Goal: Task Accomplishment & Management: Complete application form

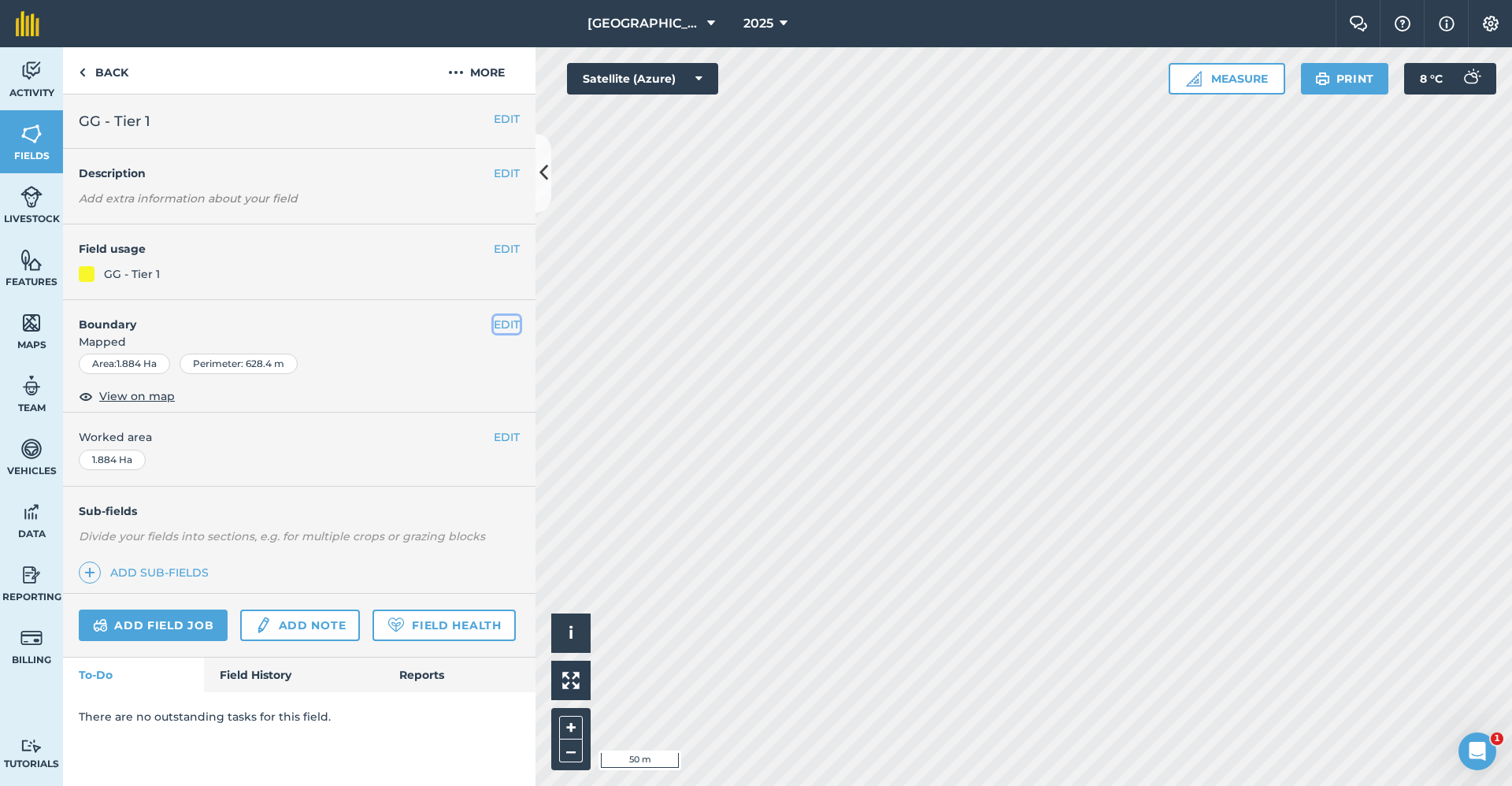
click at [507, 317] on button "EDIT" at bounding box center [507, 325] width 26 height 18
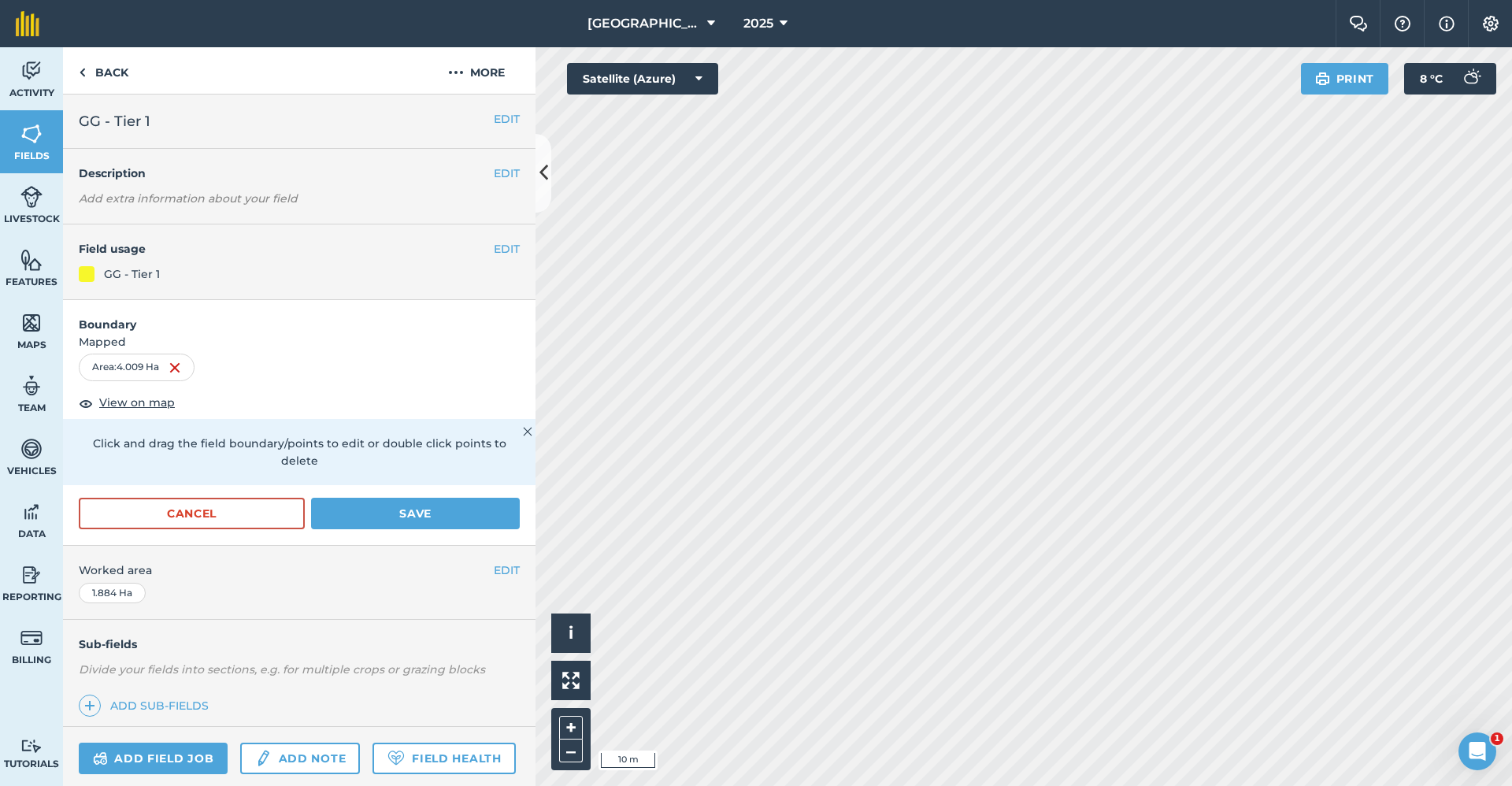
click at [1329, 786] on html "Babraham Research Campus (Gardens) 2025 Farm Chat Help Info Settings Babraham R…" at bounding box center [756, 393] width 1512 height 786
click at [448, 514] on button "Save" at bounding box center [415, 514] width 209 height 32
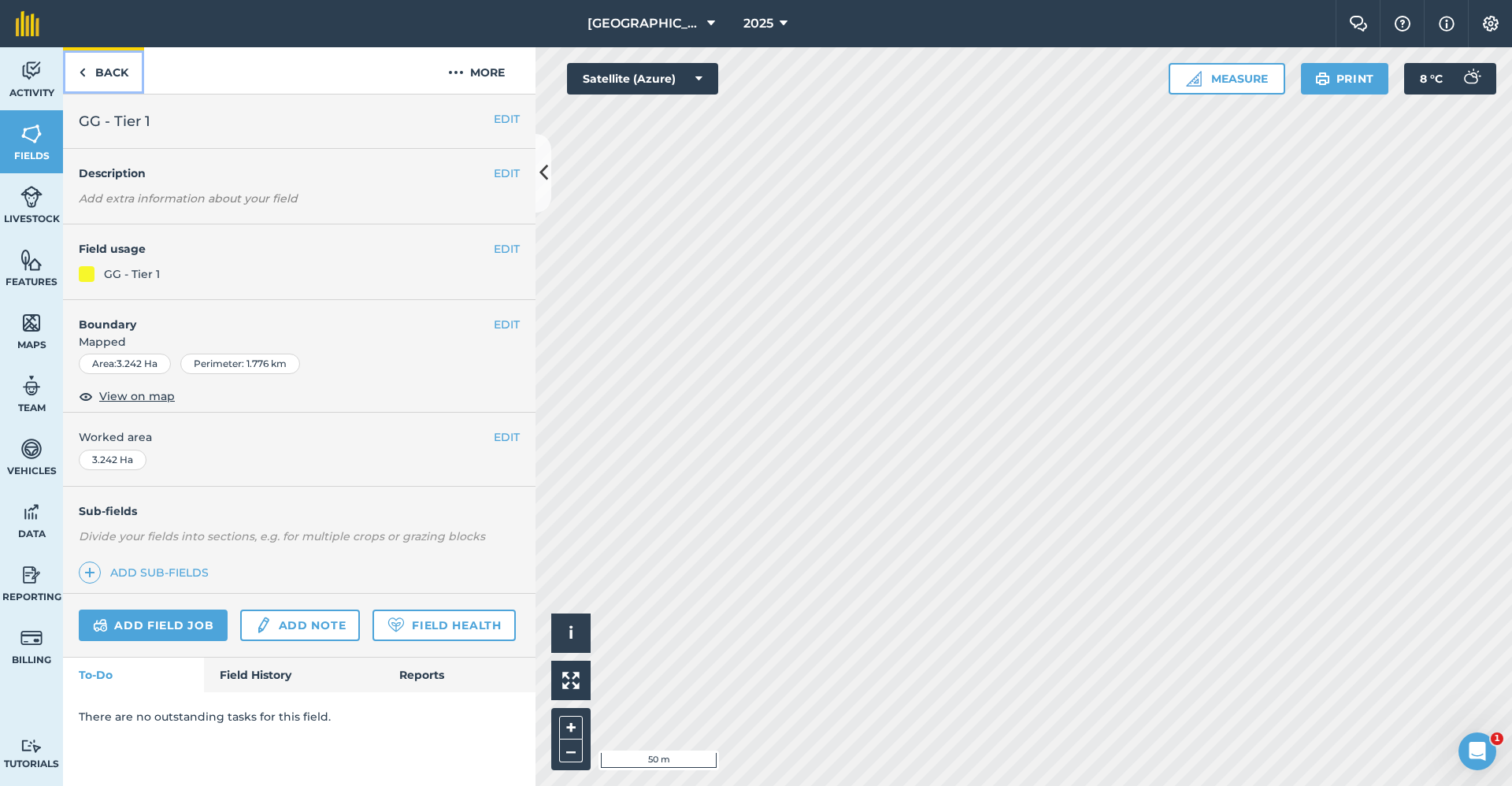
click at [94, 75] on link "Back" at bounding box center [103, 70] width 81 height 46
click at [129, 67] on link "Back" at bounding box center [103, 70] width 81 height 46
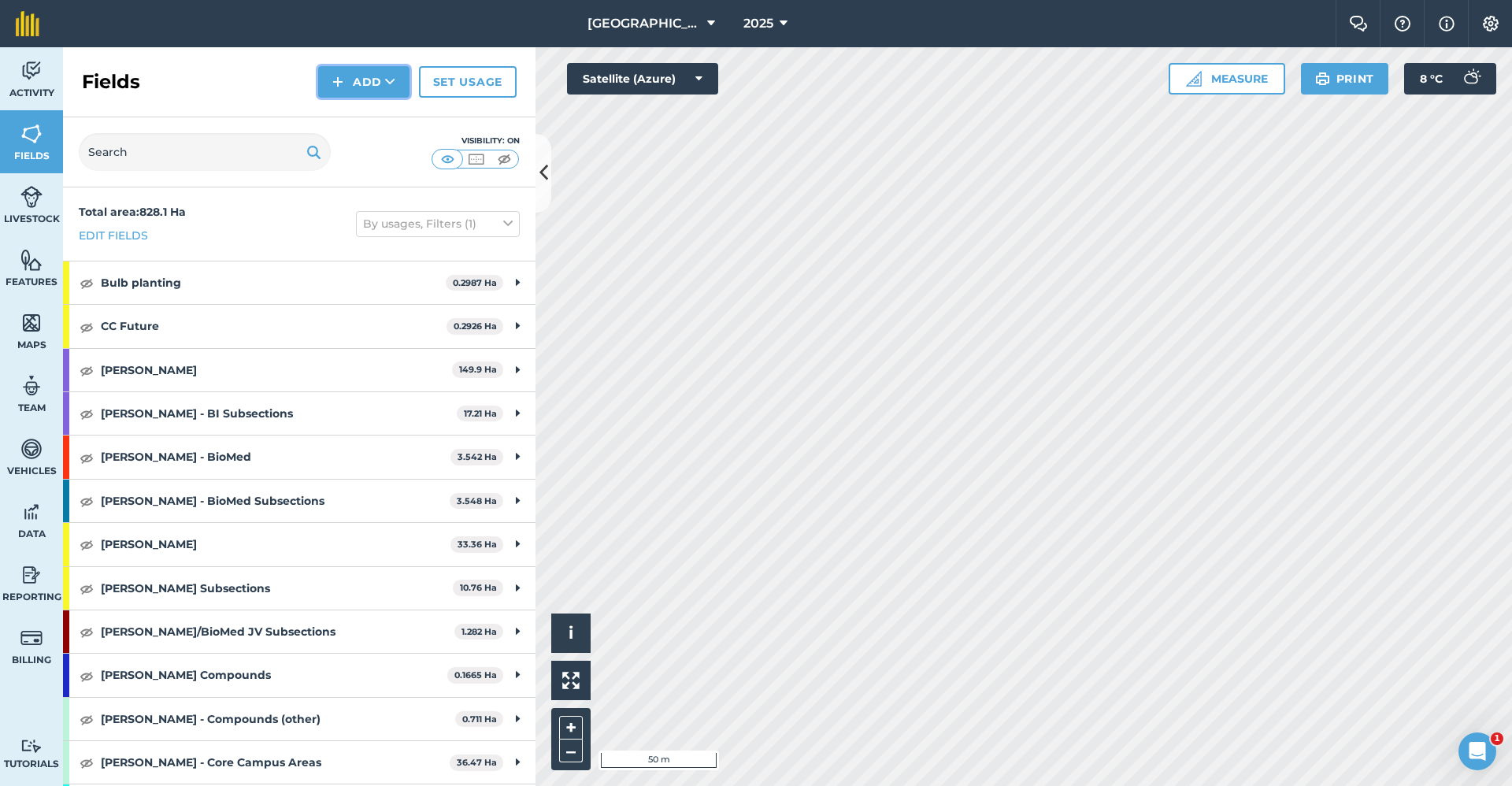
click at [393, 76] on icon at bounding box center [390, 82] width 10 height 16
click at [376, 124] on link "Draw" at bounding box center [364, 117] width 87 height 34
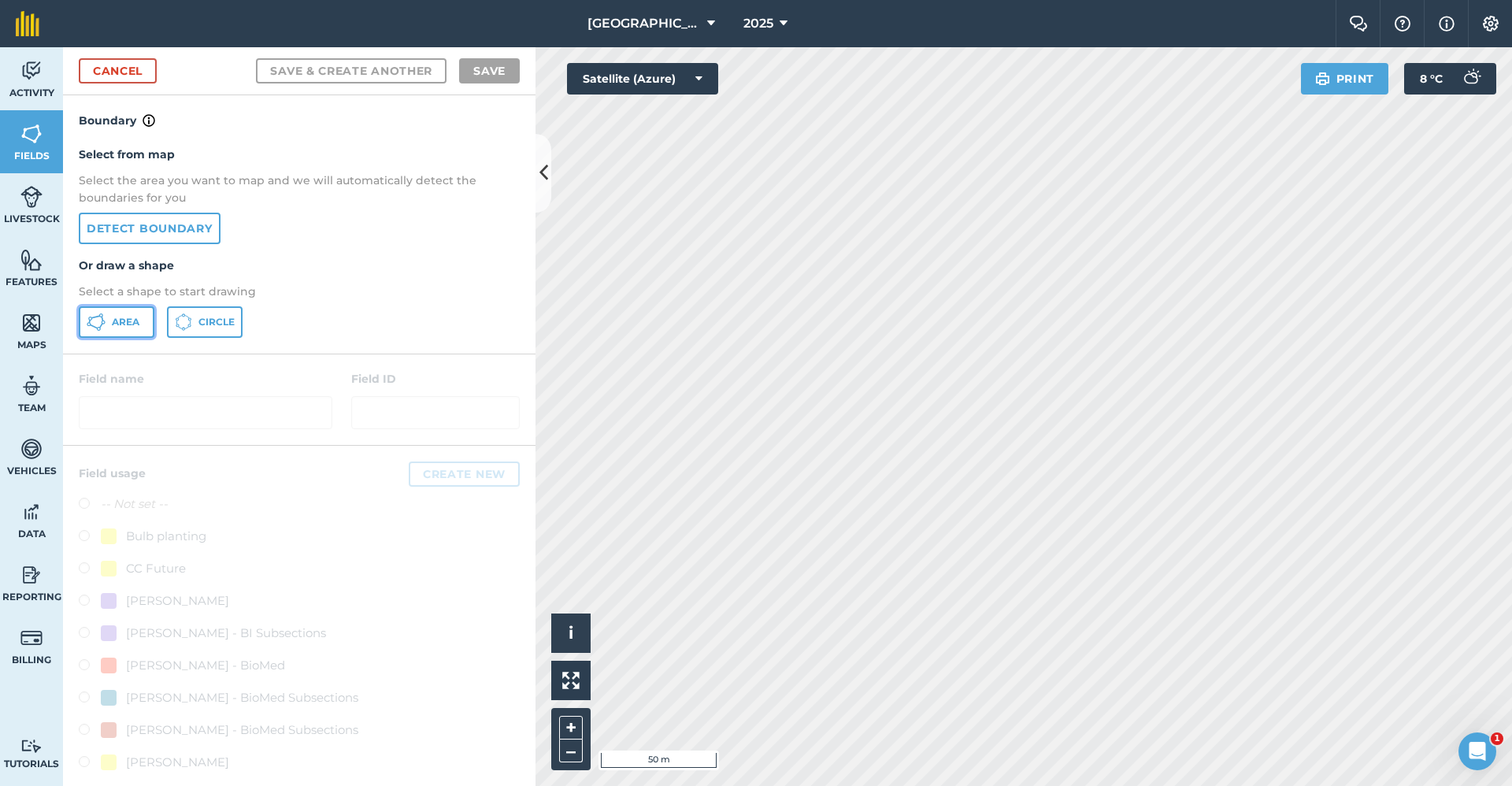
click at [116, 326] on span "Area" at bounding box center [126, 322] width 28 height 13
click at [994, 0] on html "Babraham Research Campus (Gardens) 2025 Farm Chat Help Info Settings Babraham R…" at bounding box center [756, 393] width 1512 height 786
click at [1005, 0] on html "Babraham Research Campus (Gardens) 2025 Farm Chat Help Info Settings Babraham R…" at bounding box center [756, 393] width 1512 height 786
click at [661, 786] on html "Babraham Research Campus (Gardens) 2025 Farm Chat Help Info Settings Babraham R…" at bounding box center [756, 393] width 1512 height 786
click at [1308, 786] on html "Babraham Research Campus (Gardens) 2025 Farm Chat Help Info Settings Babraham R…" at bounding box center [756, 393] width 1512 height 786
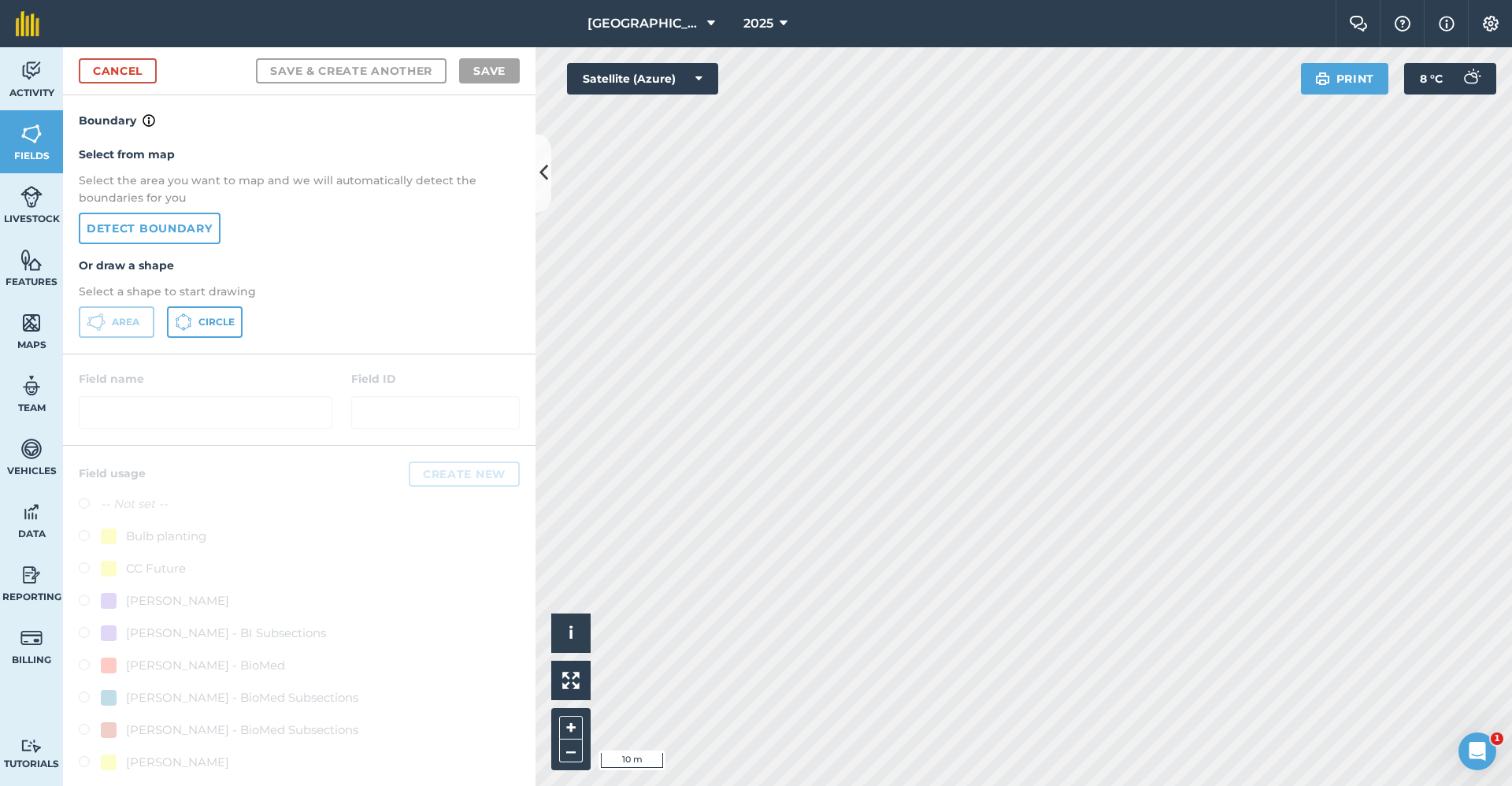
click at [1418, 79] on div "Click to start drawing i © 2025 TomTom, Microsoft 10 m + – Satellite (Azure) Pr…" at bounding box center [1024, 417] width 976 height 739
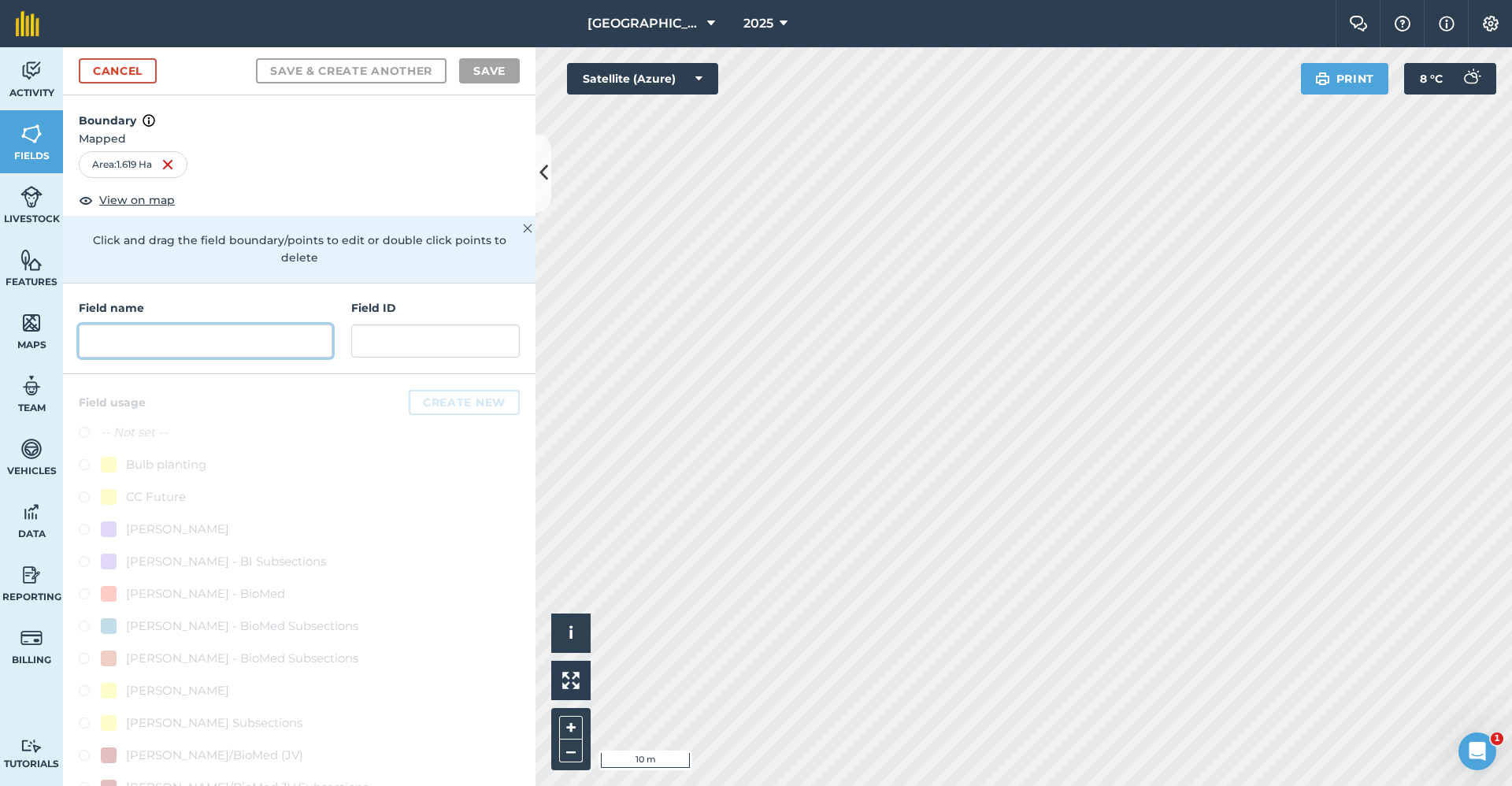
click at [125, 345] on input "text" at bounding box center [206, 342] width 254 height 33
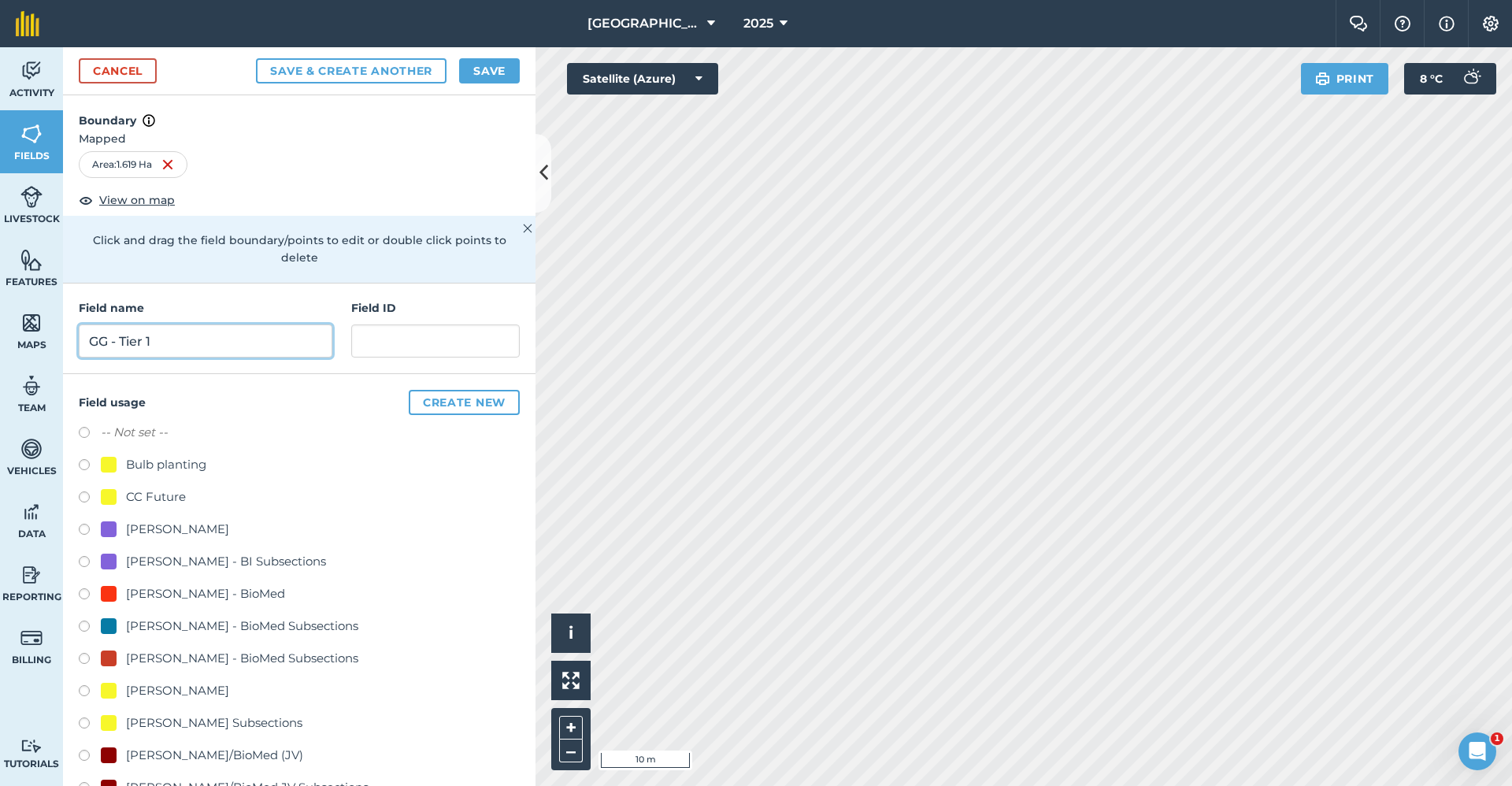
scroll to position [394, 0]
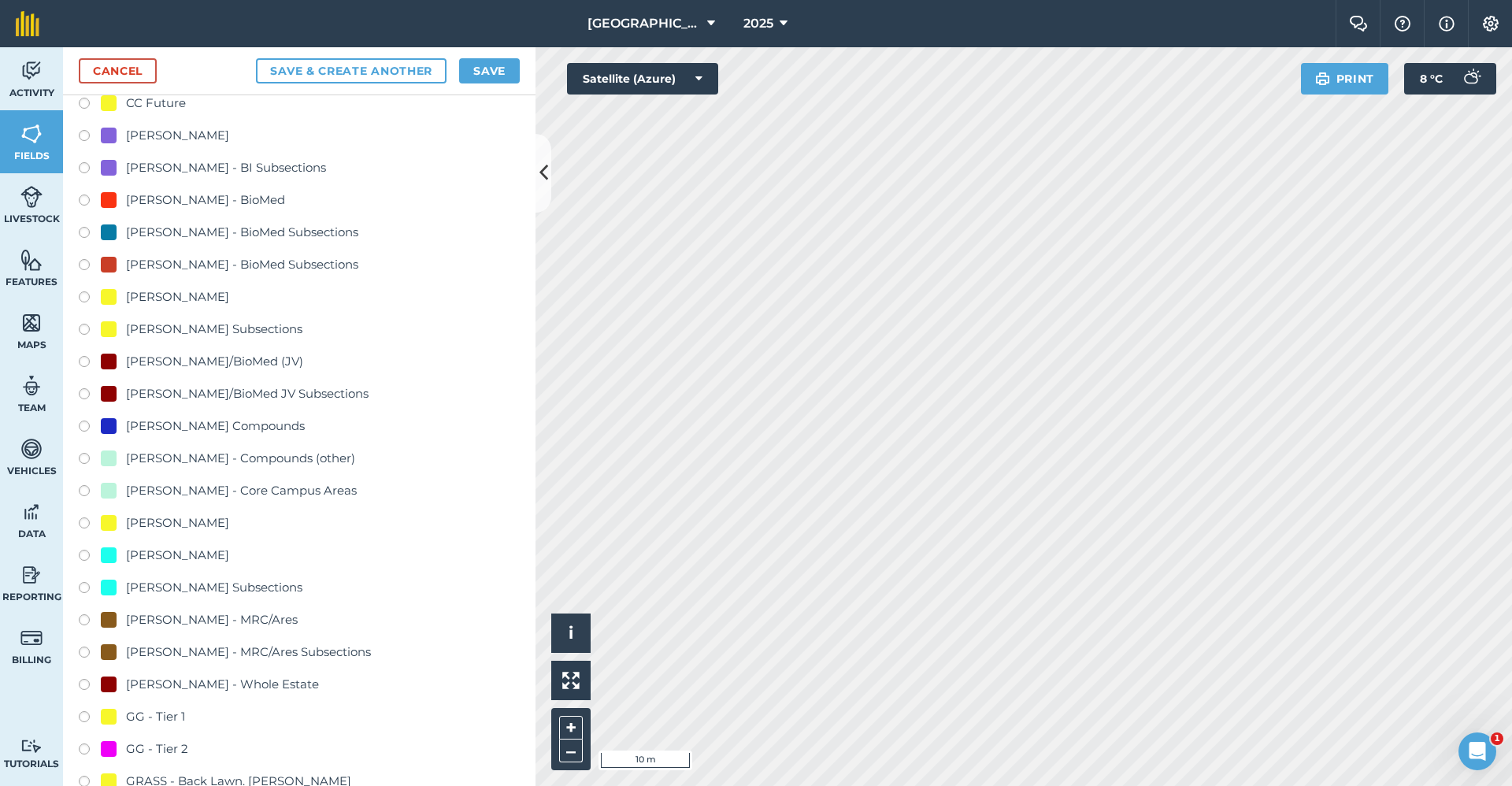
type input "GG - Tier 1"
click at [167, 713] on div "GG - Tier 1" at bounding box center [156, 716] width 59 height 19
radio input "true"
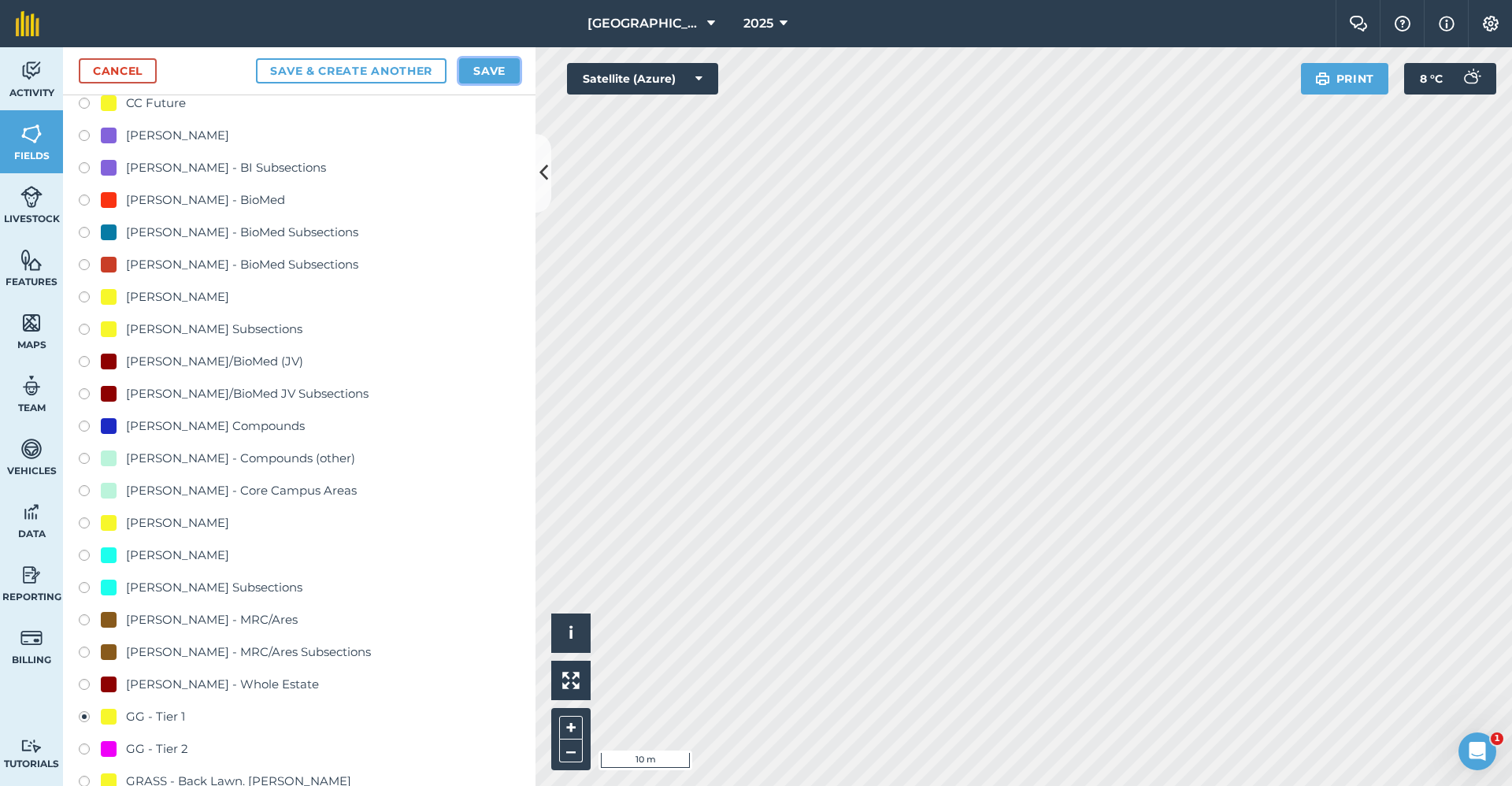
click at [490, 80] on button "Save" at bounding box center [489, 71] width 61 height 26
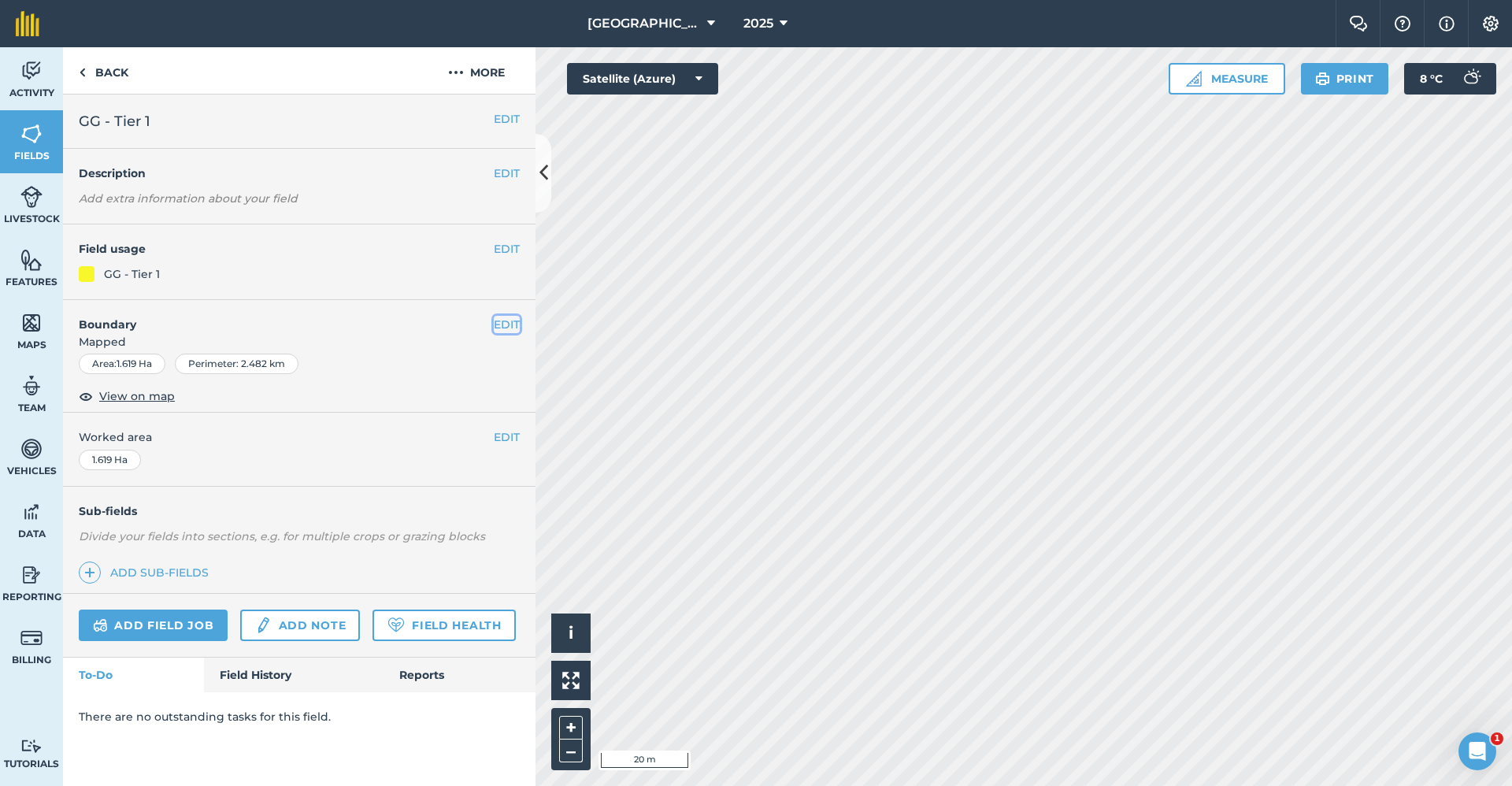
click at [518, 317] on button "EDIT" at bounding box center [507, 325] width 26 height 18
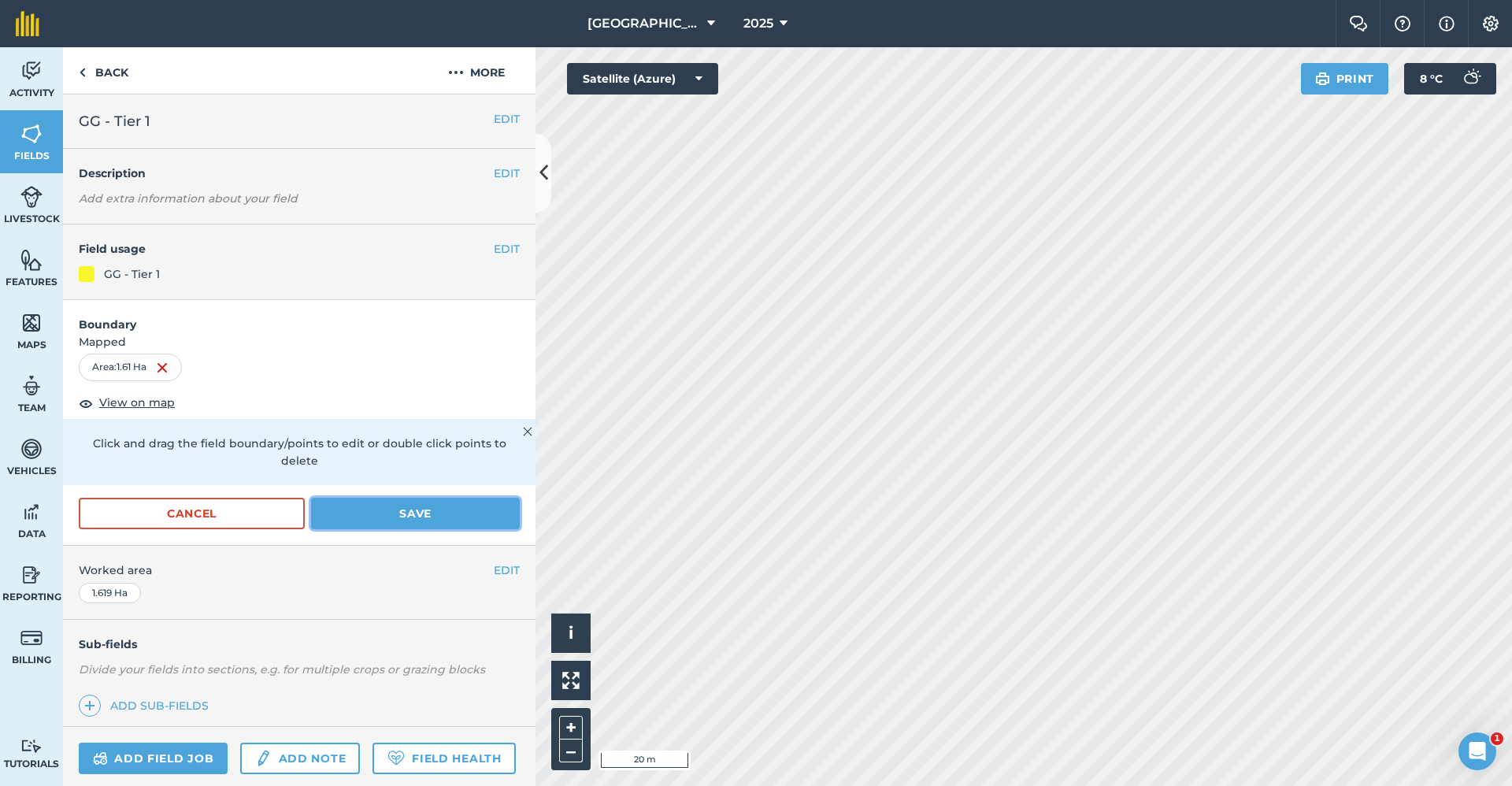
click at [366, 512] on button "Save" at bounding box center [415, 514] width 209 height 32
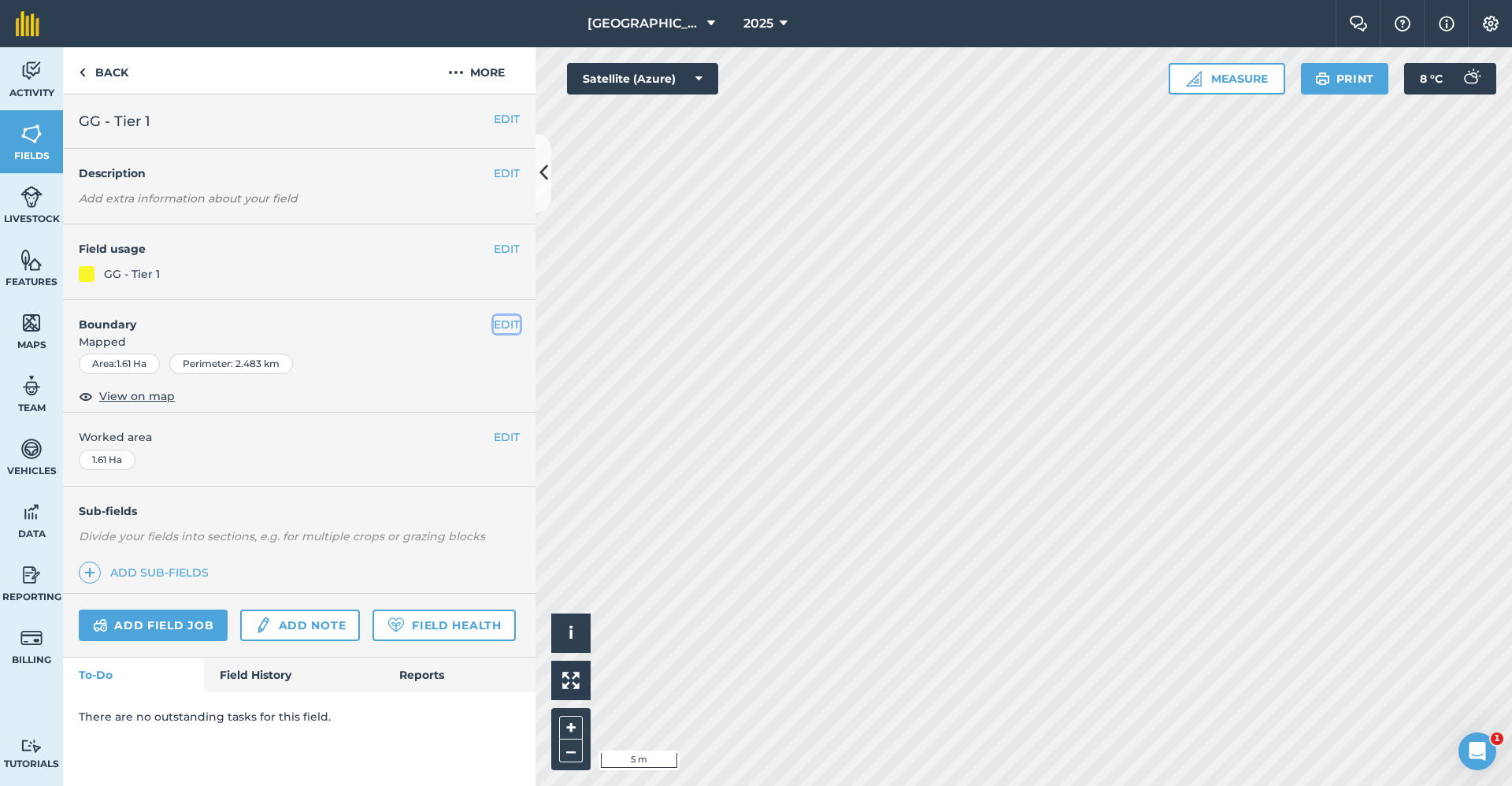
click at [514, 329] on button "EDIT" at bounding box center [507, 325] width 26 height 18
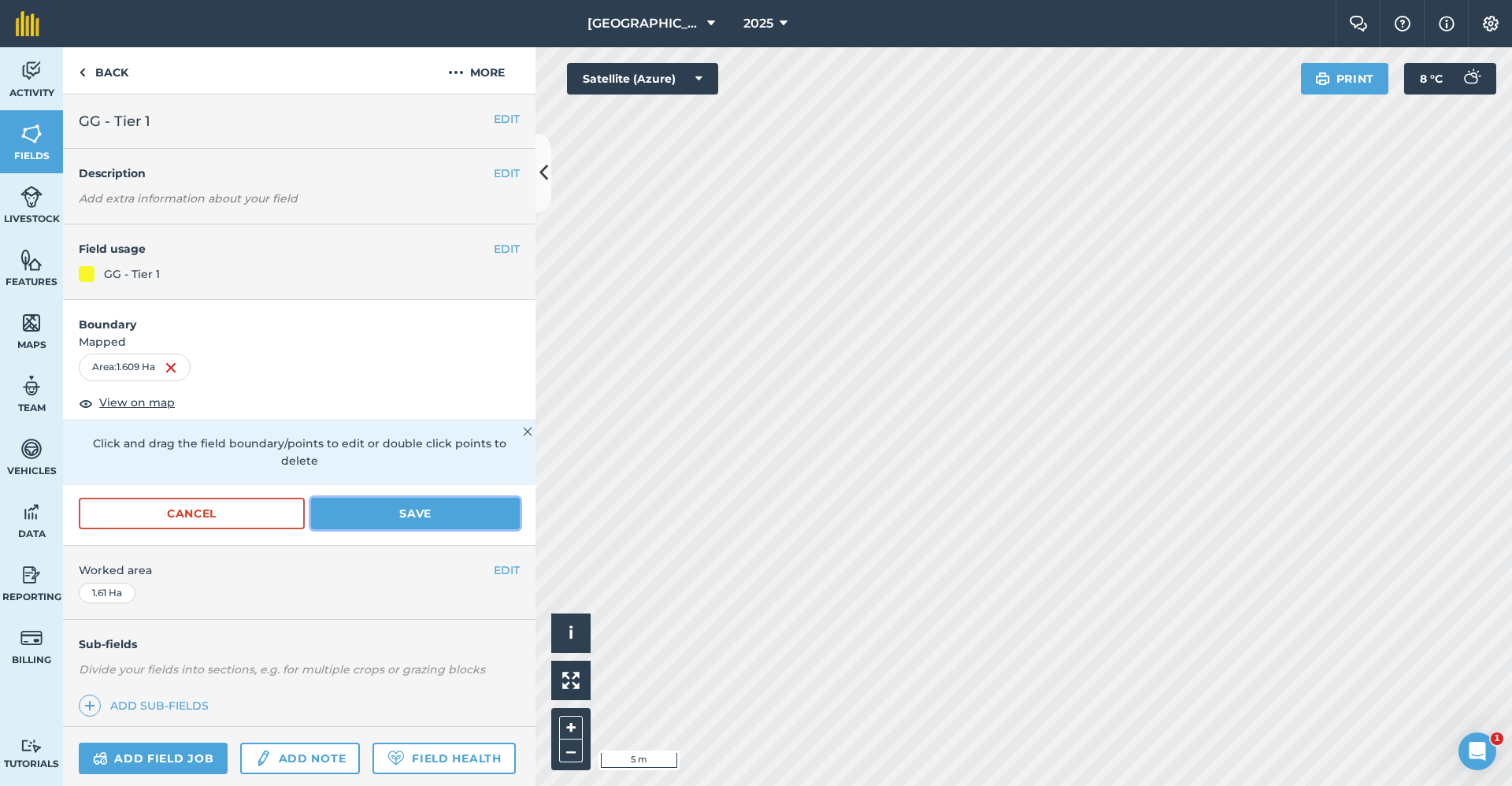
click at [386, 518] on button "Save" at bounding box center [415, 514] width 209 height 32
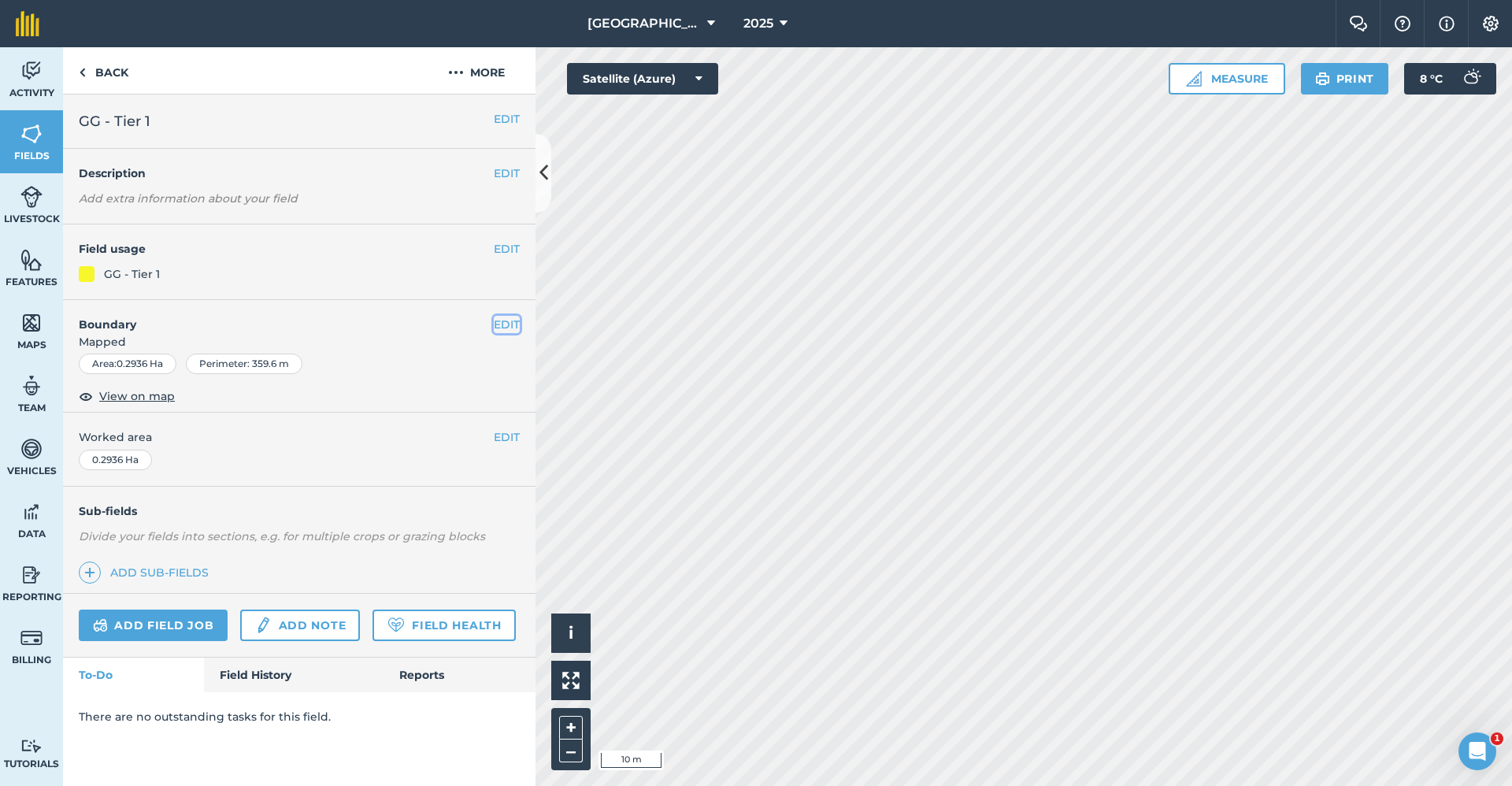
click at [497, 328] on button "EDIT" at bounding box center [507, 325] width 26 height 18
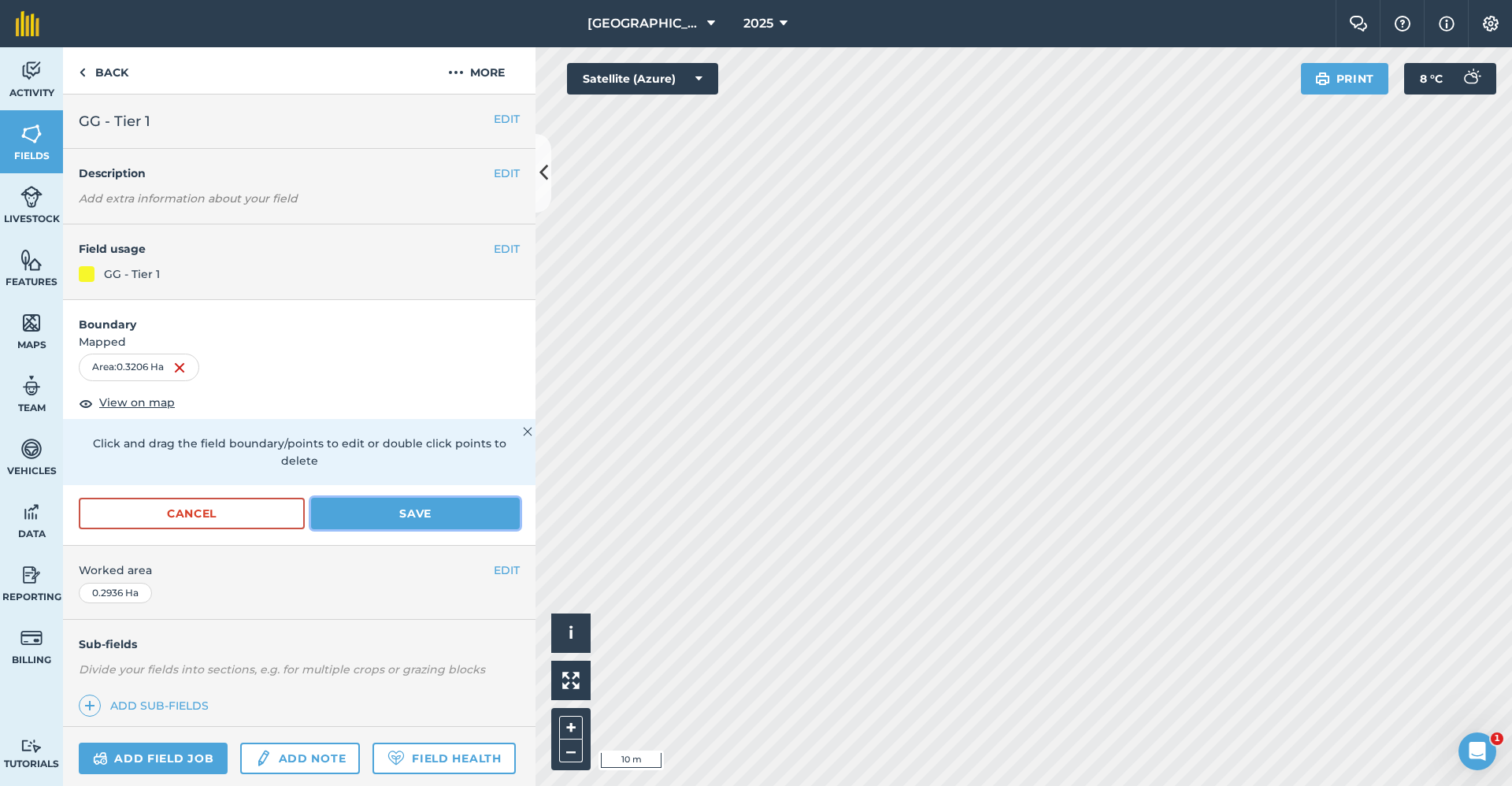
click at [488, 507] on button "Save" at bounding box center [415, 514] width 209 height 32
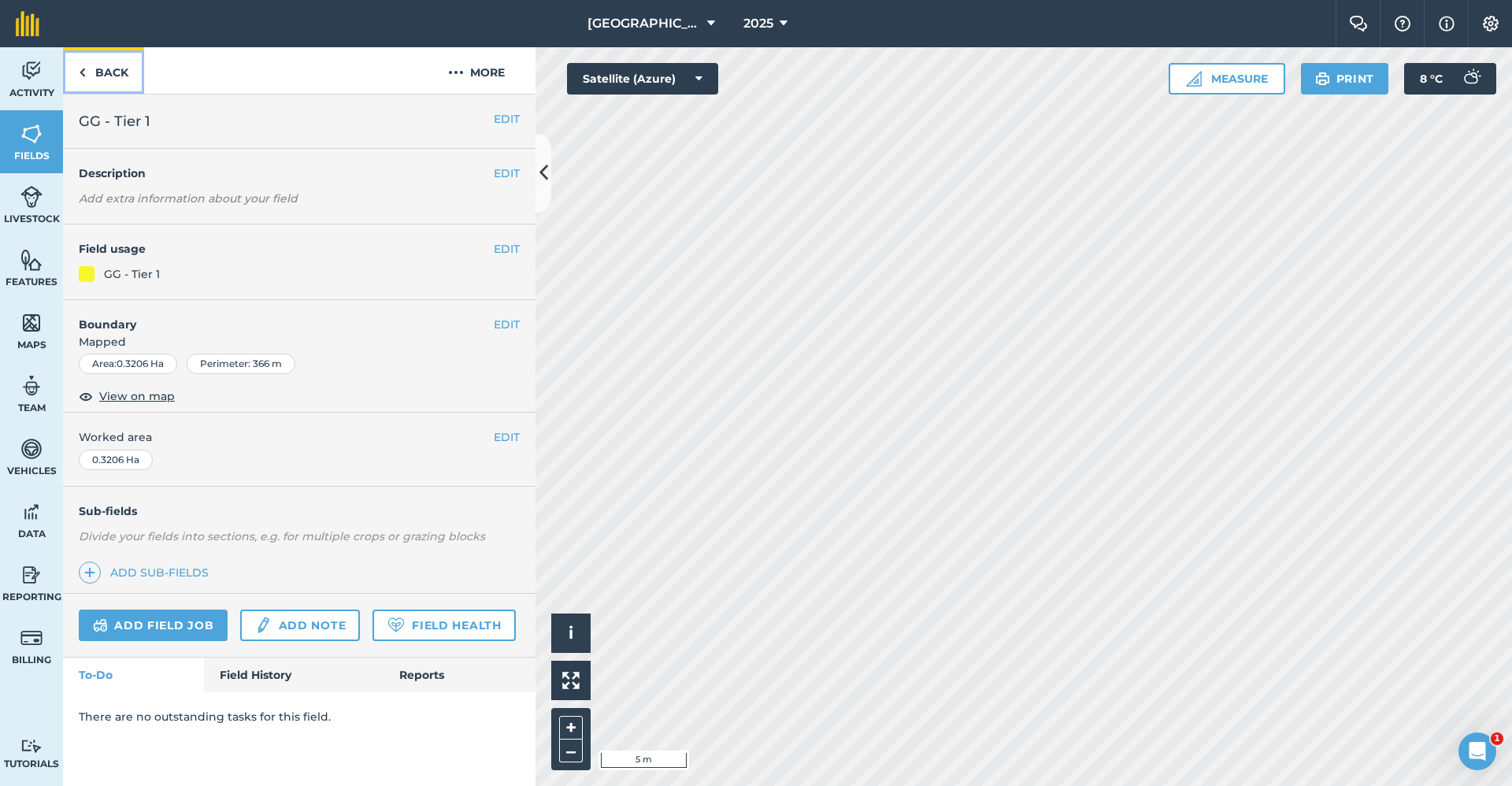
click at [115, 85] on link "Back" at bounding box center [103, 70] width 81 height 46
click at [111, 65] on link "Back" at bounding box center [103, 70] width 81 height 46
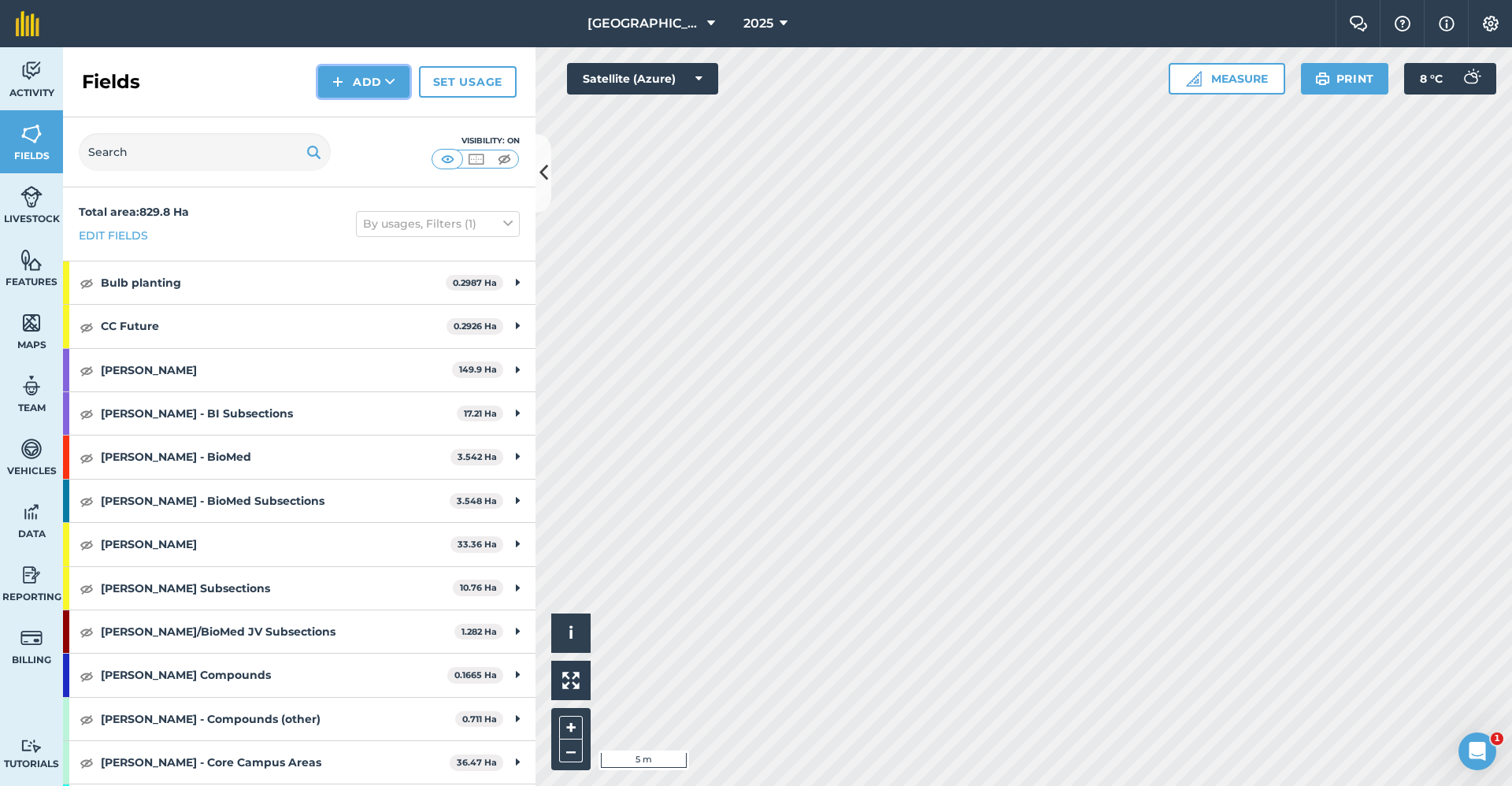
click at [375, 79] on button "Add" at bounding box center [363, 82] width 92 height 32
click at [375, 120] on link "Draw" at bounding box center [364, 117] width 87 height 34
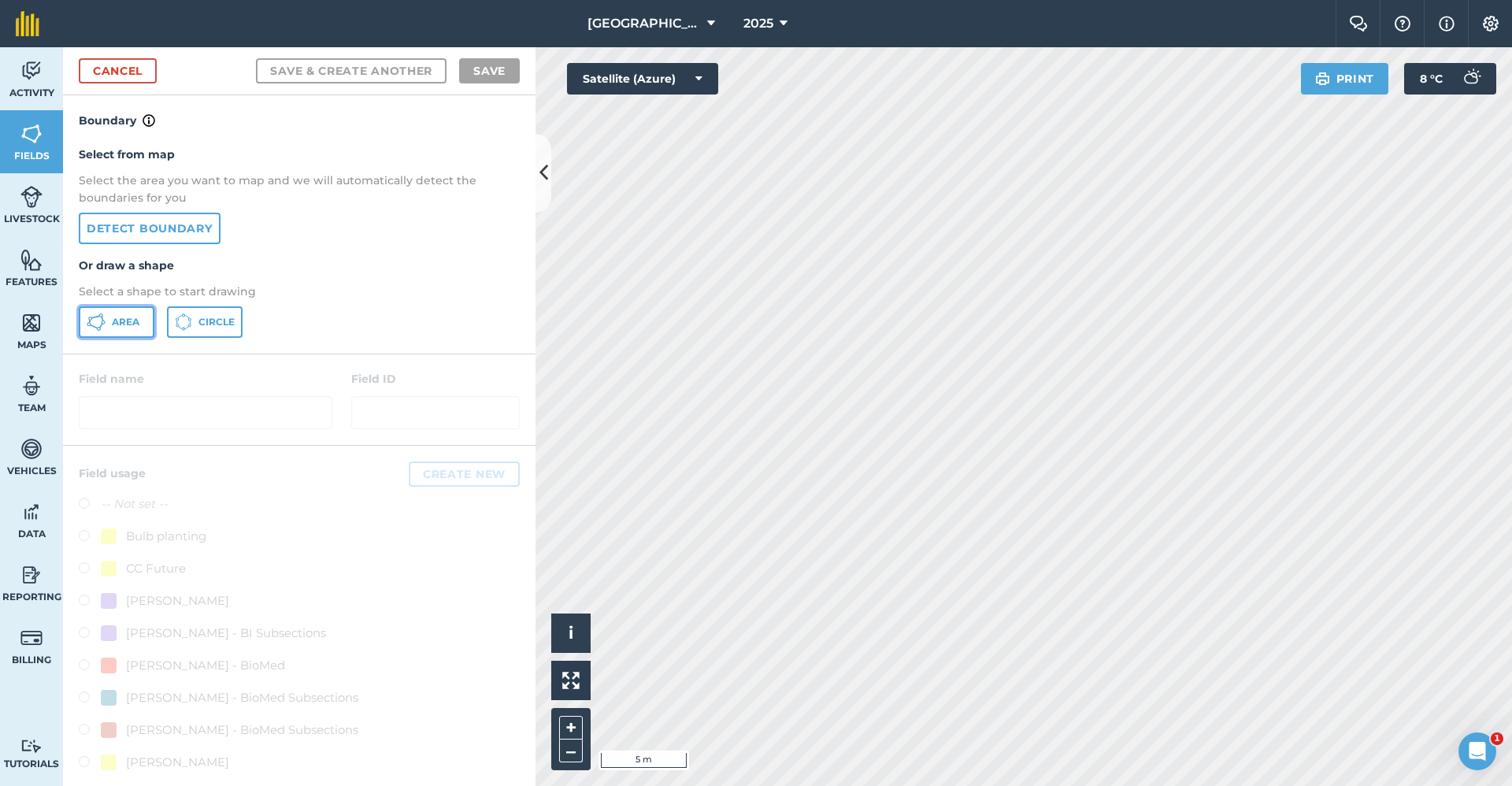
click at [126, 318] on span "Area" at bounding box center [126, 322] width 28 height 13
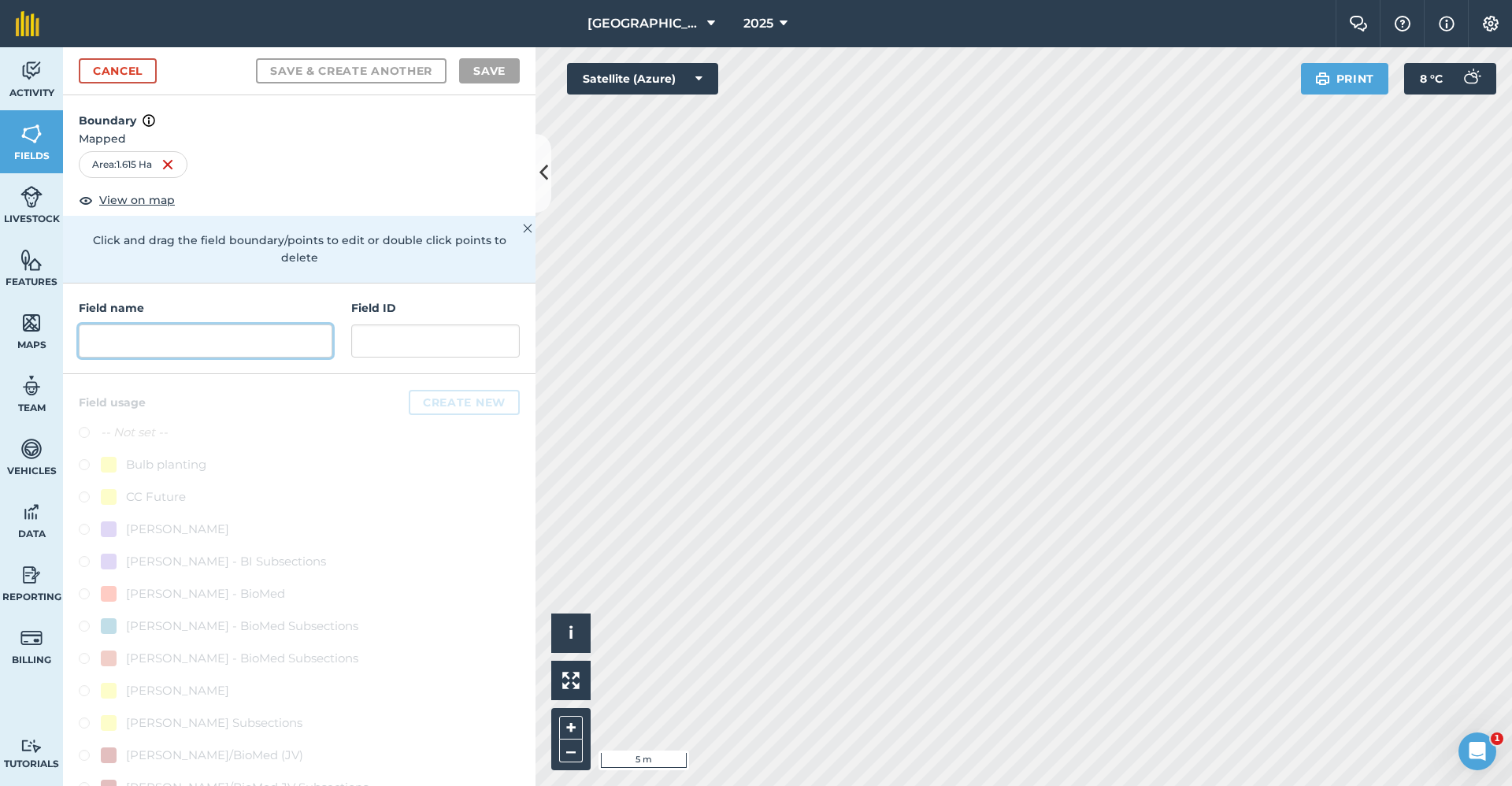
click at [259, 333] on input "text" at bounding box center [206, 342] width 254 height 33
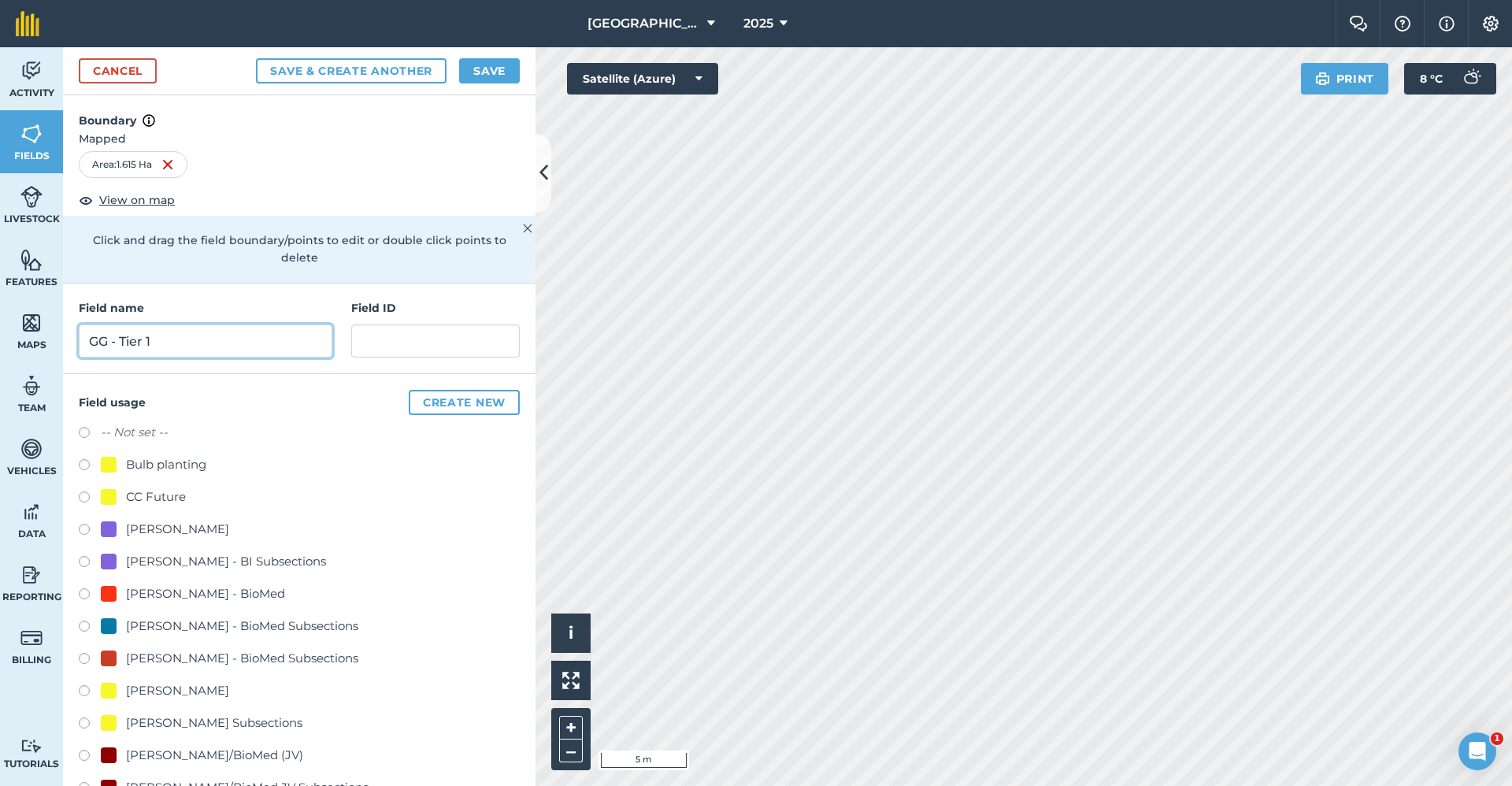
scroll to position [552, 0]
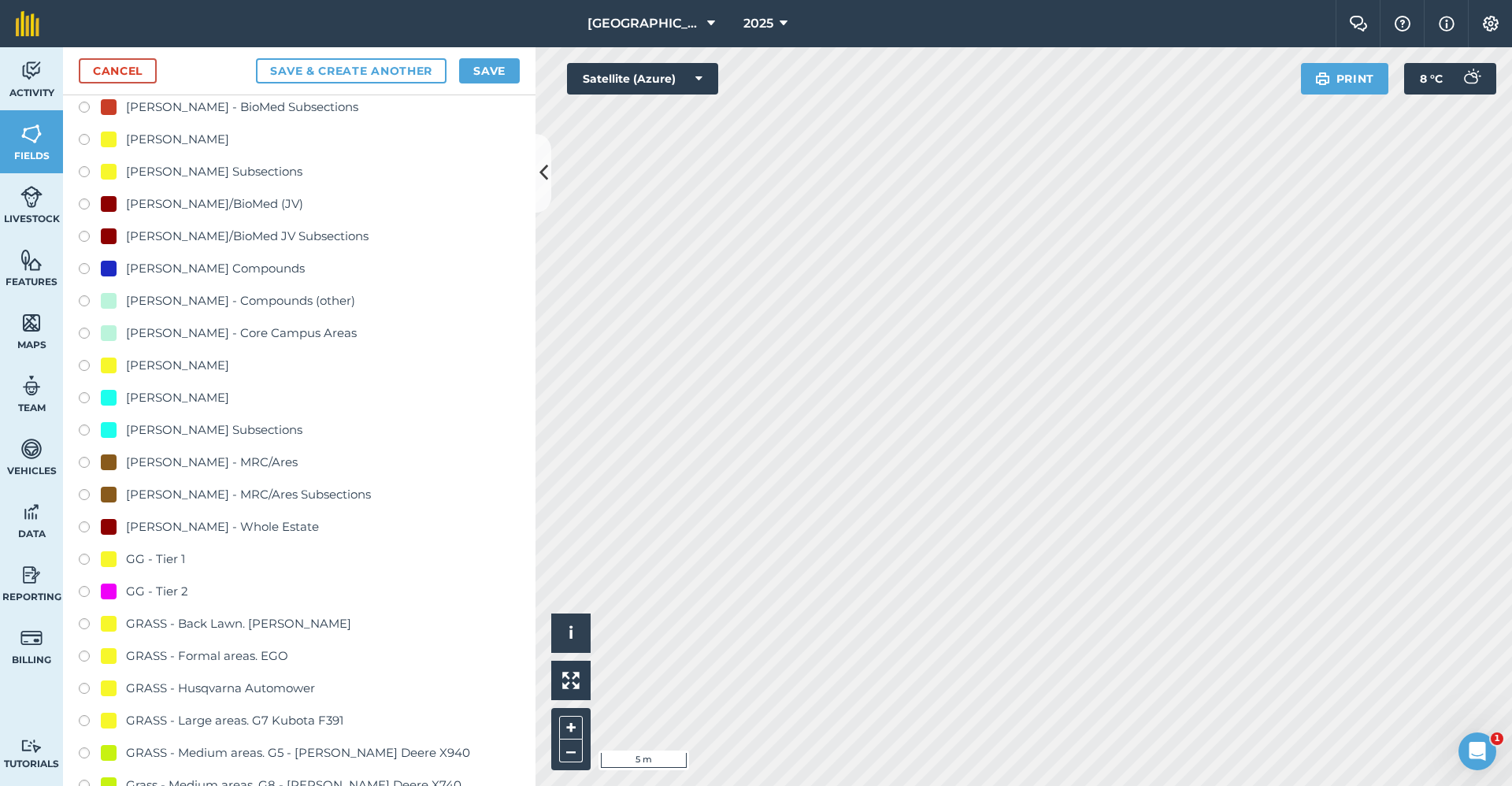
type input "GG - Tier 1"
click at [173, 554] on div "GG - Tier 1" at bounding box center [156, 558] width 59 height 19
radio input "true"
click at [486, 61] on button "Save" at bounding box center [489, 71] width 61 height 26
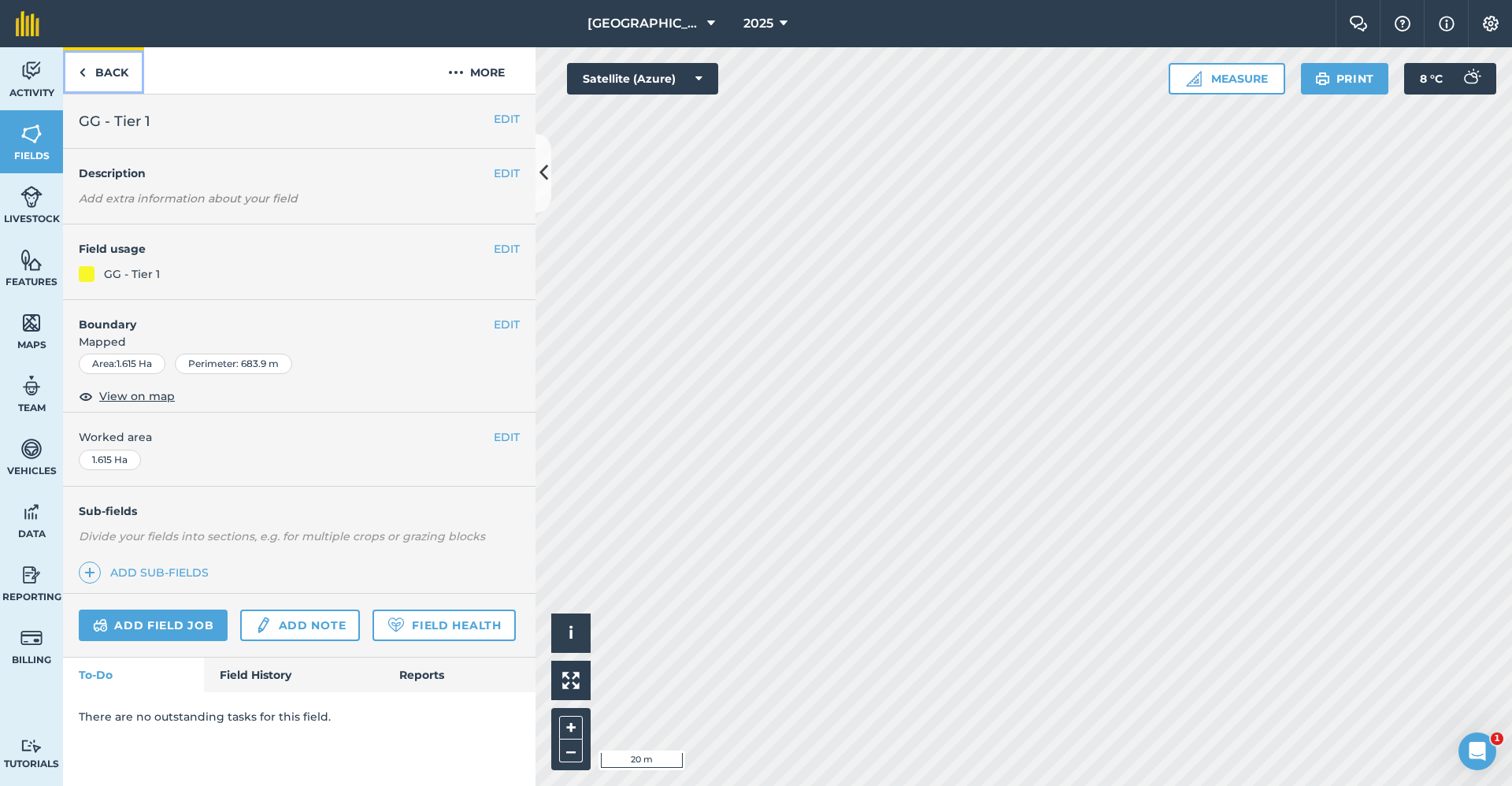
click at [113, 57] on link "Back" at bounding box center [103, 70] width 81 height 46
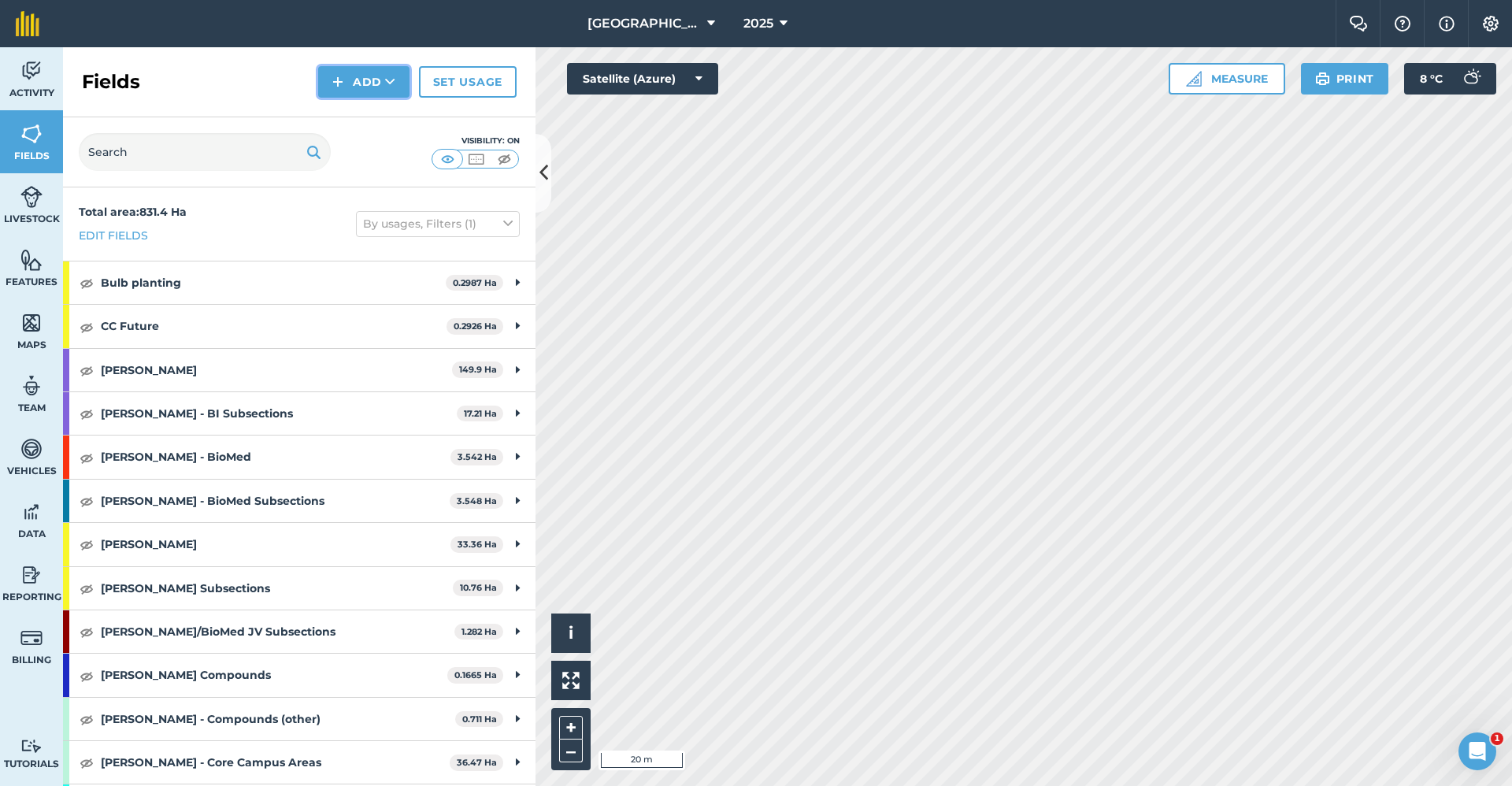
click at [400, 82] on button "Add" at bounding box center [363, 82] width 92 height 32
click at [383, 112] on link "Draw" at bounding box center [364, 117] width 87 height 34
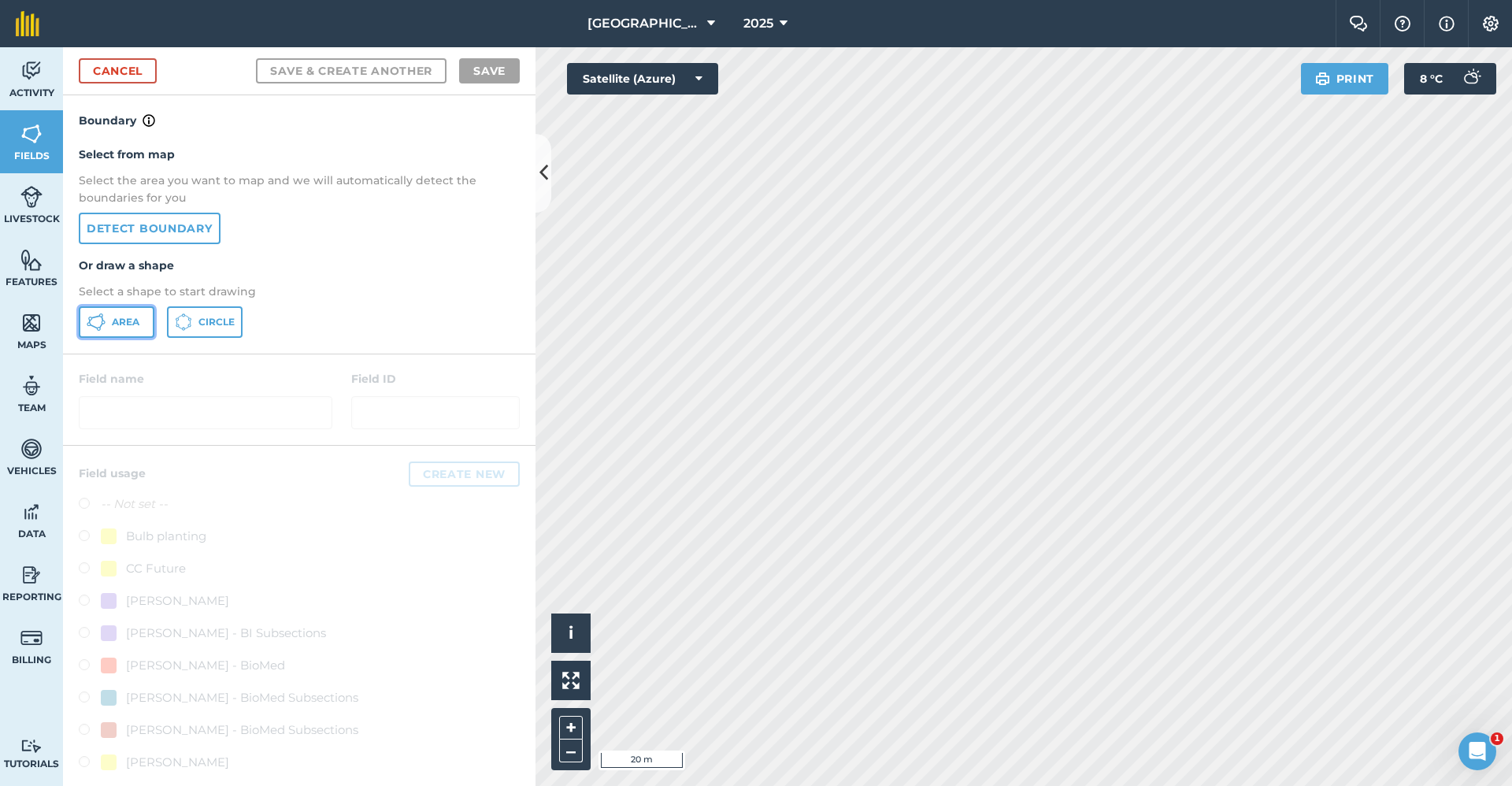
click at [133, 325] on span "Area" at bounding box center [126, 322] width 28 height 13
click at [1291, 36] on div "Babraham Research Campus (Gardens) 2025 Farm Chat Help Info Settings Babraham R…" at bounding box center [756, 393] width 1512 height 786
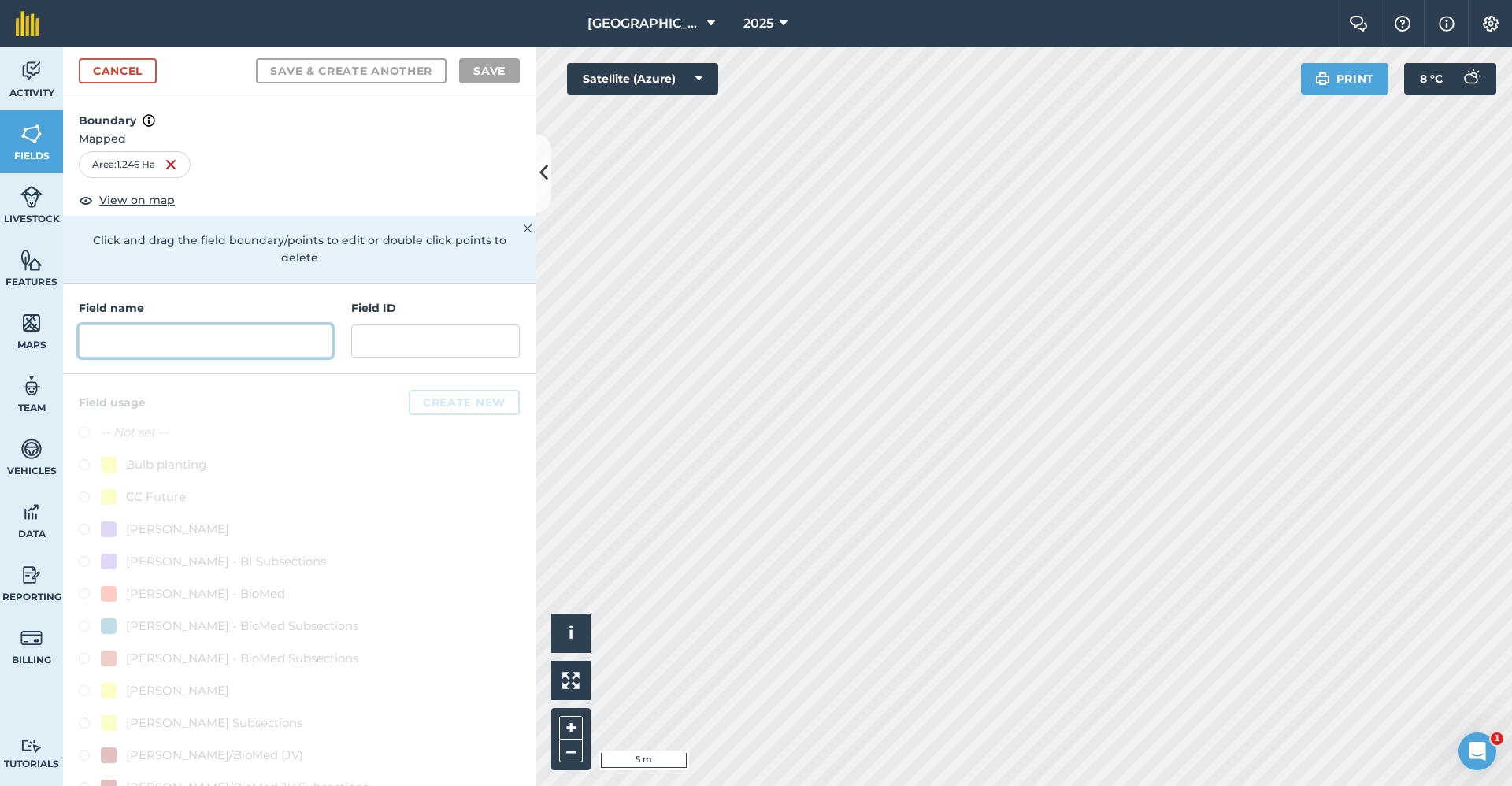
click at [174, 334] on input "text" at bounding box center [206, 342] width 254 height 33
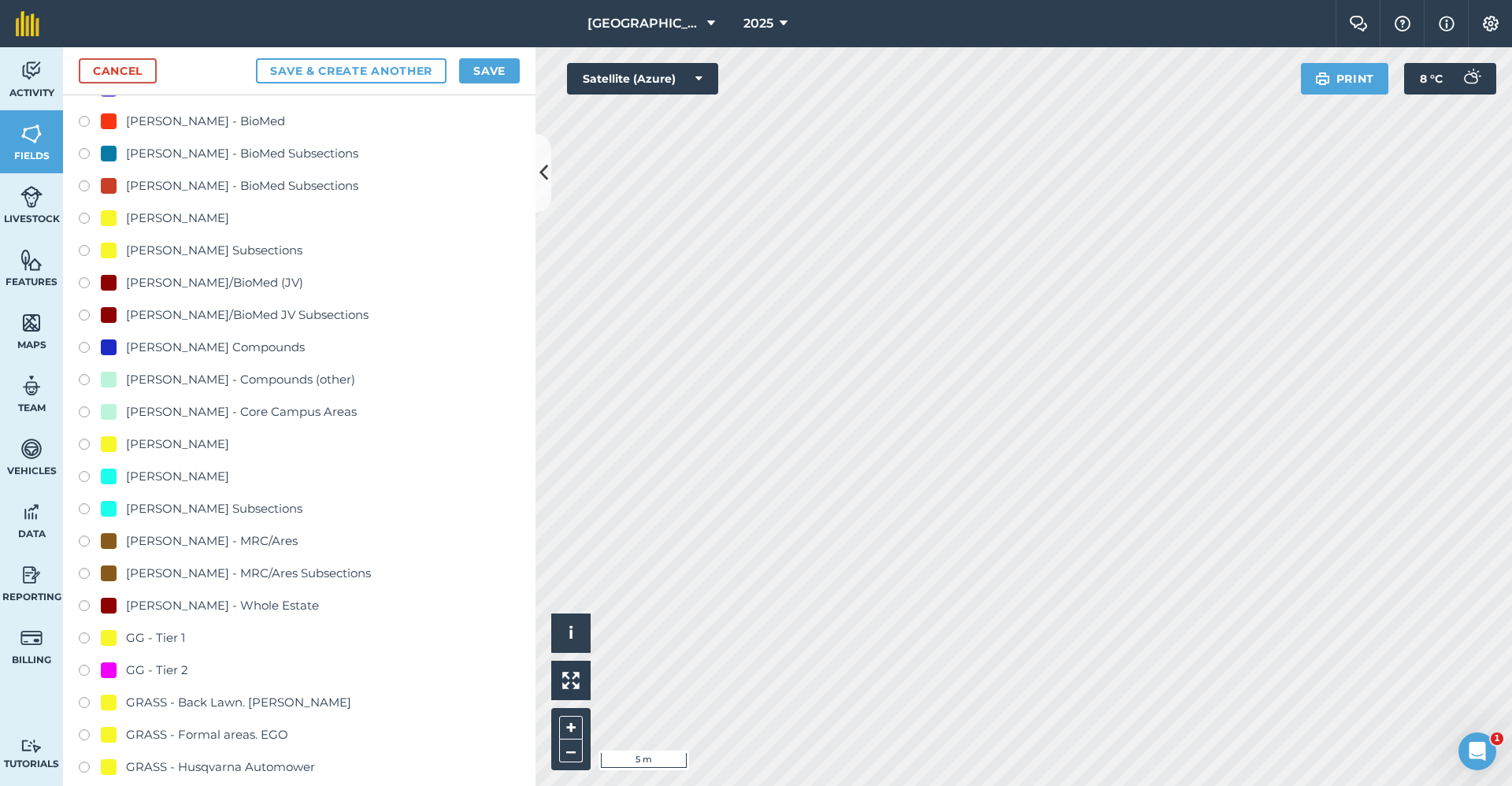
scroll to position [552, 0]
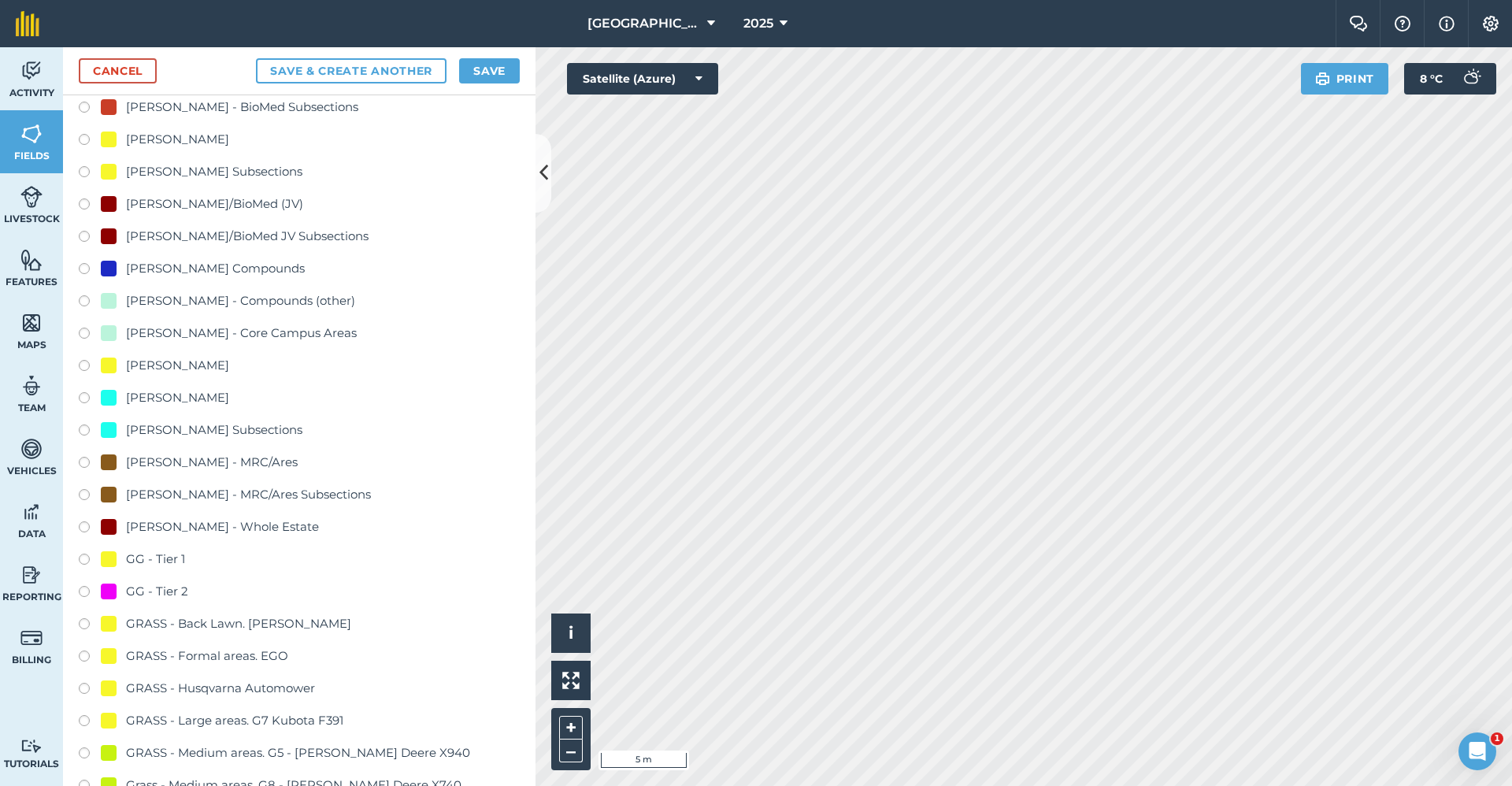
type input "GG - Tier 2"
click at [162, 593] on div "GG - Tier 2" at bounding box center [157, 591] width 62 height 19
radio input "true"
click at [488, 69] on button "Save" at bounding box center [489, 71] width 61 height 26
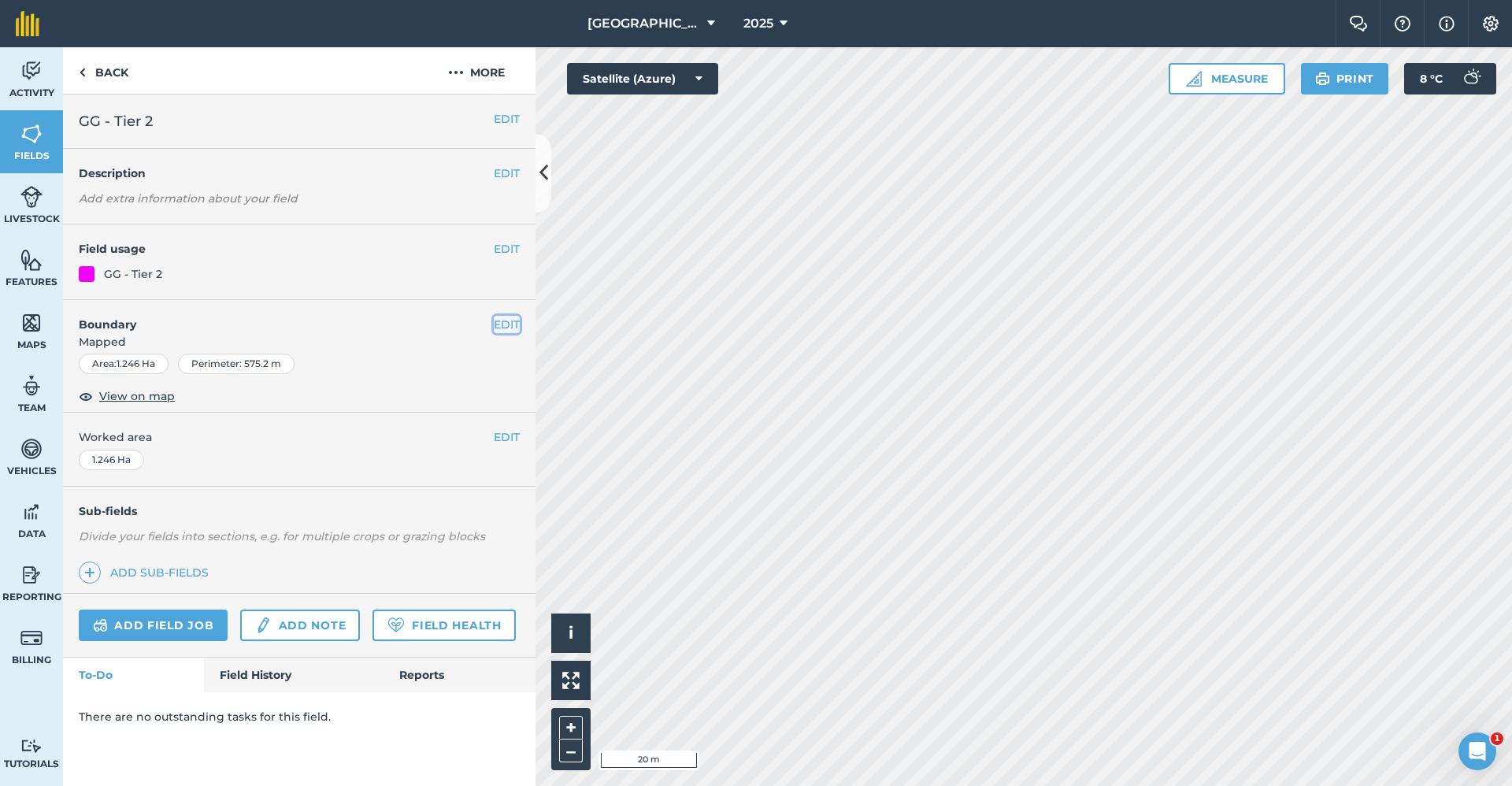
click at [506, 324] on button "EDIT" at bounding box center [507, 325] width 26 height 18
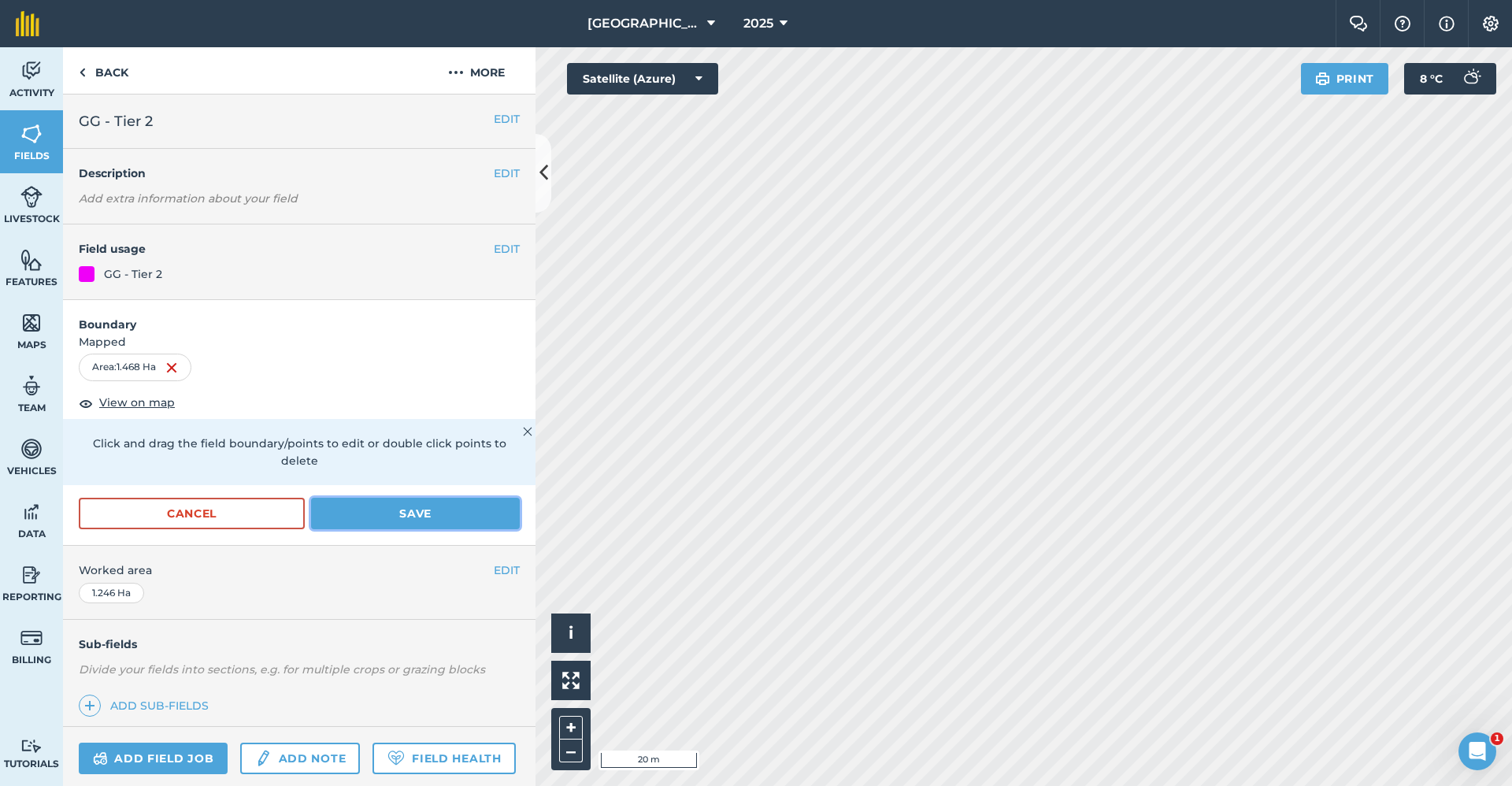
click at [388, 511] on button "Save" at bounding box center [415, 514] width 209 height 32
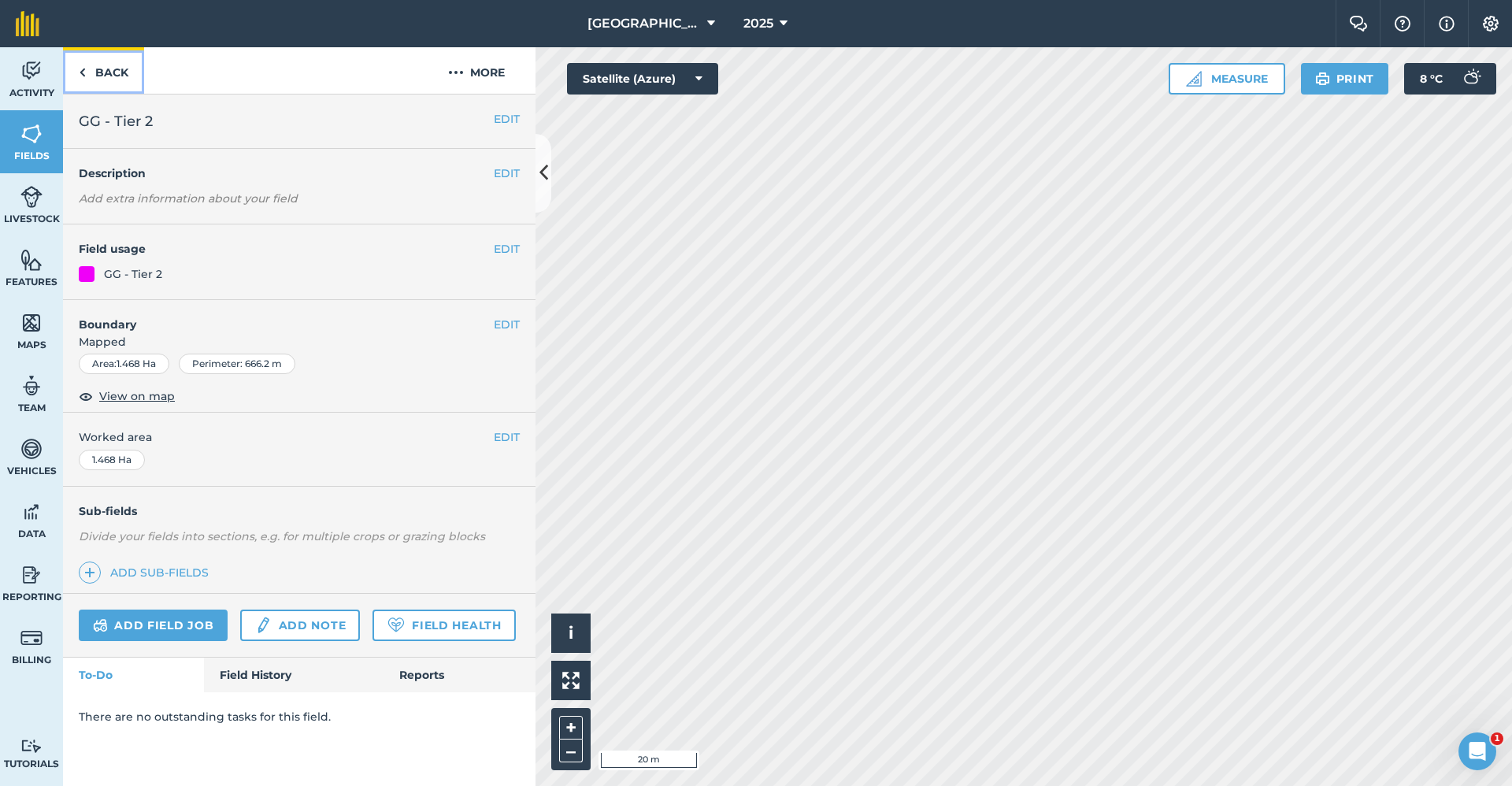
click at [101, 77] on link "Back" at bounding box center [103, 70] width 81 height 46
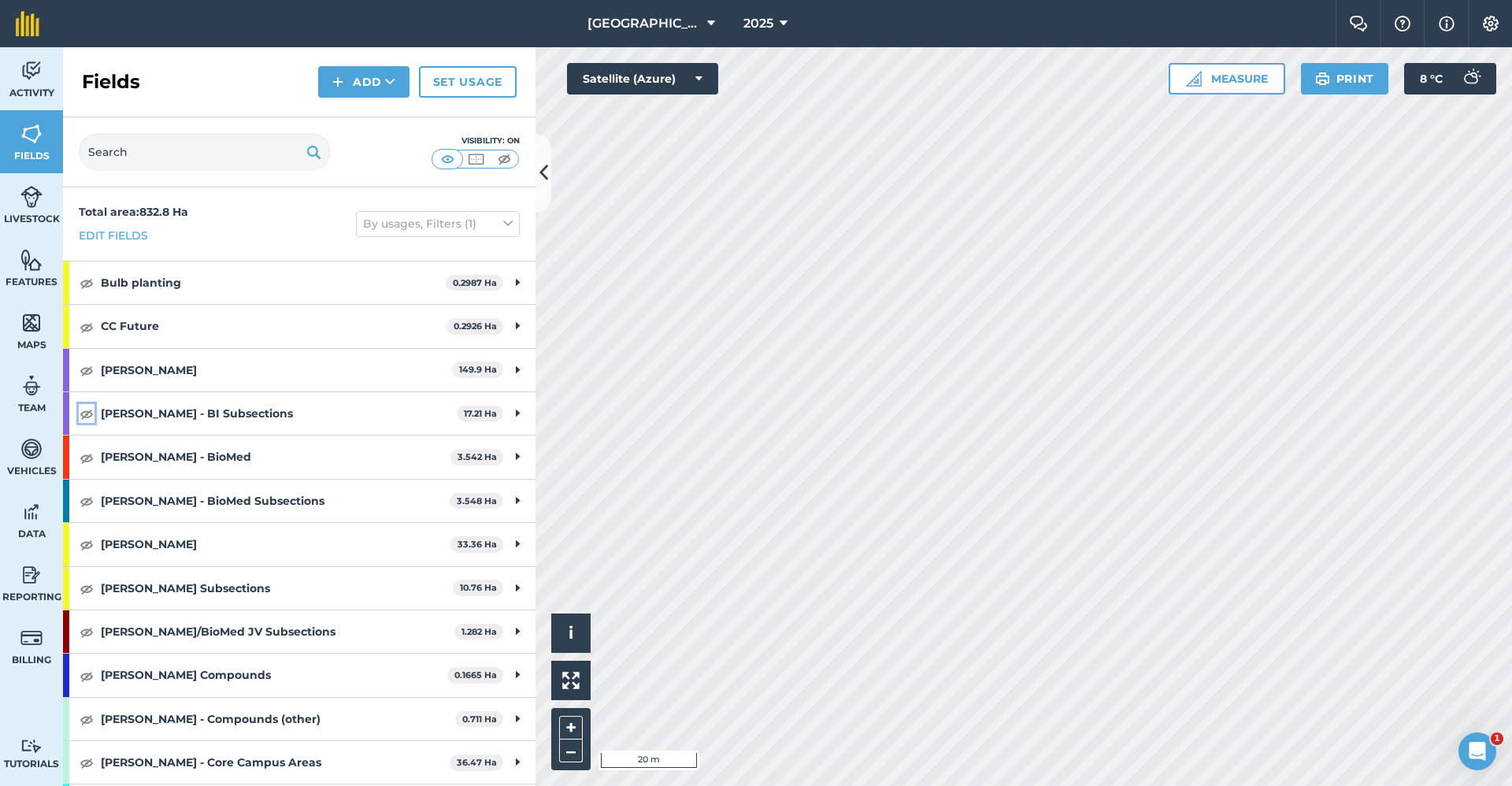
click at [86, 411] on img at bounding box center [87, 413] width 14 height 19
click at [86, 372] on img at bounding box center [87, 369] width 14 height 19
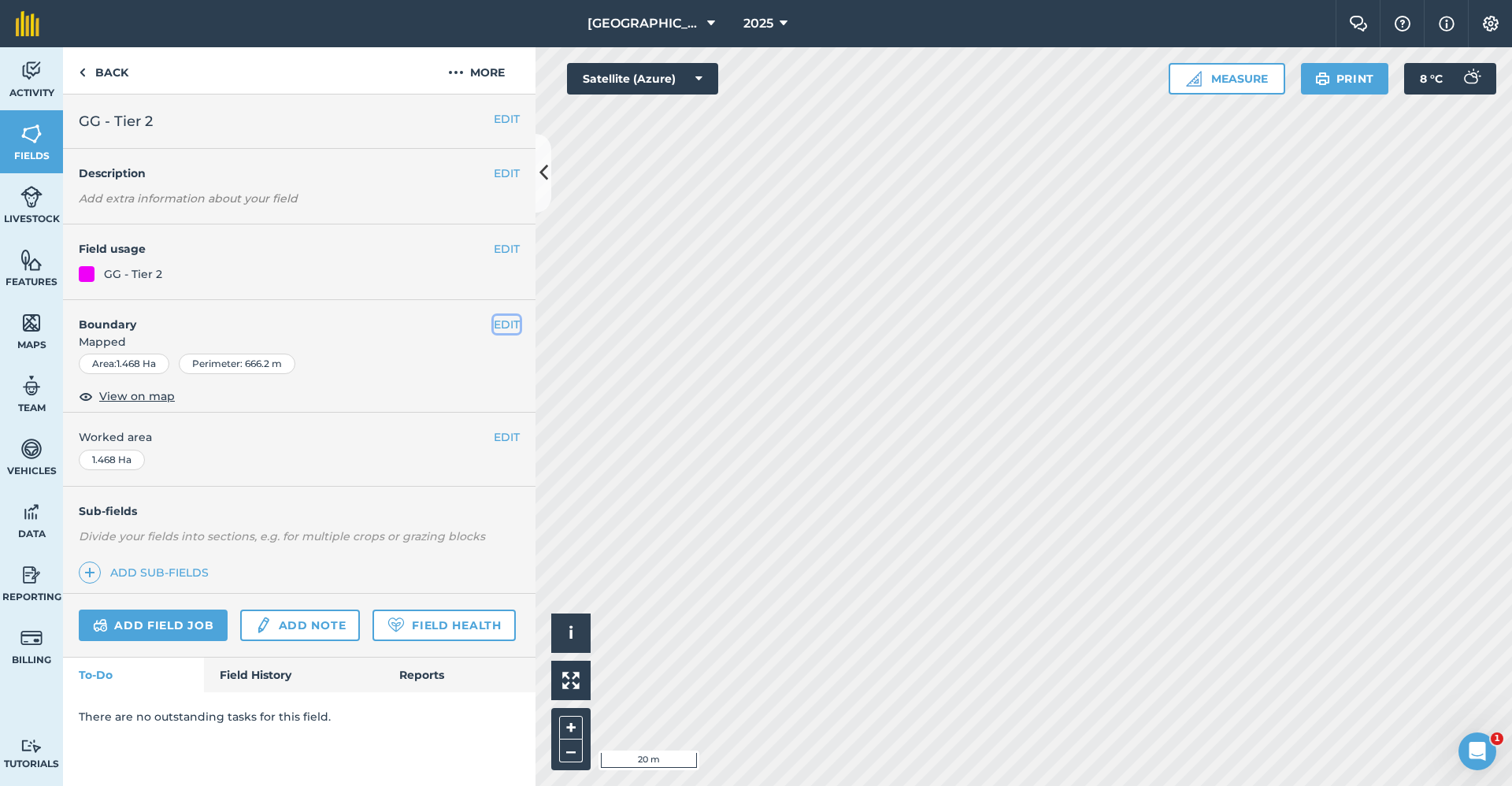
click at [506, 326] on button "EDIT" at bounding box center [507, 325] width 26 height 18
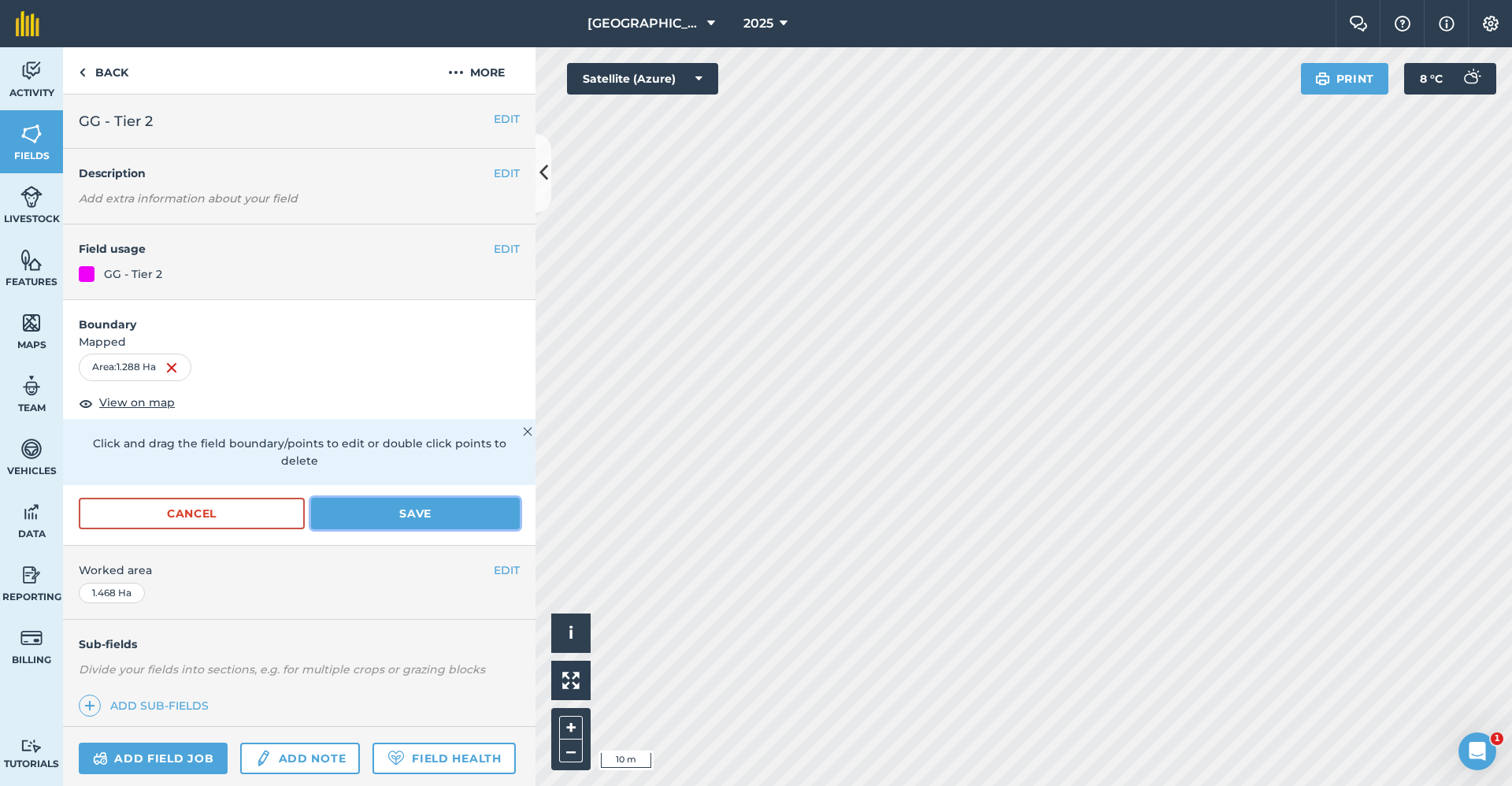
click at [419, 512] on button "Save" at bounding box center [415, 514] width 209 height 32
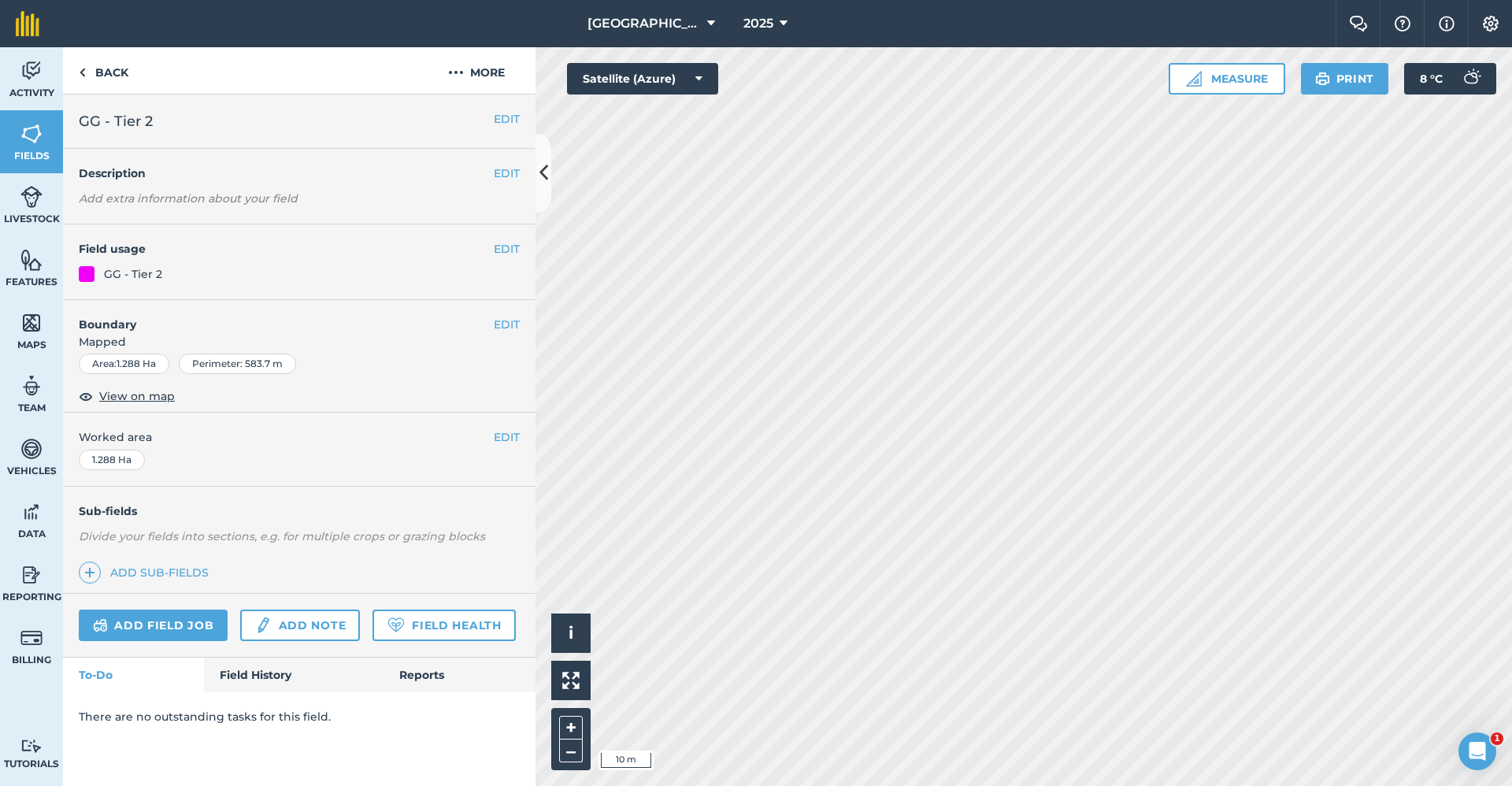
click at [331, 499] on div "Activity Fields Livestock Features Maps Team Vehicles Data Reporting Billing Tu…" at bounding box center [756, 417] width 1512 height 739
click at [108, 69] on link "Back" at bounding box center [103, 70] width 81 height 46
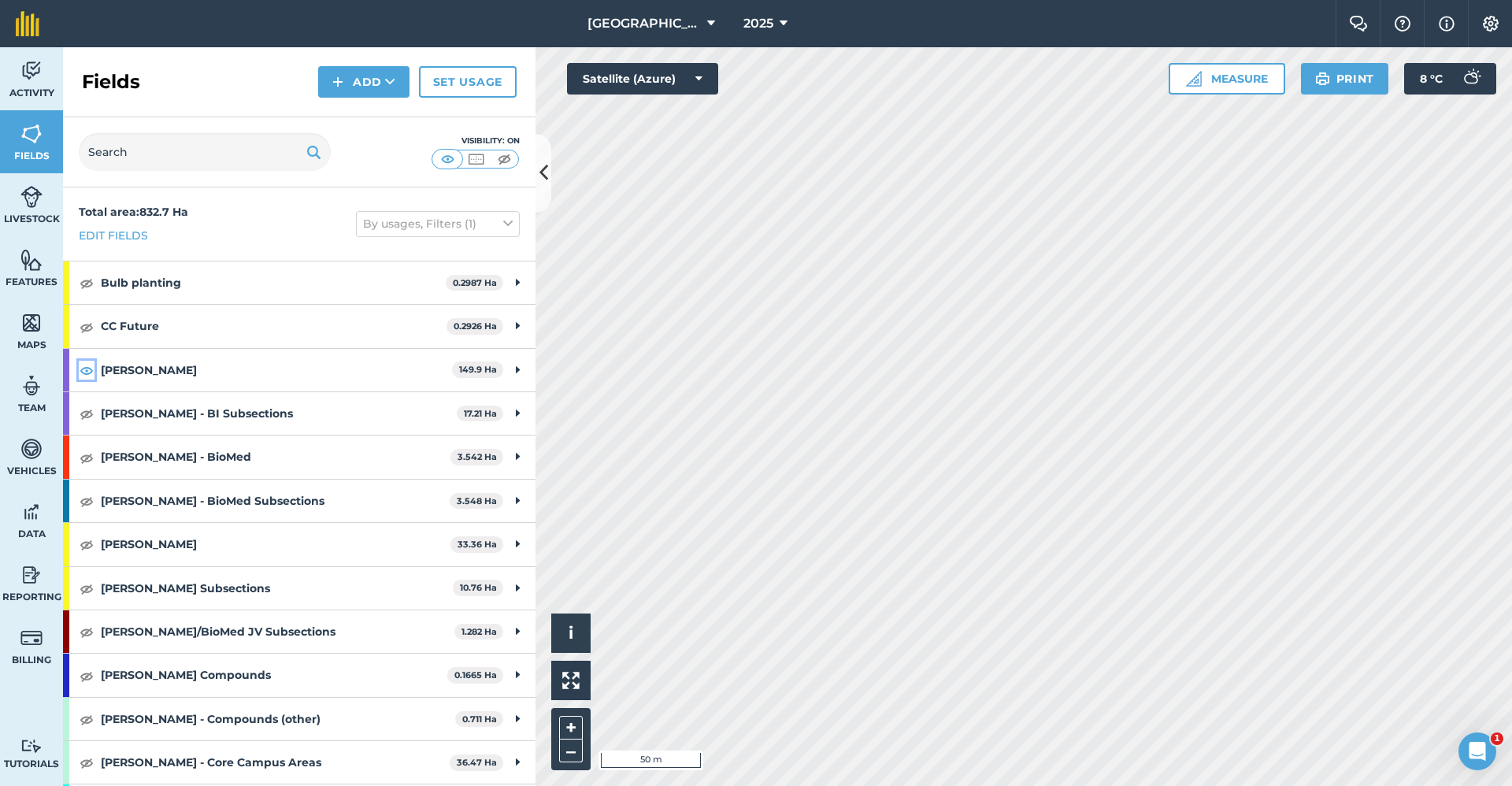
click at [85, 371] on img at bounding box center [87, 369] width 14 height 19
click at [84, 415] on img at bounding box center [87, 413] width 14 height 19
click at [365, 74] on button "Add" at bounding box center [363, 82] width 92 height 32
click at [365, 120] on link "Draw" at bounding box center [364, 117] width 87 height 34
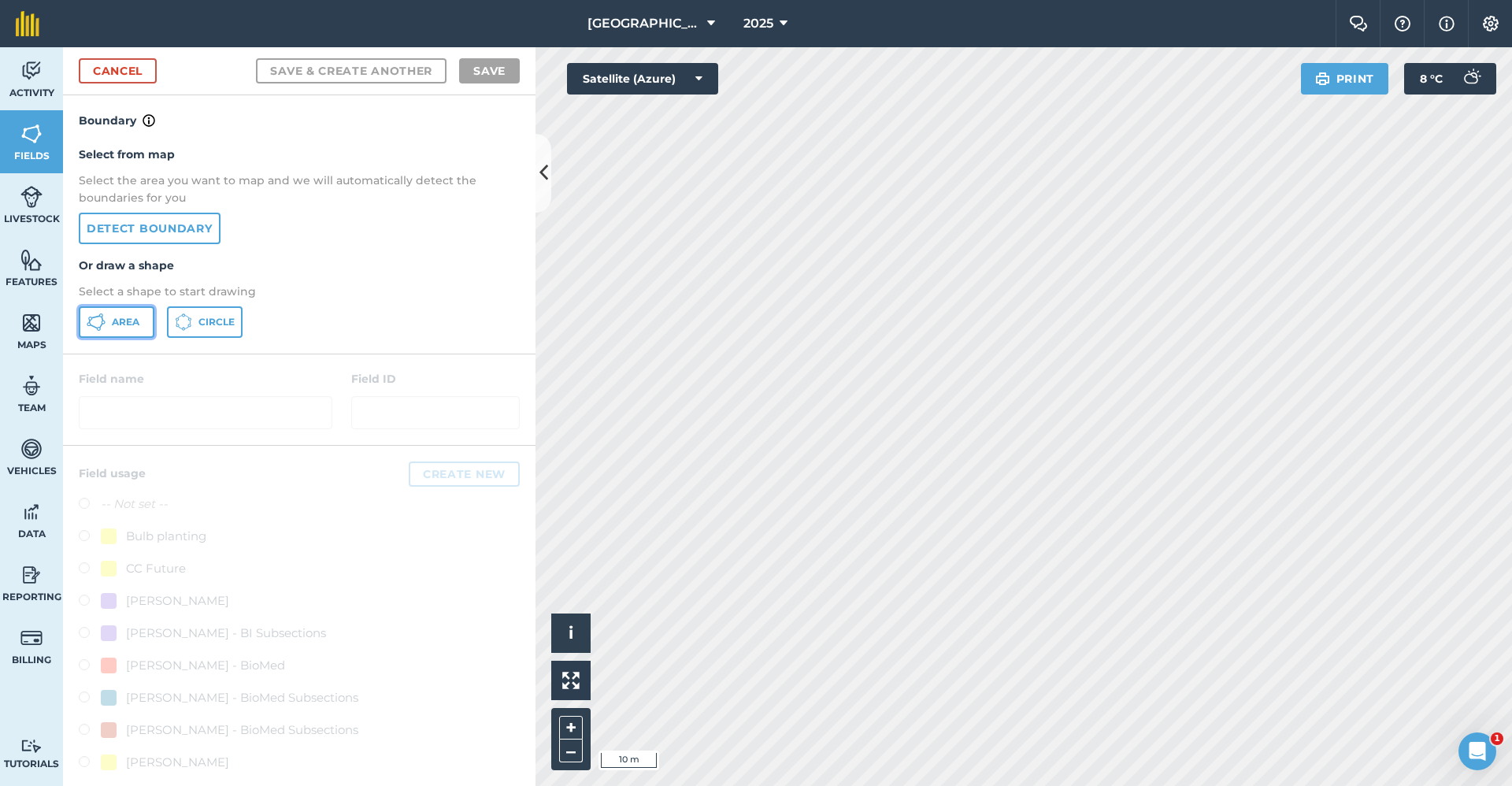
click at [141, 325] on button "Area" at bounding box center [116, 322] width 76 height 32
click at [1100, 16] on div "Babraham Research Campus (Gardens) 2025 Farm Chat Help Info Settings Babraham R…" at bounding box center [756, 393] width 1512 height 786
click at [148, 78] on link "Cancel" at bounding box center [117, 71] width 78 height 26
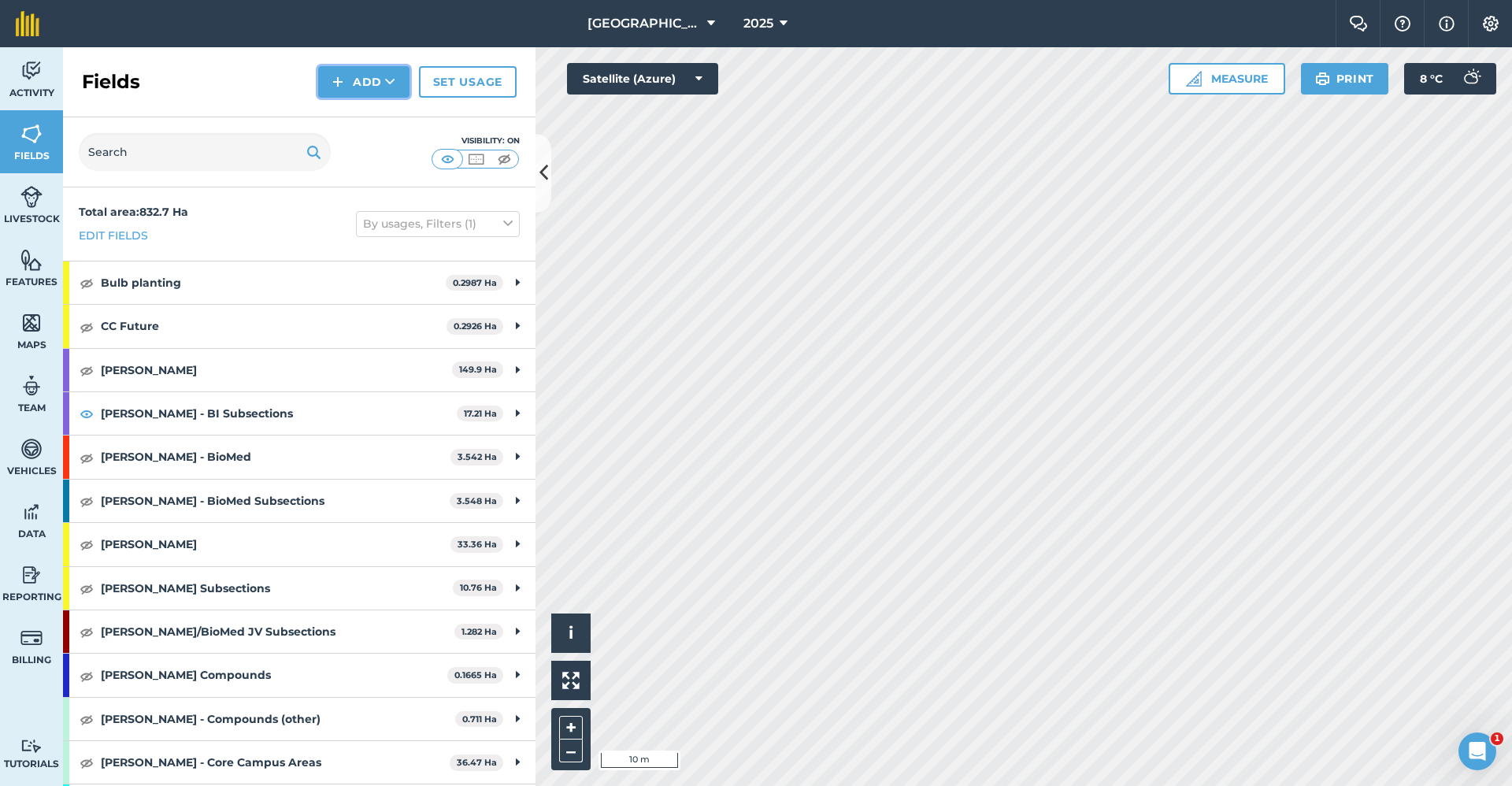
click at [344, 85] on button "Add" at bounding box center [363, 82] width 92 height 32
click at [343, 112] on link "Draw" at bounding box center [364, 117] width 87 height 34
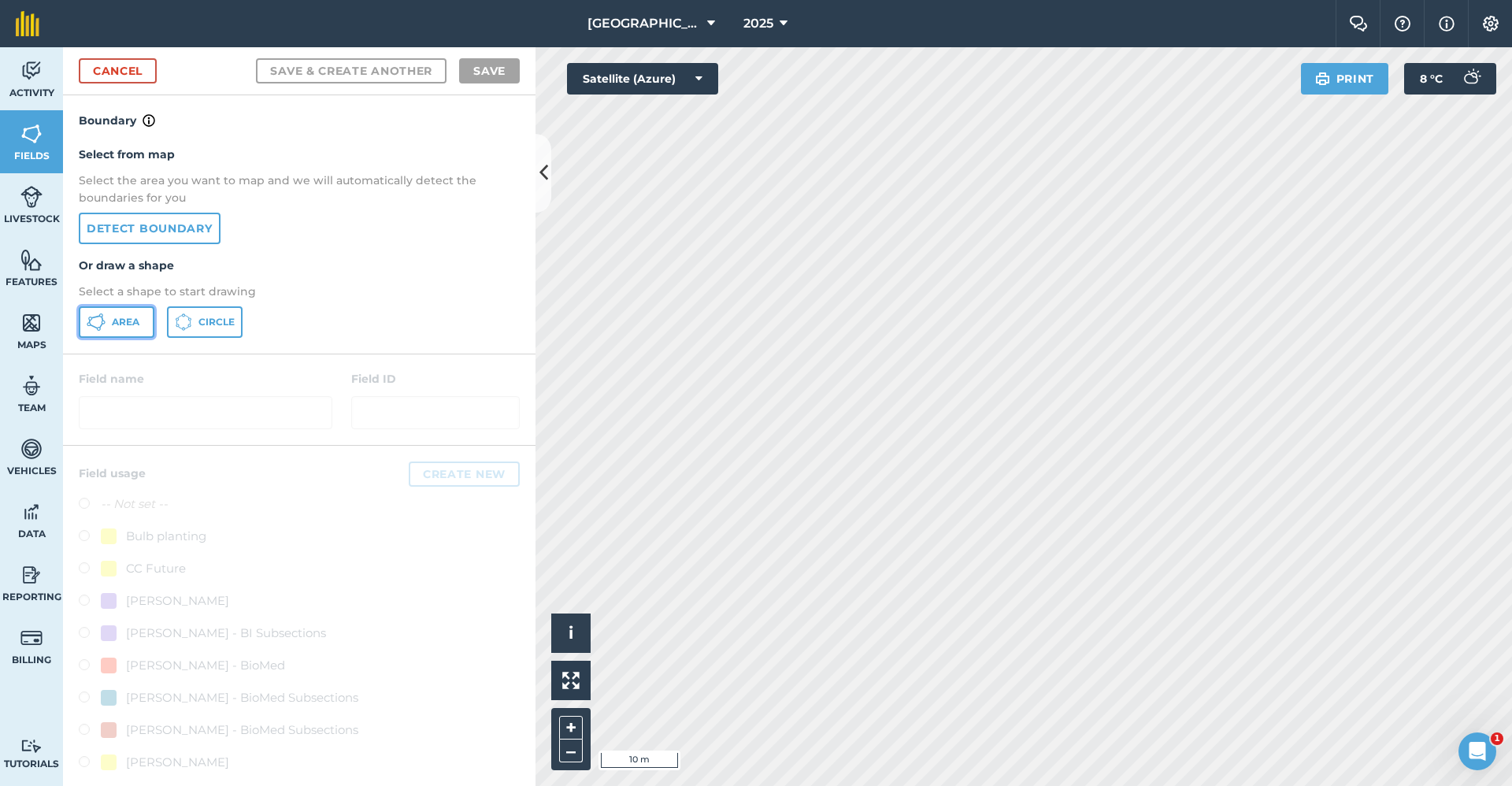
click at [125, 325] on span "Area" at bounding box center [126, 322] width 28 height 13
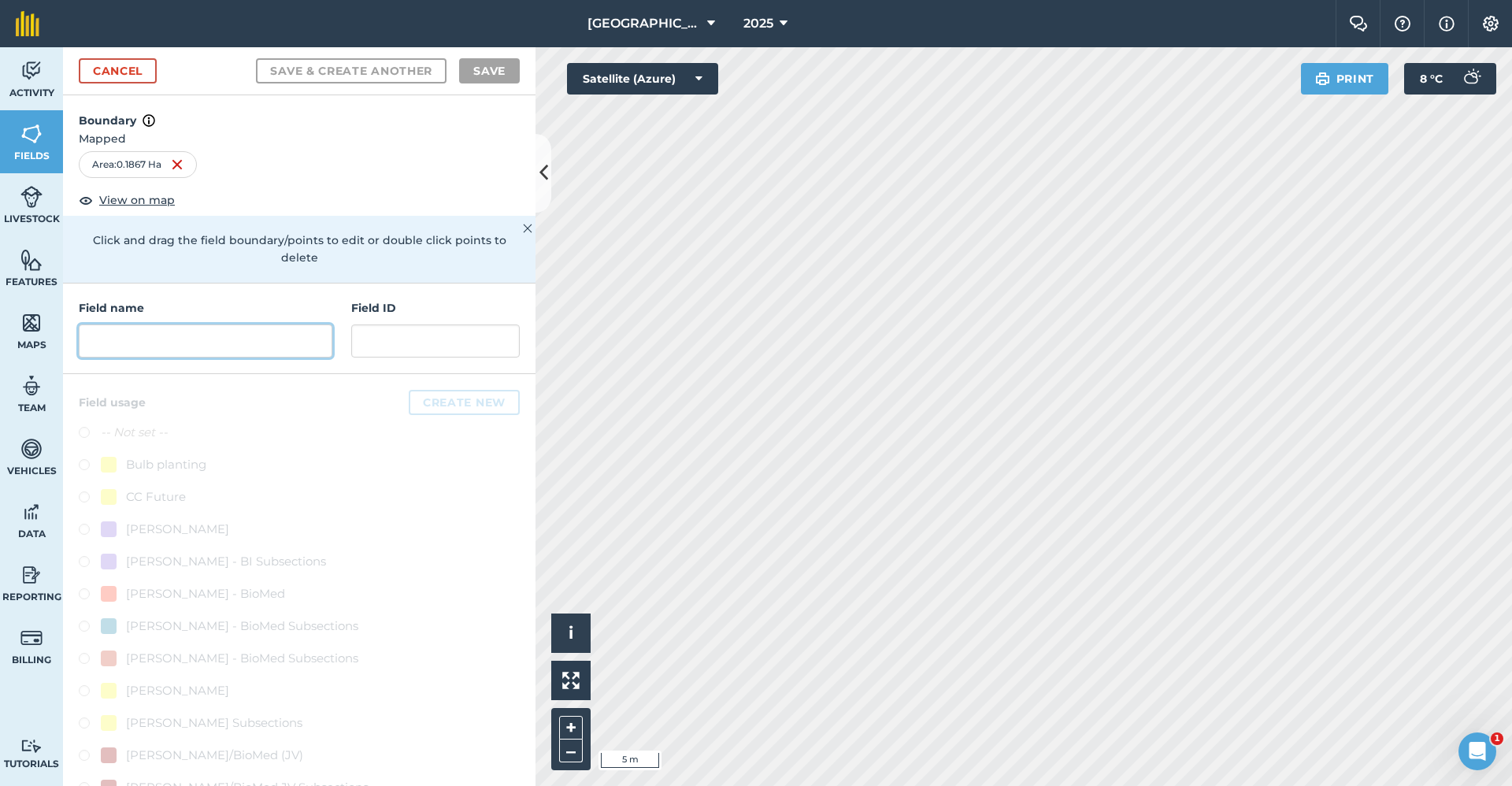
click at [213, 351] on input "text" at bounding box center [206, 342] width 254 height 33
click at [211, 342] on input "text" at bounding box center [206, 342] width 254 height 33
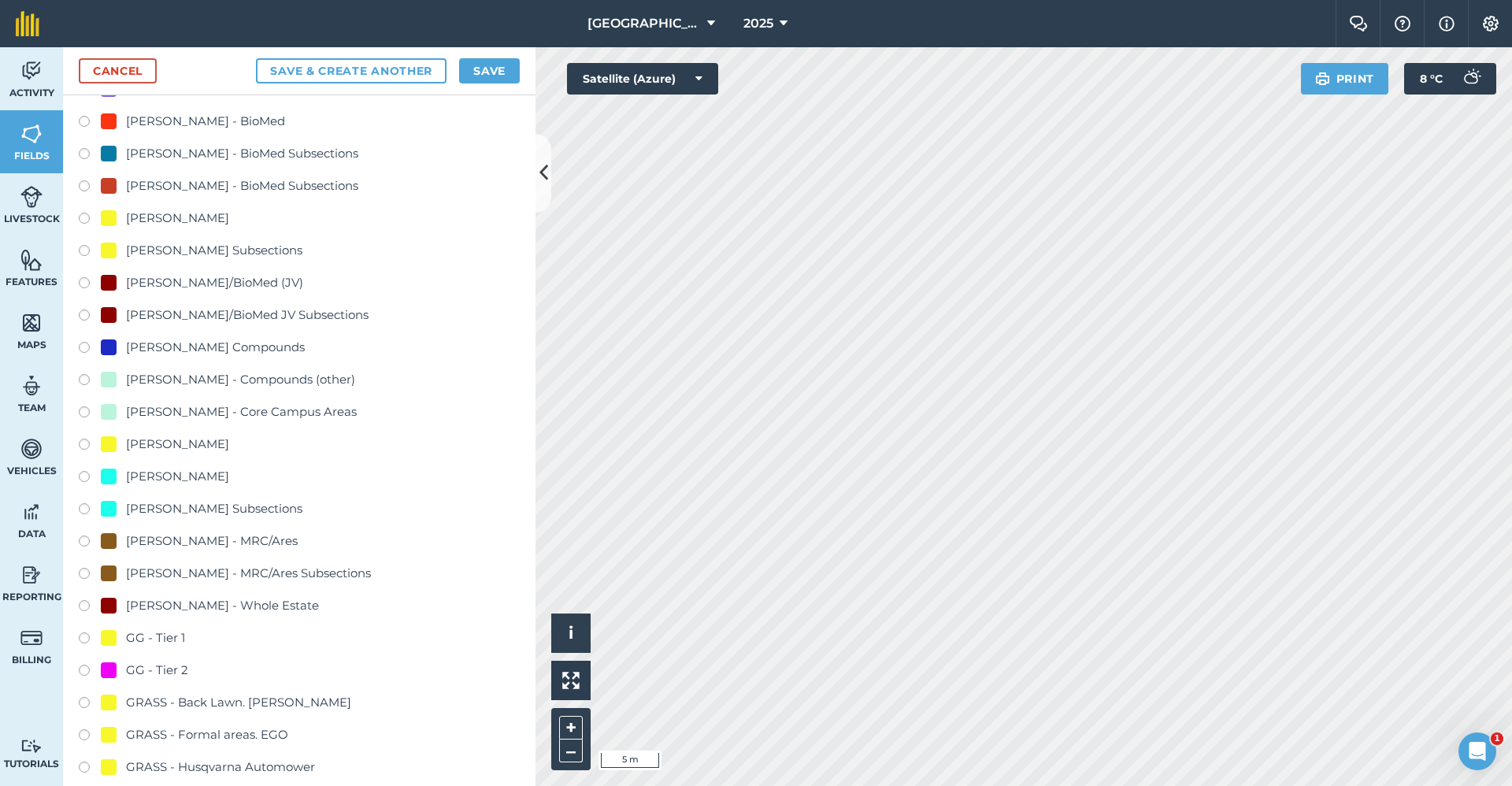
scroll to position [630, 0]
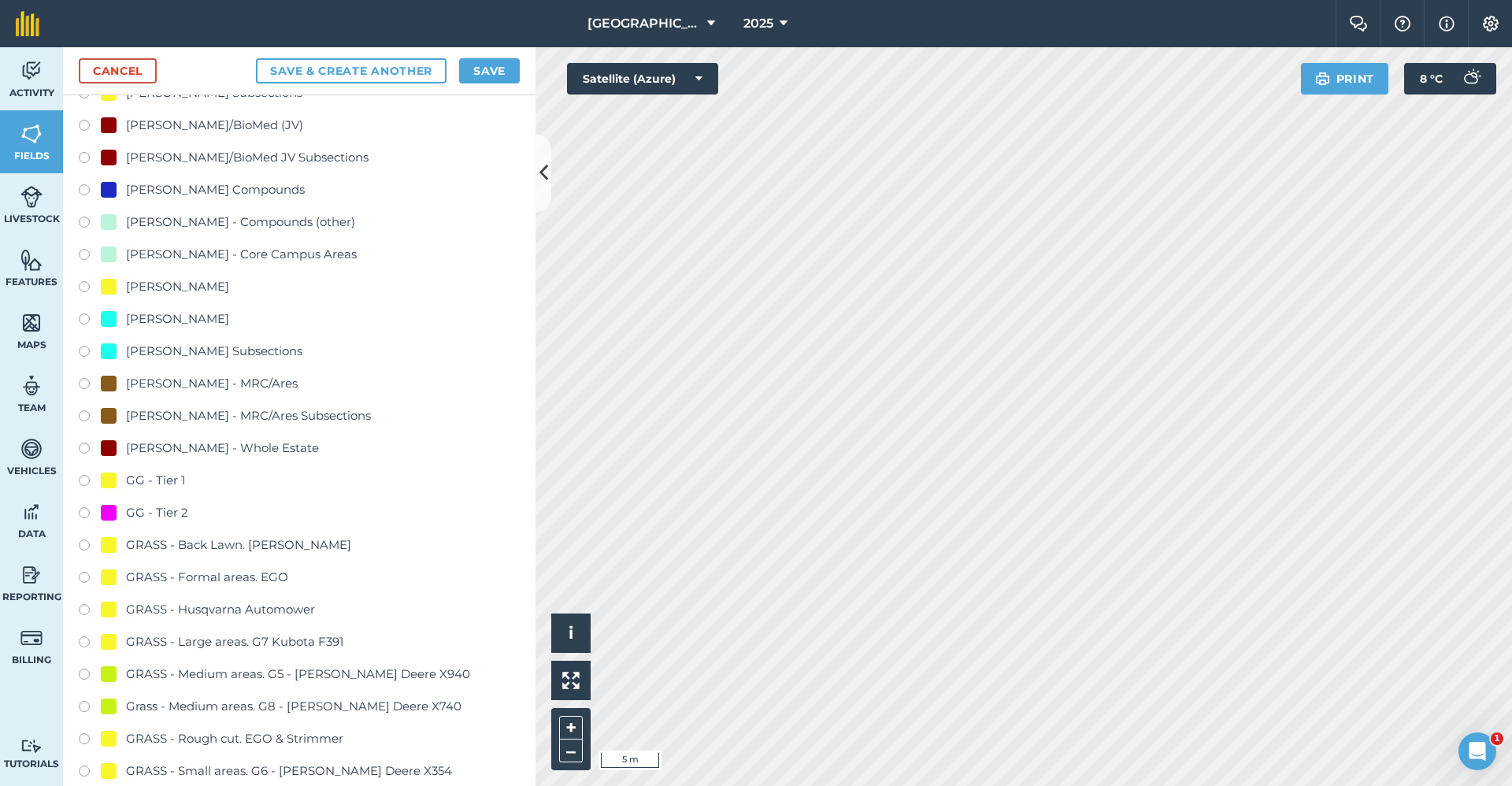
type input "GG - Tier 1"
click at [181, 477] on div "GG - Tier 1" at bounding box center [156, 480] width 59 height 19
radio input "true"
click at [485, 76] on button "Save" at bounding box center [489, 71] width 61 height 26
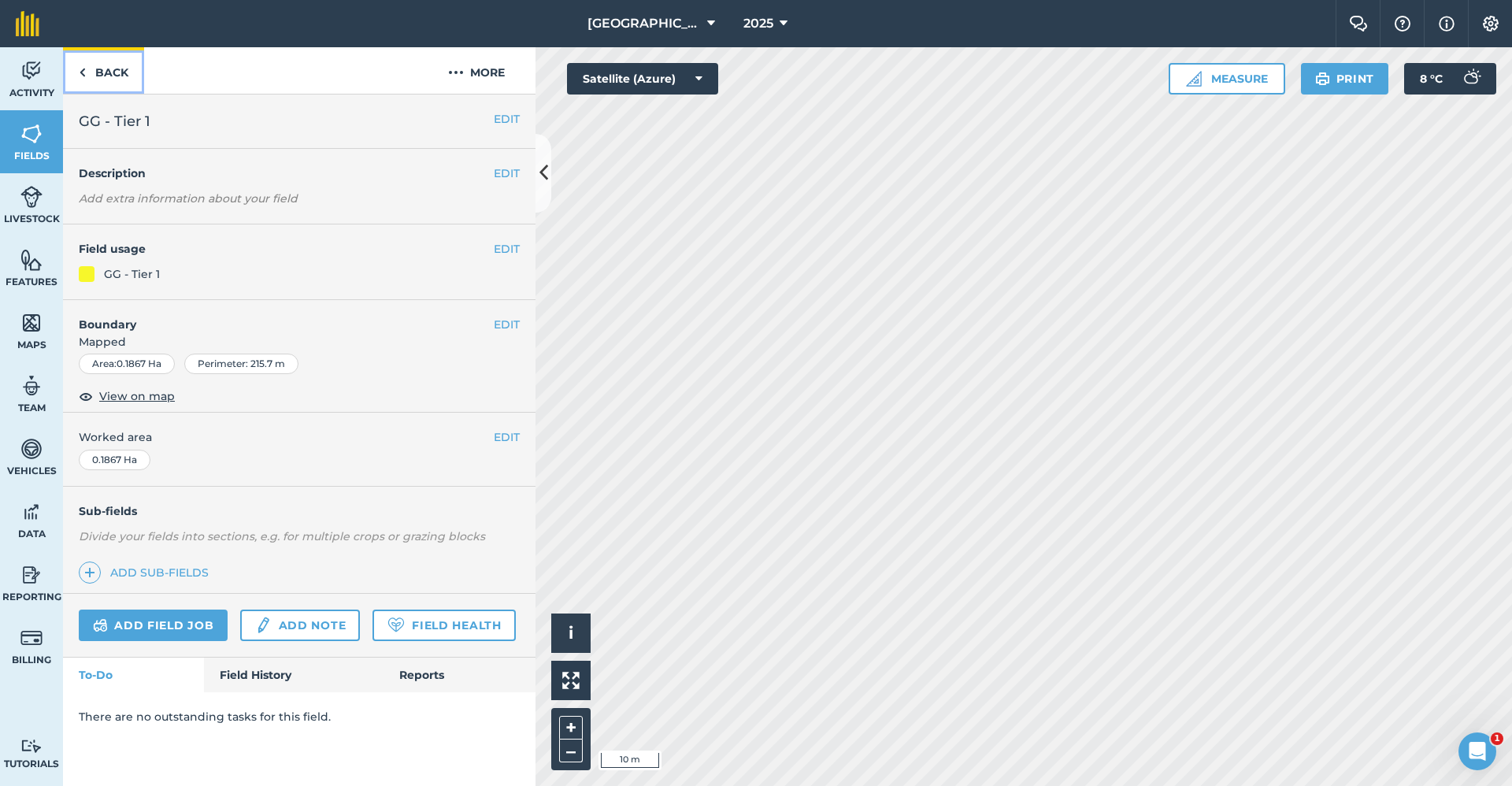
click at [128, 67] on link "Back" at bounding box center [103, 70] width 81 height 46
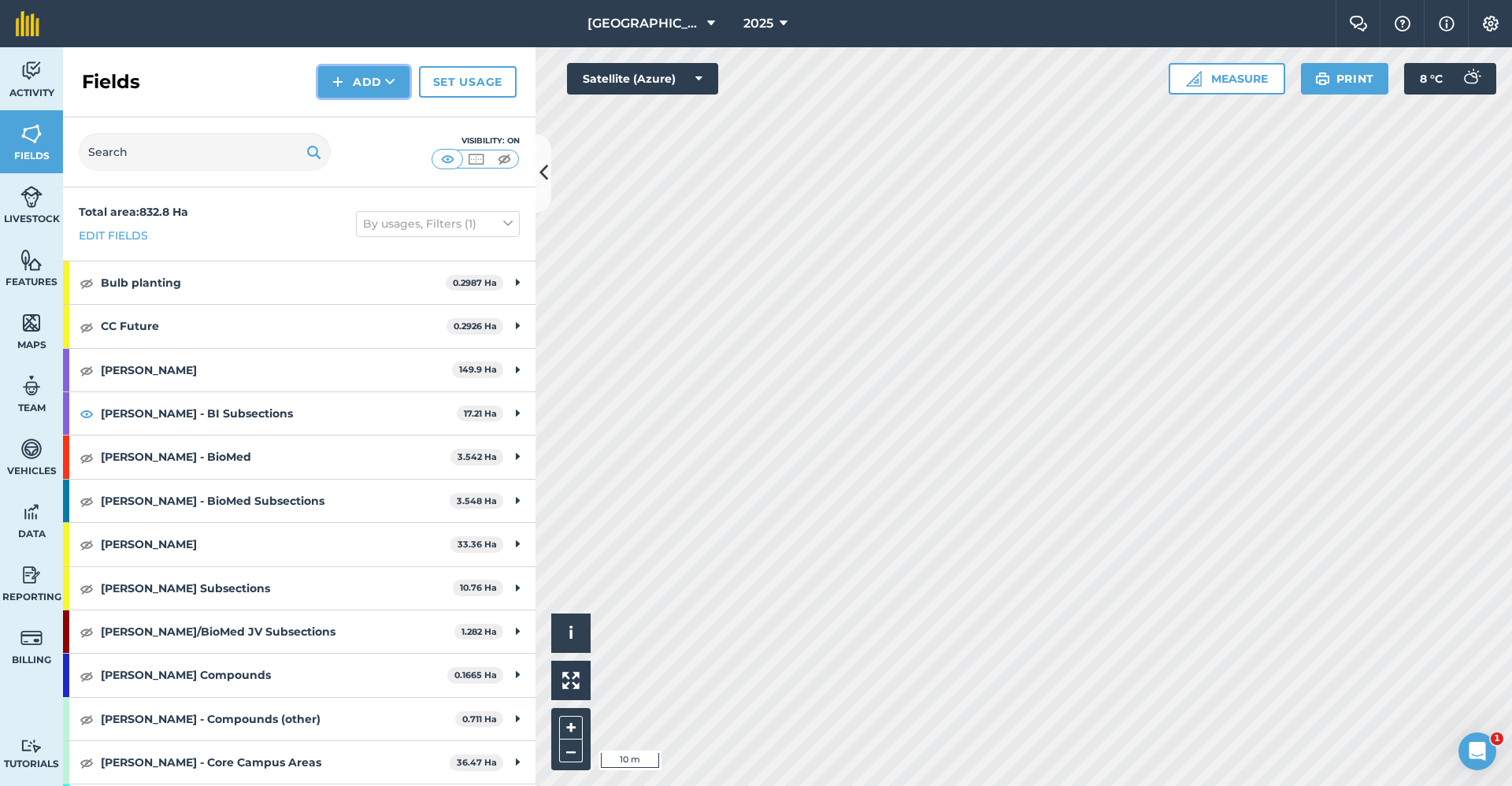
click at [354, 80] on button "Add" at bounding box center [363, 82] width 92 height 32
click at [359, 114] on link "Draw" at bounding box center [364, 117] width 87 height 34
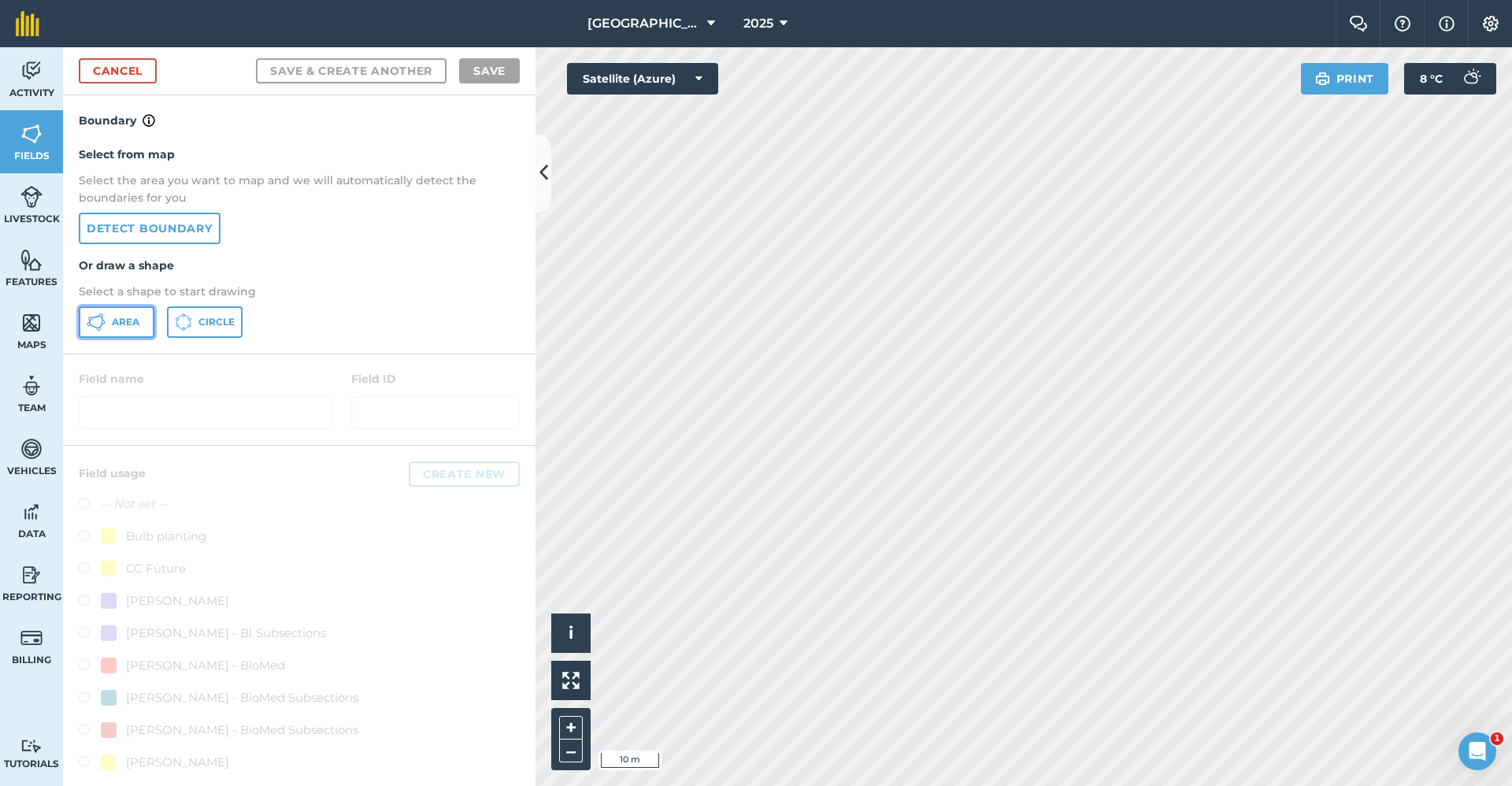
click at [133, 327] on span "Area" at bounding box center [126, 322] width 28 height 13
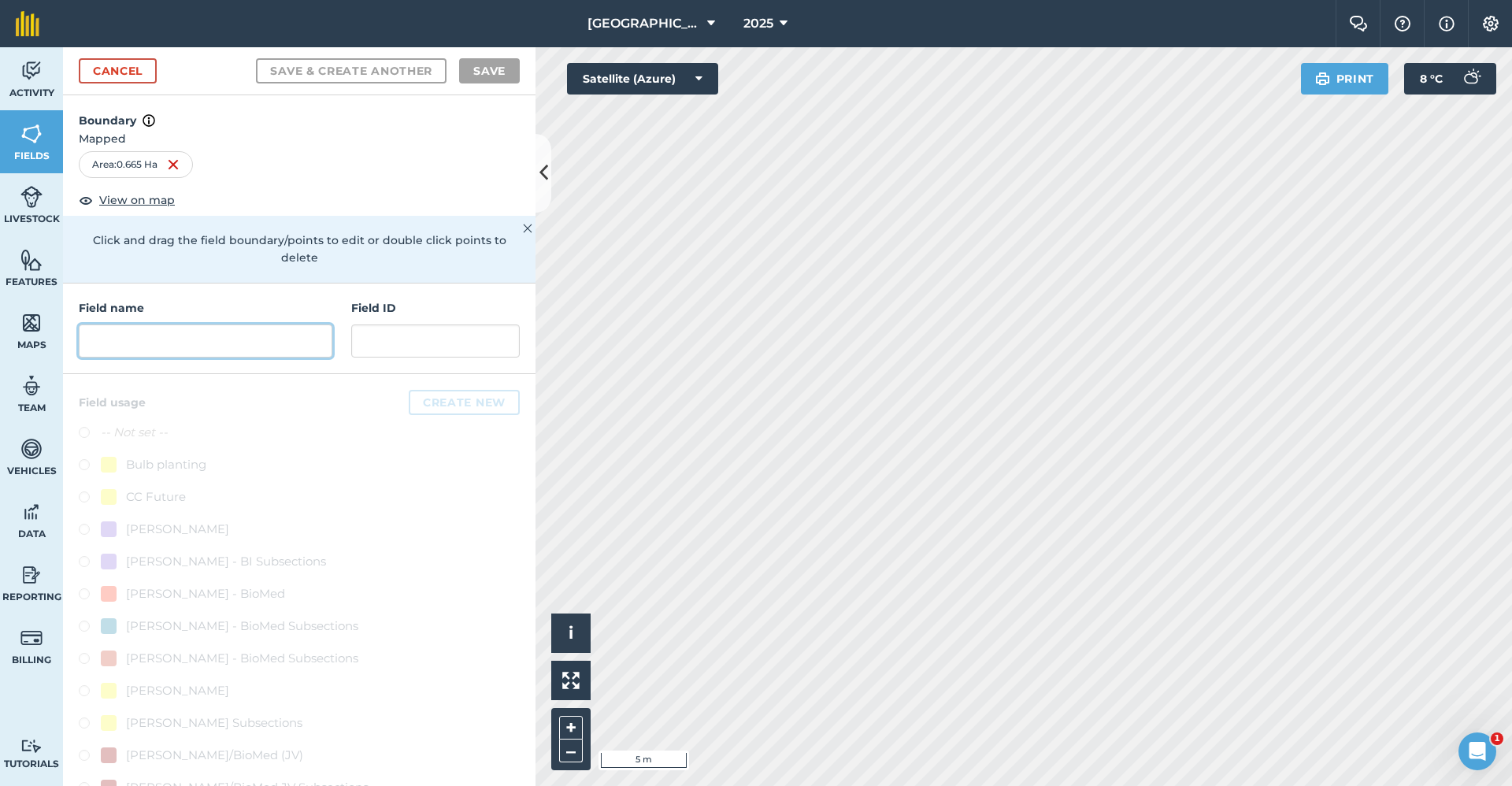
click at [239, 353] on input "text" at bounding box center [206, 342] width 254 height 33
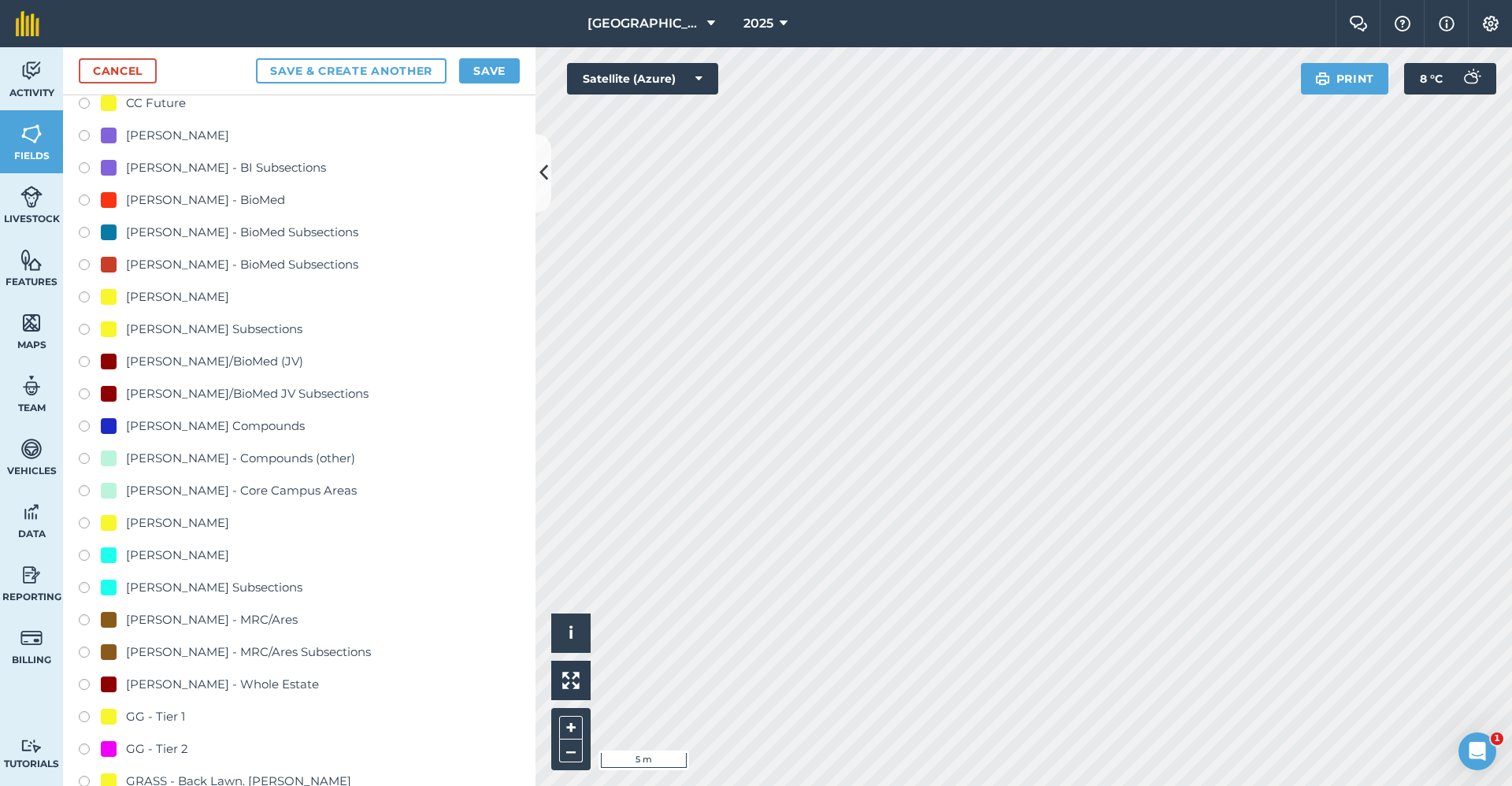
scroll to position [552, 0]
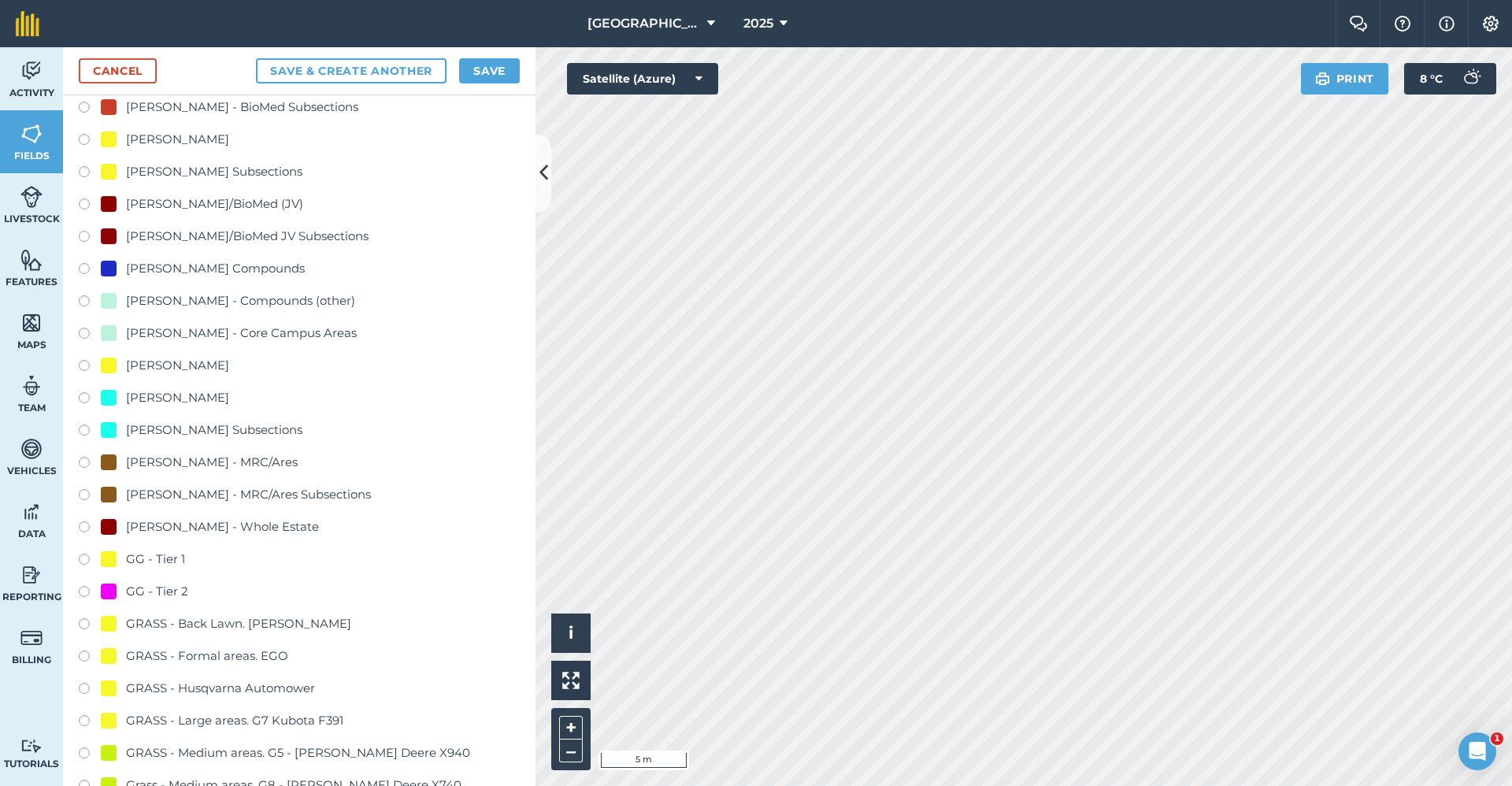
type input "GG - Tier 2"
click at [191, 593] on div "GG - Tier 2" at bounding box center [299, 593] width 441 height 23
click at [174, 595] on div "GG - Tier 2" at bounding box center [157, 591] width 62 height 19
radio input "true"
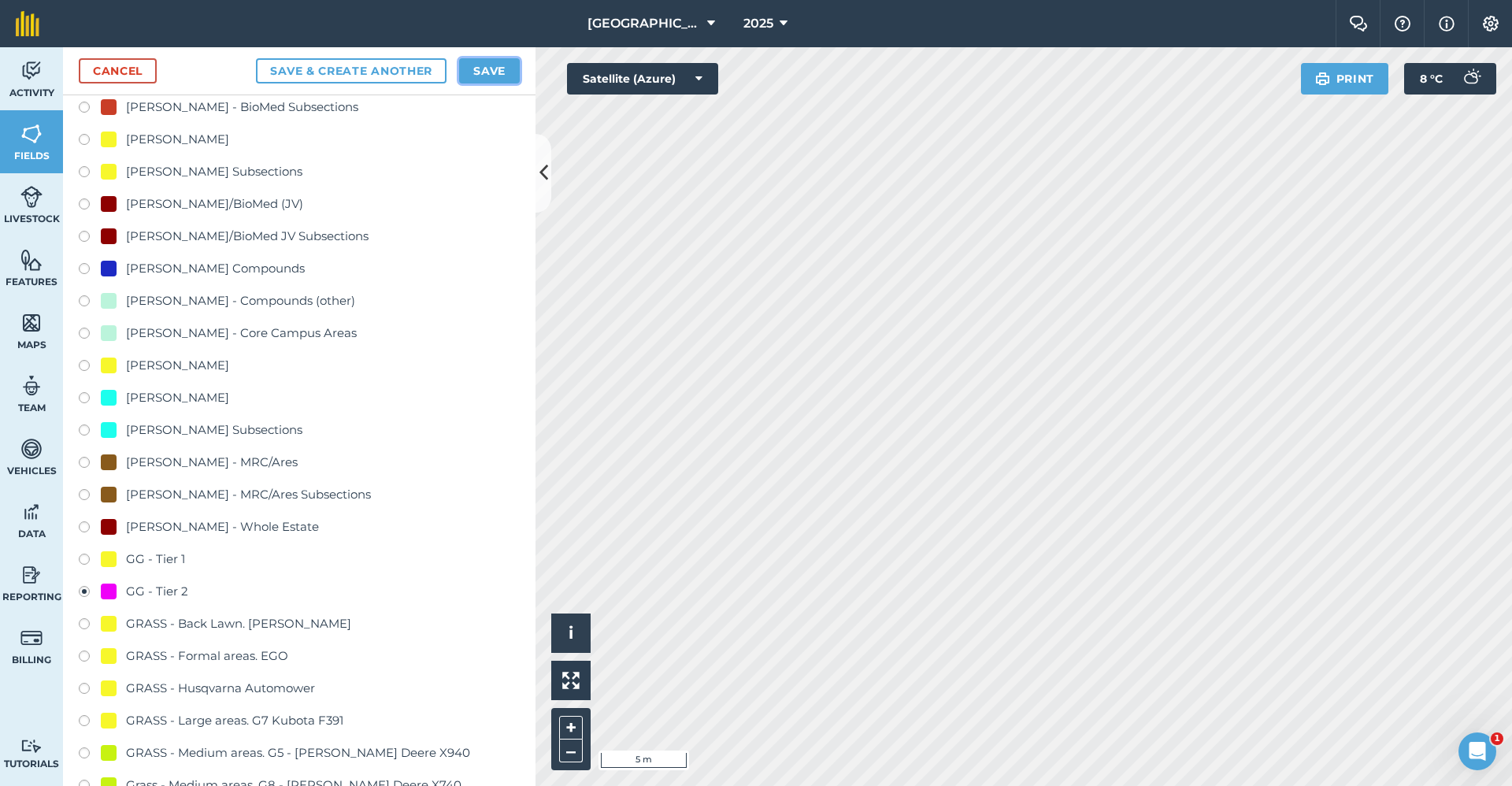
click at [503, 70] on button "Save" at bounding box center [489, 71] width 61 height 26
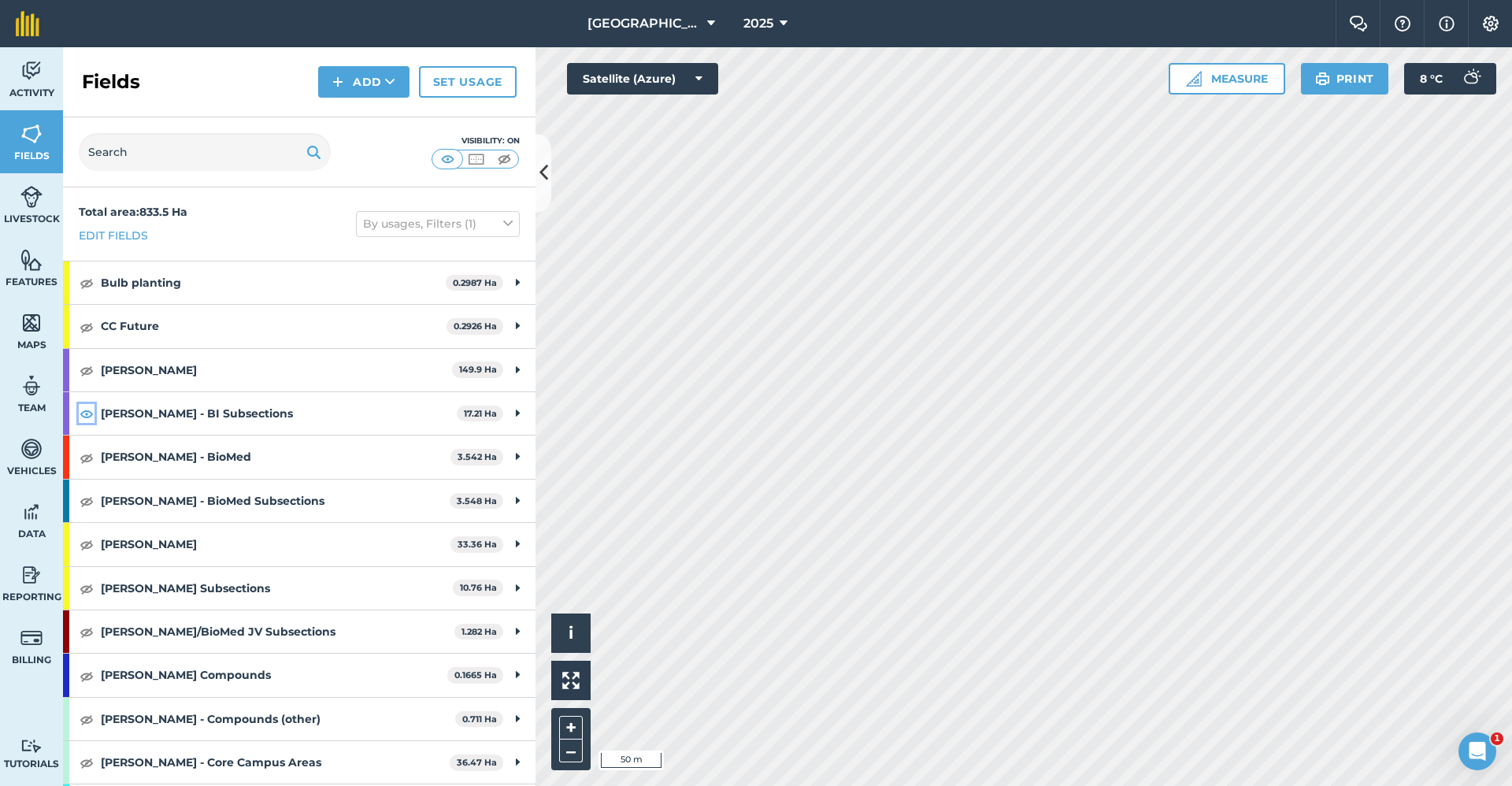
click at [83, 416] on img at bounding box center [87, 413] width 14 height 19
drag, startPoint x: 358, startPoint y: 94, endPoint x: 368, endPoint y: 83, distance: 14.9
click at [364, 88] on button "Add" at bounding box center [363, 82] width 92 height 32
click at [359, 119] on link "Draw" at bounding box center [364, 117] width 87 height 34
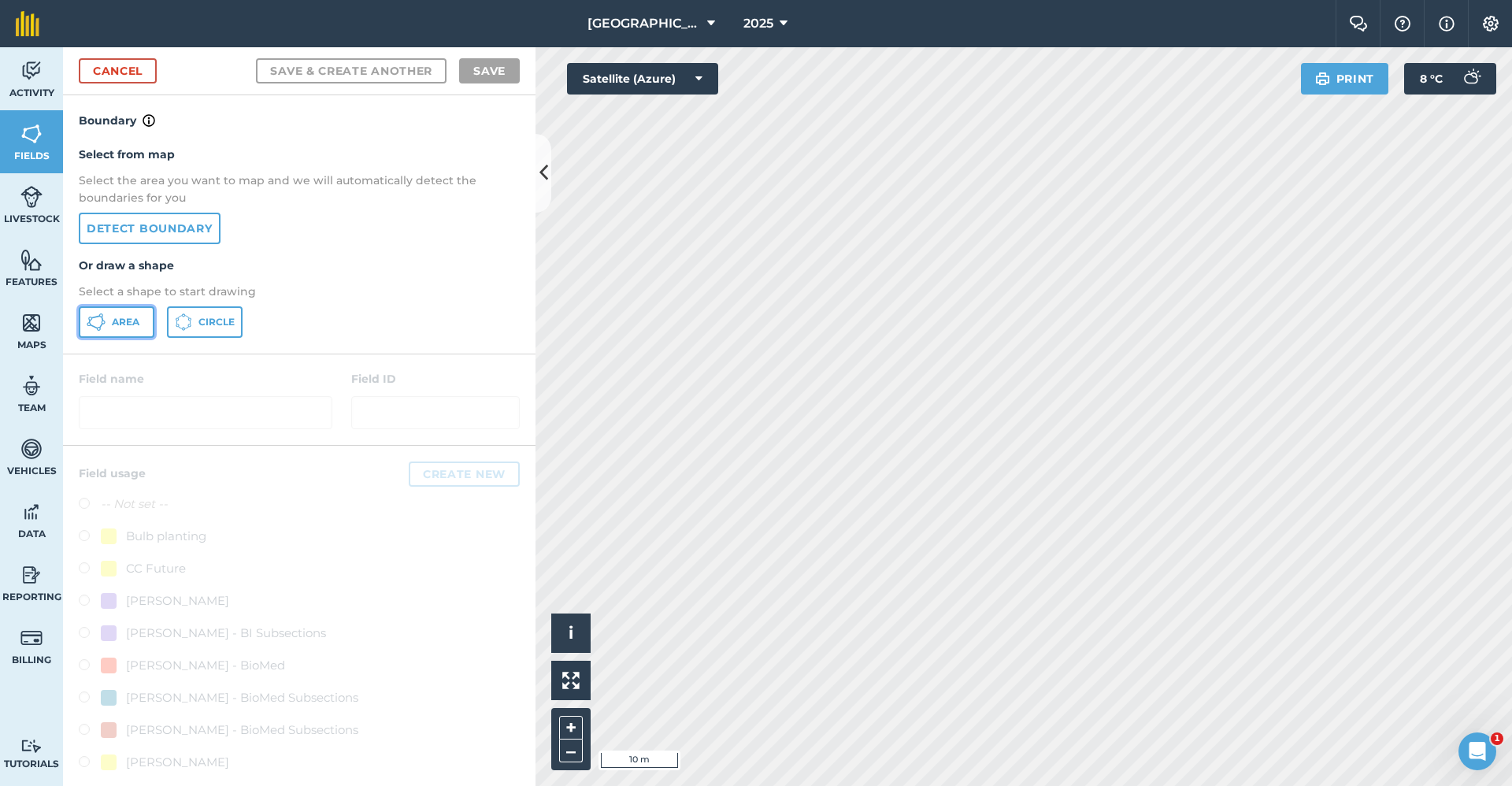
click at [129, 324] on span "Area" at bounding box center [126, 322] width 28 height 13
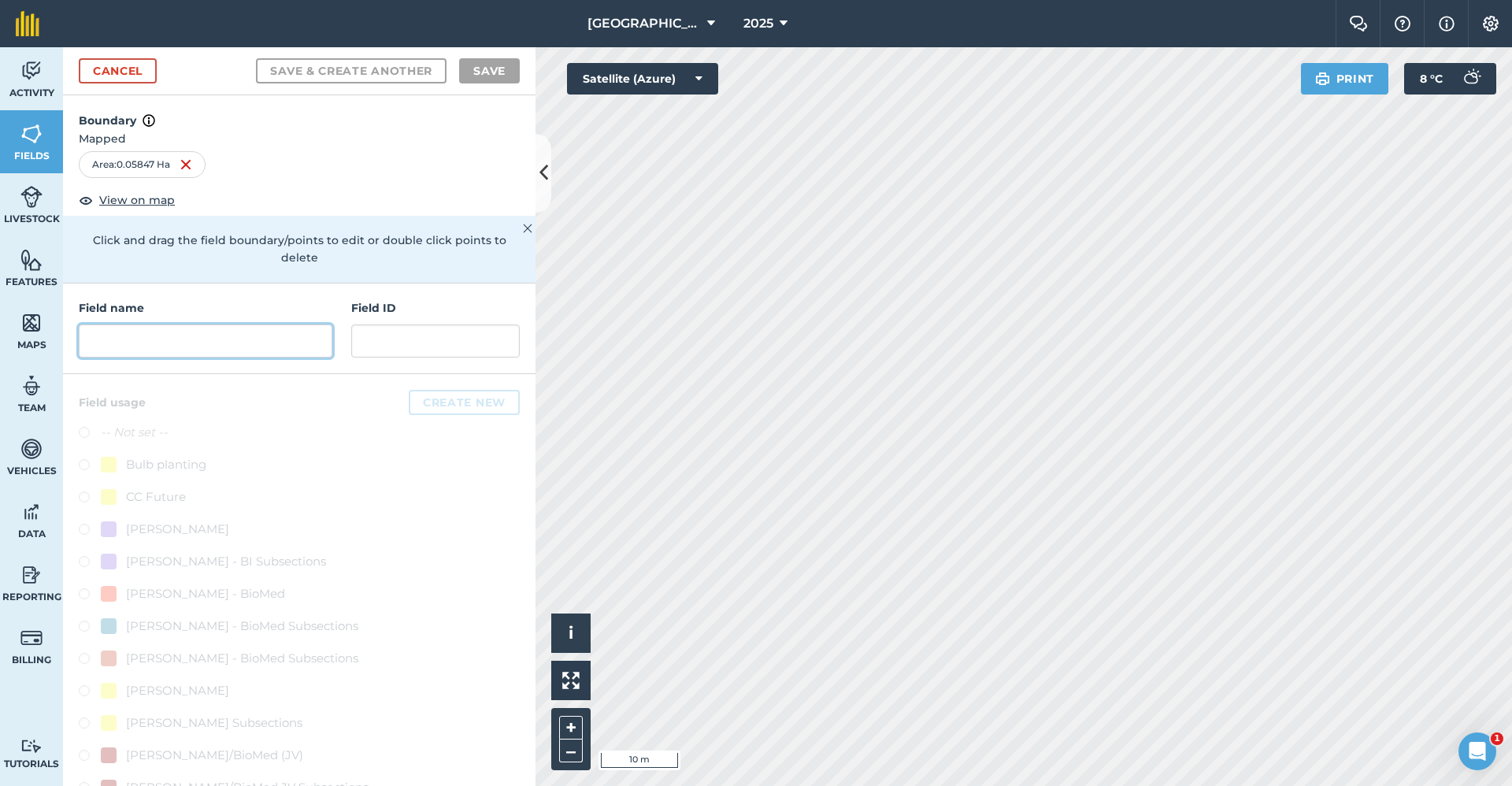
click at [225, 329] on input "text" at bounding box center [206, 342] width 254 height 33
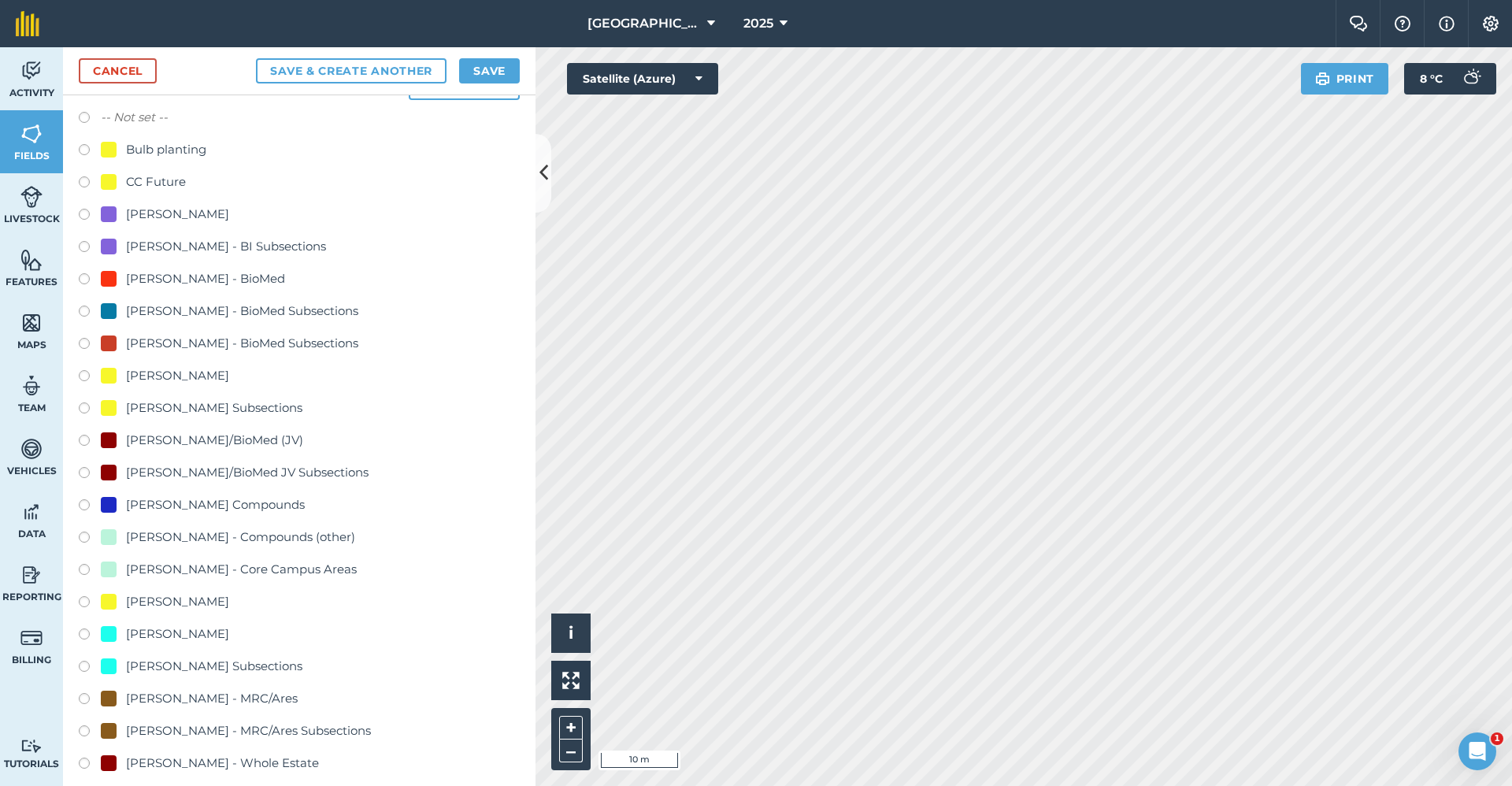
scroll to position [630, 0]
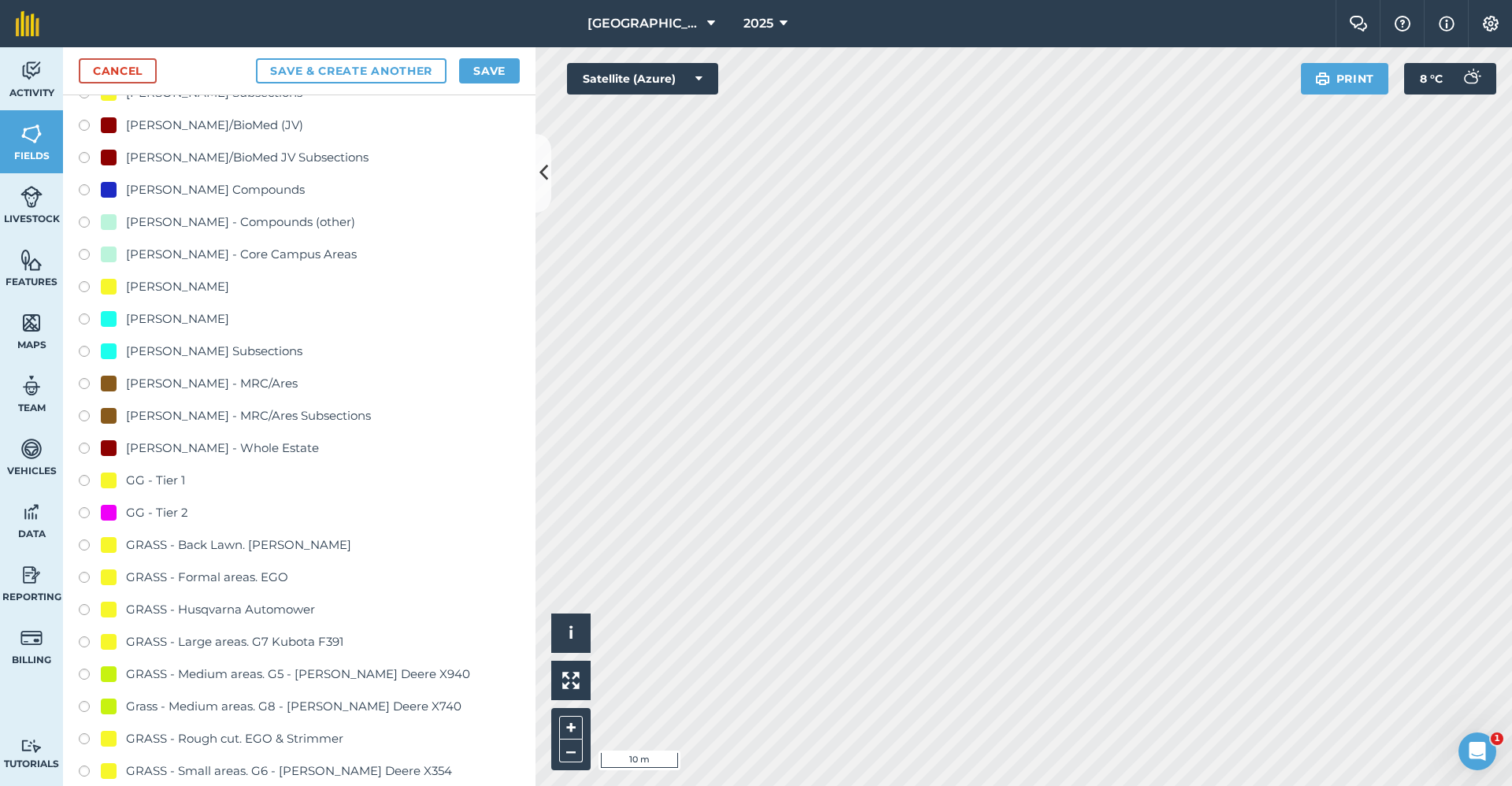
type input "GG - Tier 2"
click at [181, 514] on div "GG - Tier 2" at bounding box center [157, 512] width 62 height 19
radio input "true"
click at [478, 72] on button "Save" at bounding box center [489, 71] width 61 height 26
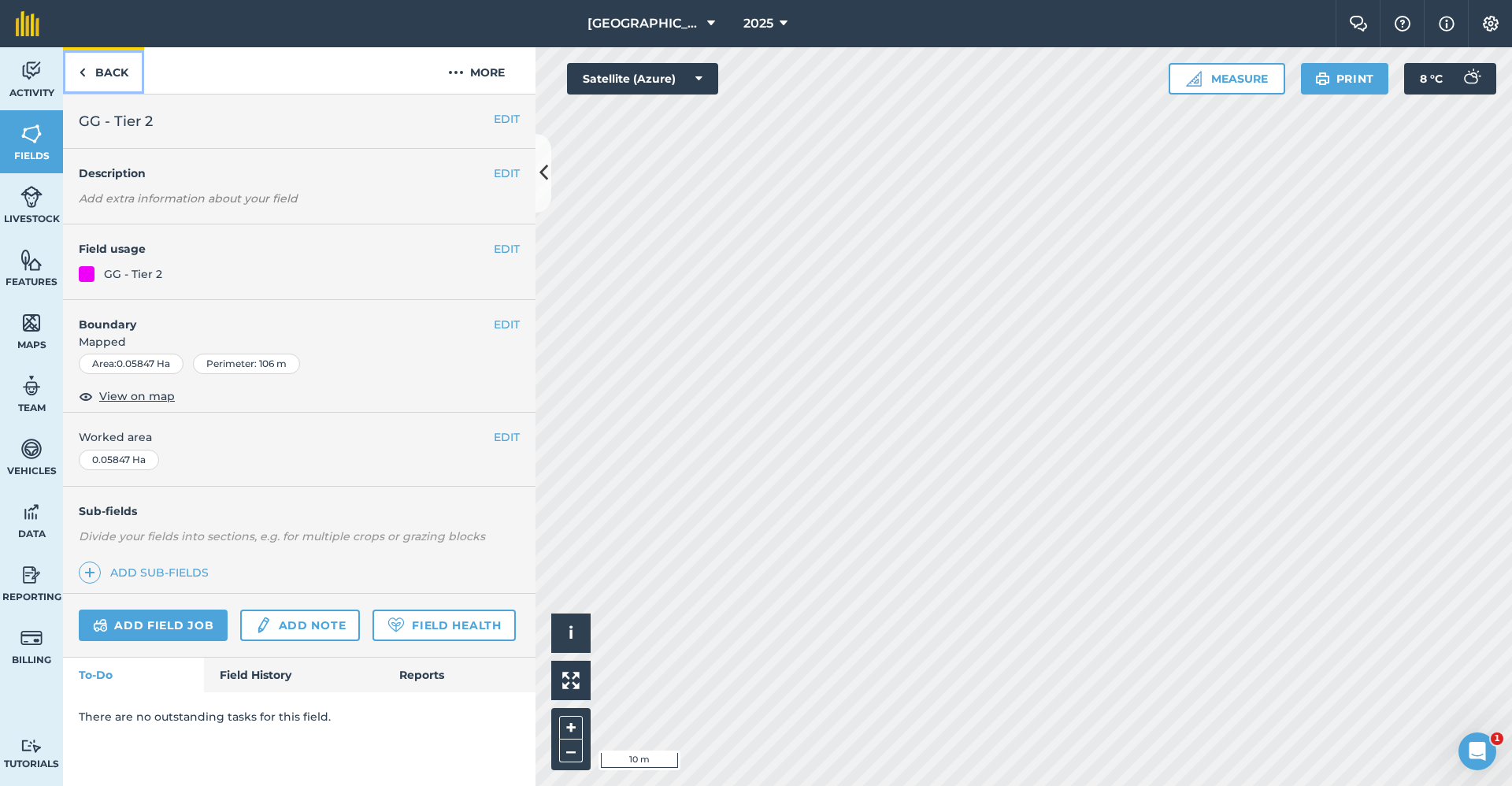
click at [99, 77] on link "Back" at bounding box center [103, 70] width 81 height 46
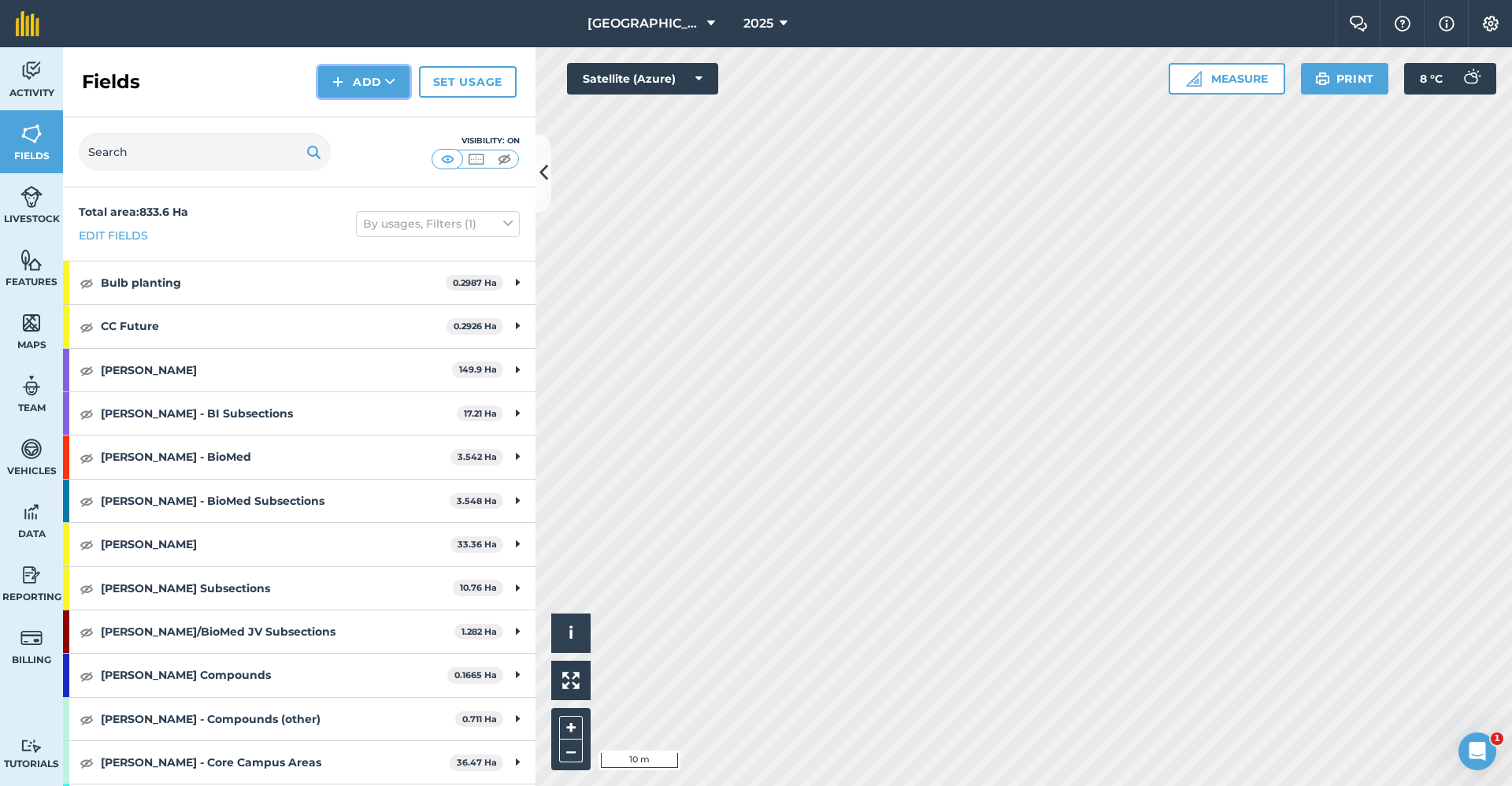
click at [386, 78] on icon at bounding box center [390, 82] width 10 height 16
click at [376, 120] on link "Draw" at bounding box center [364, 117] width 87 height 34
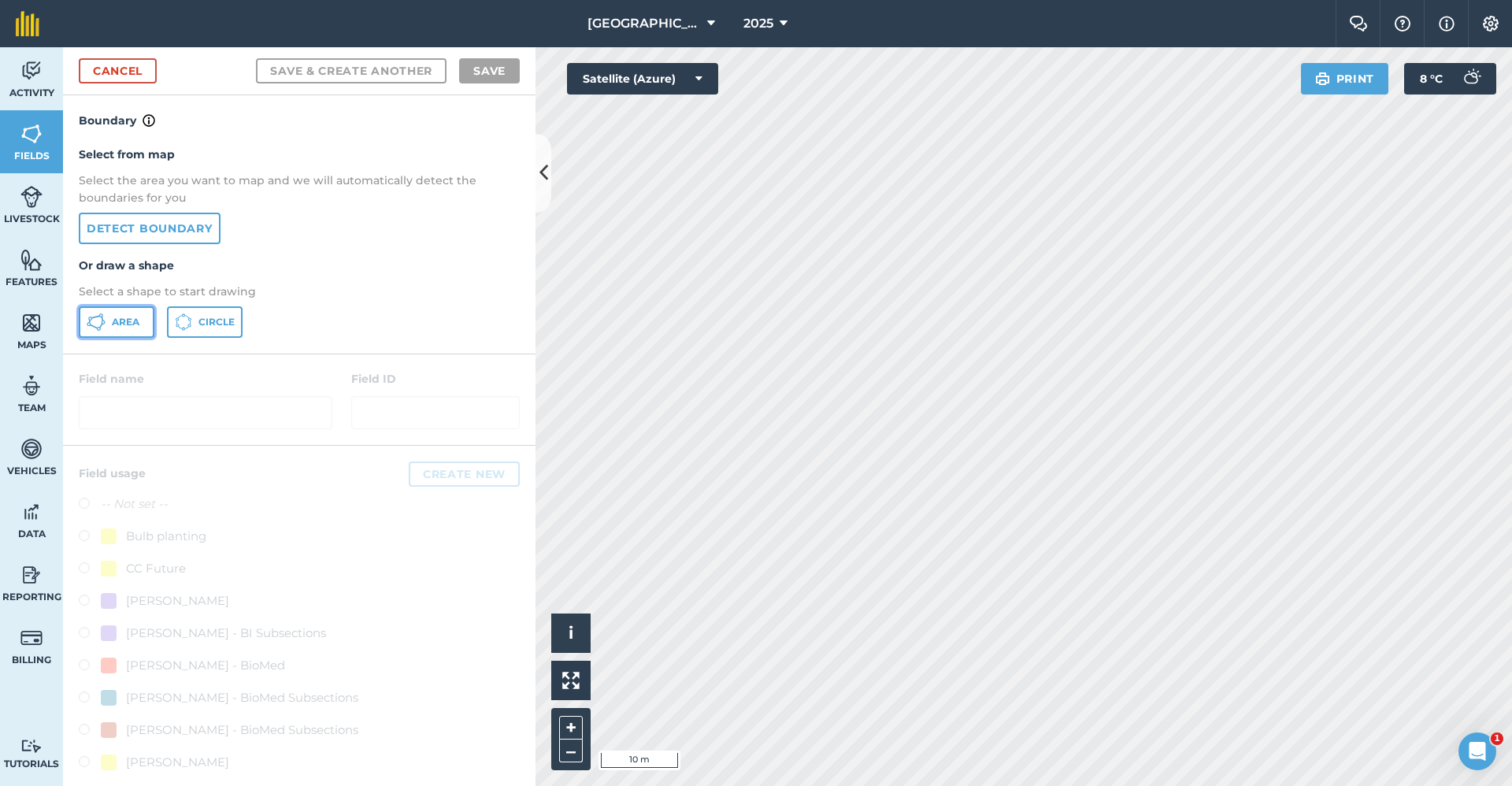
click at [138, 313] on button "Area" at bounding box center [116, 322] width 76 height 32
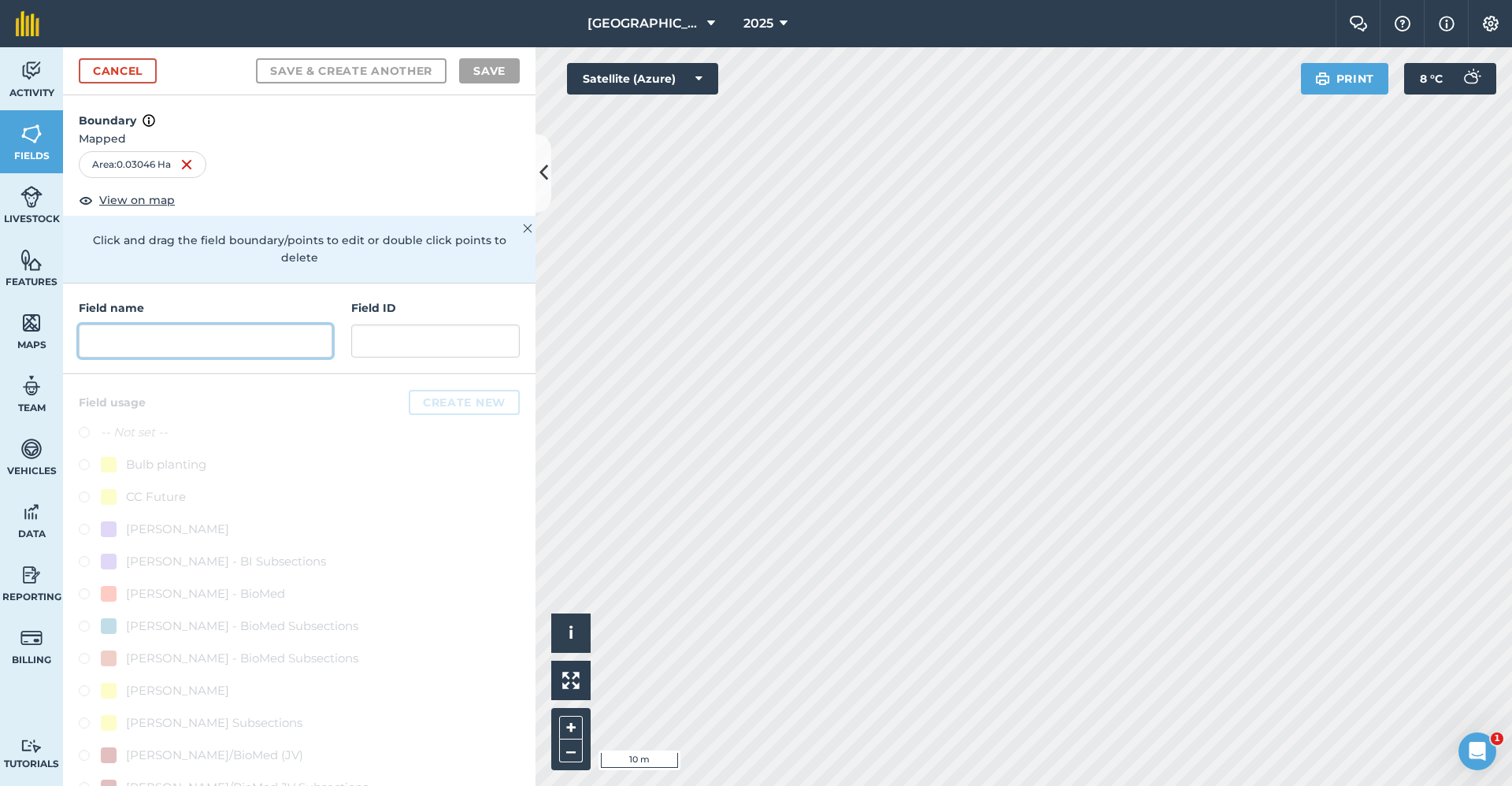
click at [156, 332] on input "text" at bounding box center [206, 342] width 254 height 33
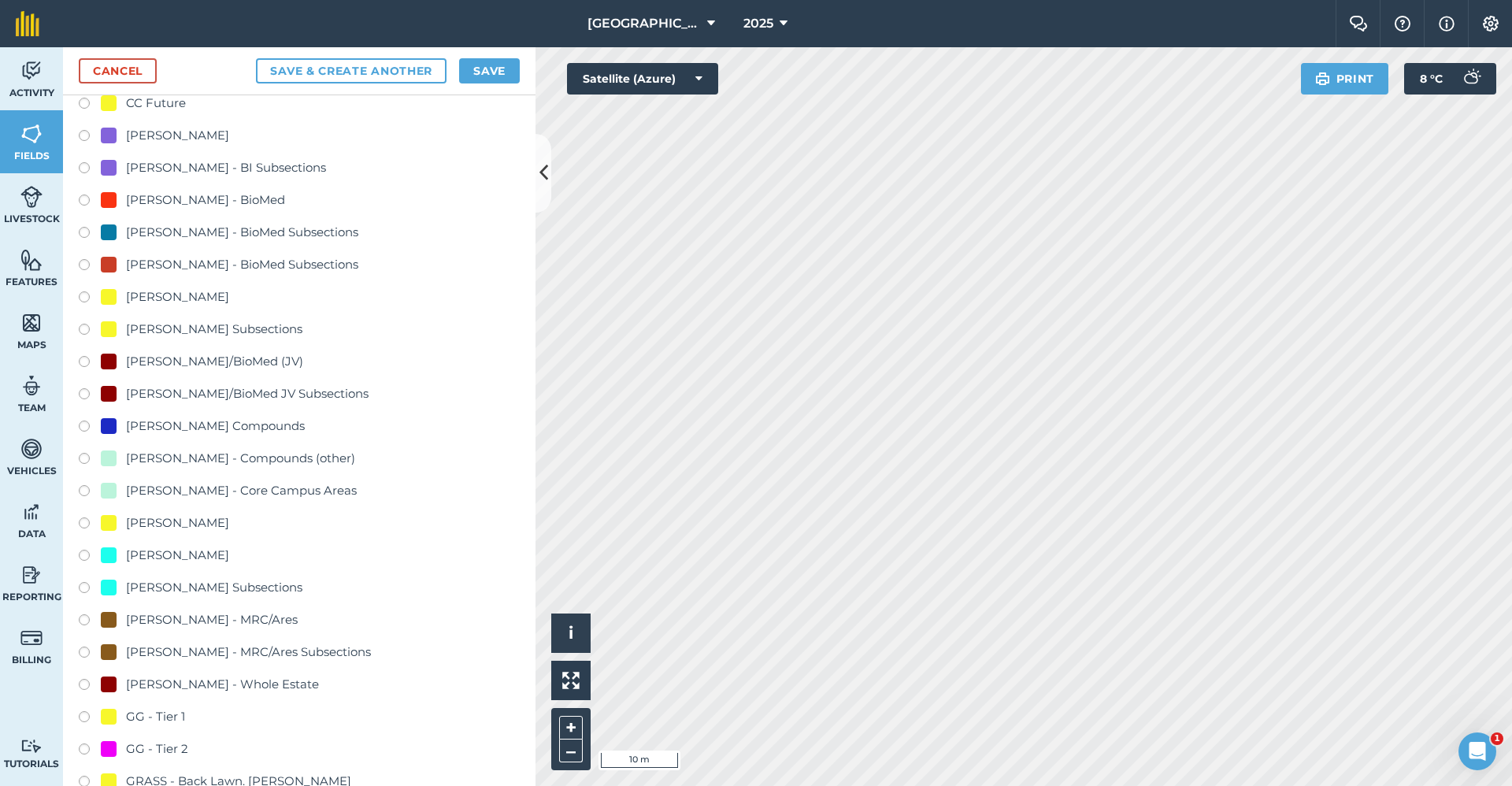
scroll to position [788, 0]
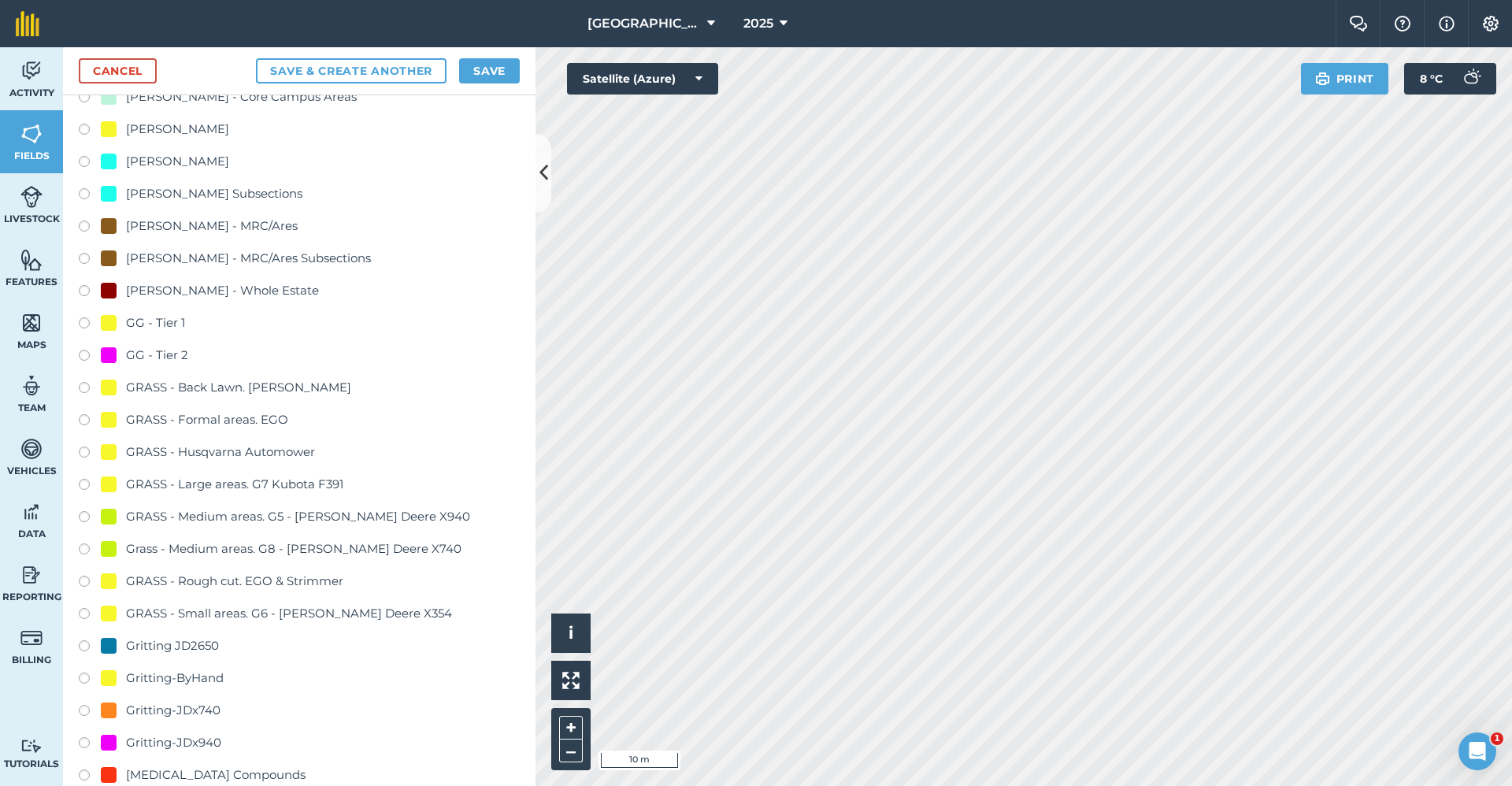
type input "GG - Tier 1"
click at [170, 325] on div "GG - Tier 1" at bounding box center [156, 322] width 59 height 19
radio input "true"
click at [491, 72] on button "Save" at bounding box center [489, 71] width 61 height 26
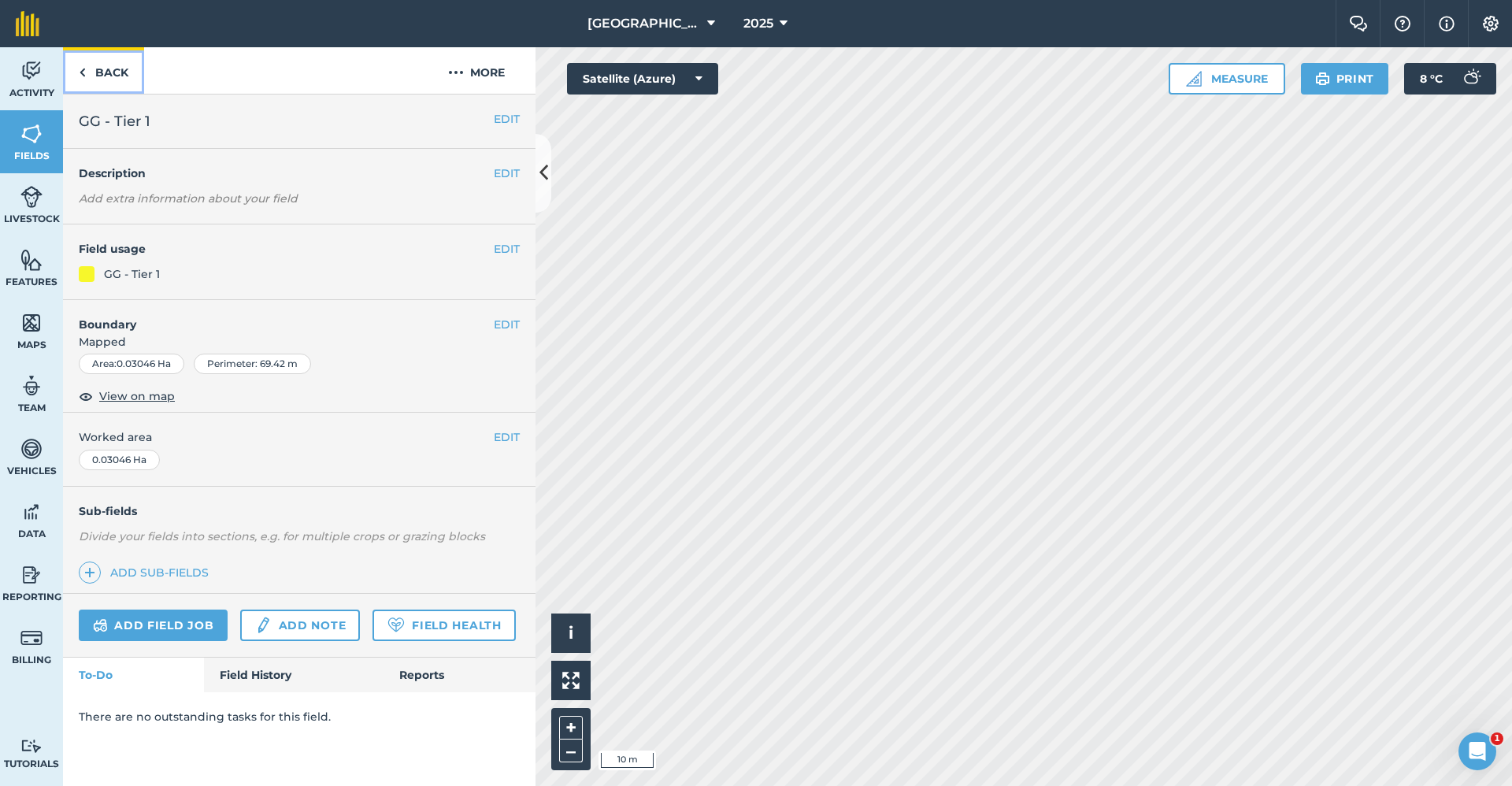
click at [98, 72] on link "Back" at bounding box center [103, 70] width 81 height 46
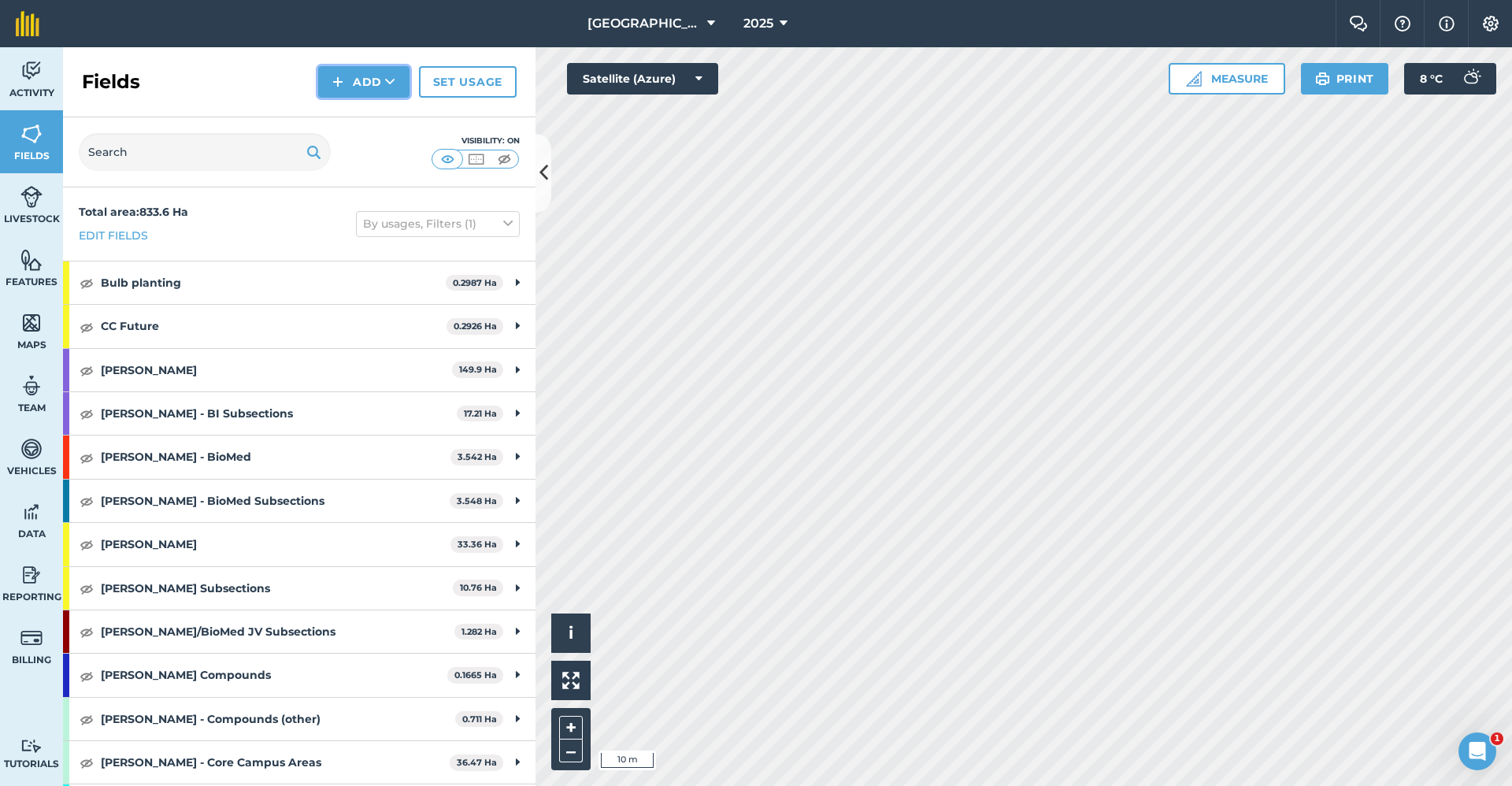
click at [347, 75] on button "Add" at bounding box center [363, 82] width 92 height 32
click at [347, 125] on link "Draw" at bounding box center [364, 117] width 87 height 34
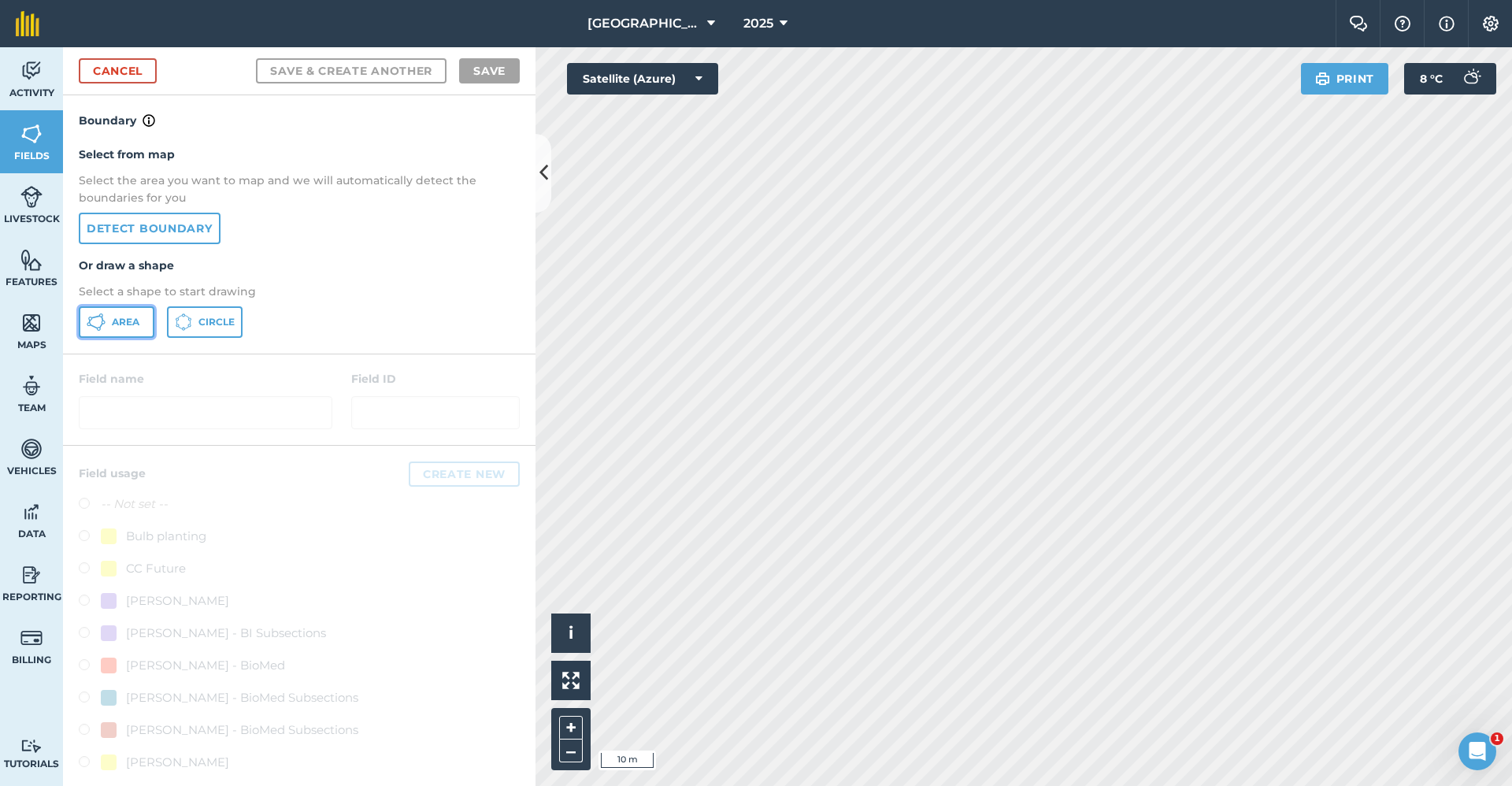
click at [130, 326] on span "Area" at bounding box center [126, 322] width 28 height 13
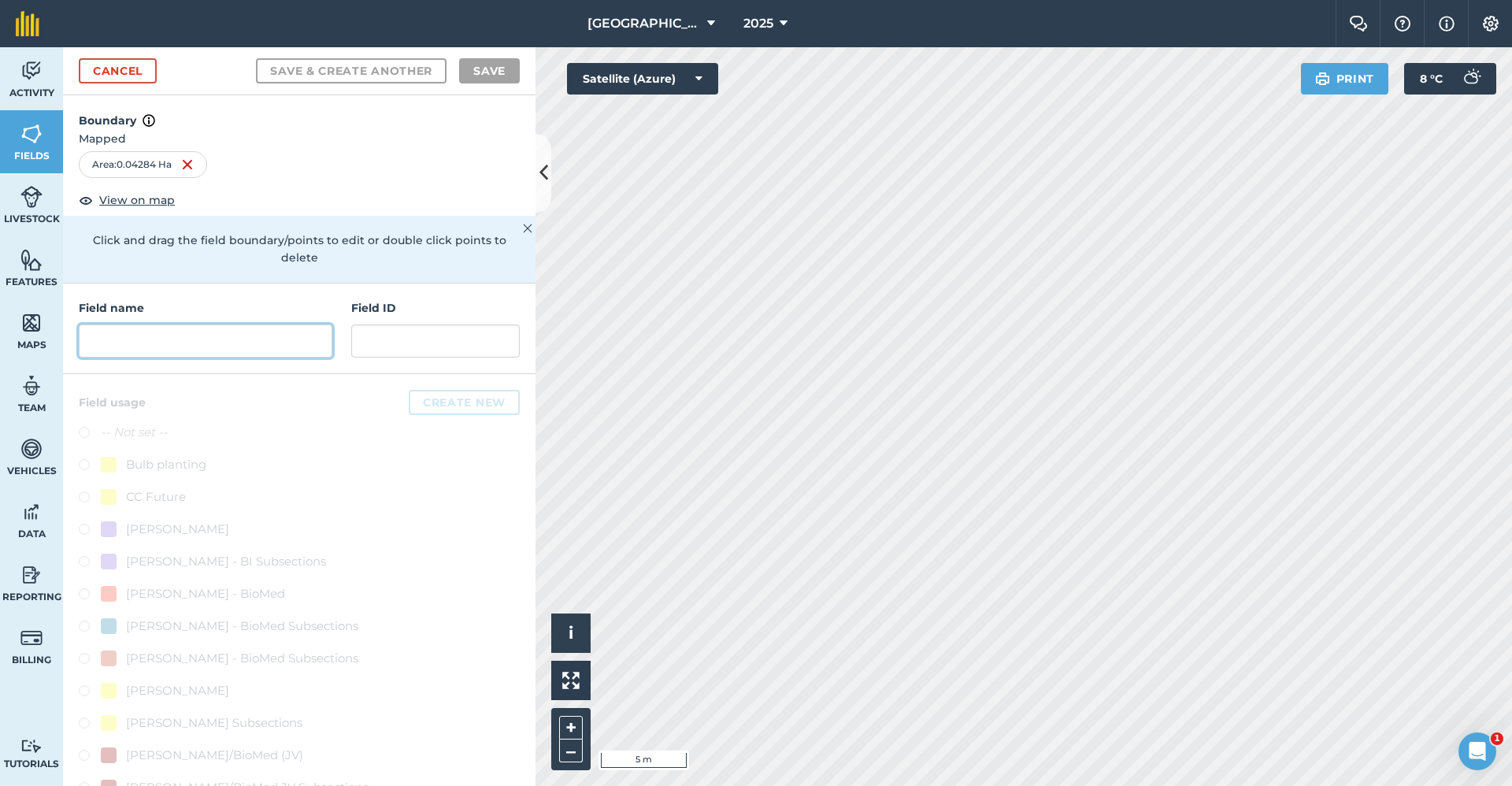
click at [230, 338] on input "text" at bounding box center [206, 342] width 254 height 33
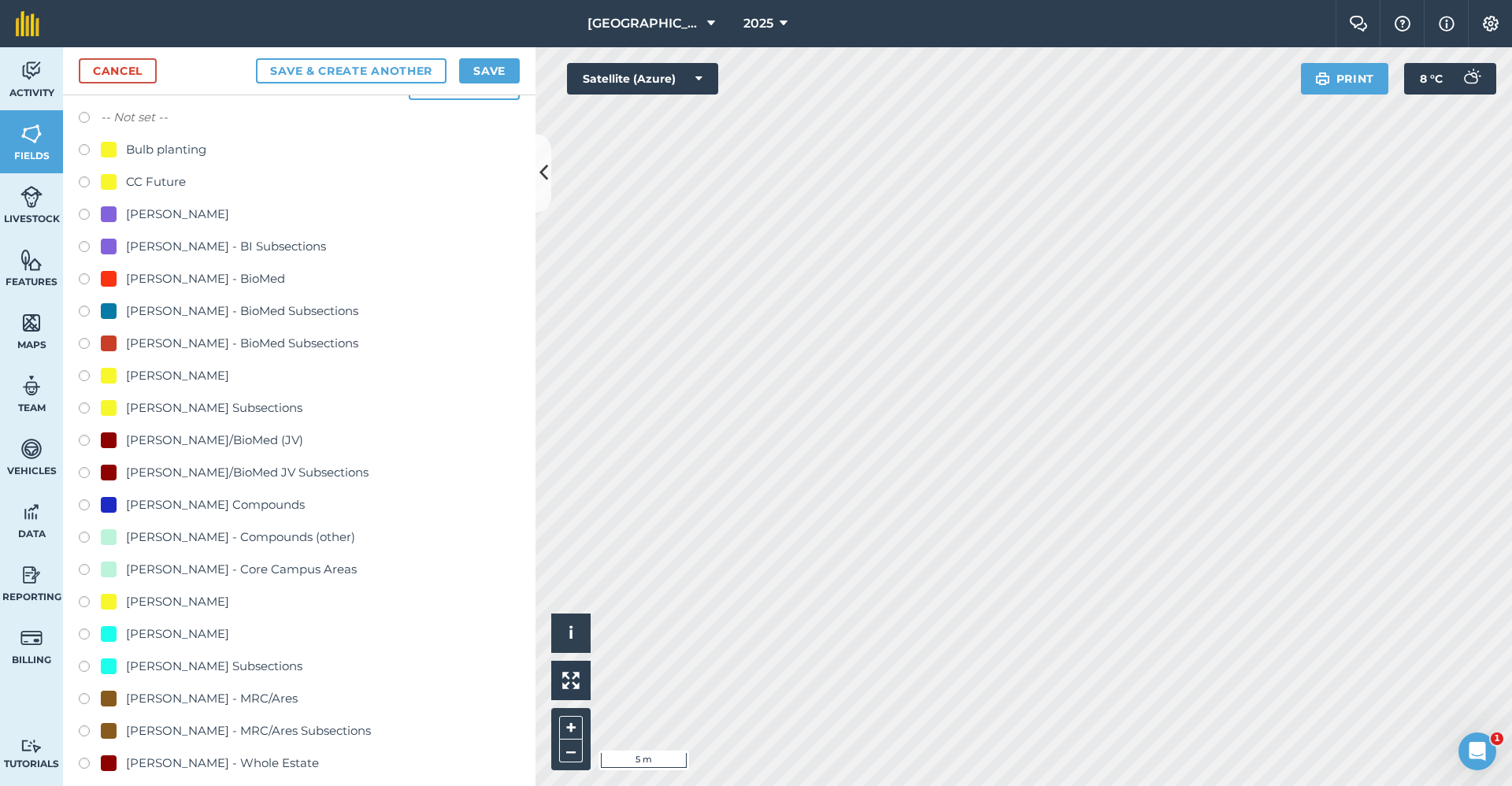
scroll to position [630, 0]
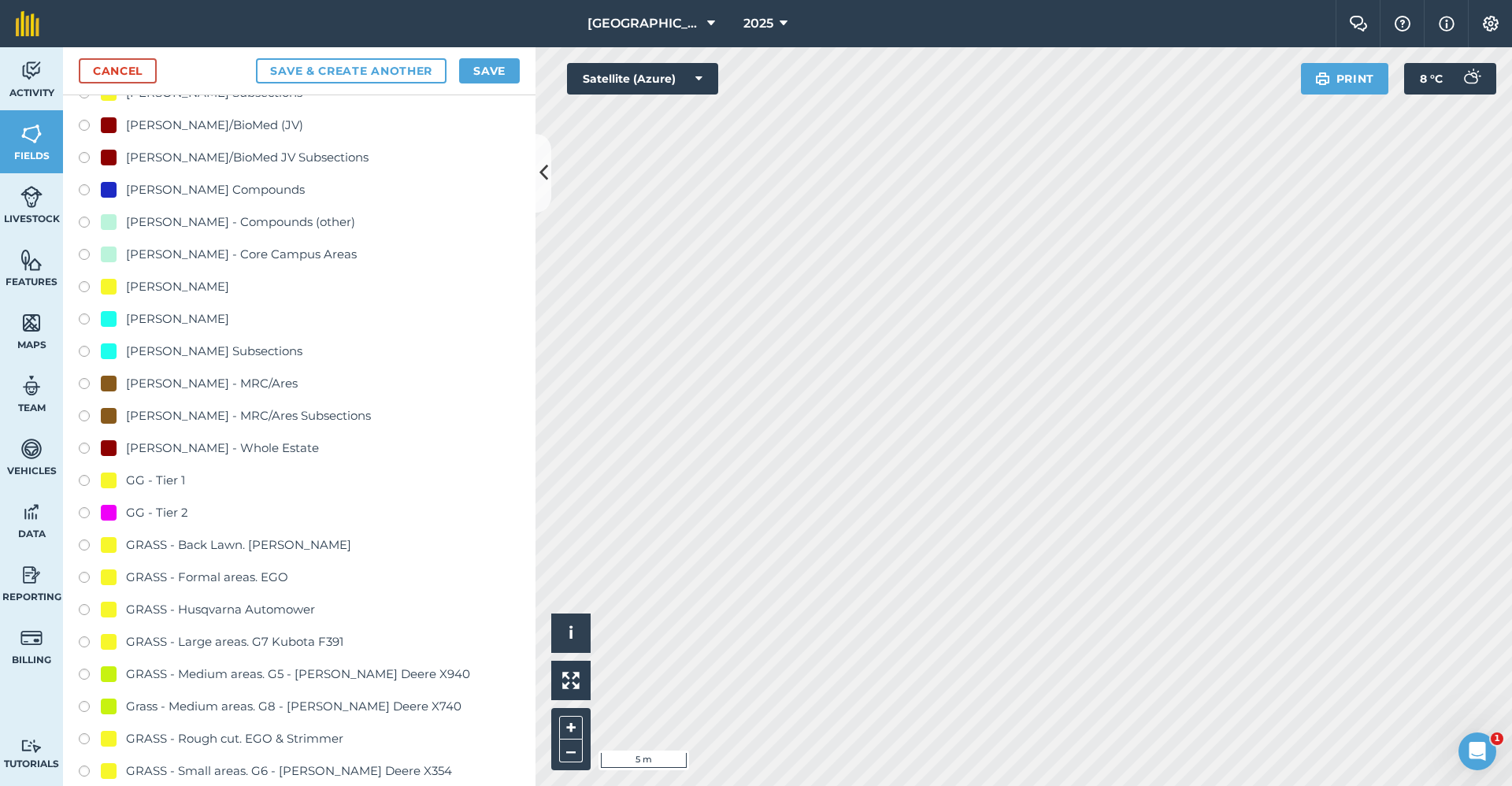
type input "GG - Tier 1"
click at [174, 480] on div "GG - Tier 1" at bounding box center [156, 480] width 59 height 19
radio input "true"
click at [481, 87] on div "Cancel Save & Create Another Save" at bounding box center [299, 71] width 472 height 48
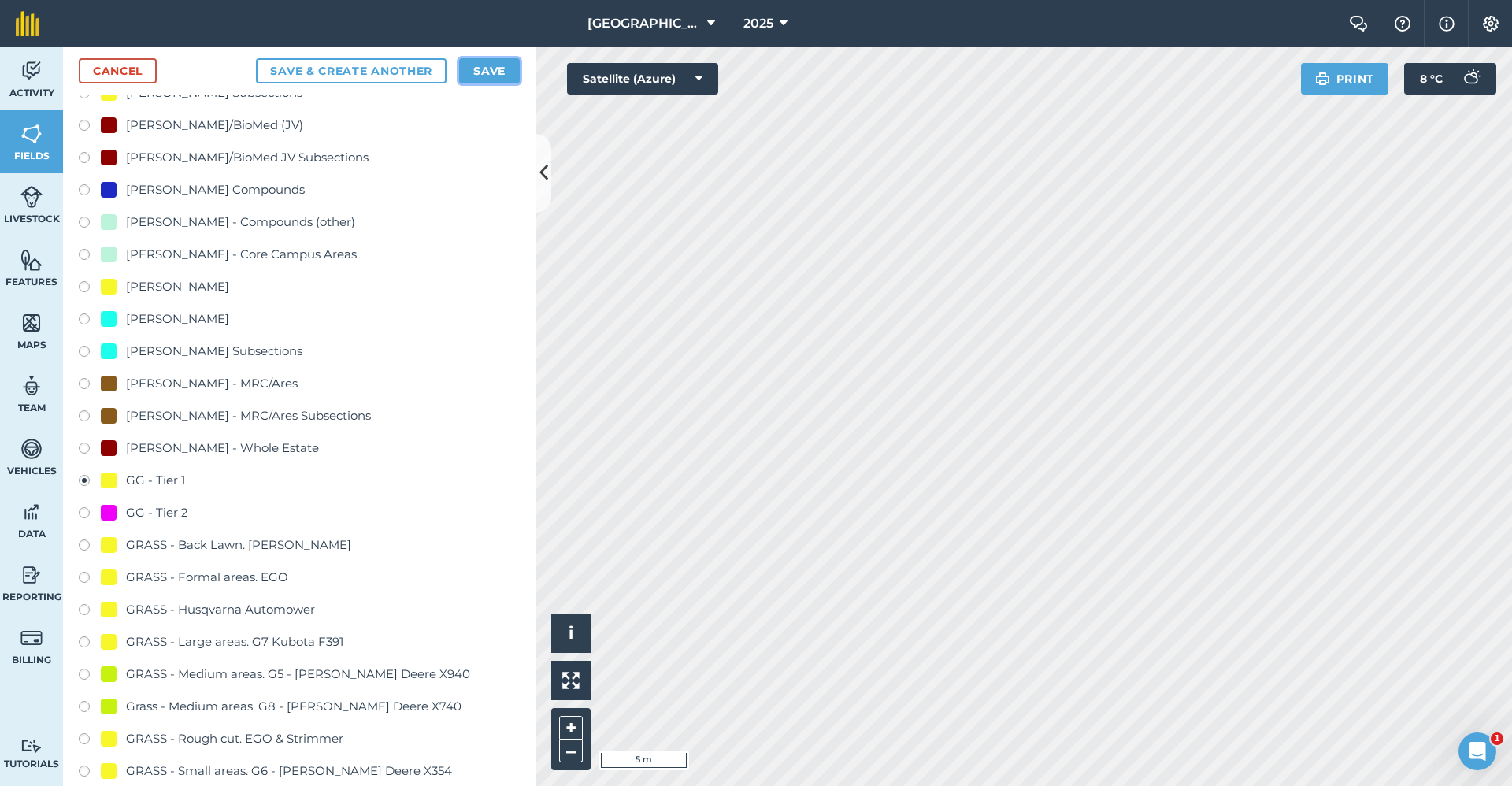
click at [483, 82] on button "Save" at bounding box center [489, 71] width 61 height 26
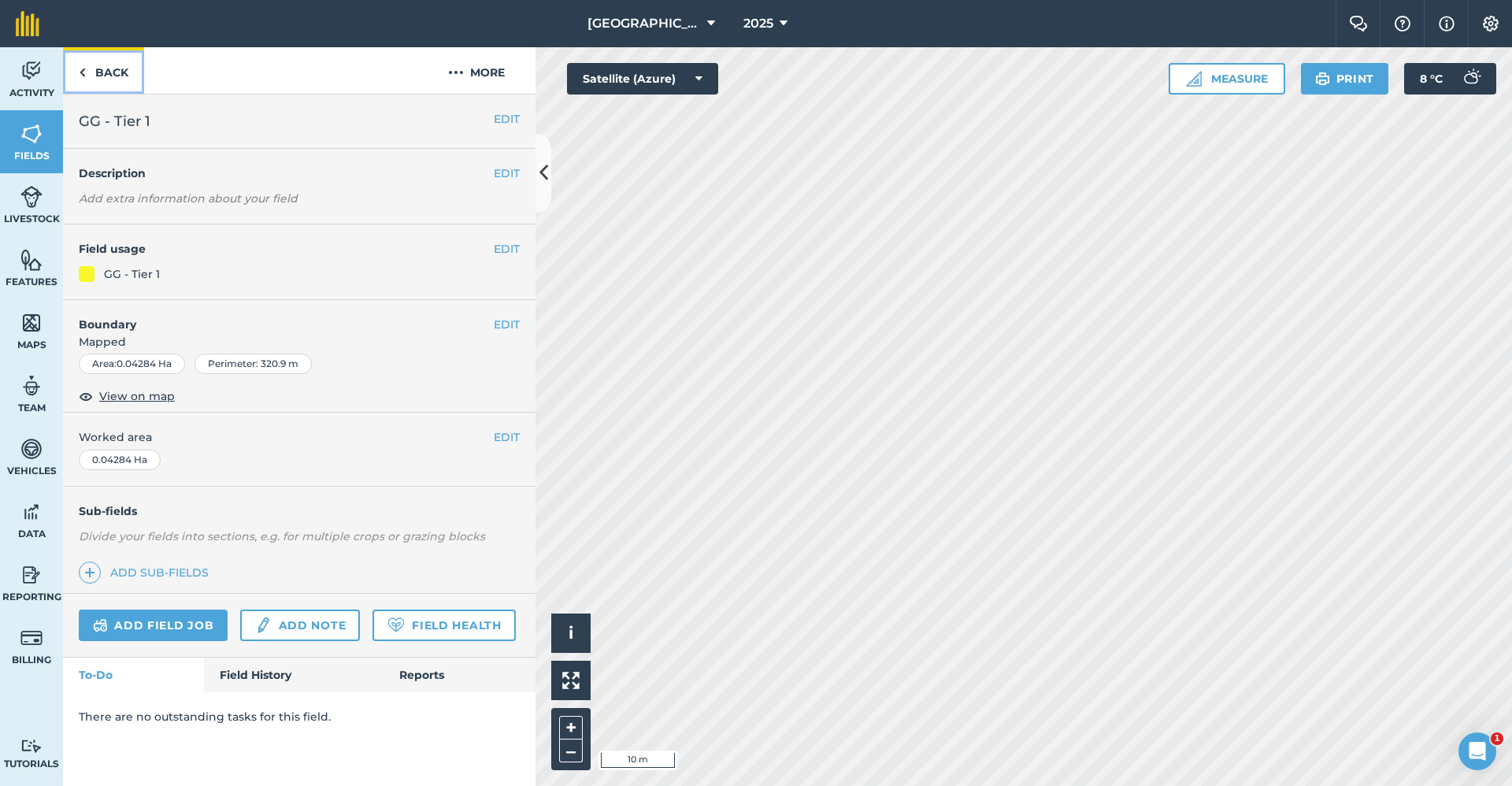
click at [122, 74] on link "Back" at bounding box center [103, 70] width 81 height 46
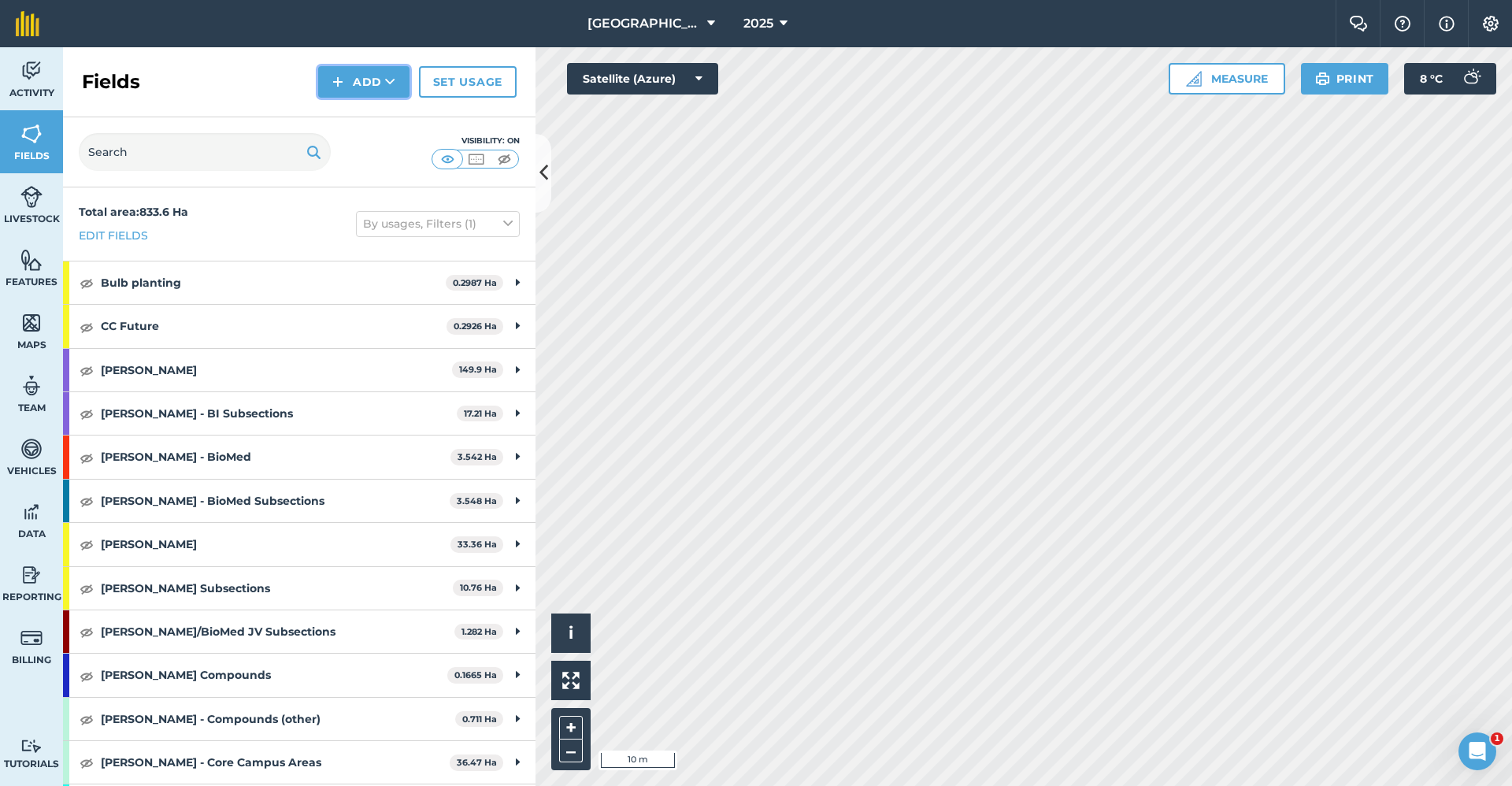
click at [345, 91] on button "Add" at bounding box center [363, 82] width 92 height 32
click at [347, 113] on link "Draw" at bounding box center [364, 117] width 87 height 34
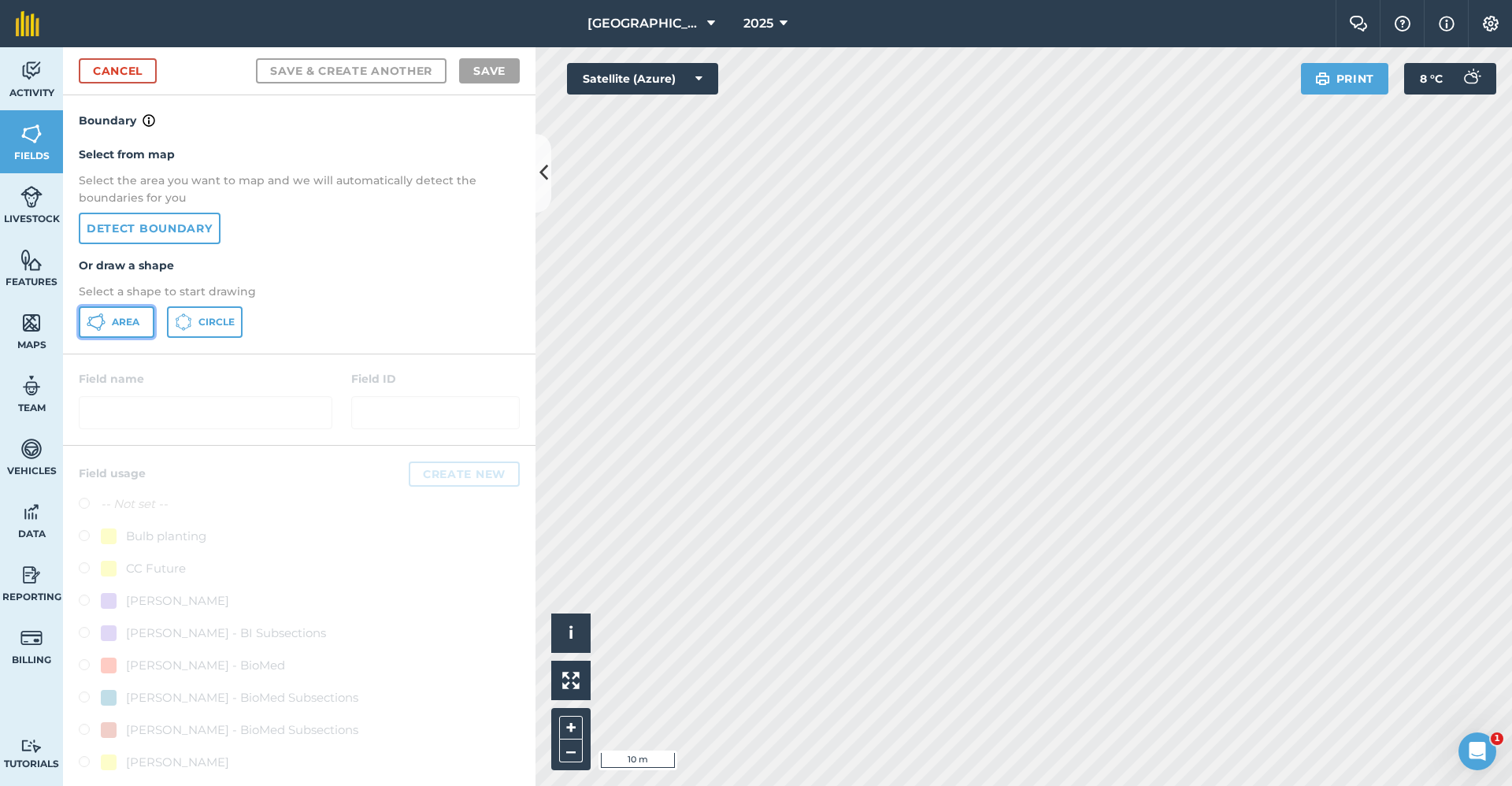
click at [116, 313] on button "Area" at bounding box center [116, 322] width 76 height 32
click at [1103, 38] on div "Babraham Research Campus (Gardens) 2025 Farm Chat Help Info Settings Babraham R…" at bounding box center [756, 393] width 1512 height 786
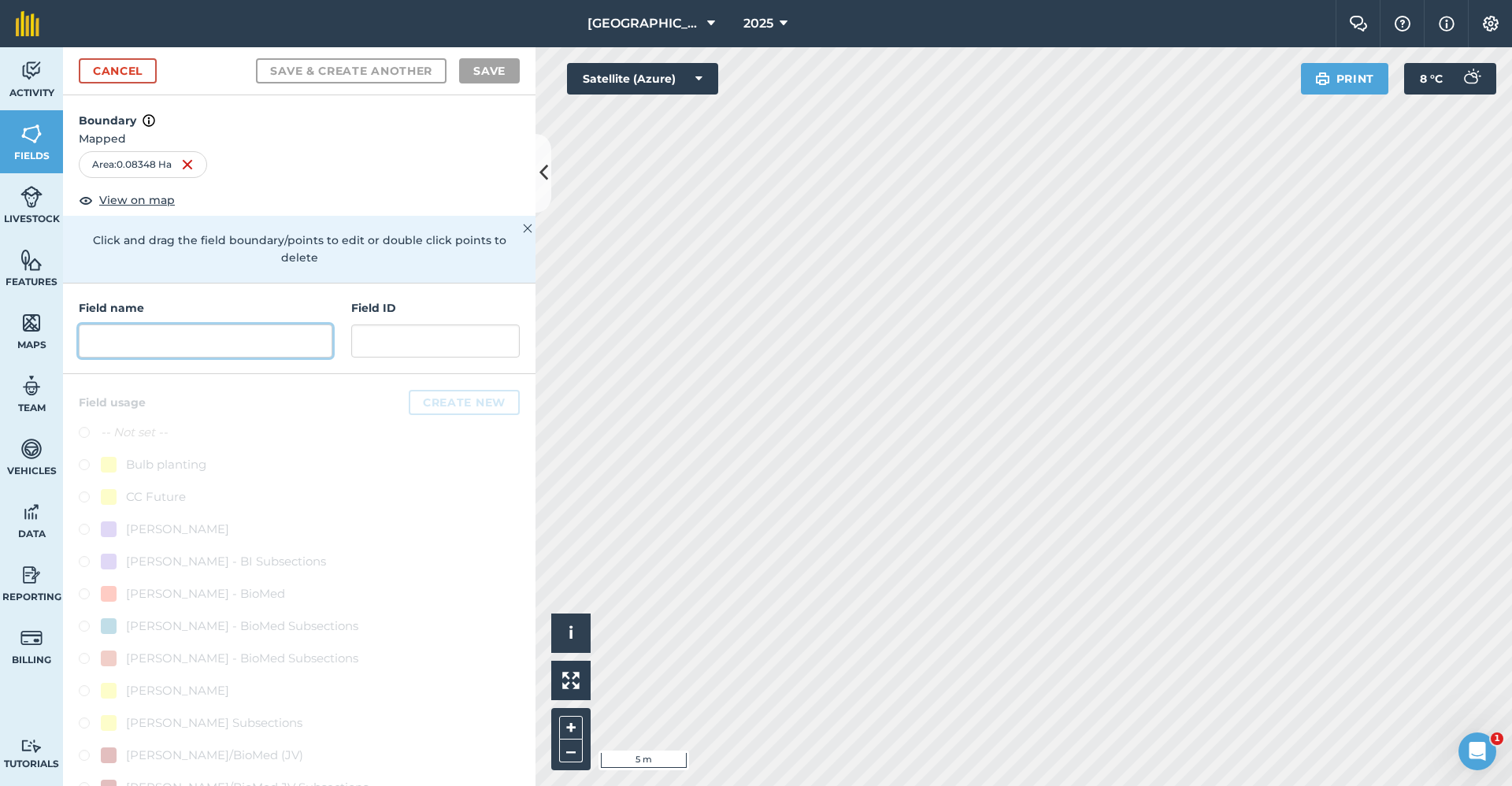
click at [233, 335] on input "text" at bounding box center [206, 342] width 254 height 33
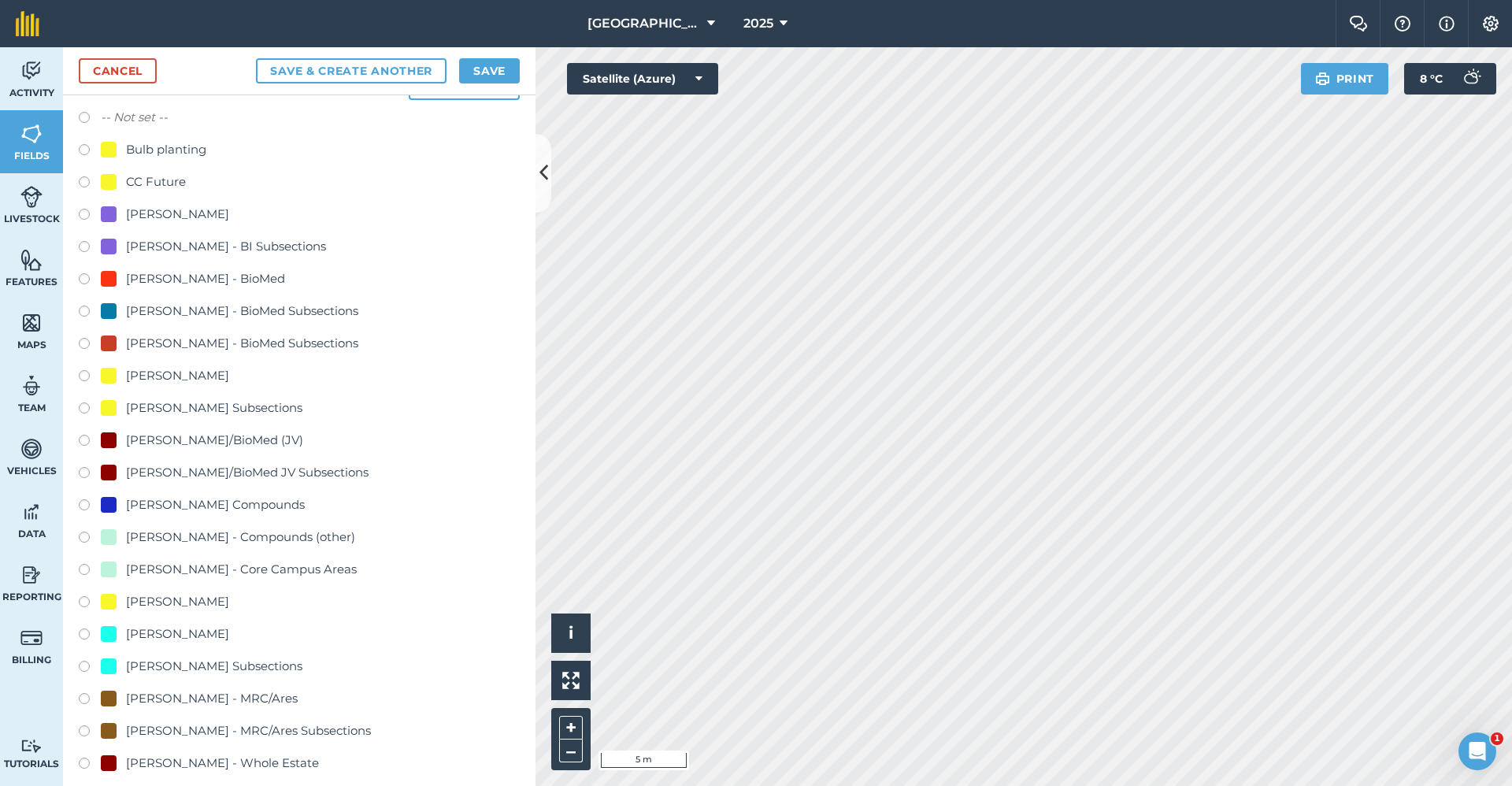
scroll to position [394, 0]
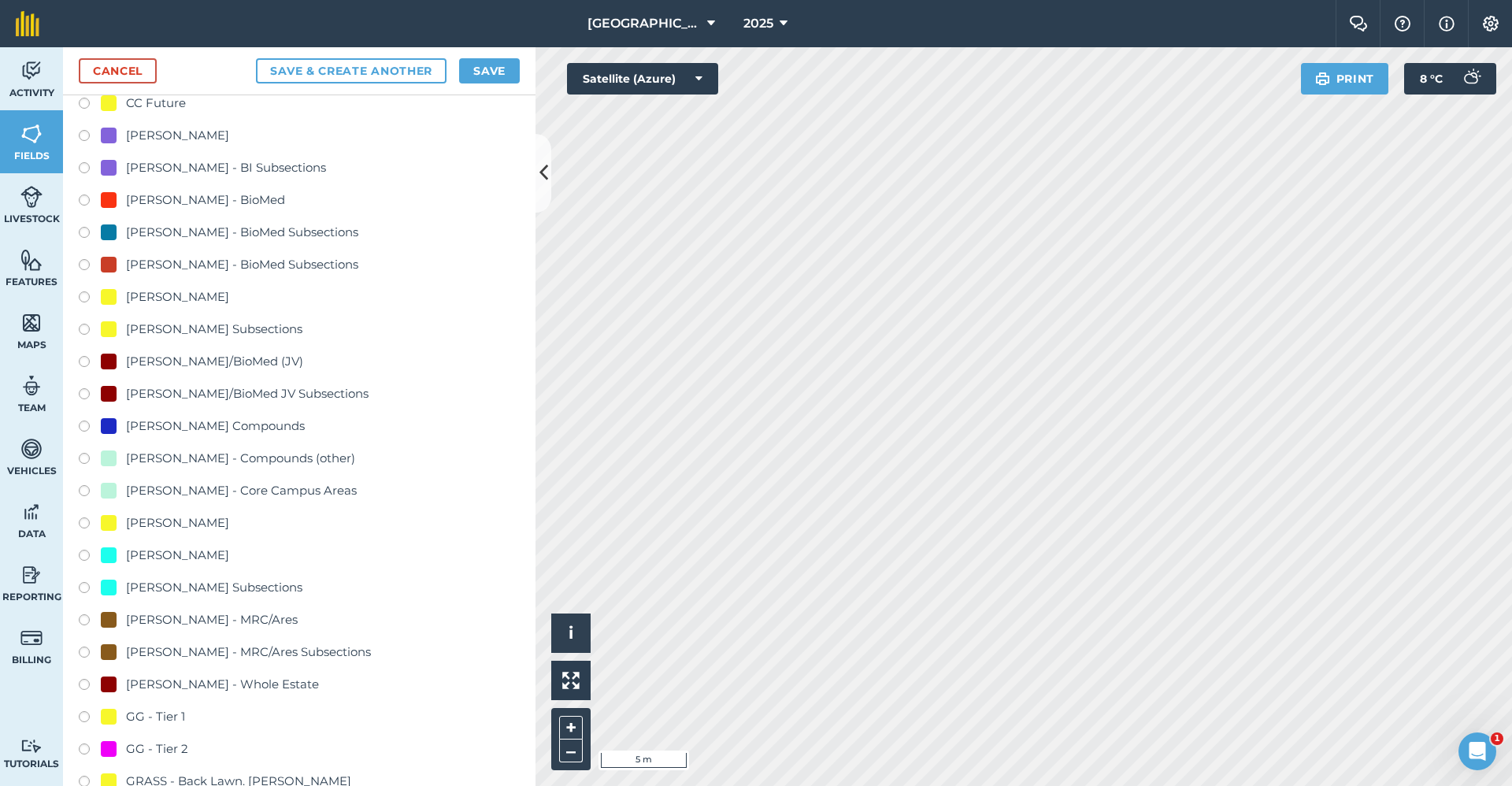
type input "GG - Tier 1"
click at [163, 714] on div "GG - Tier 1" at bounding box center [156, 716] width 59 height 19
radio input "true"
click at [498, 74] on button "Save" at bounding box center [489, 71] width 61 height 26
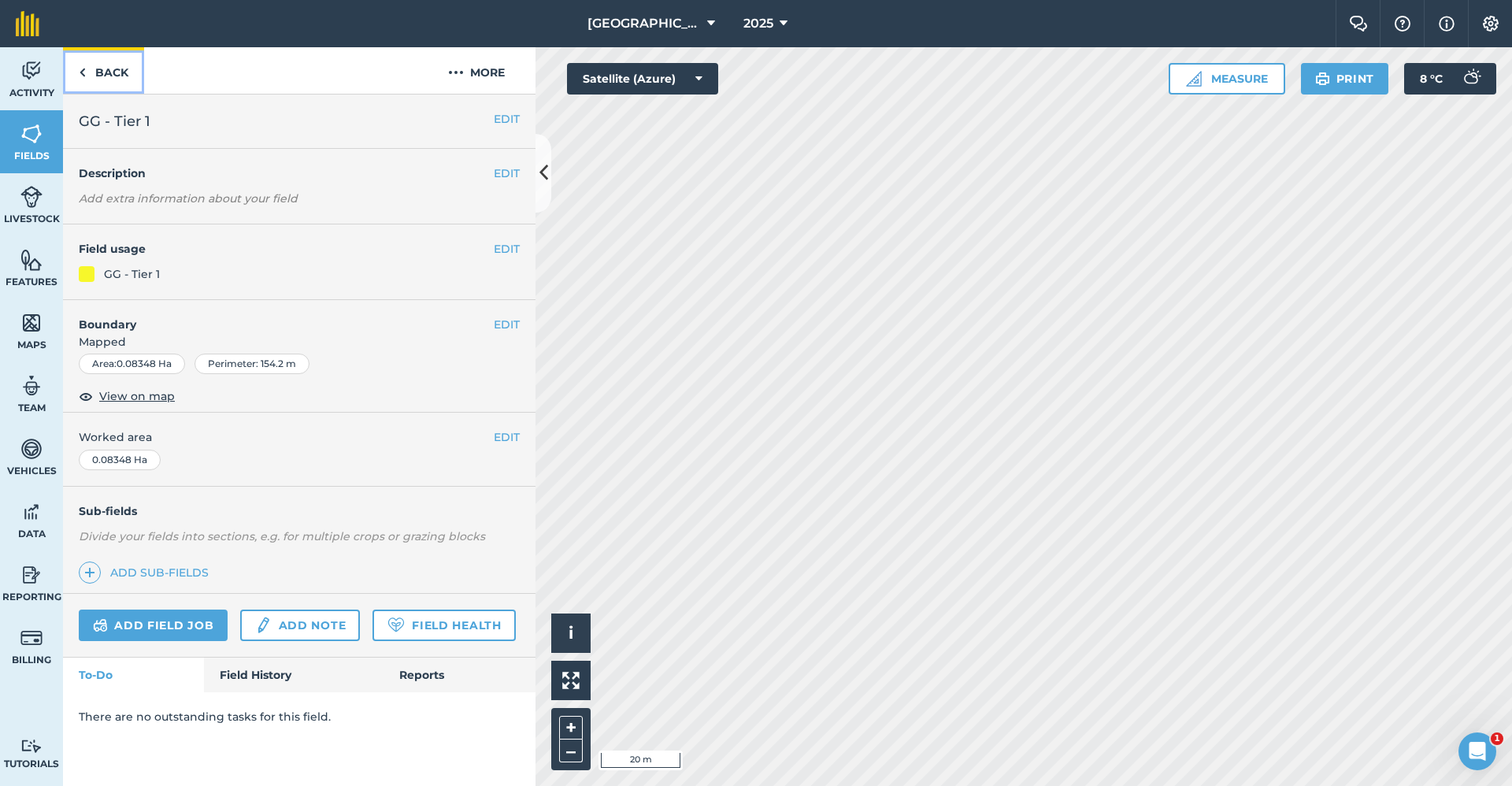
click at [111, 75] on link "Back" at bounding box center [103, 70] width 81 height 46
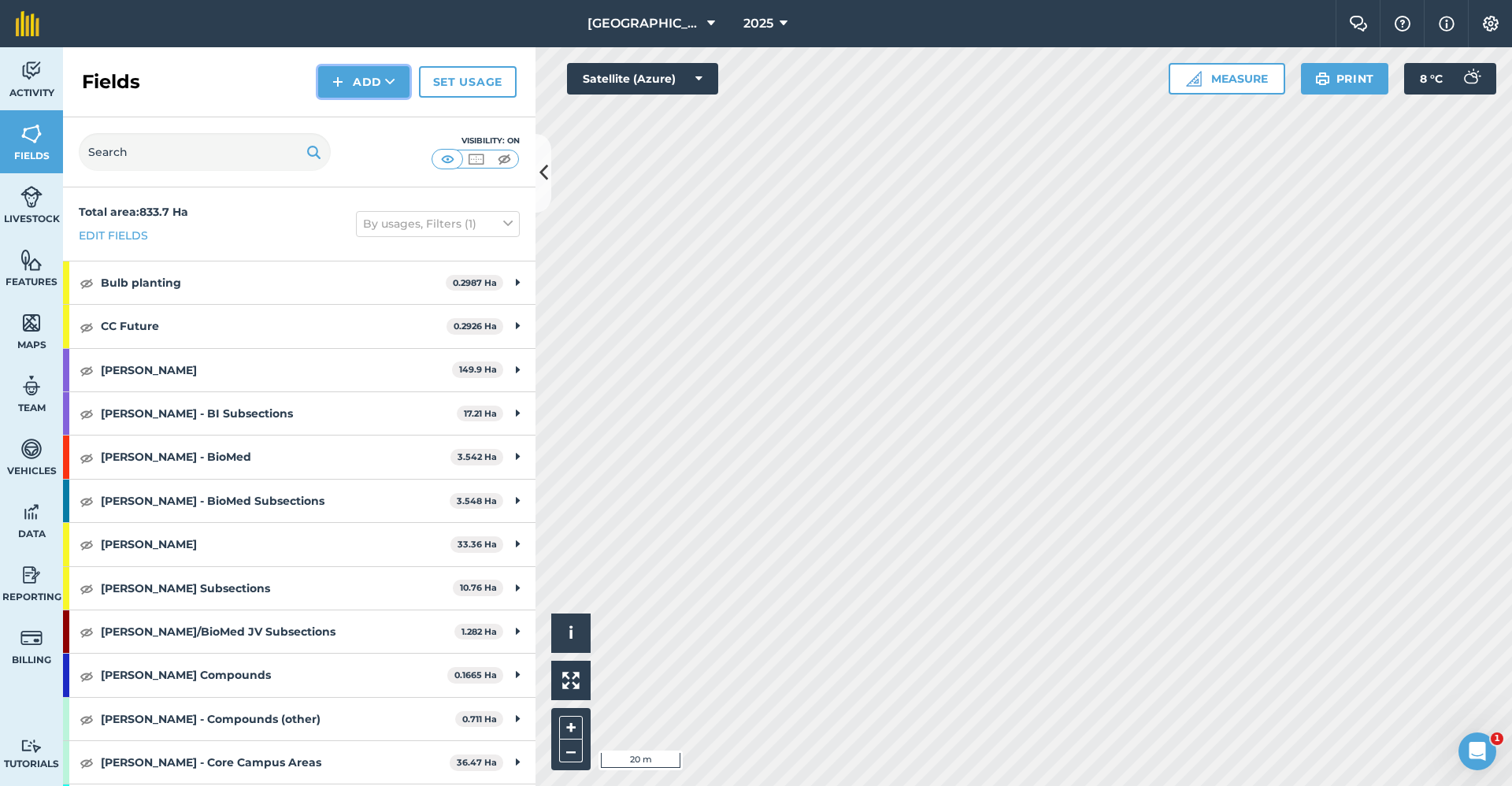
click at [384, 82] on button "Add" at bounding box center [363, 82] width 92 height 32
click at [363, 115] on link "Draw" at bounding box center [364, 117] width 87 height 34
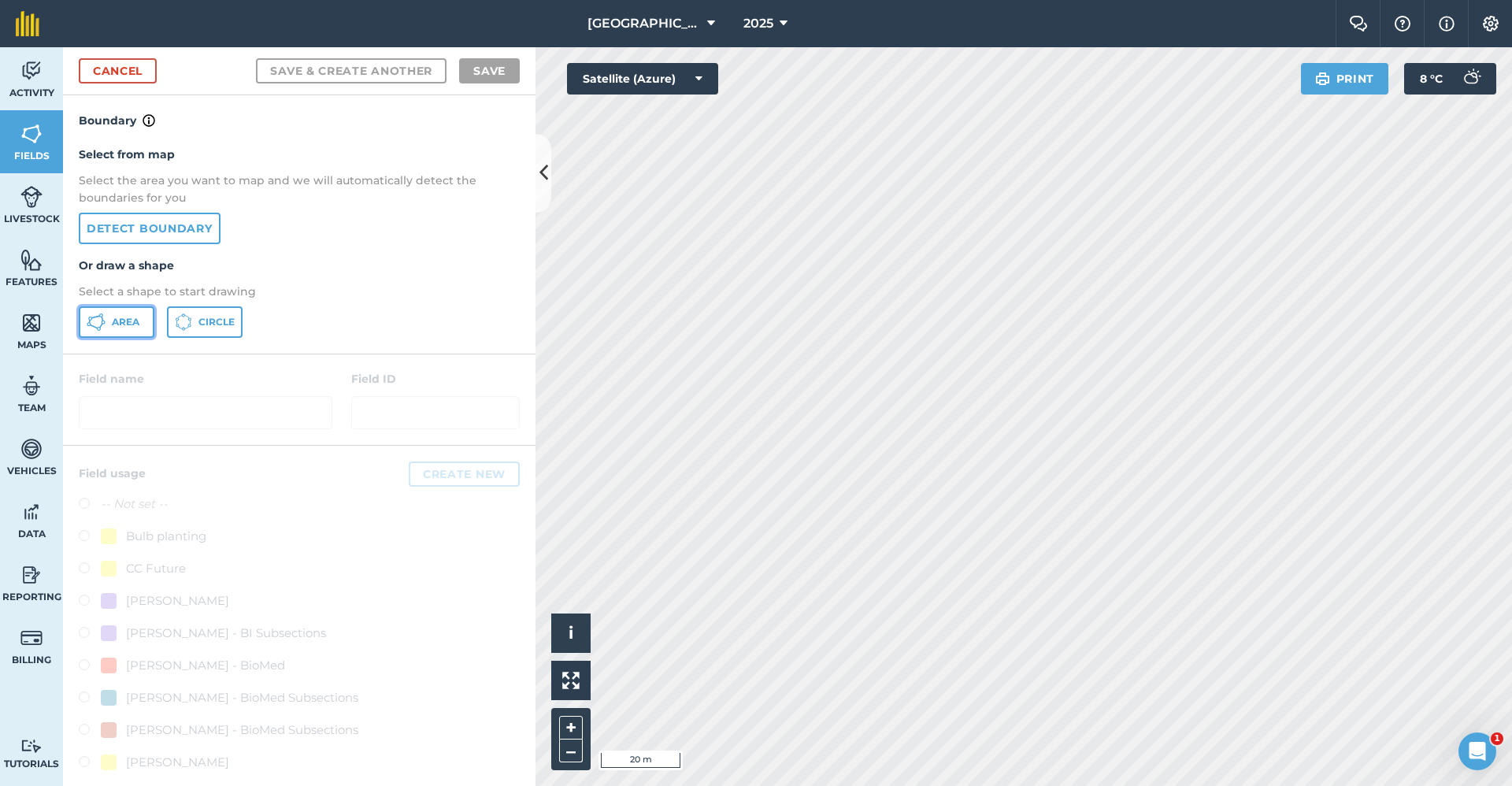
click at [109, 316] on button "Area" at bounding box center [116, 322] width 76 height 32
click at [777, 9] on div "Babraham Research Campus (Gardens) 2025 Farm Chat Help Info Settings Babraham R…" at bounding box center [756, 393] width 1512 height 786
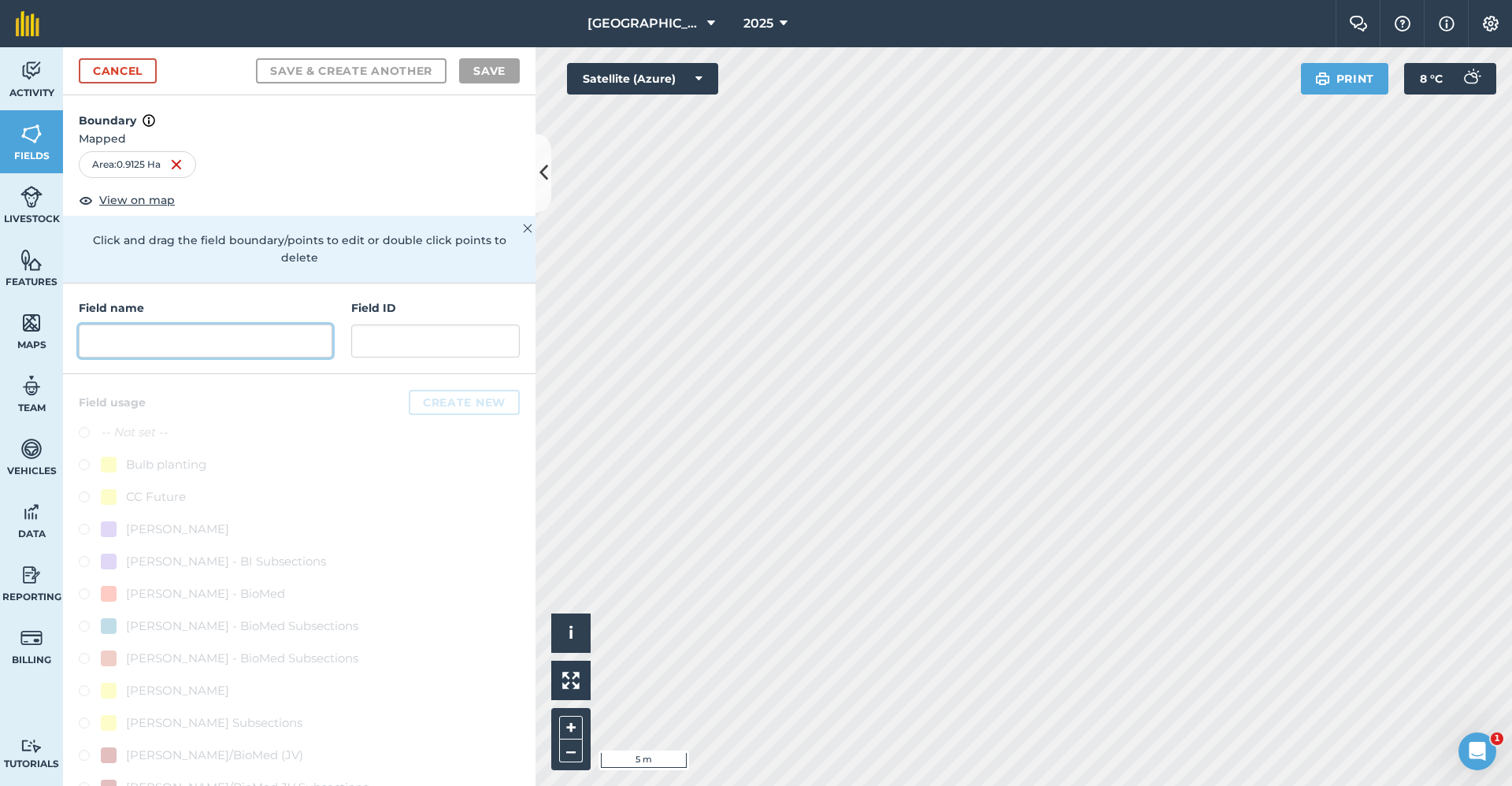
click at [288, 328] on input "text" at bounding box center [206, 342] width 254 height 33
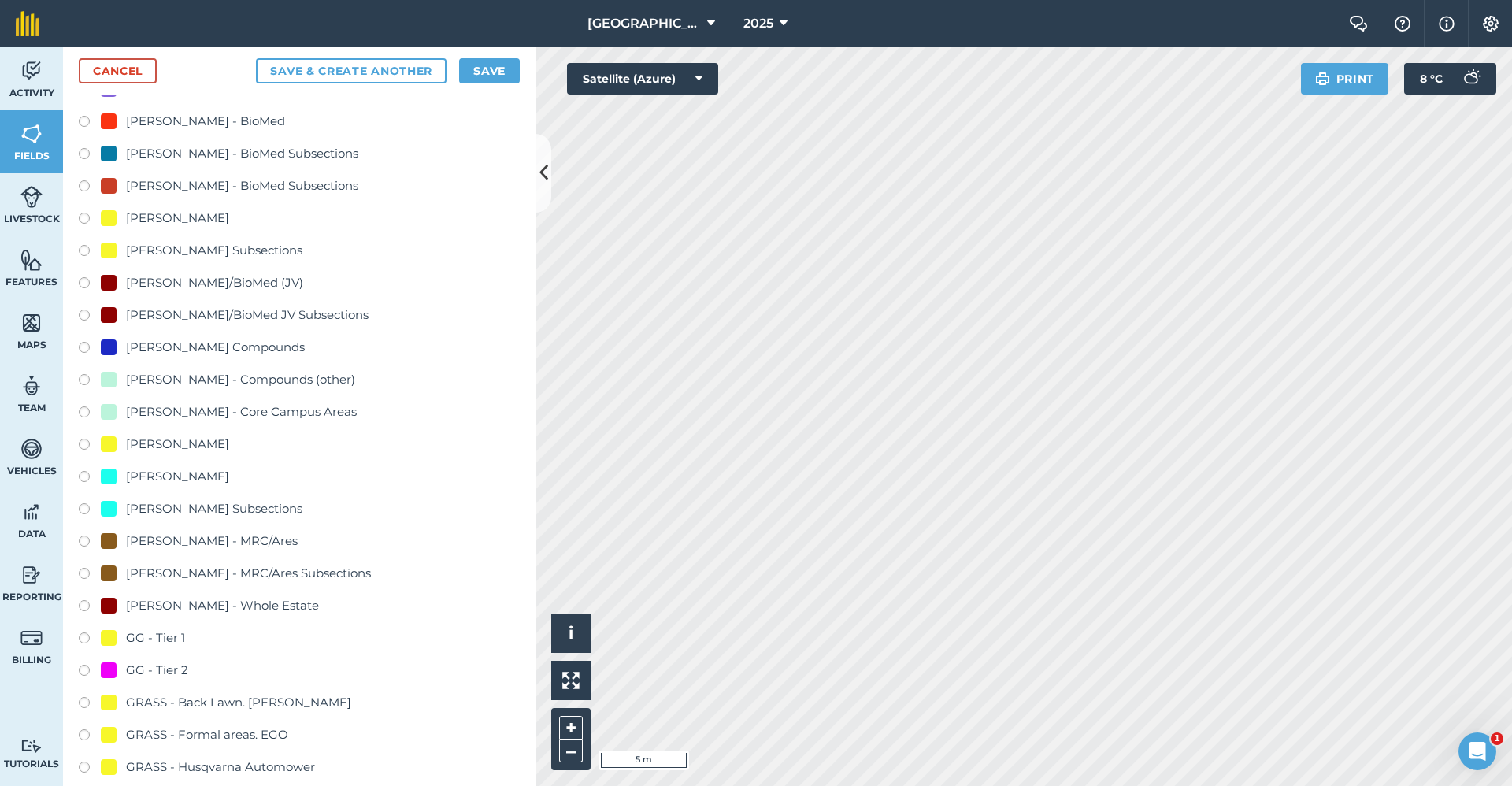
scroll to position [552, 0]
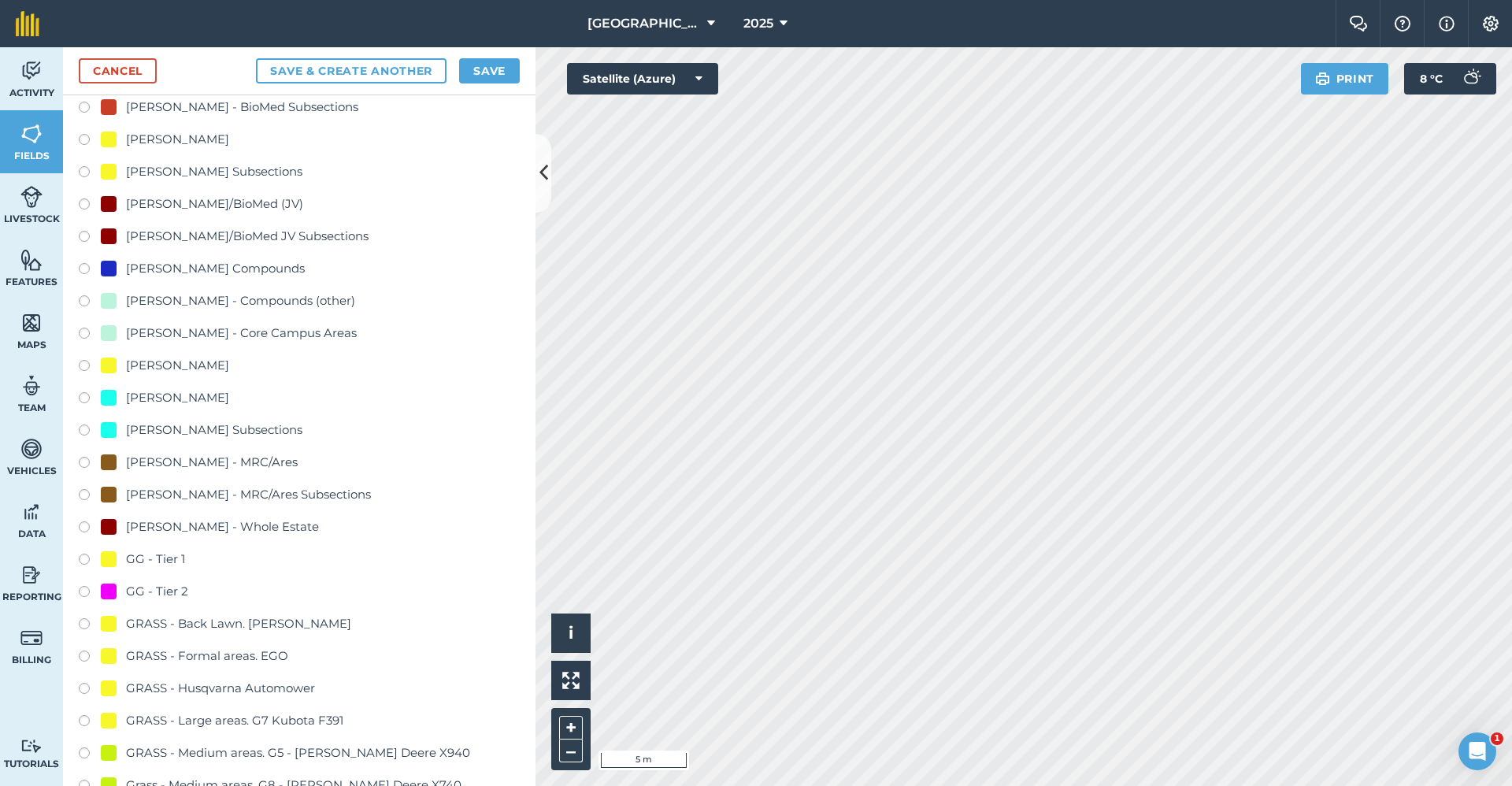
type input "GG - Tier 2"
click at [151, 596] on div "GG - Tier 2" at bounding box center [157, 591] width 62 height 19
radio input "true"
click at [474, 85] on div "Cancel Save & Create Another Save" at bounding box center [299, 71] width 472 height 48
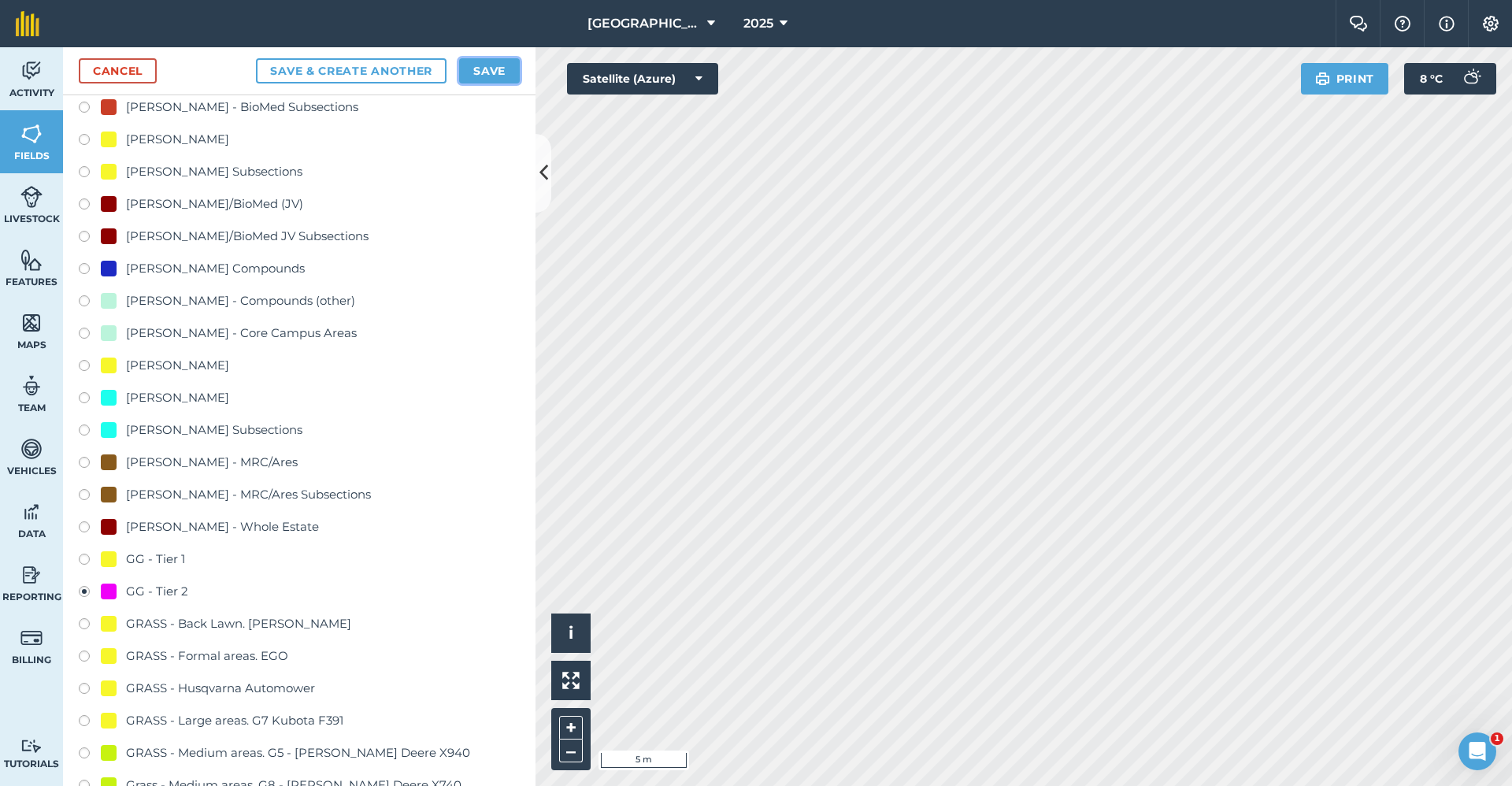
click at [490, 60] on button "Save" at bounding box center [489, 71] width 61 height 26
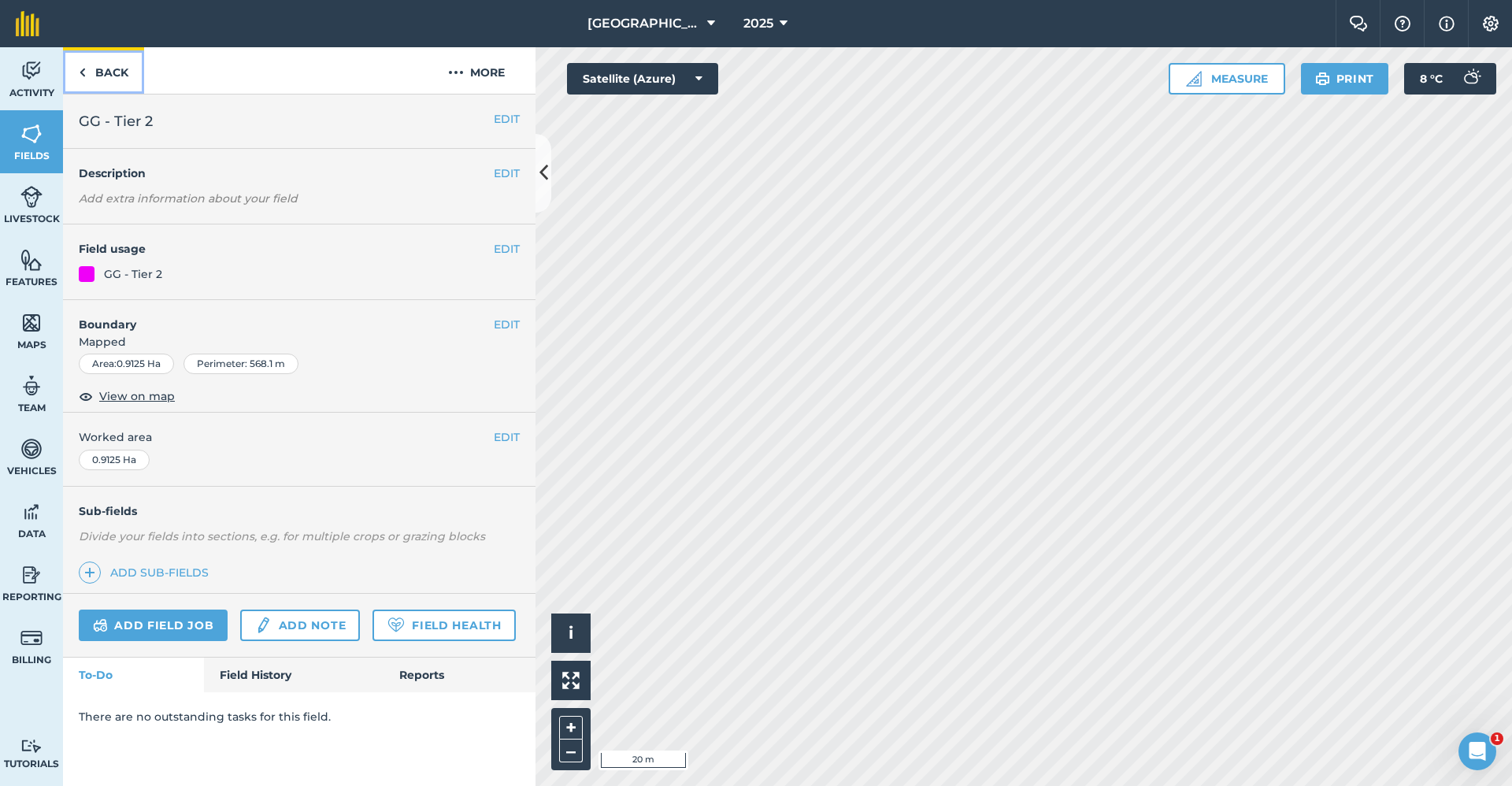
click at [128, 69] on link "Back" at bounding box center [103, 70] width 81 height 46
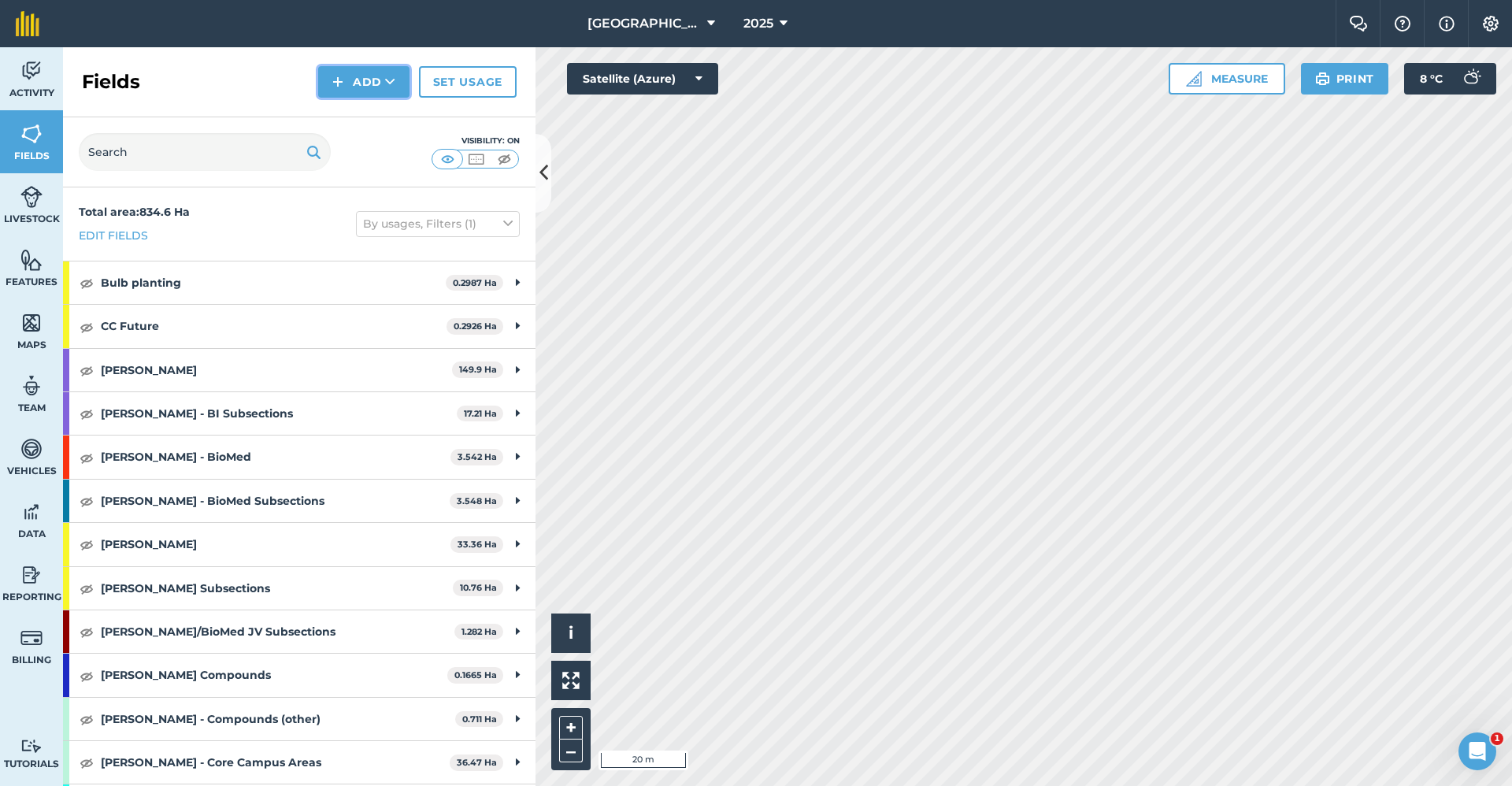
click at [378, 77] on button "Add" at bounding box center [363, 82] width 92 height 32
click at [363, 124] on link "Draw" at bounding box center [364, 117] width 87 height 34
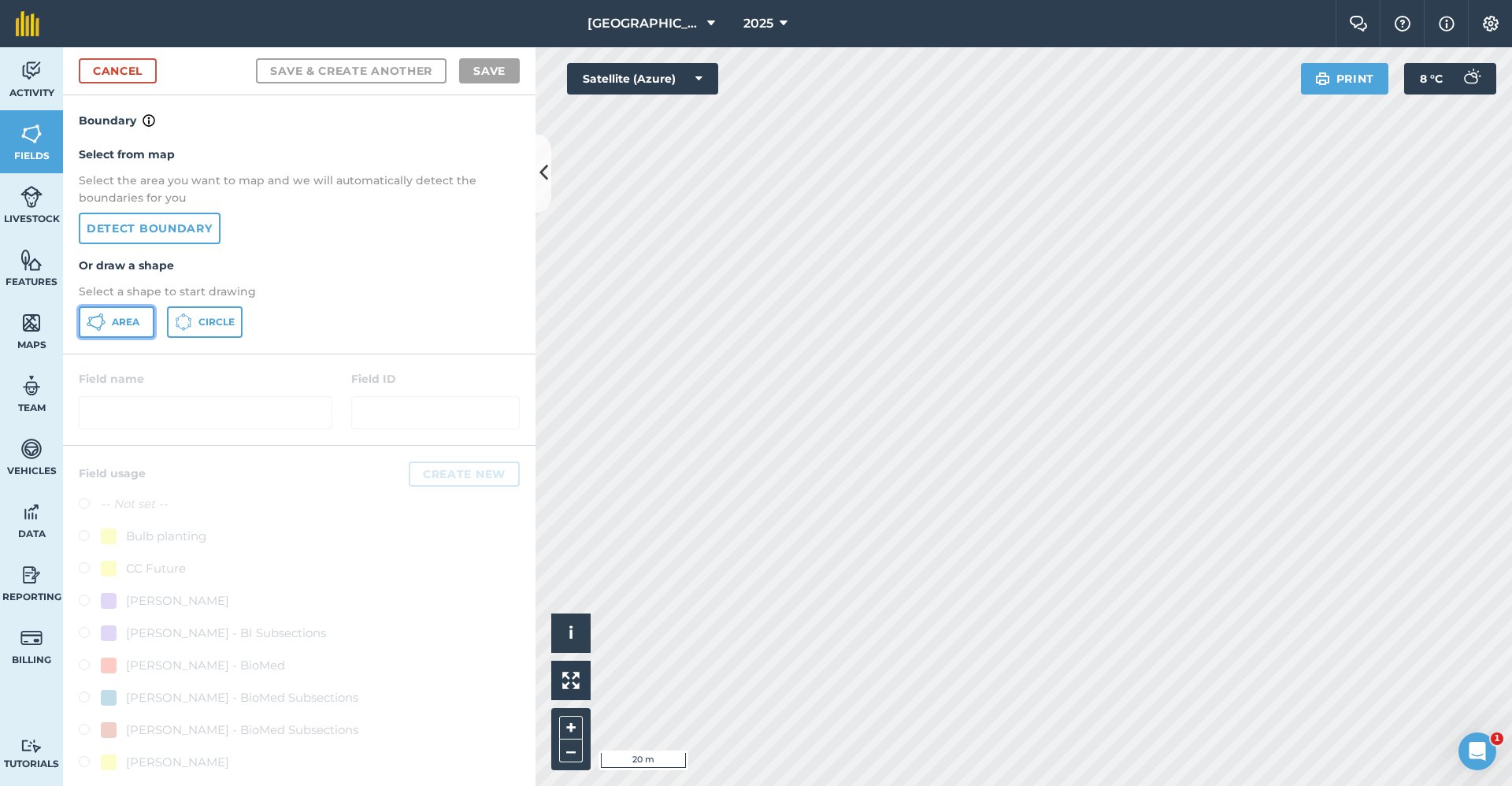
click at [112, 323] on span "Area" at bounding box center [126, 322] width 28 height 13
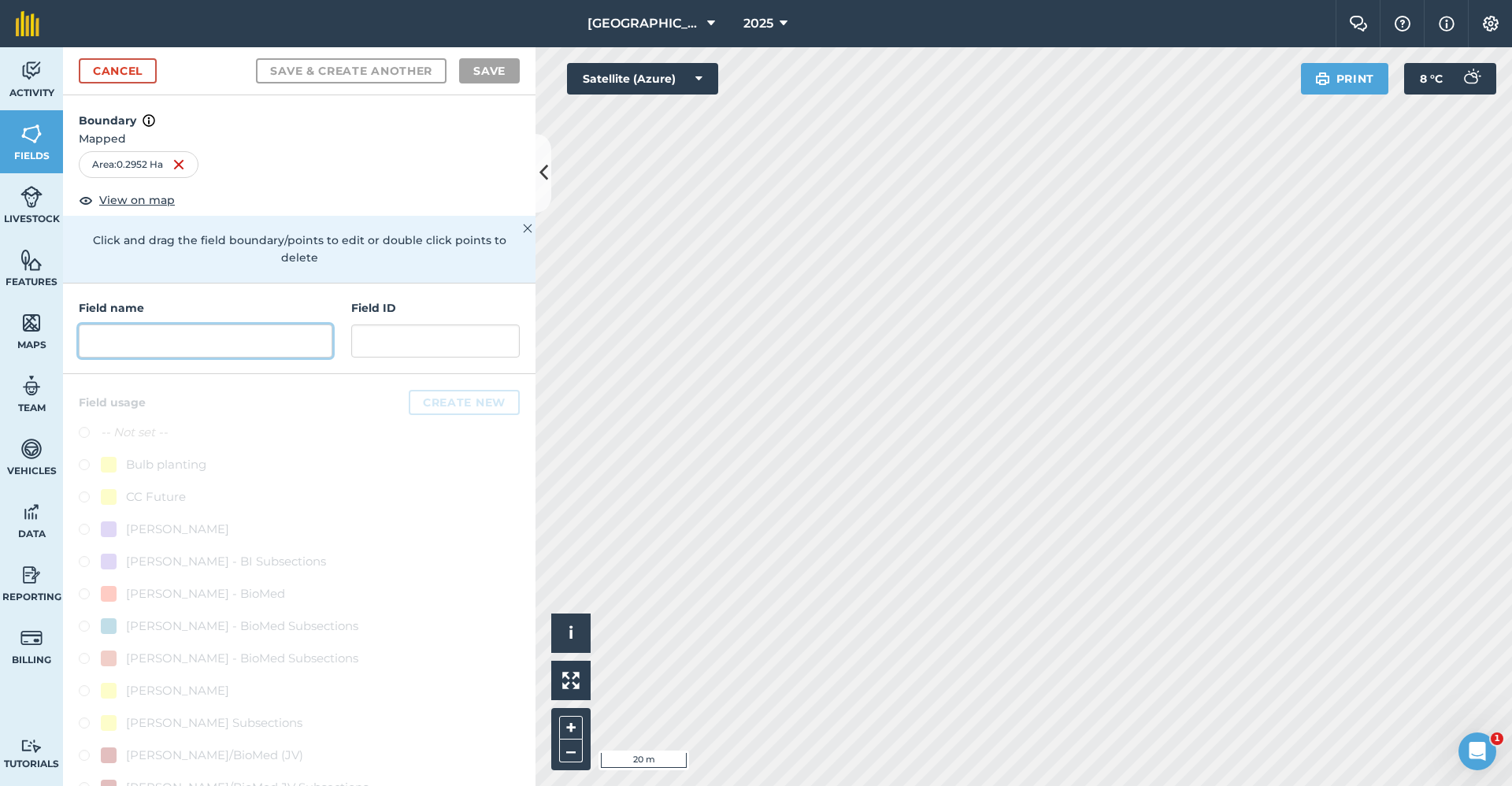
click at [279, 341] on input "text" at bounding box center [206, 342] width 254 height 33
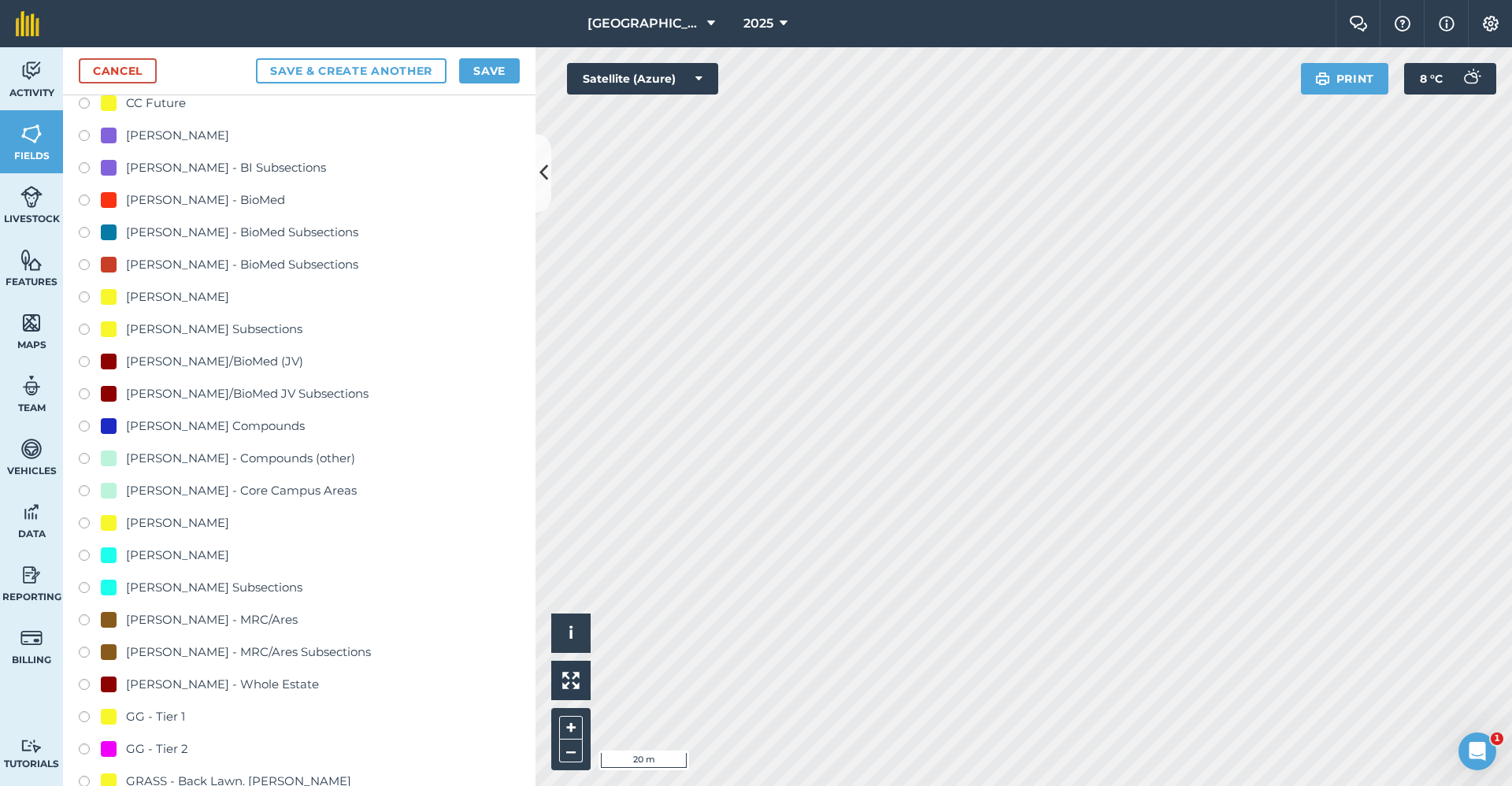
scroll to position [473, 0]
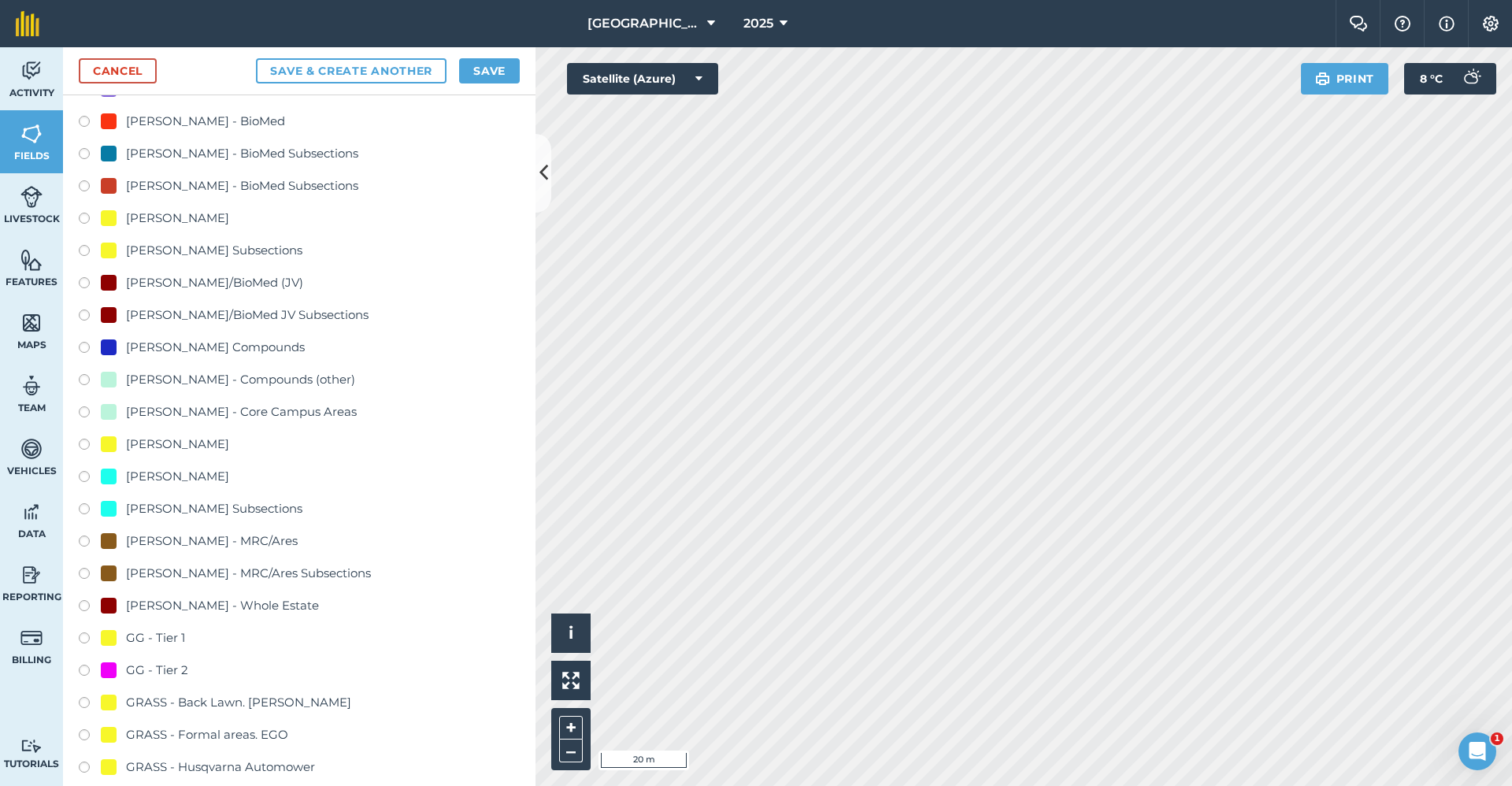
type input "GG - Tier 1"
click at [172, 631] on div "GG - Tier 1" at bounding box center [156, 637] width 59 height 19
radio input "true"
click at [489, 66] on button "Save" at bounding box center [489, 71] width 61 height 26
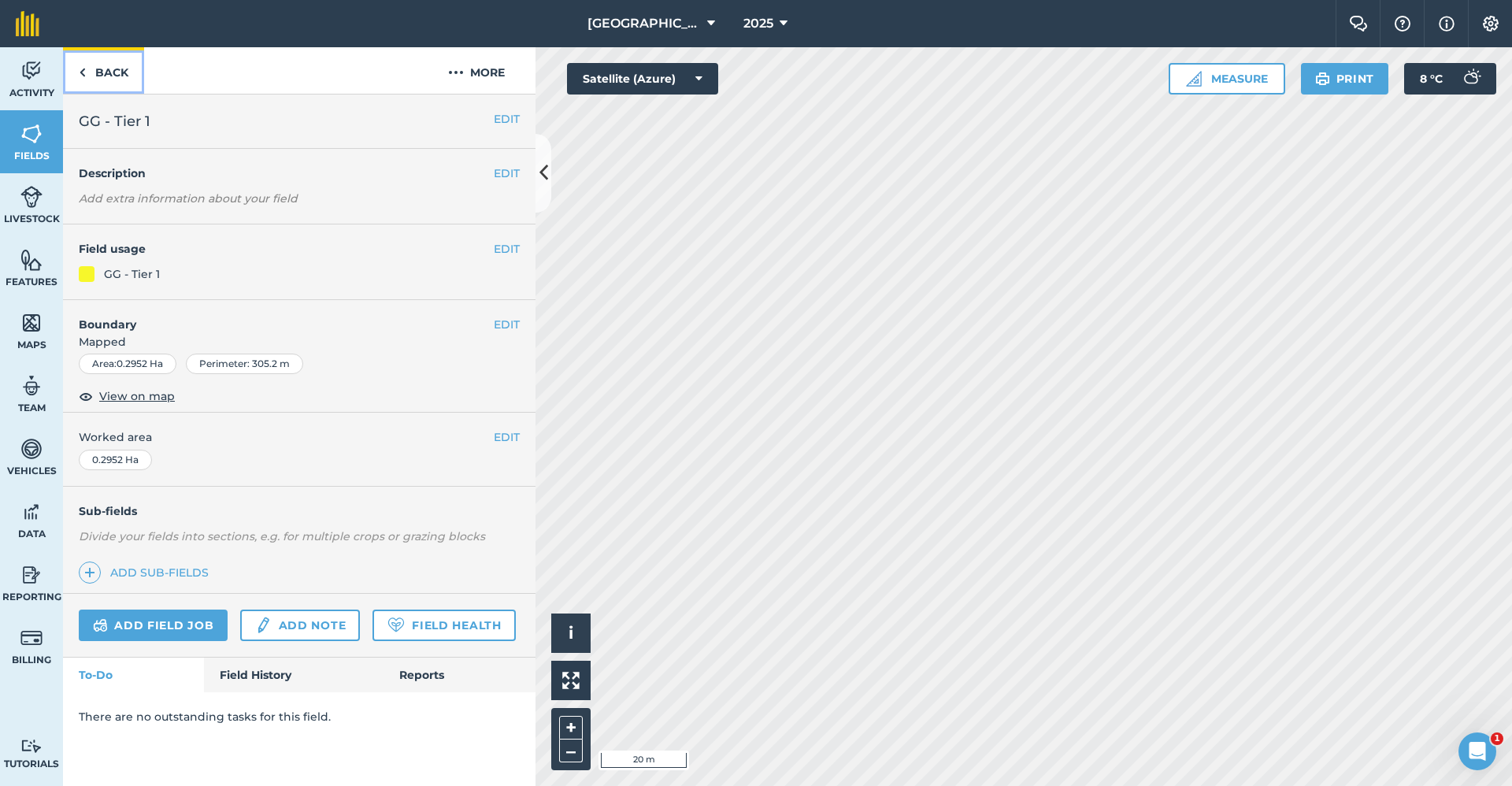
click at [109, 69] on link "Back" at bounding box center [103, 70] width 81 height 46
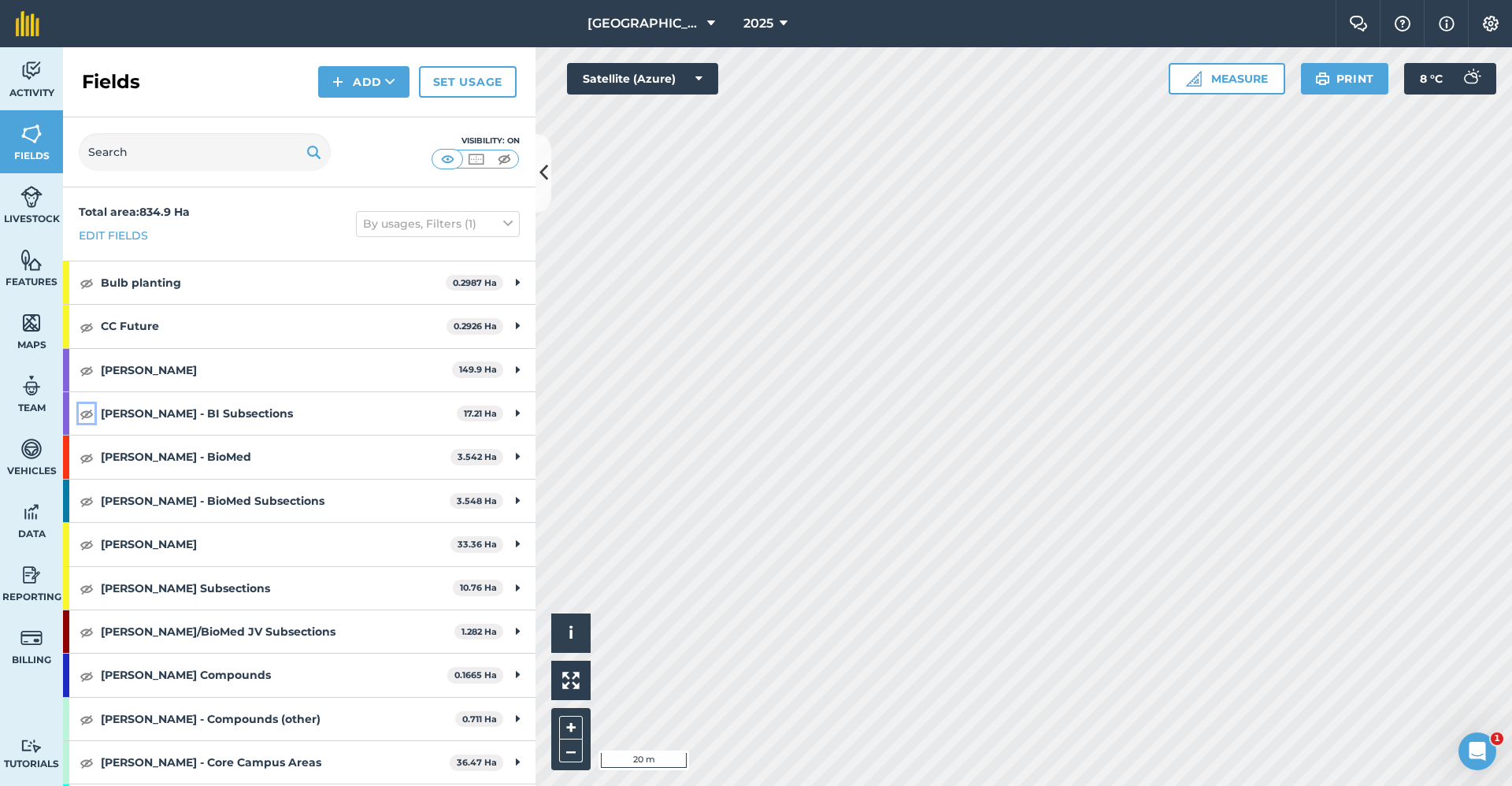
click at [82, 412] on img at bounding box center [87, 413] width 14 height 19
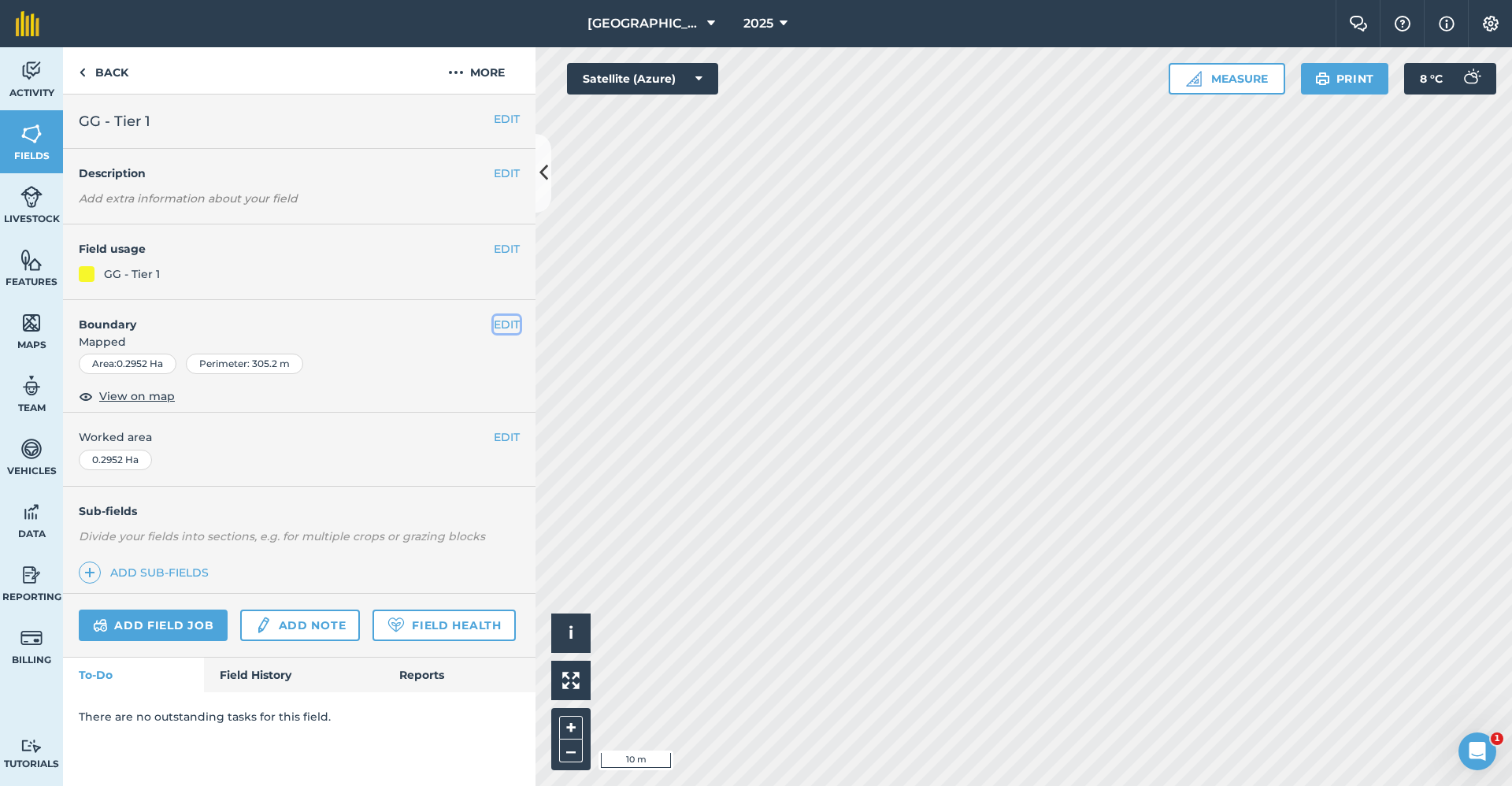
click at [510, 327] on button "EDIT" at bounding box center [507, 325] width 26 height 18
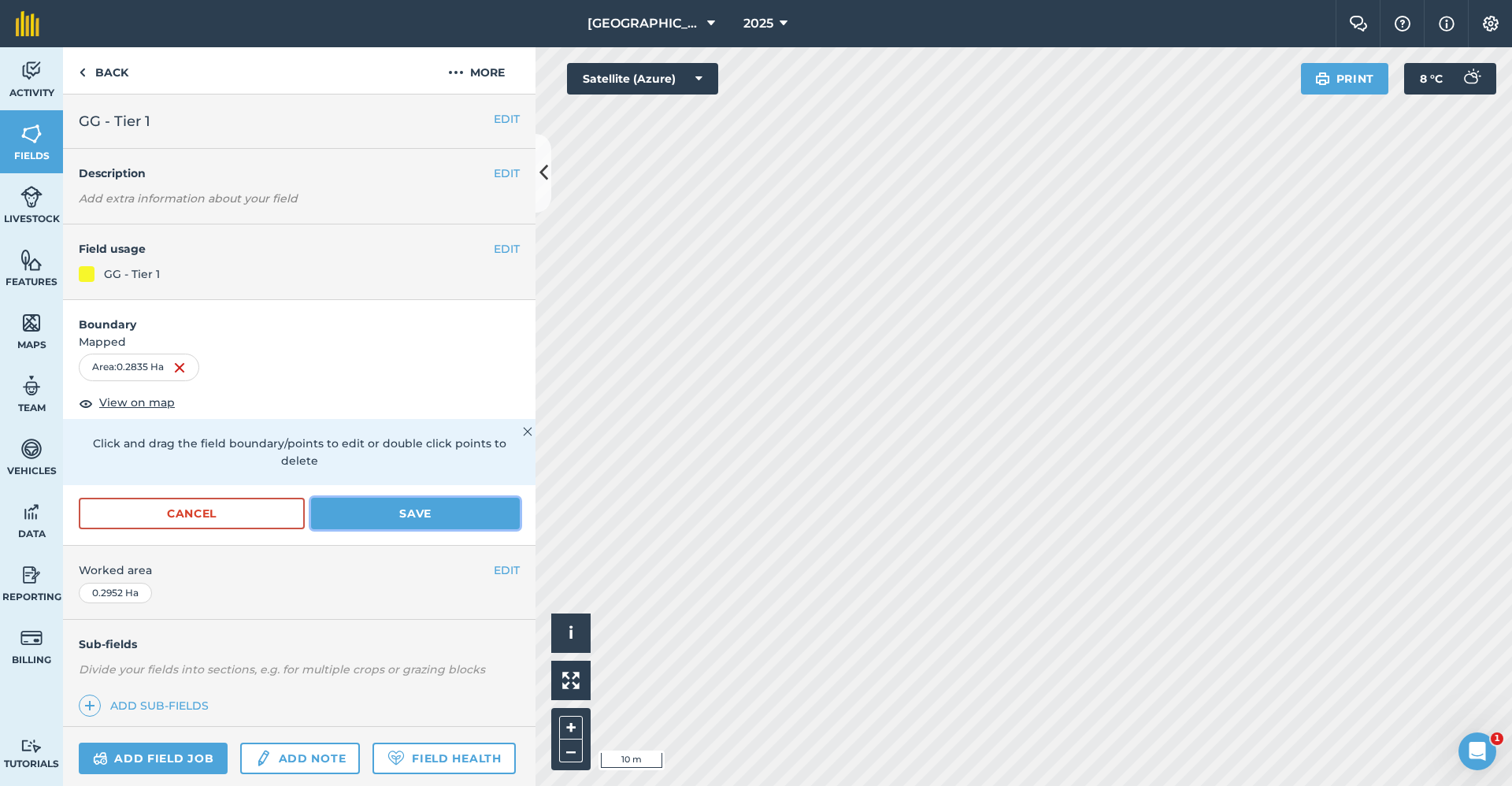
click at [400, 511] on button "Save" at bounding box center [415, 514] width 209 height 32
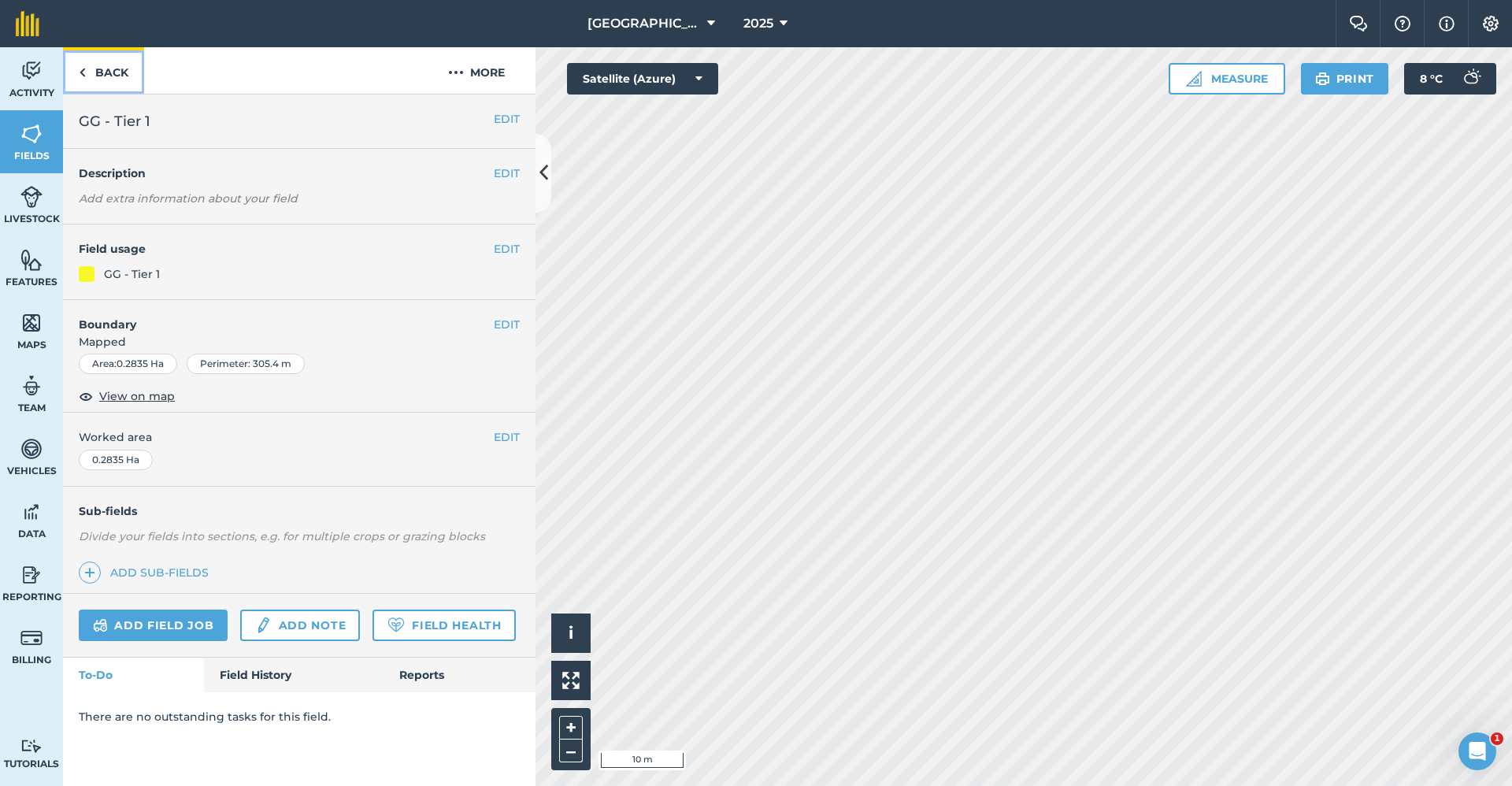
click at [112, 74] on link "Back" at bounding box center [103, 70] width 81 height 46
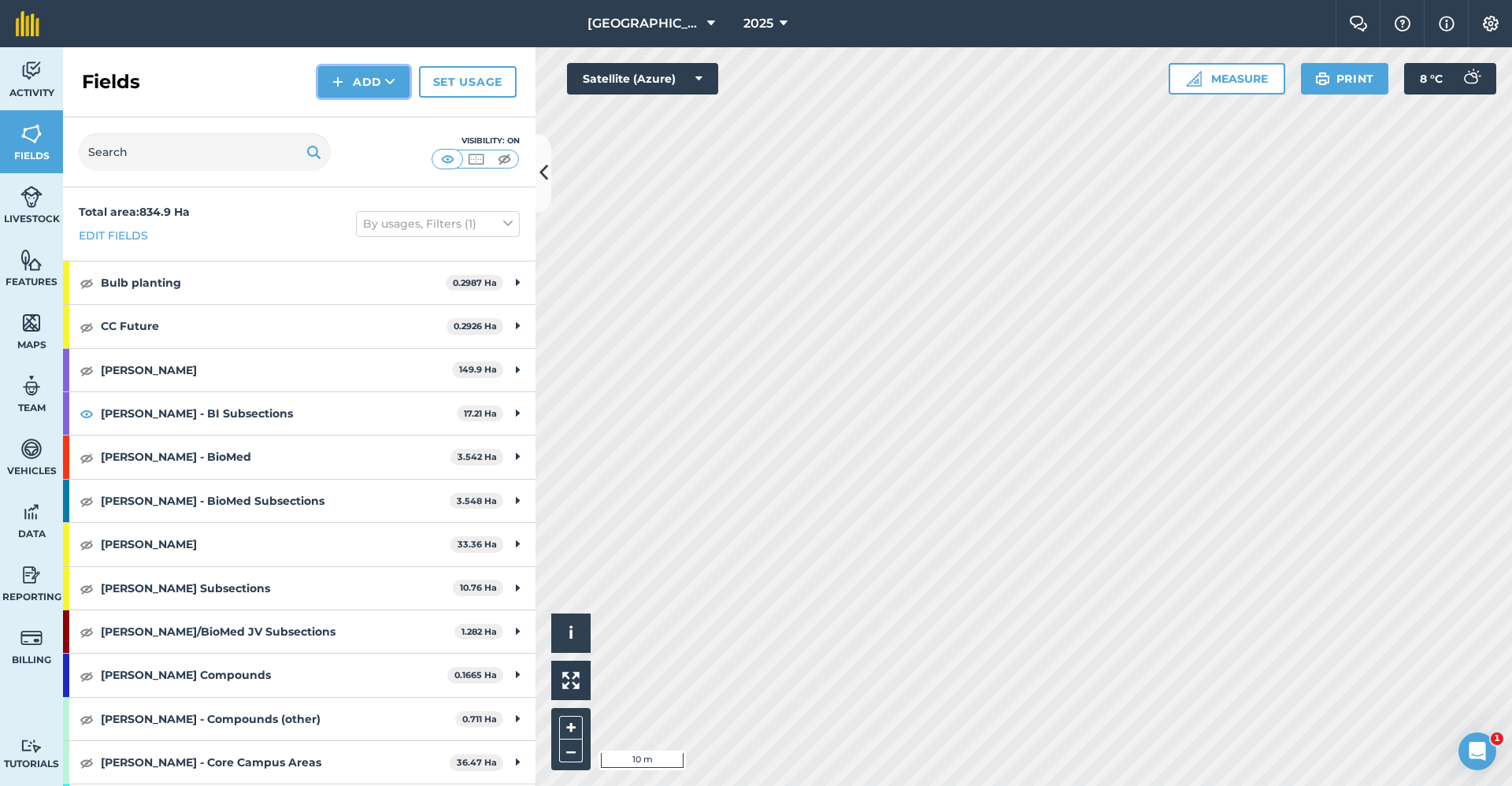
click at [399, 77] on button "Add" at bounding box center [363, 82] width 92 height 32
click at [377, 114] on link "Draw" at bounding box center [364, 117] width 87 height 34
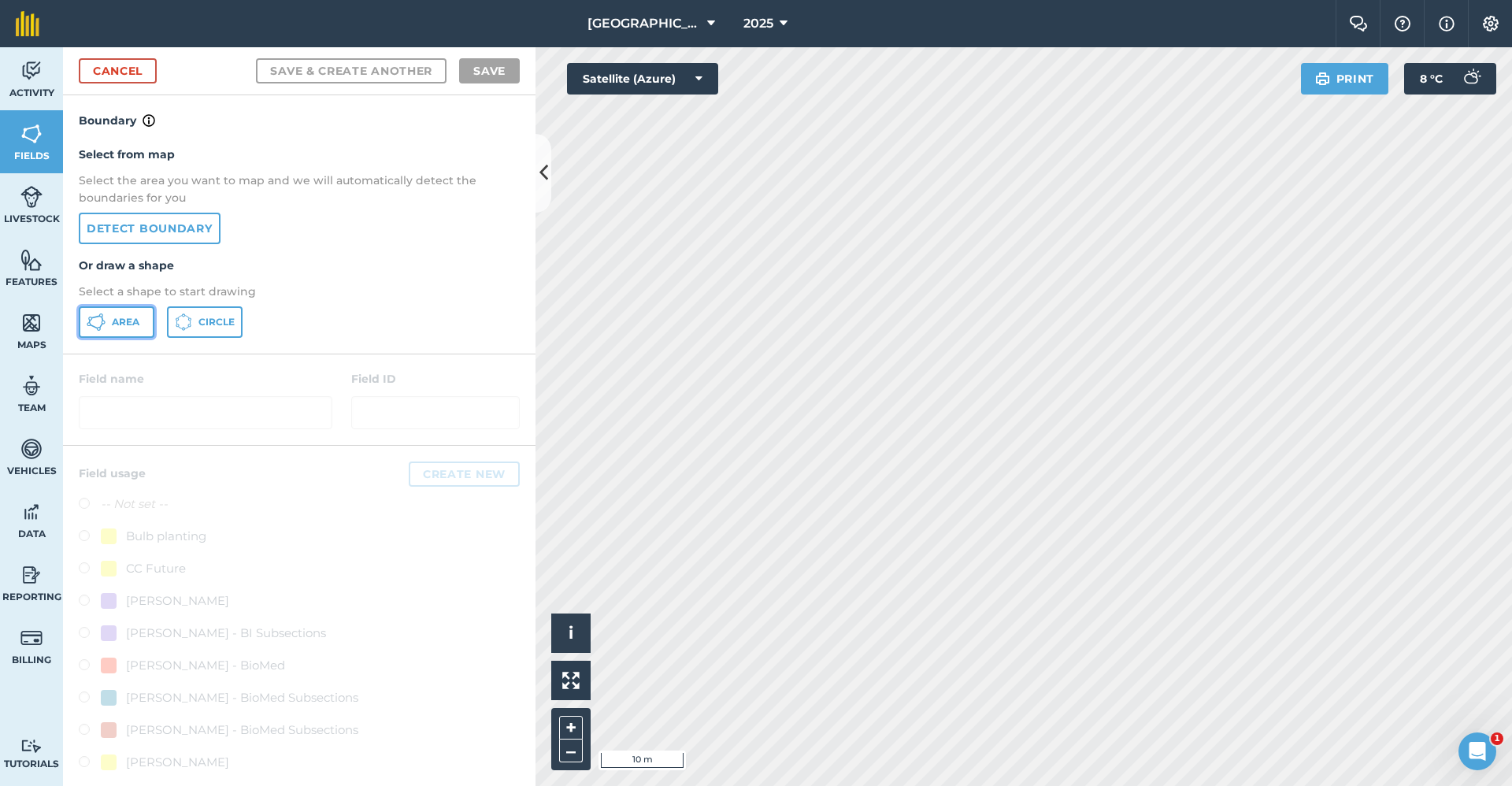
click at [136, 319] on span "Area" at bounding box center [126, 322] width 28 height 13
click at [1458, 64] on div "Click to start drawing i © 2025 TomTom, Microsoft 5 m + – Satellite (Azure) Pri…" at bounding box center [1024, 417] width 976 height 739
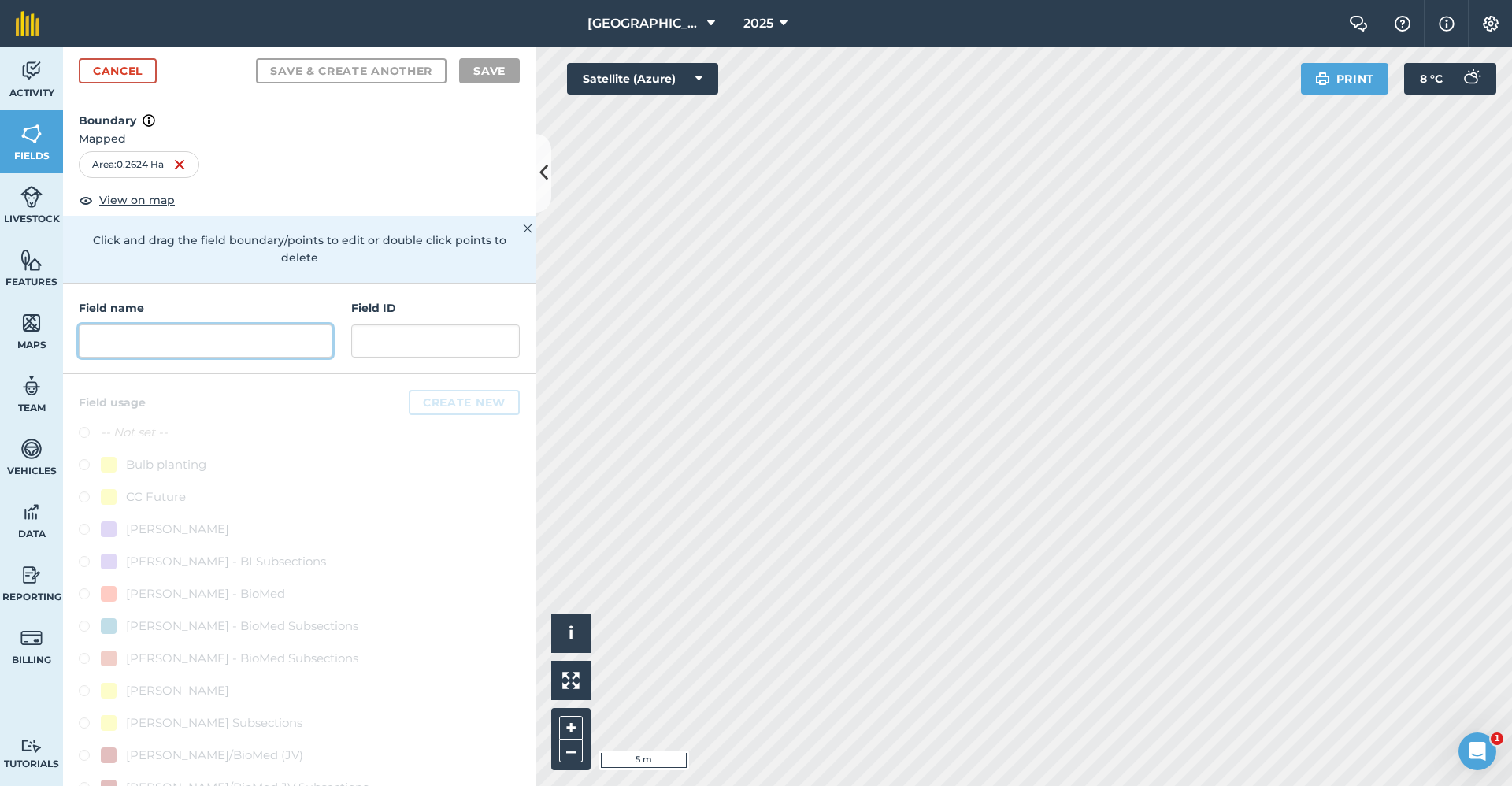
click at [238, 353] on input "text" at bounding box center [206, 342] width 254 height 33
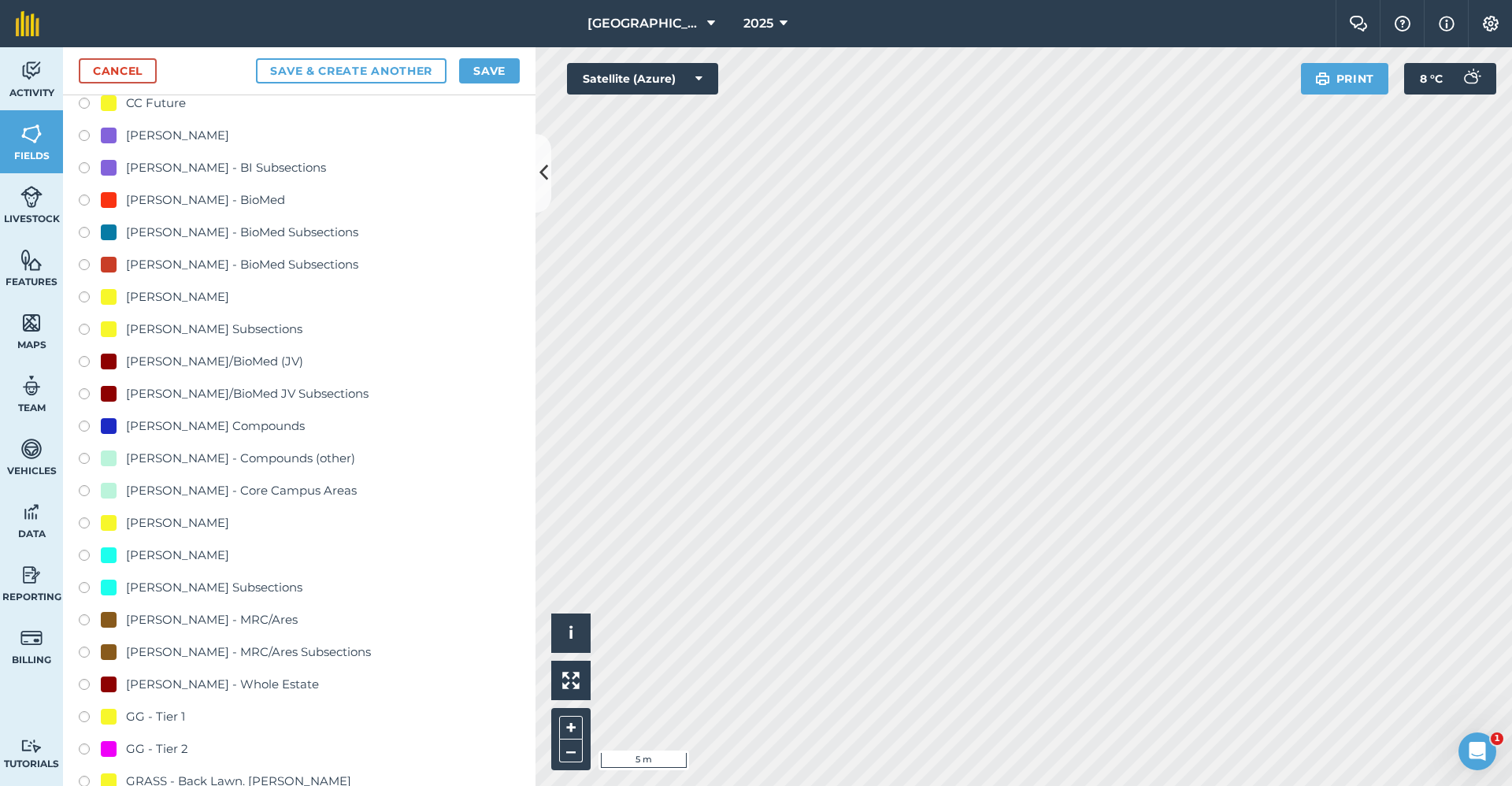
scroll to position [473, 0]
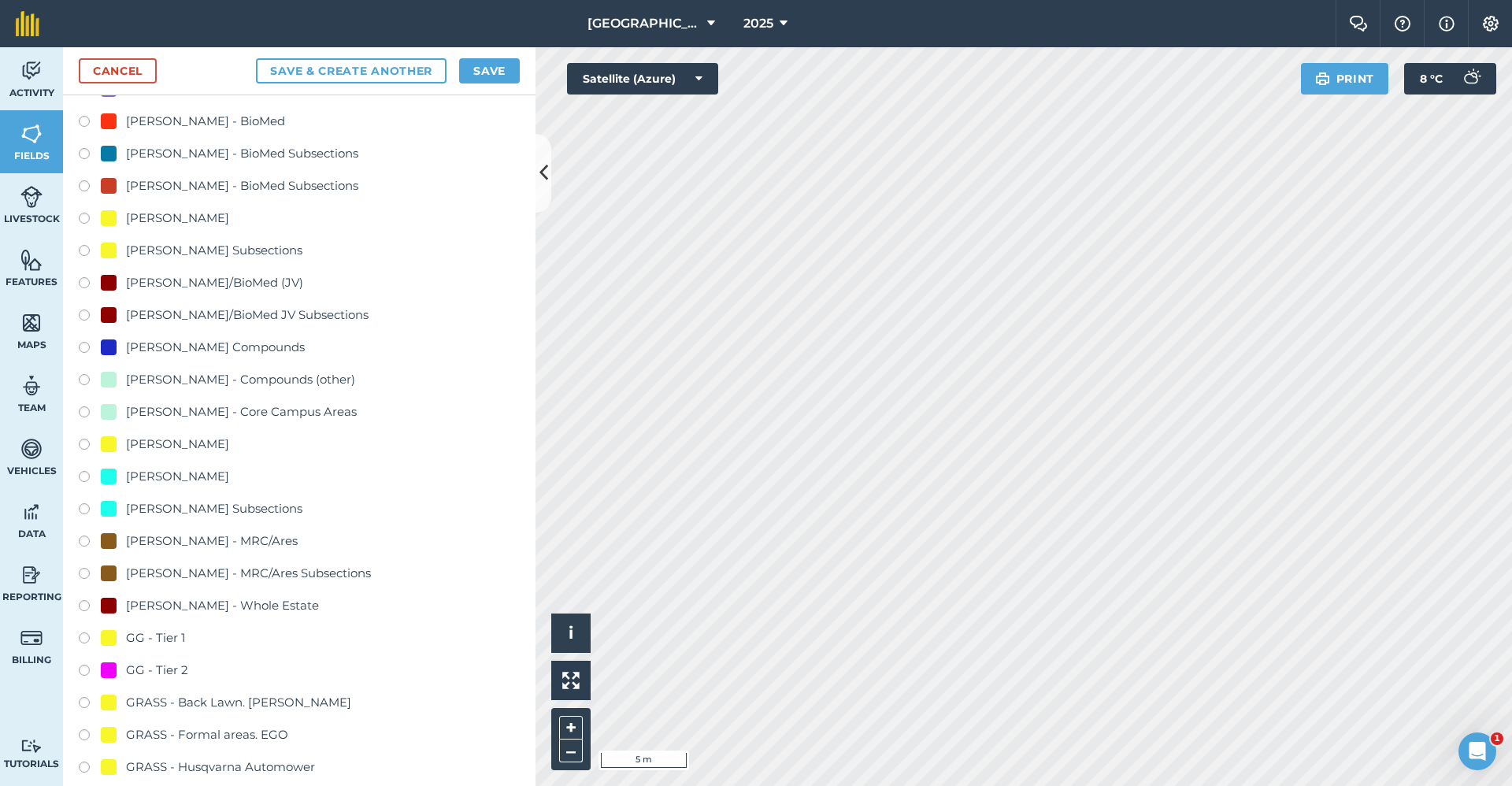
type input "GG - Tier 2"
click at [178, 667] on div "GG - Tier 2" at bounding box center [157, 670] width 62 height 19
radio input "true"
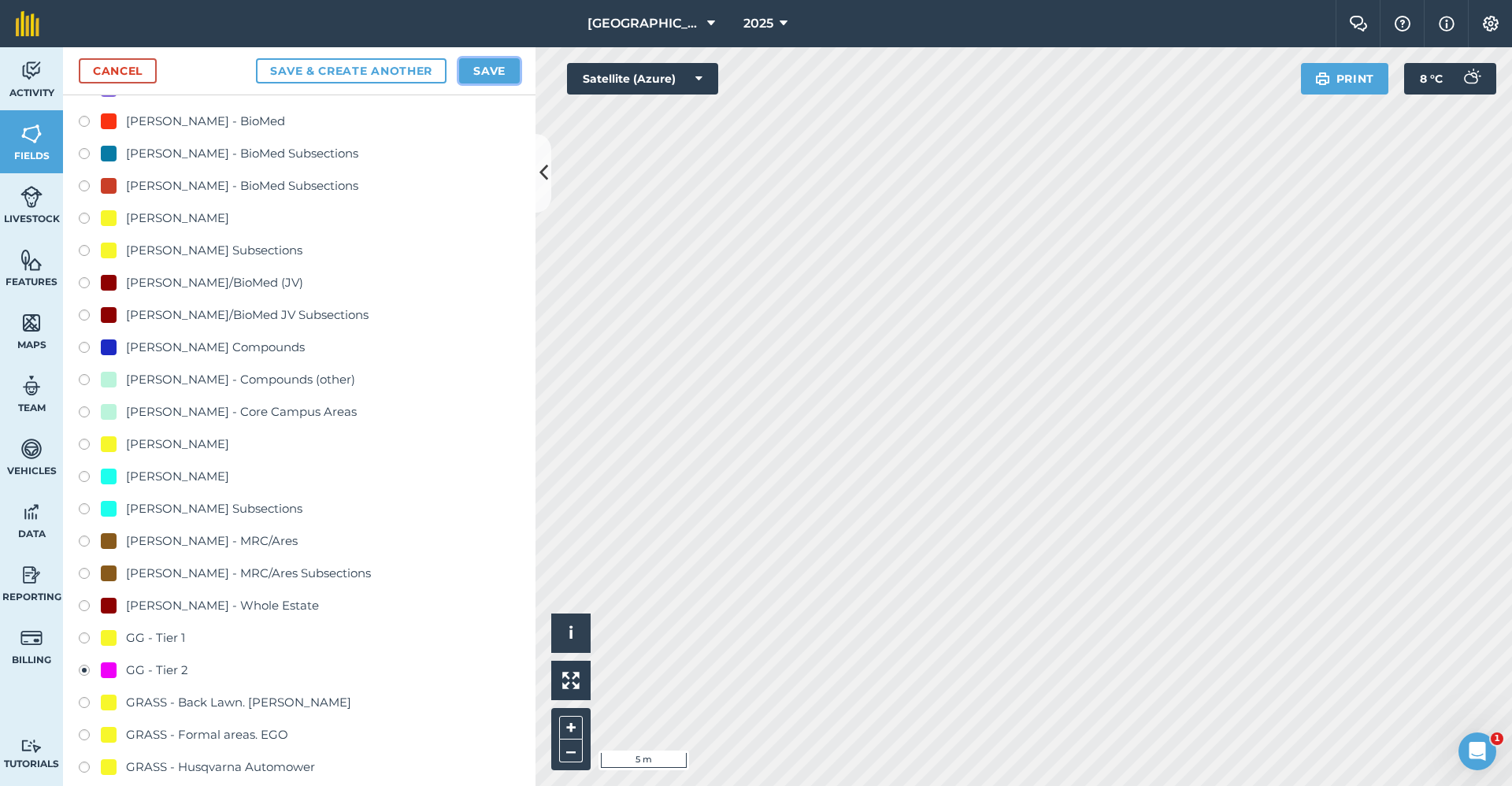
click at [482, 74] on button "Save" at bounding box center [489, 71] width 61 height 26
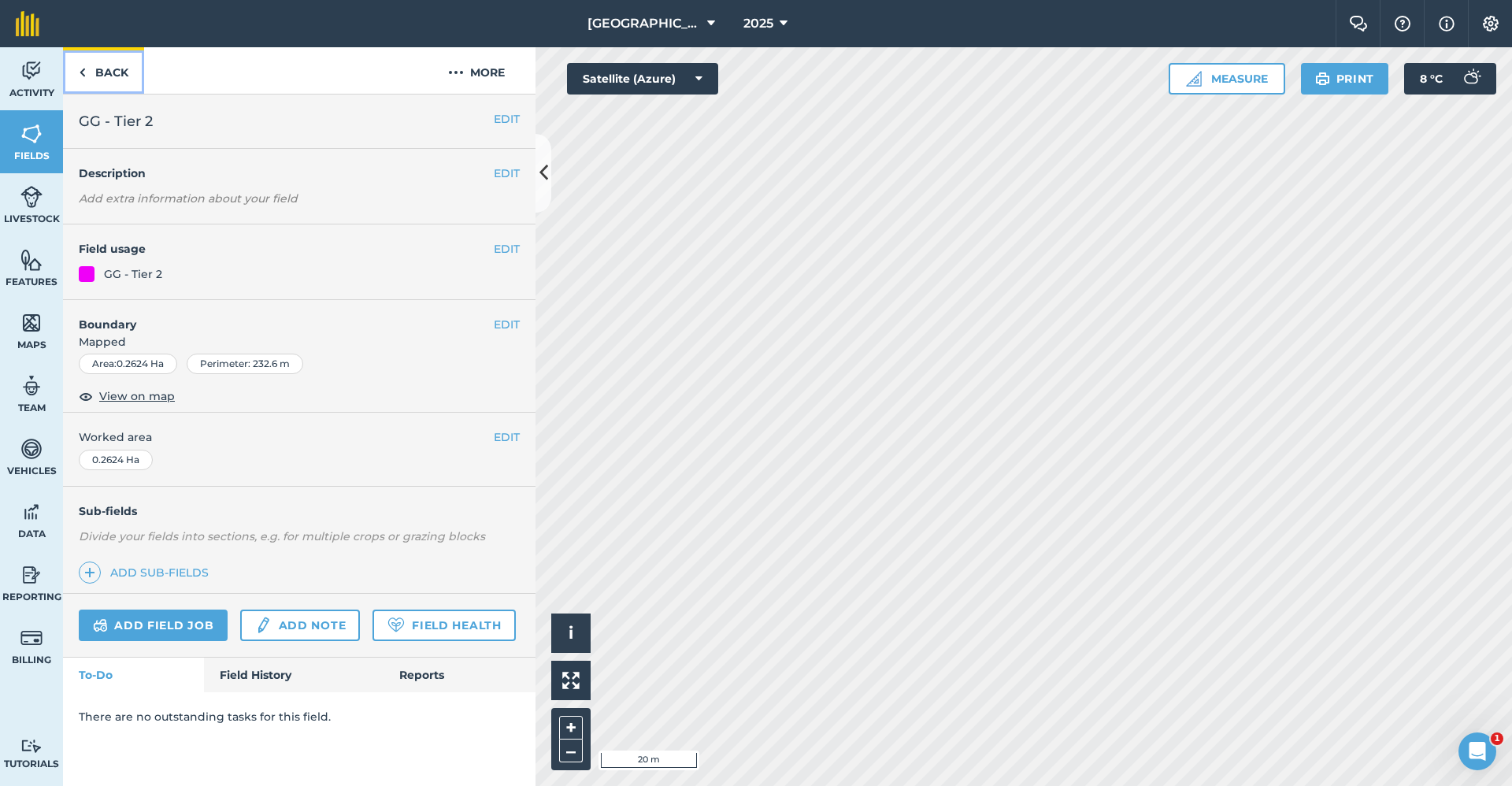
click at [120, 80] on link "Back" at bounding box center [103, 70] width 81 height 46
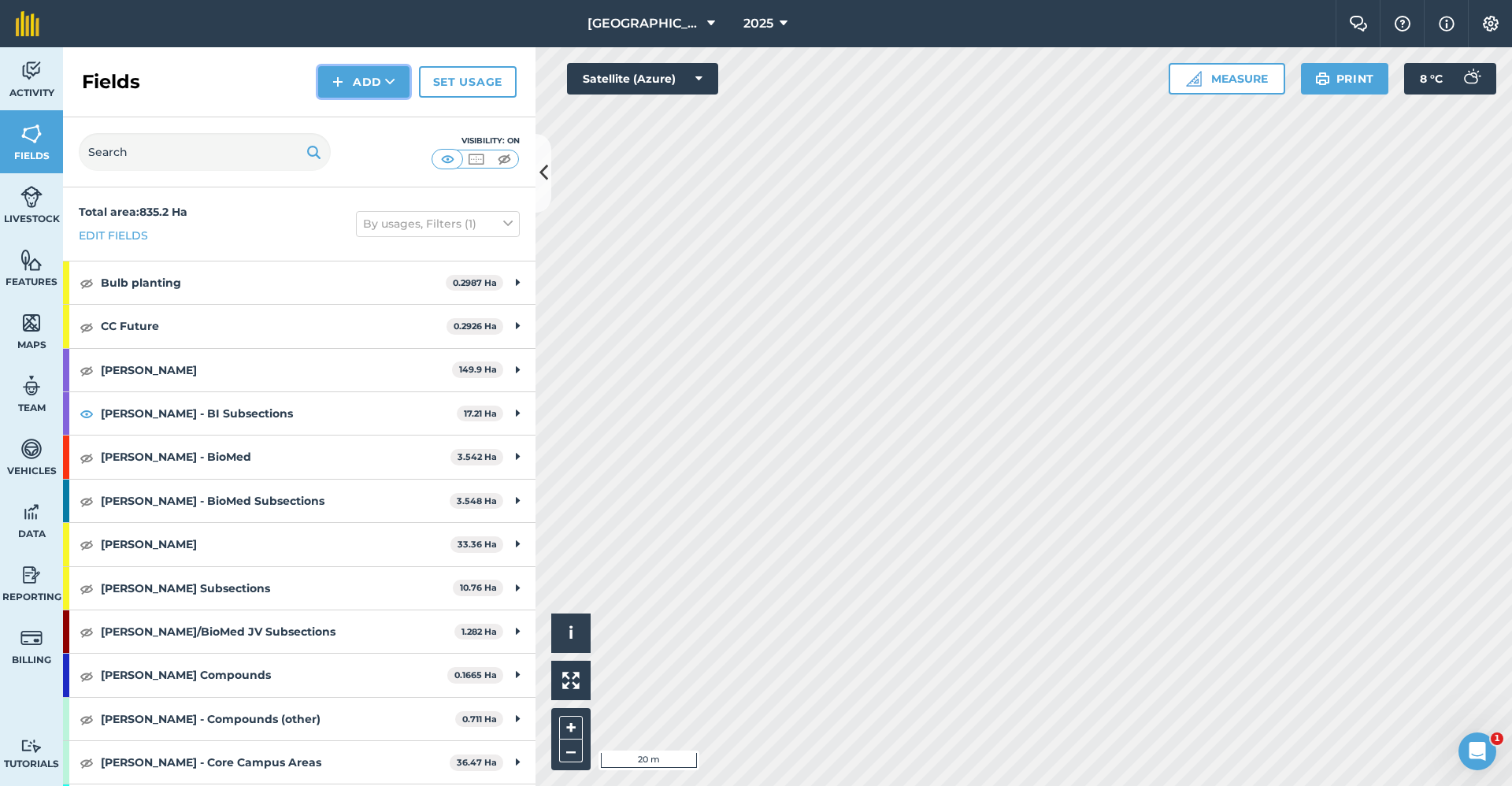
click at [380, 81] on button "Add" at bounding box center [363, 82] width 92 height 32
click at [368, 112] on link "Draw" at bounding box center [364, 117] width 87 height 34
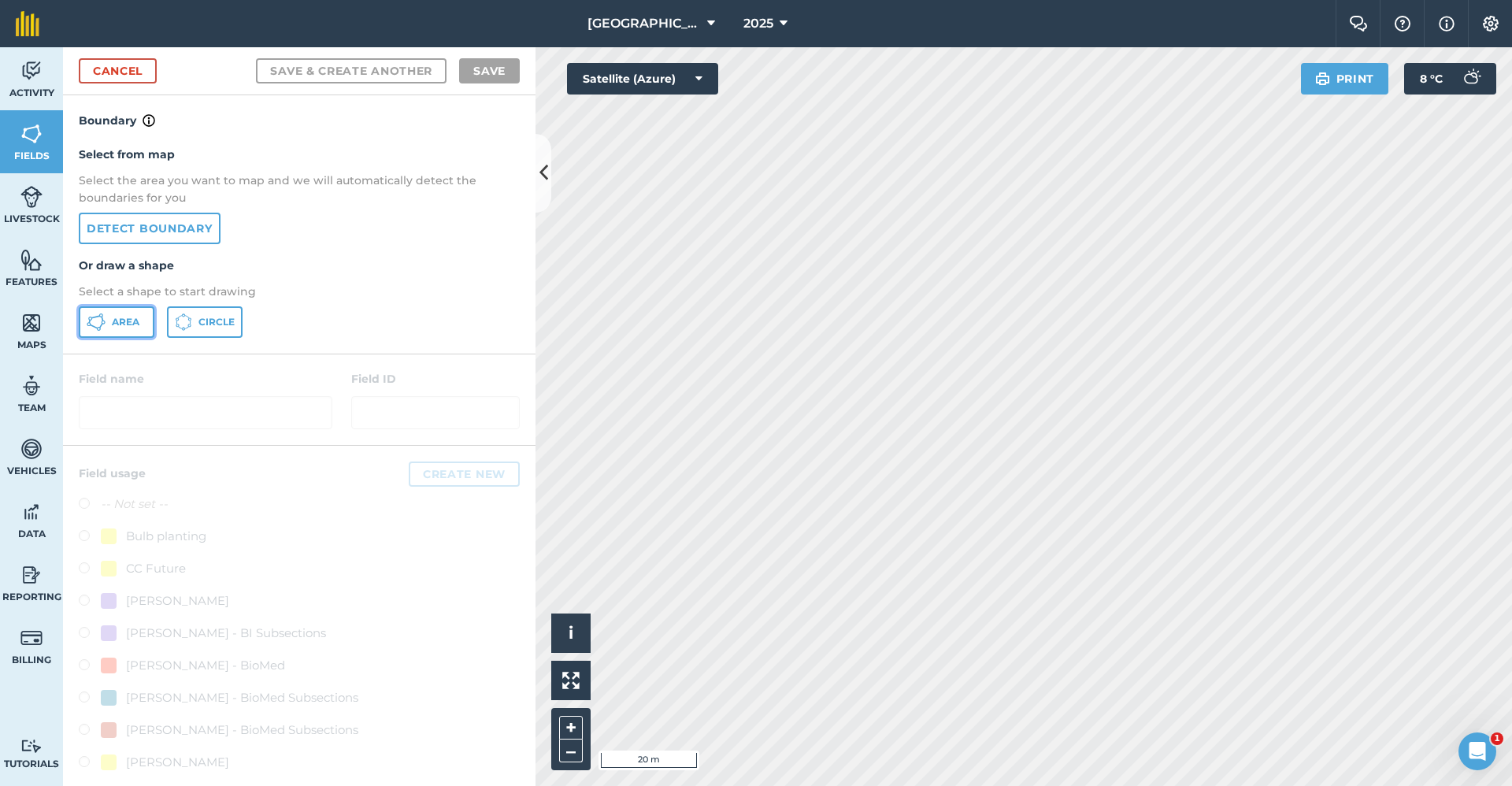
click at [122, 326] on span "Area" at bounding box center [126, 322] width 28 height 13
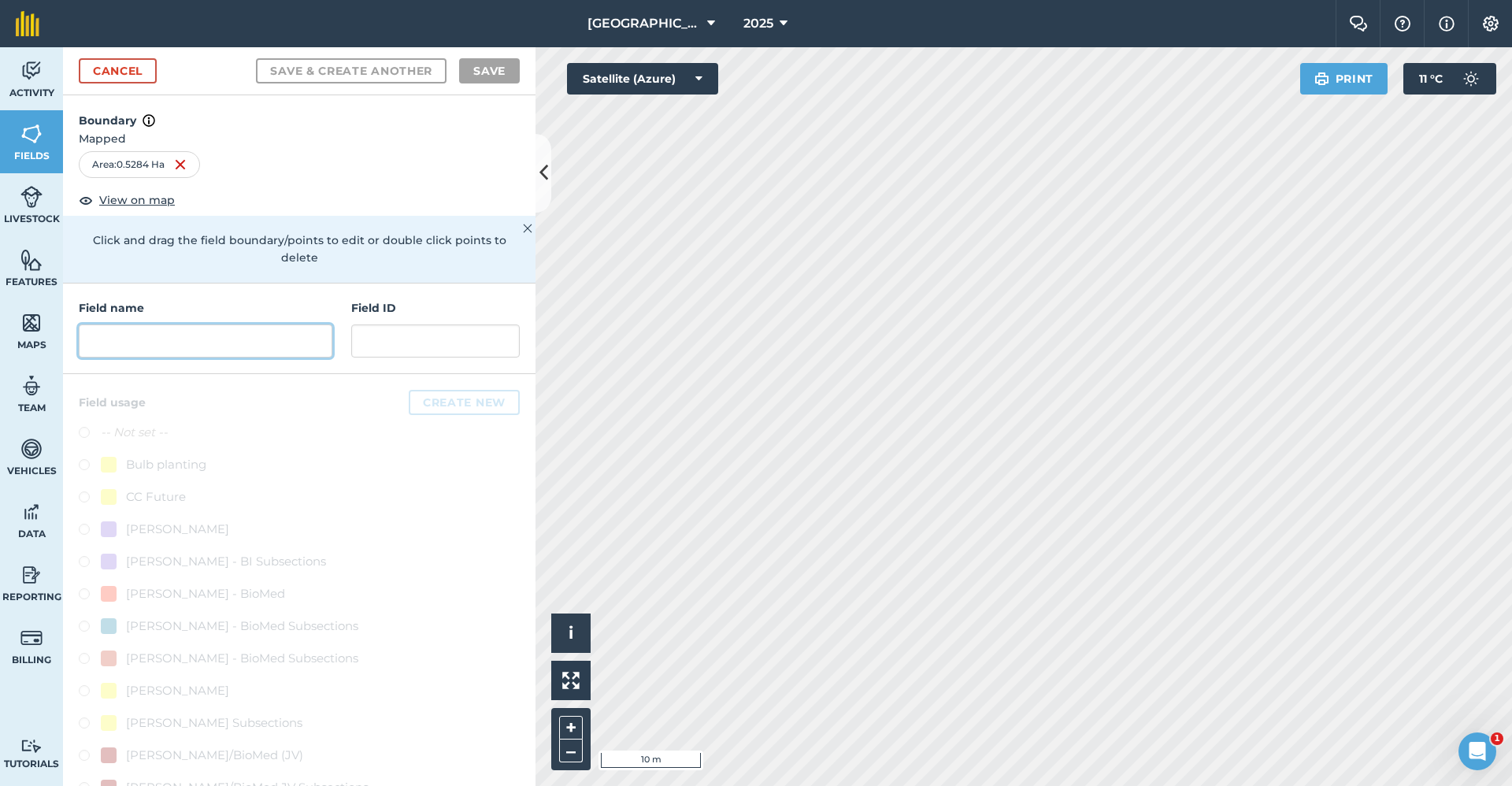
click at [212, 325] on input "text" at bounding box center [206, 342] width 254 height 33
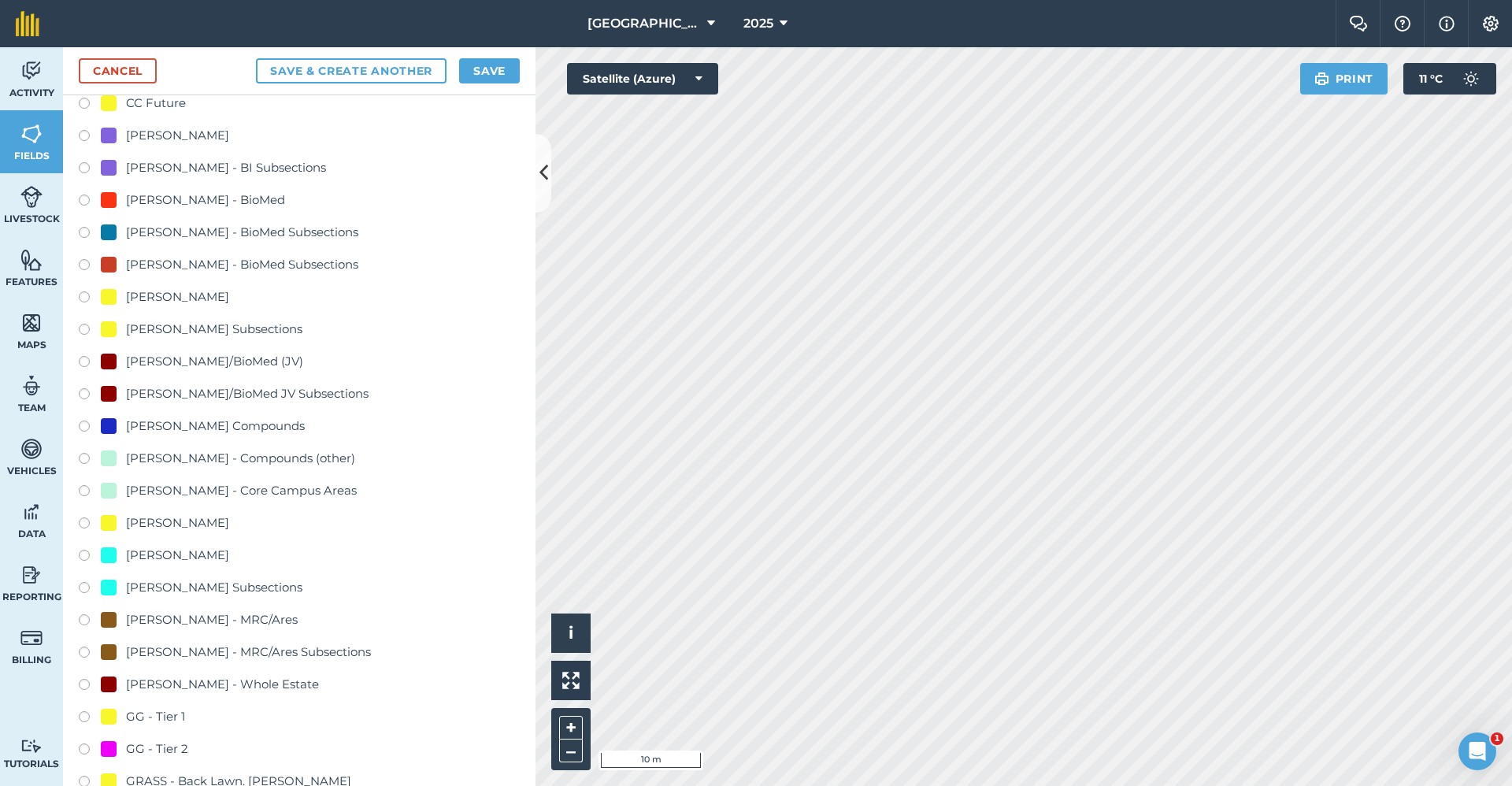
scroll to position [552, 0]
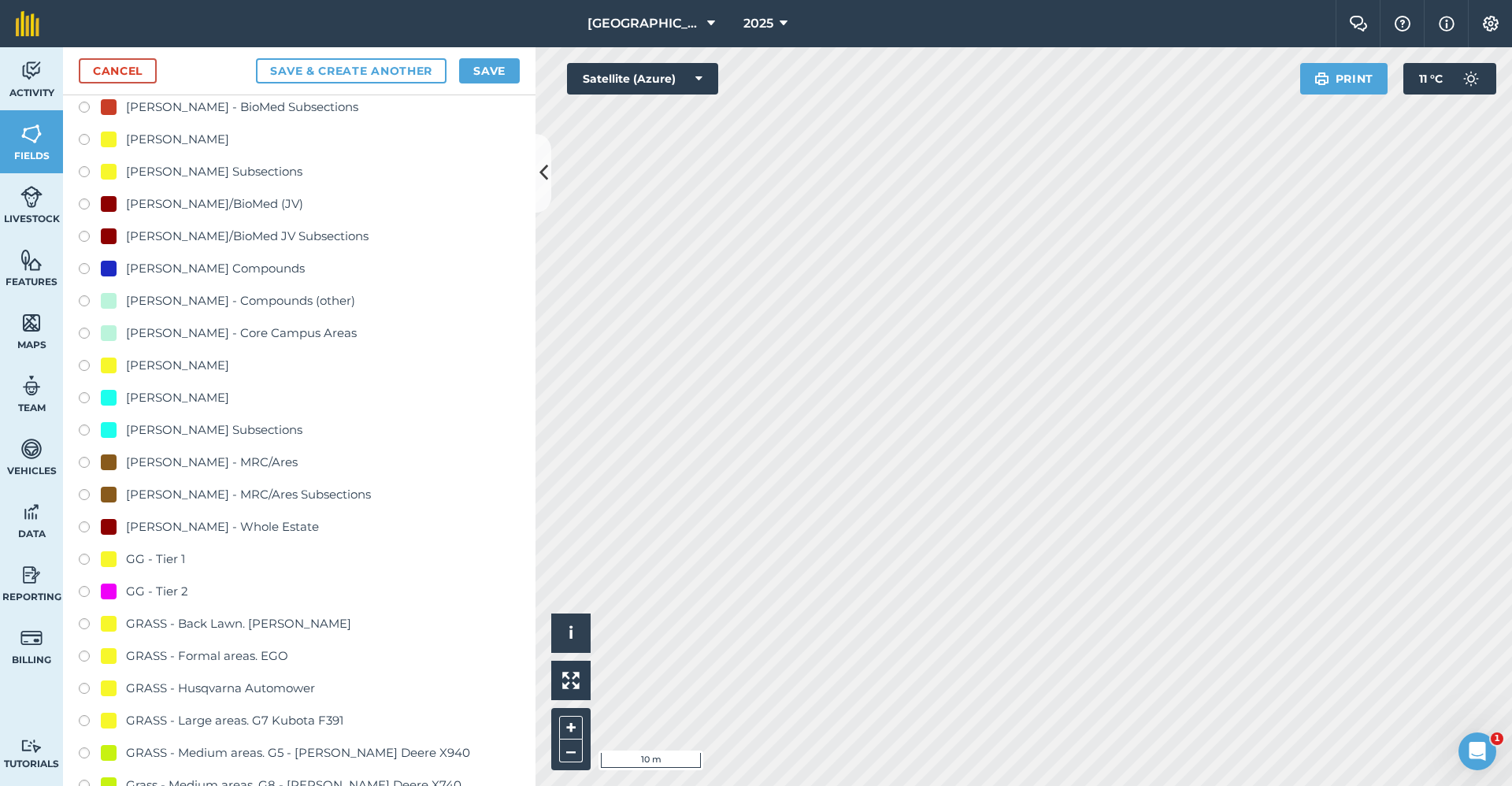
type input "GG - Tier 2"
click at [160, 589] on div "GG - Tier 2" at bounding box center [157, 591] width 62 height 19
radio input "true"
click at [465, 73] on button "Save" at bounding box center [489, 71] width 61 height 26
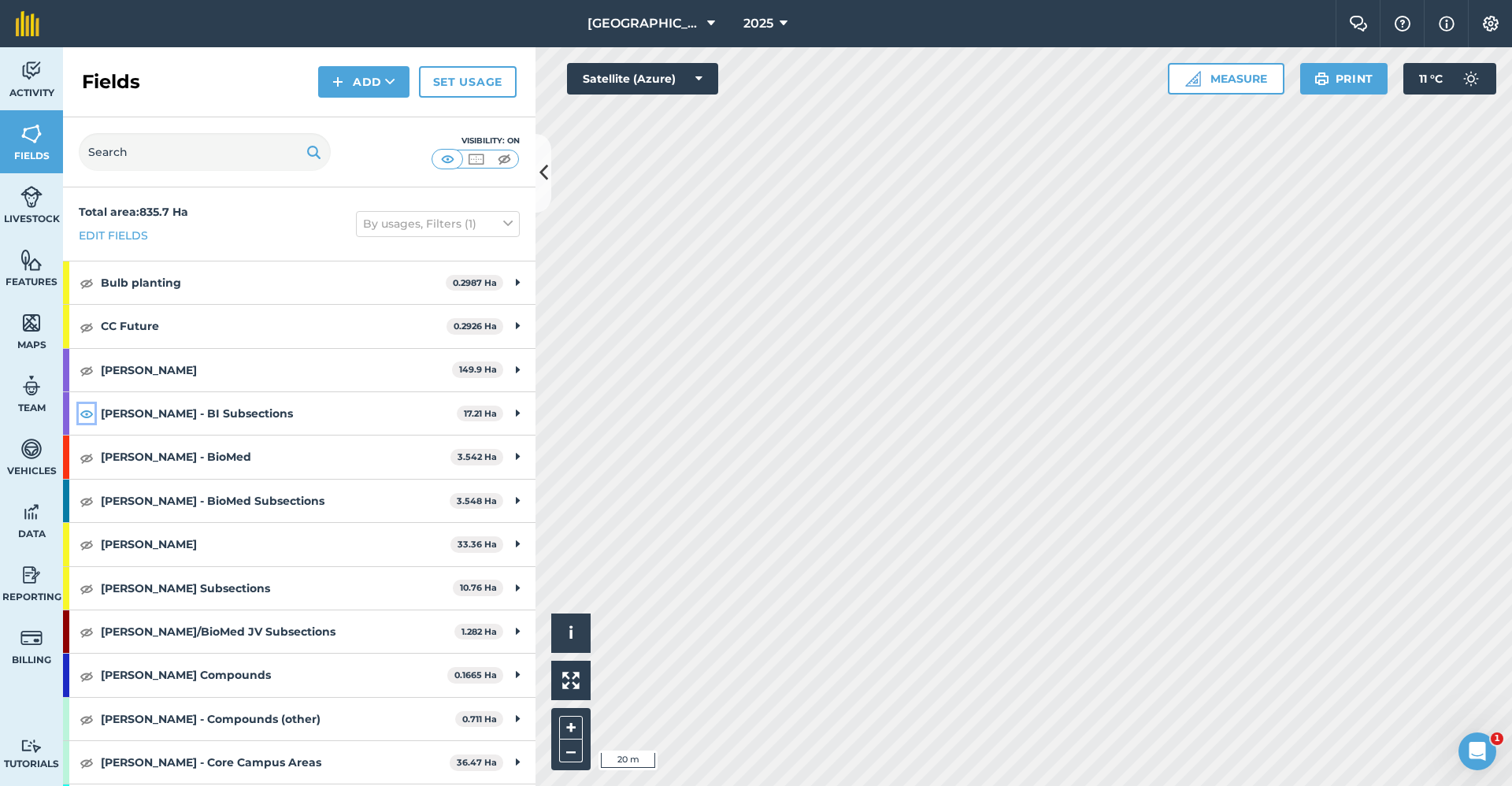
click at [90, 416] on img at bounding box center [87, 413] width 14 height 19
click at [379, 86] on button "Add" at bounding box center [363, 82] width 92 height 32
click at [346, 183] on div "Fields Add Draw Import Set usage Visibility: On" at bounding box center [299, 117] width 472 height 140
click at [363, 88] on button "Add" at bounding box center [363, 82] width 92 height 32
click at [367, 113] on link "Draw" at bounding box center [364, 117] width 87 height 34
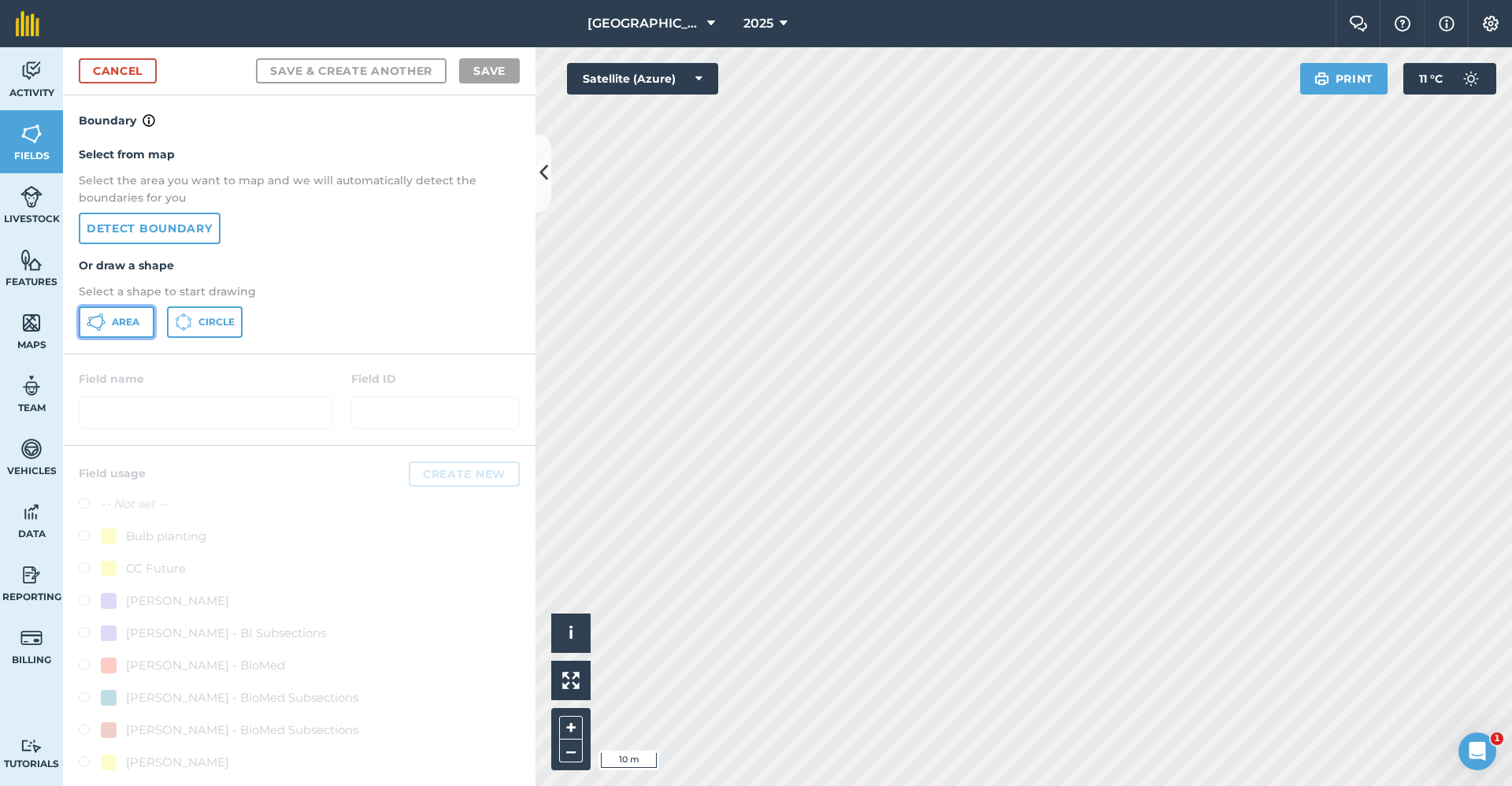
click at [126, 330] on button "Area" at bounding box center [116, 322] width 76 height 32
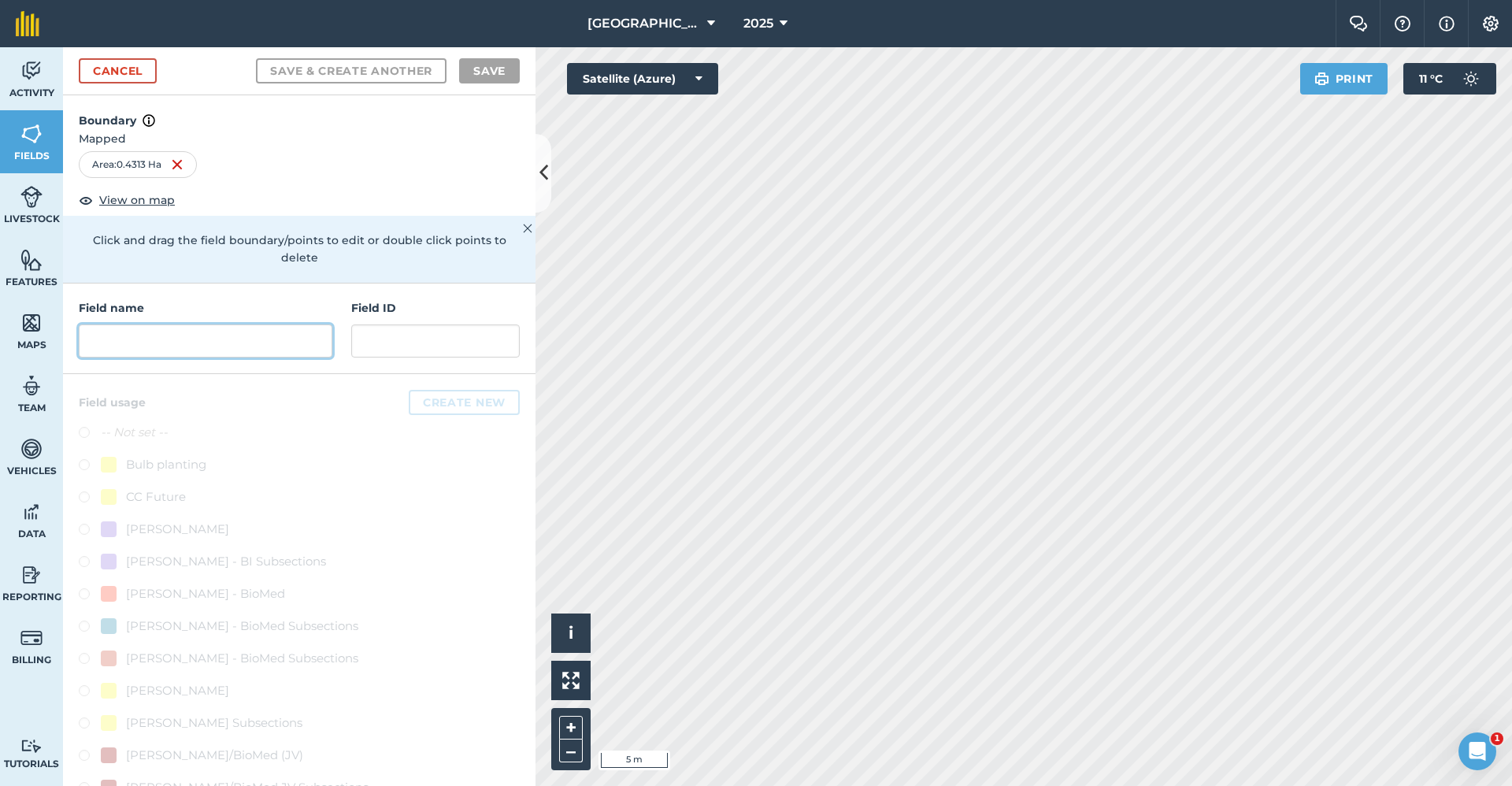
click at [250, 349] on input "text" at bounding box center [206, 342] width 254 height 33
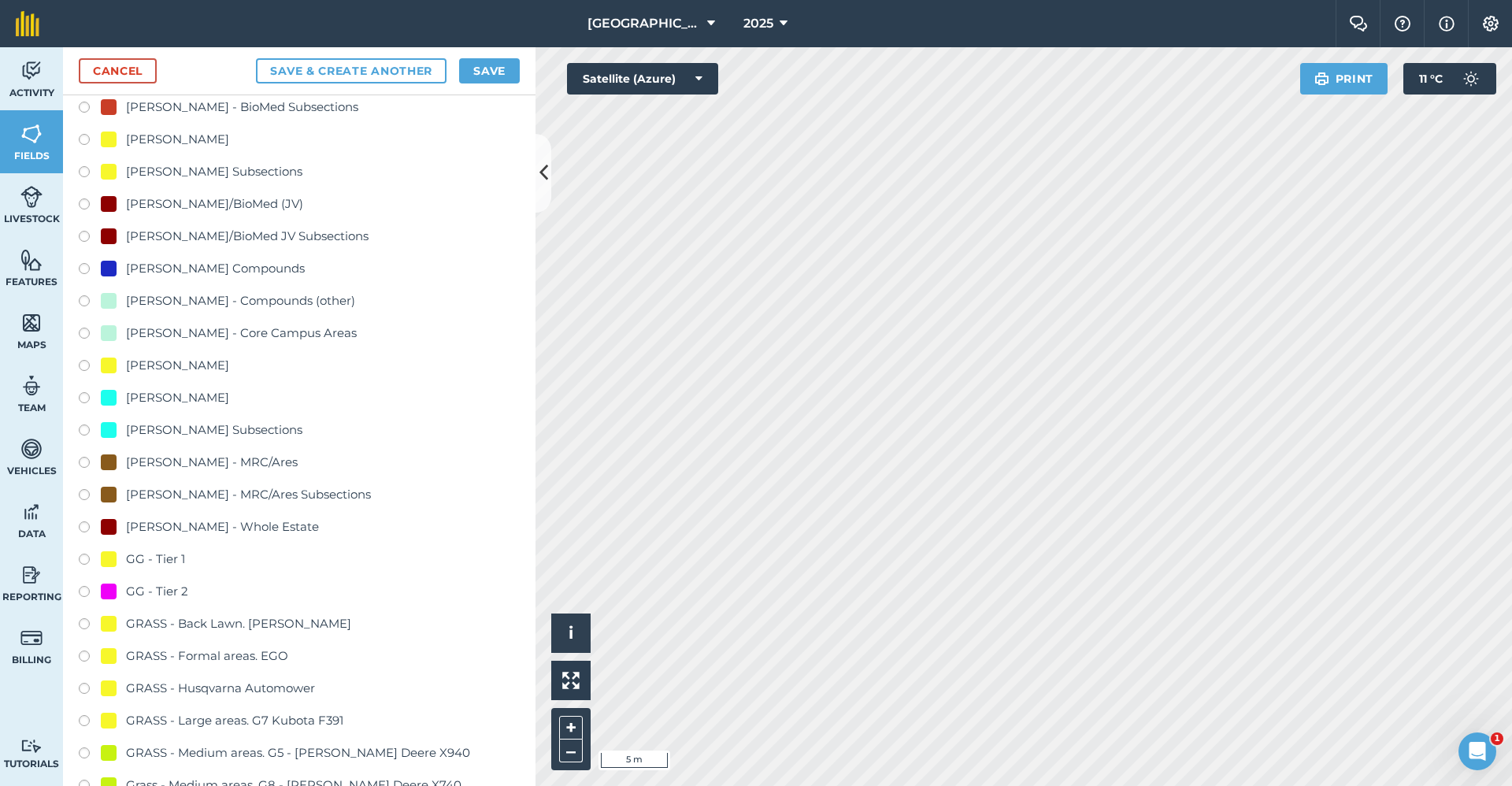
scroll to position [709, 0]
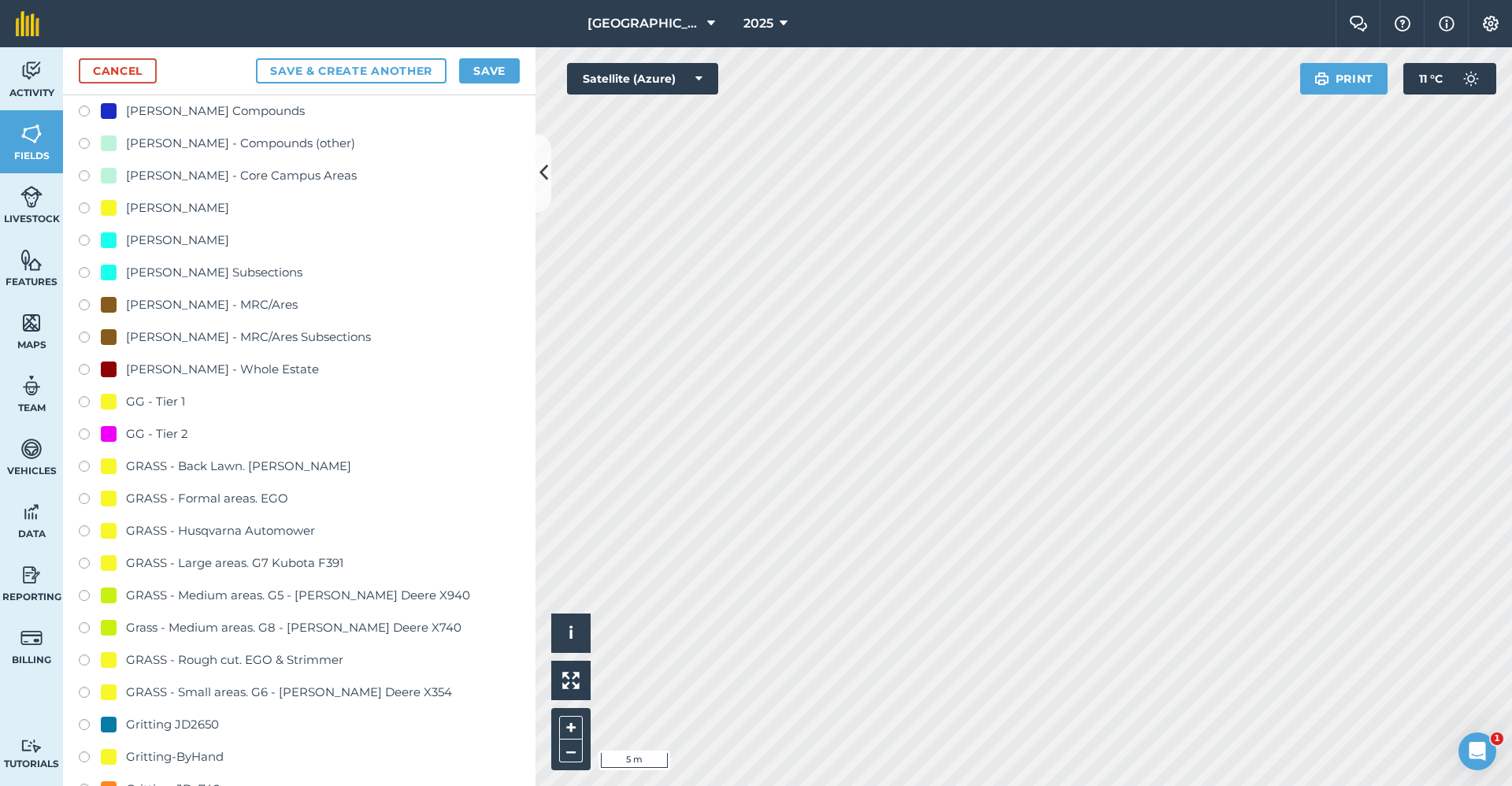
type input "GG - Tier 1"
drag, startPoint x: 155, startPoint y: 396, endPoint x: 161, endPoint y: 388, distance: 10.0
click at [155, 396] on div "GG - Tier 1" at bounding box center [156, 401] width 59 height 19
radio input "true"
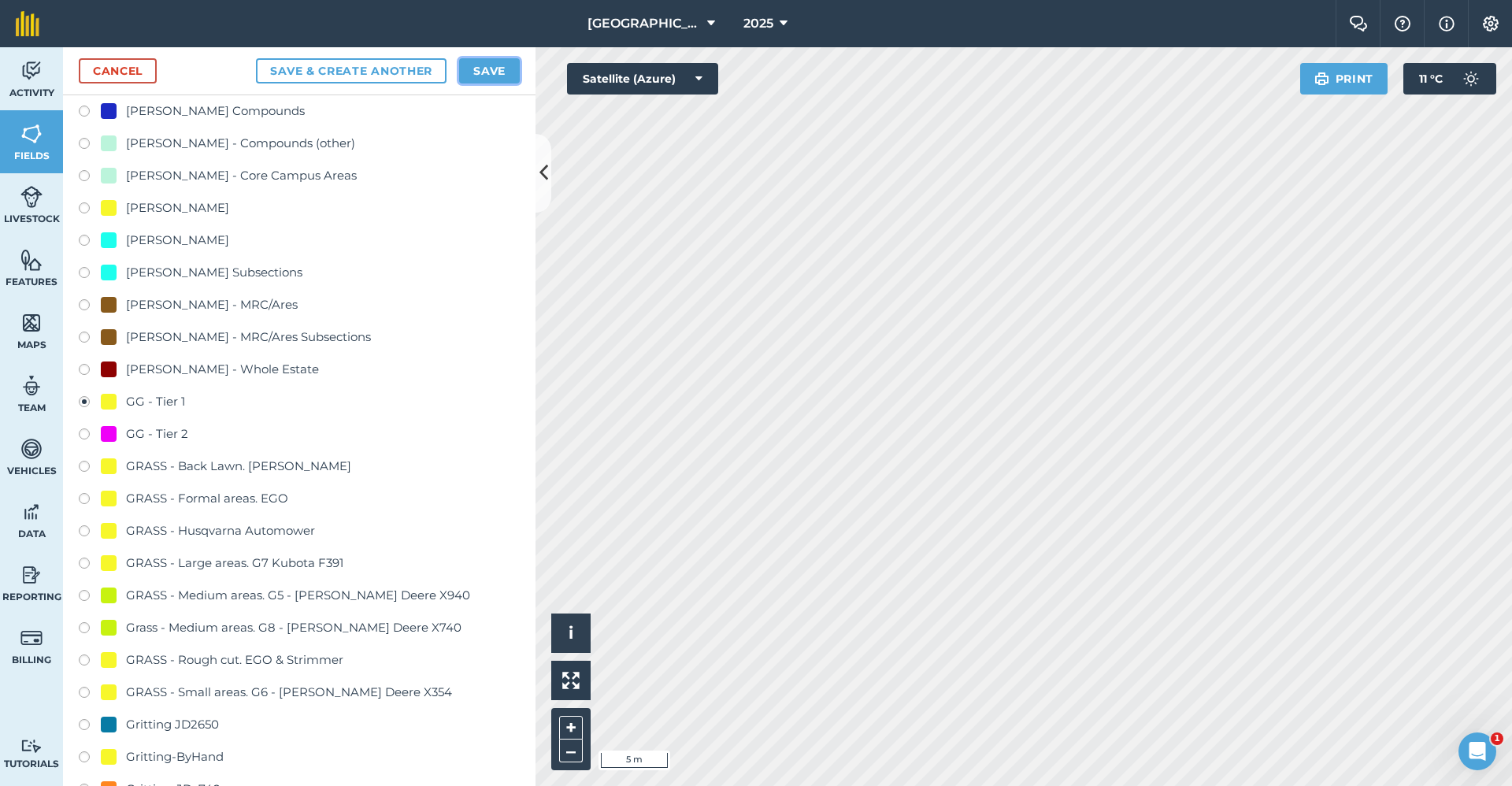
click at [467, 78] on button "Save" at bounding box center [489, 71] width 61 height 26
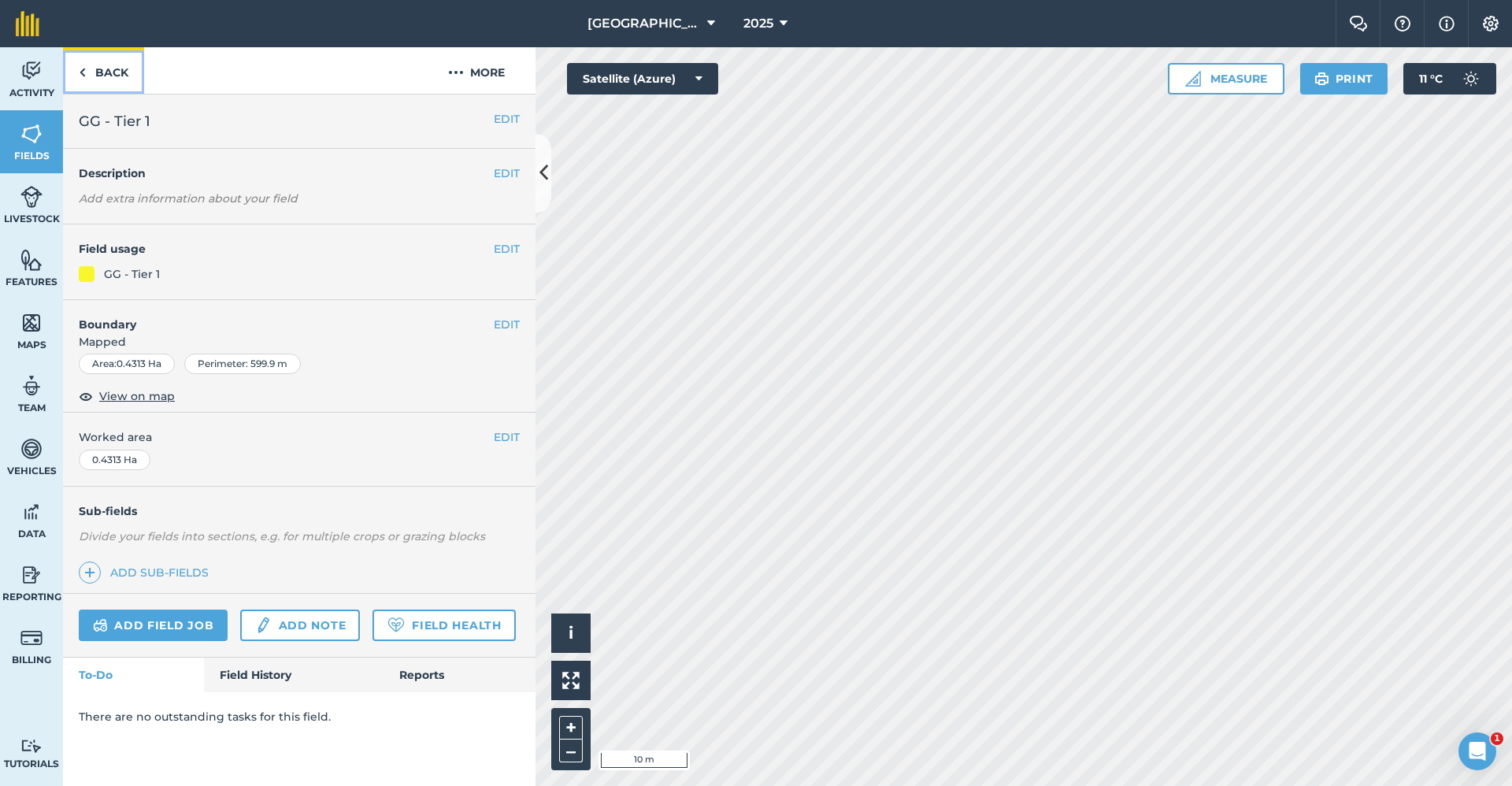
click at [99, 72] on link "Back" at bounding box center [103, 70] width 81 height 46
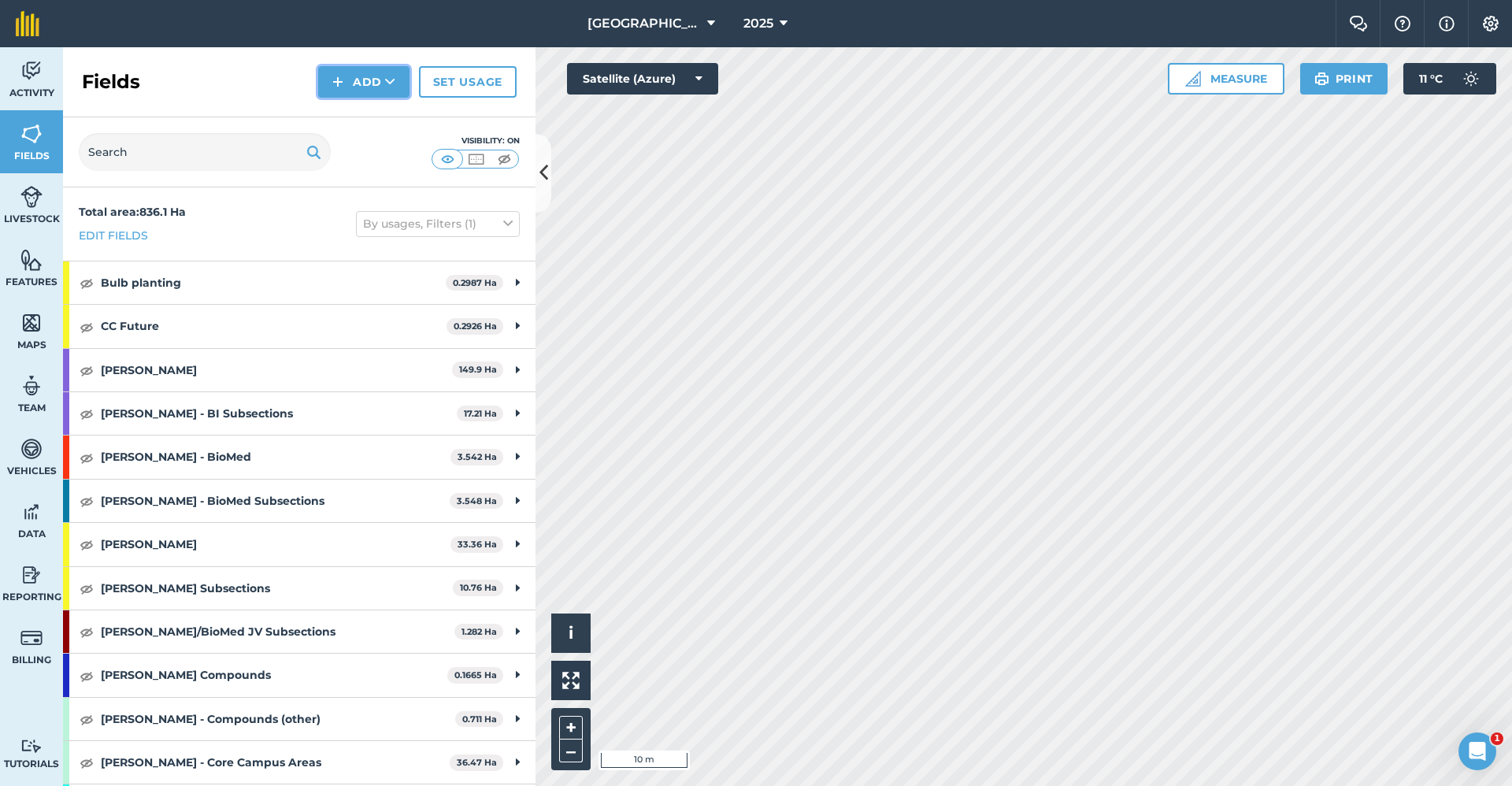
click at [368, 93] on button "Add" at bounding box center [363, 82] width 92 height 32
click at [360, 112] on link "Draw" at bounding box center [364, 117] width 87 height 34
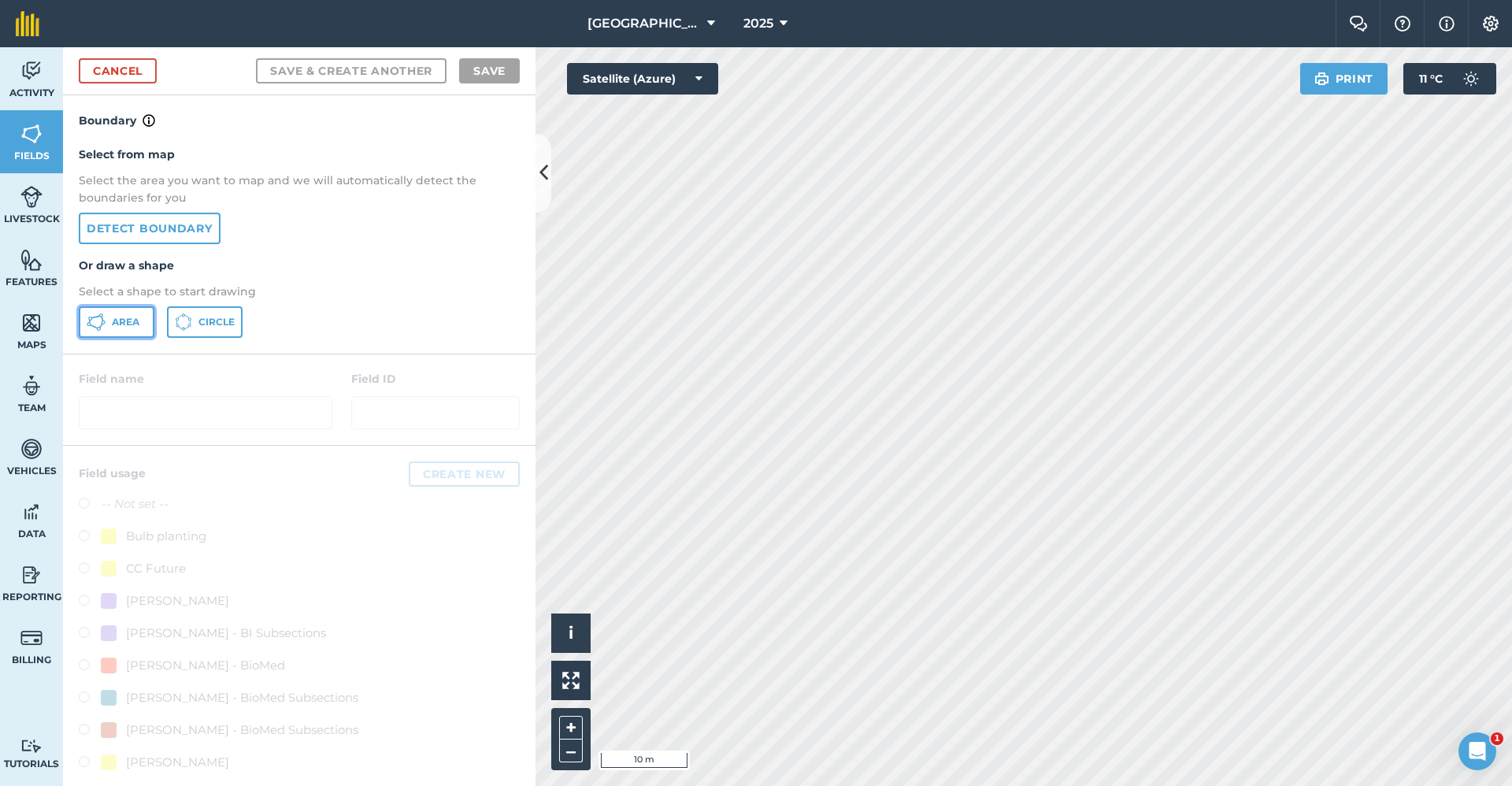
click at [128, 316] on span "Area" at bounding box center [126, 322] width 28 height 13
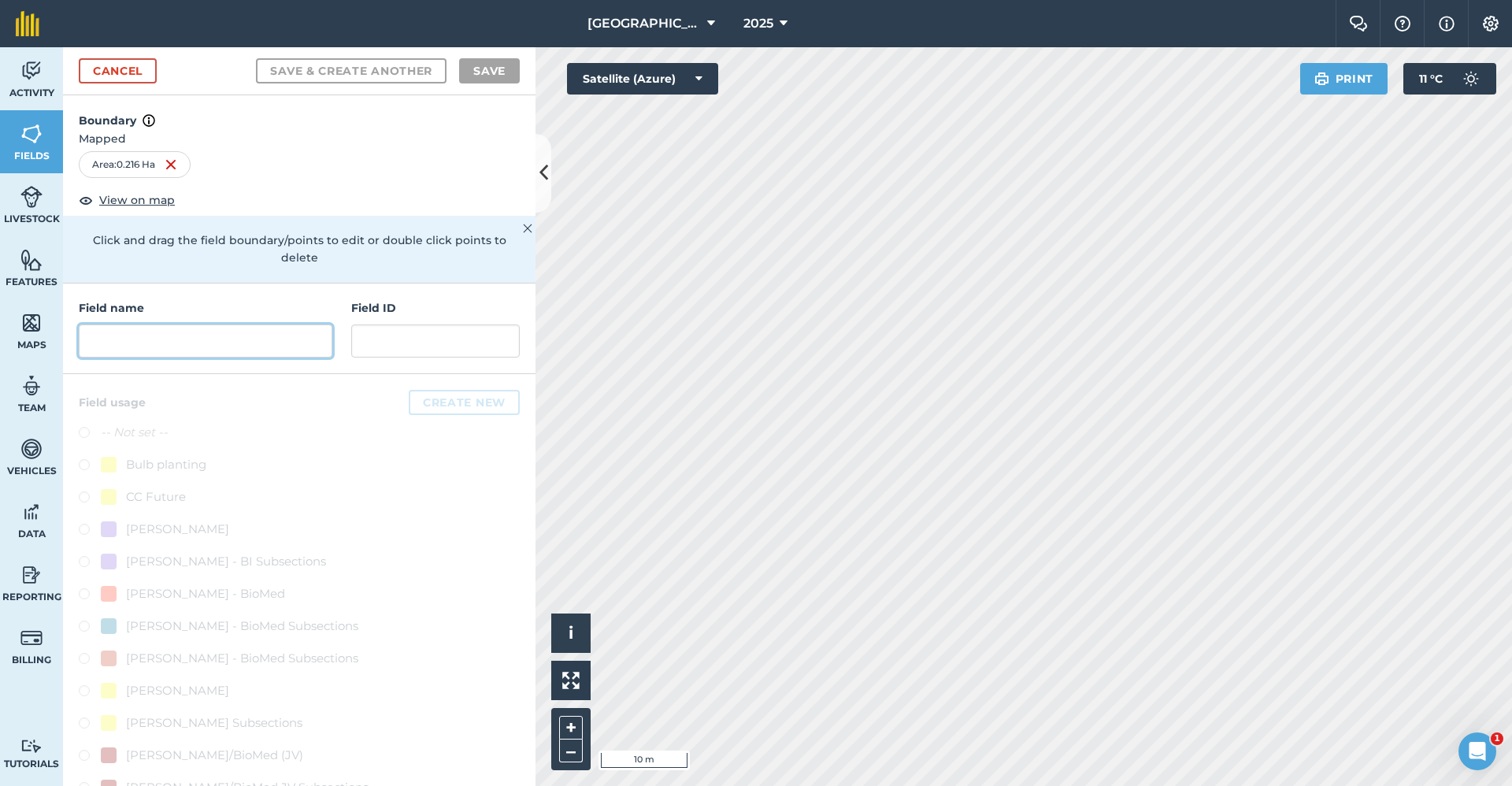
click at [119, 340] on input "text" at bounding box center [206, 342] width 254 height 33
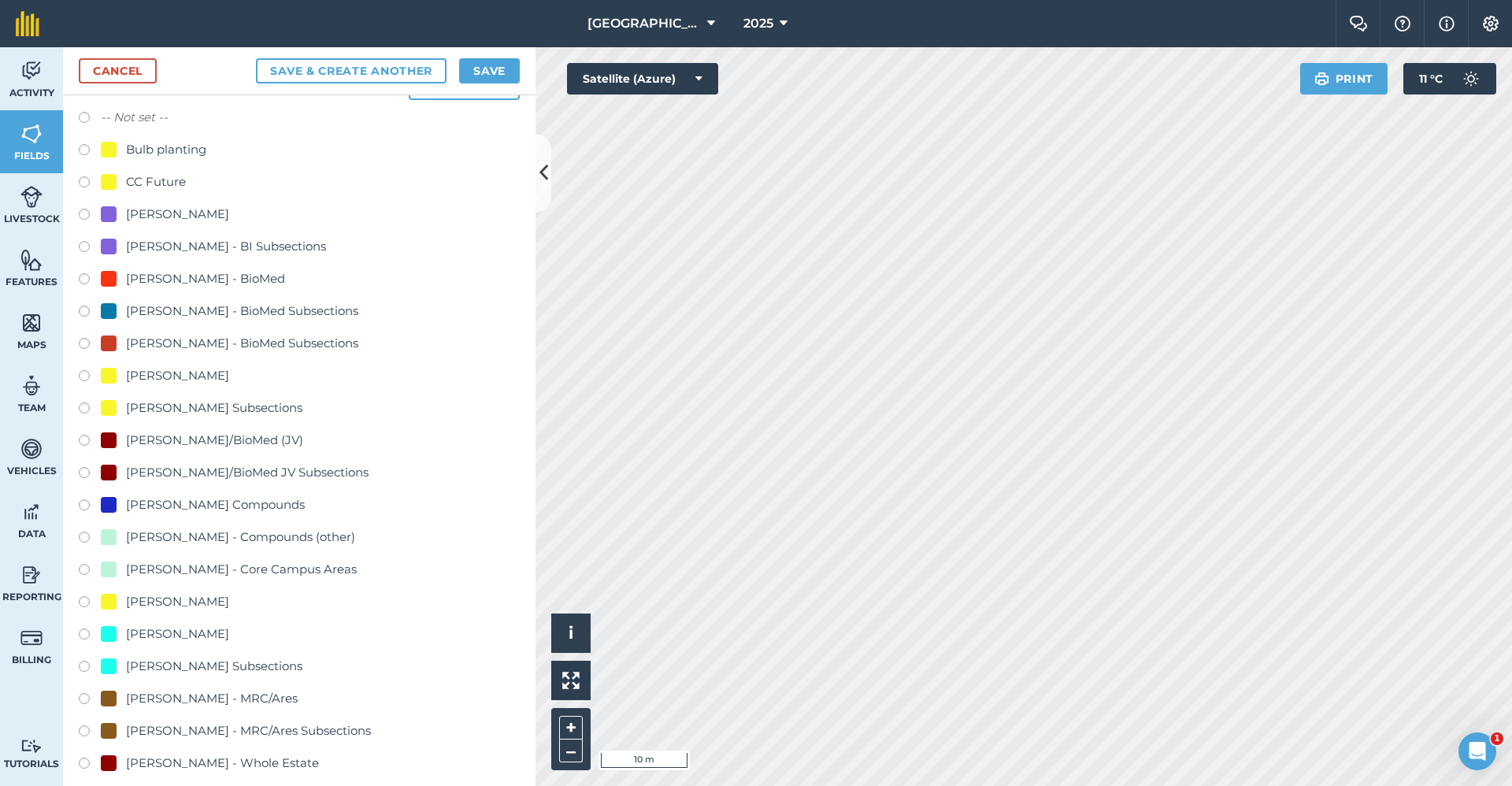
scroll to position [552, 0]
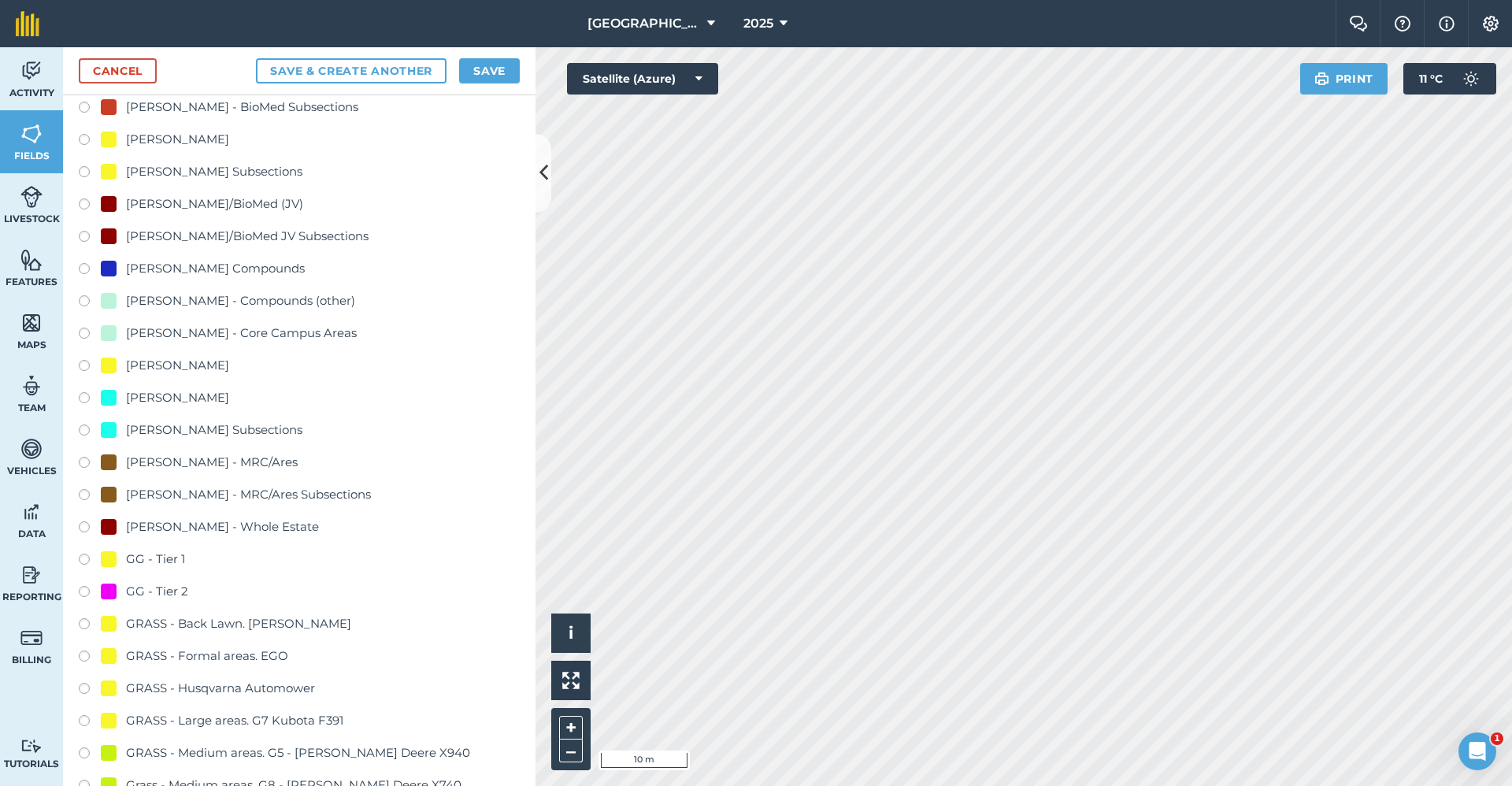
type input "GG - Tier 2"
click at [149, 595] on div "GG - Tier 2" at bounding box center [157, 591] width 62 height 19
radio input "true"
click at [500, 64] on button "Save" at bounding box center [489, 71] width 61 height 26
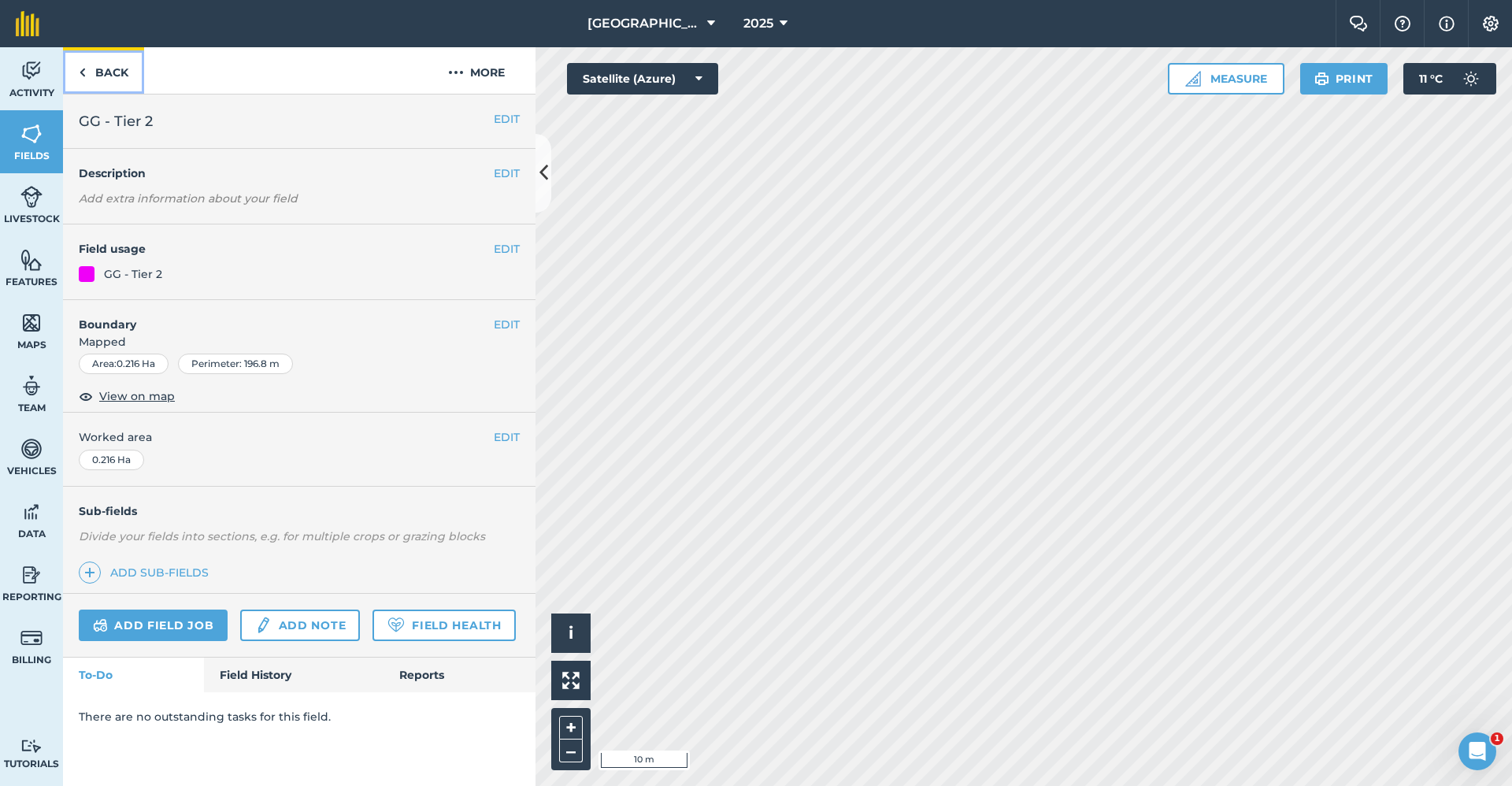
click at [104, 75] on link "Back" at bounding box center [103, 70] width 81 height 46
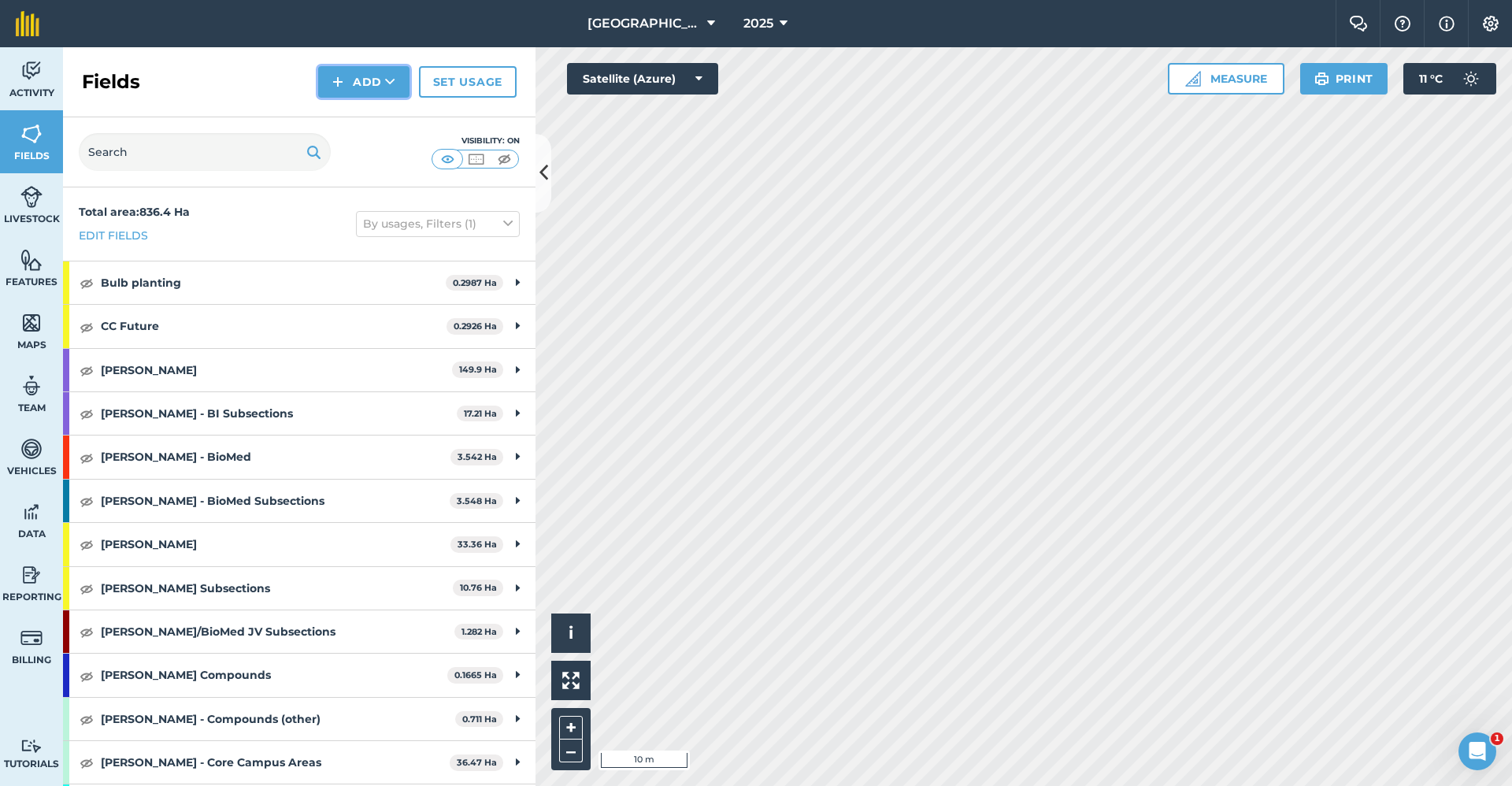
click at [346, 93] on button "Add" at bounding box center [363, 82] width 92 height 32
click at [364, 120] on link "Draw" at bounding box center [364, 117] width 87 height 34
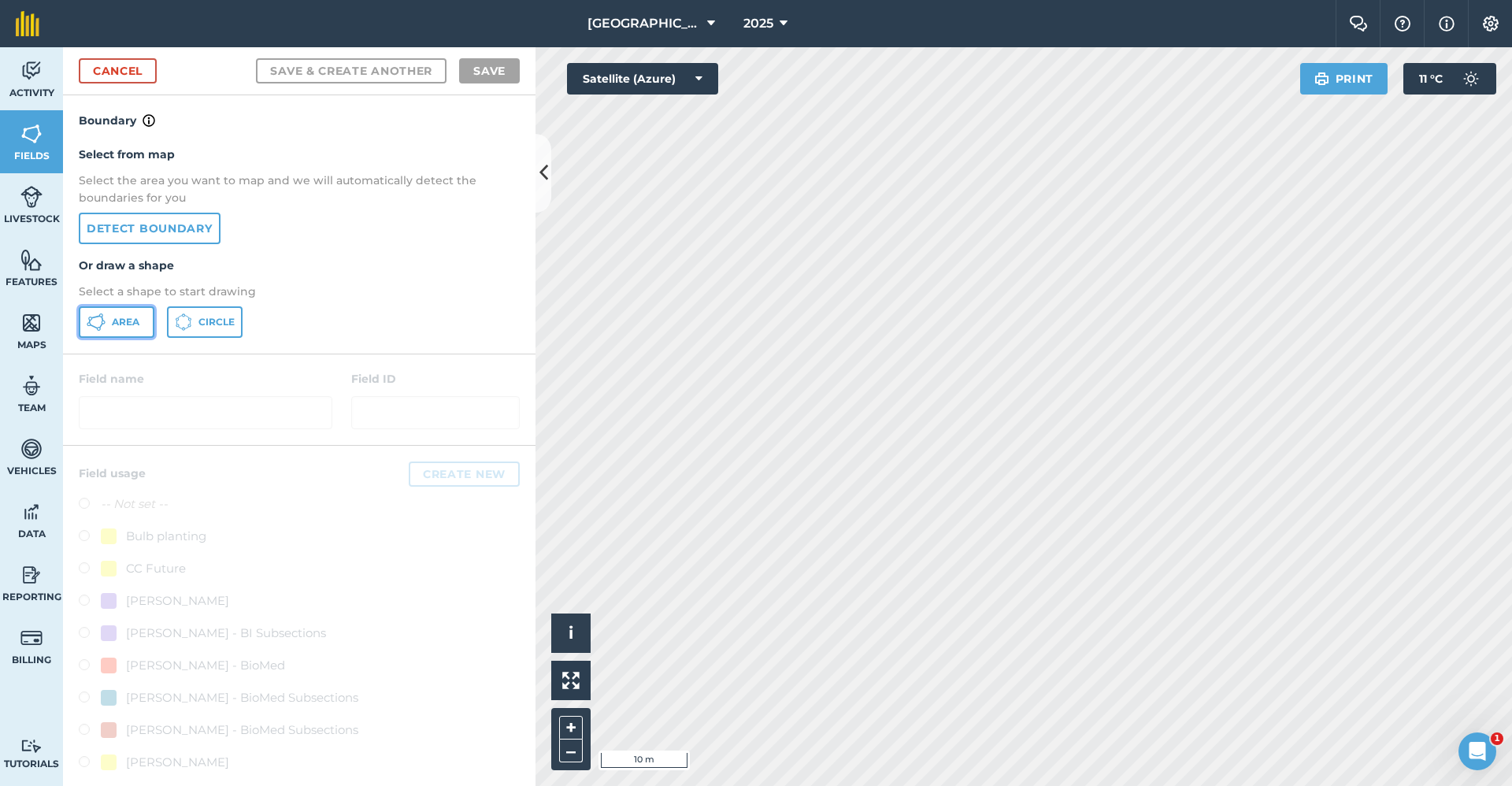
click at [122, 318] on span "Area" at bounding box center [126, 322] width 28 height 13
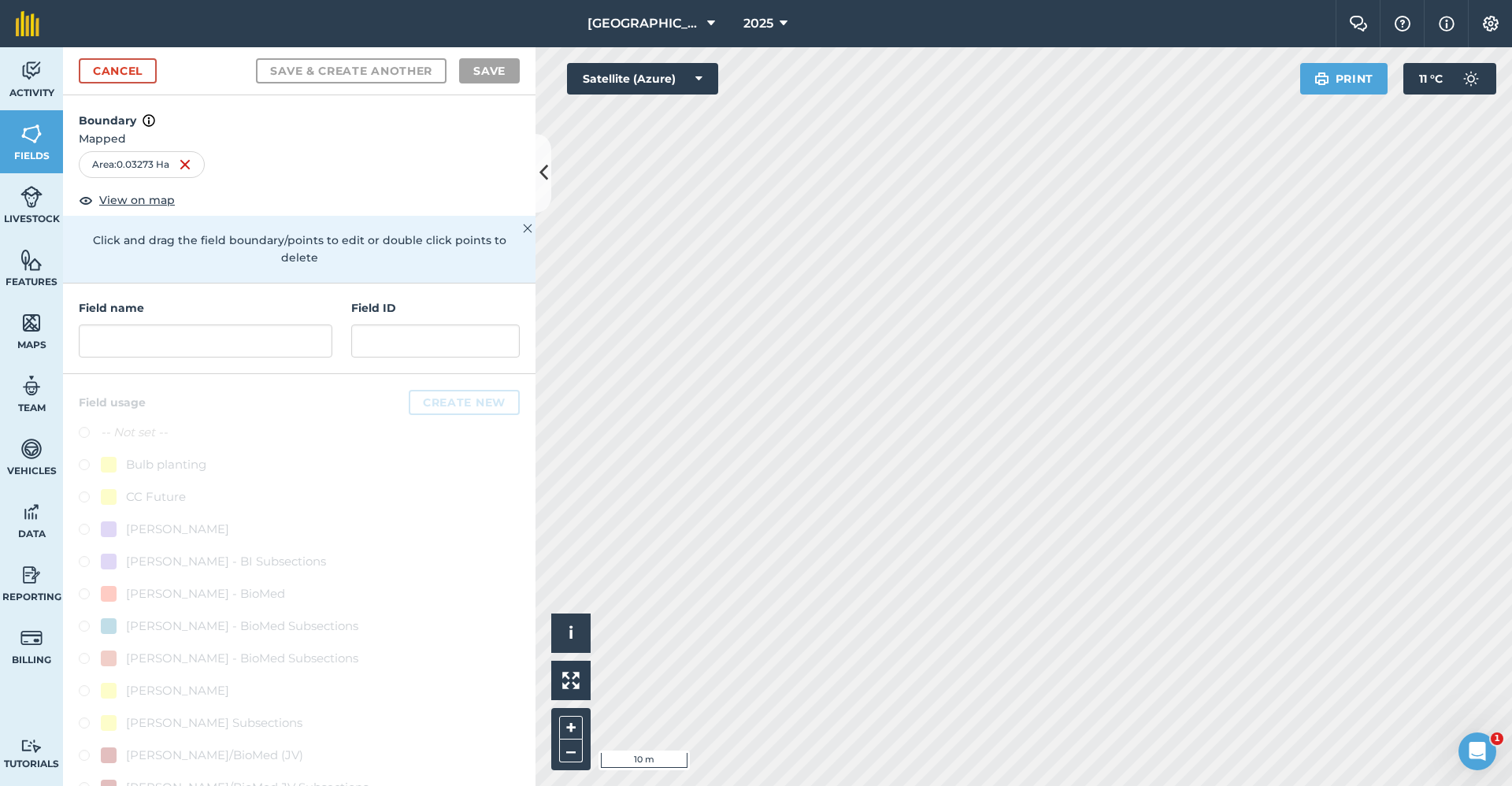
click at [140, 366] on div "Field name Field ID" at bounding box center [299, 329] width 472 height 91
click at [144, 339] on input "text" at bounding box center [206, 342] width 254 height 33
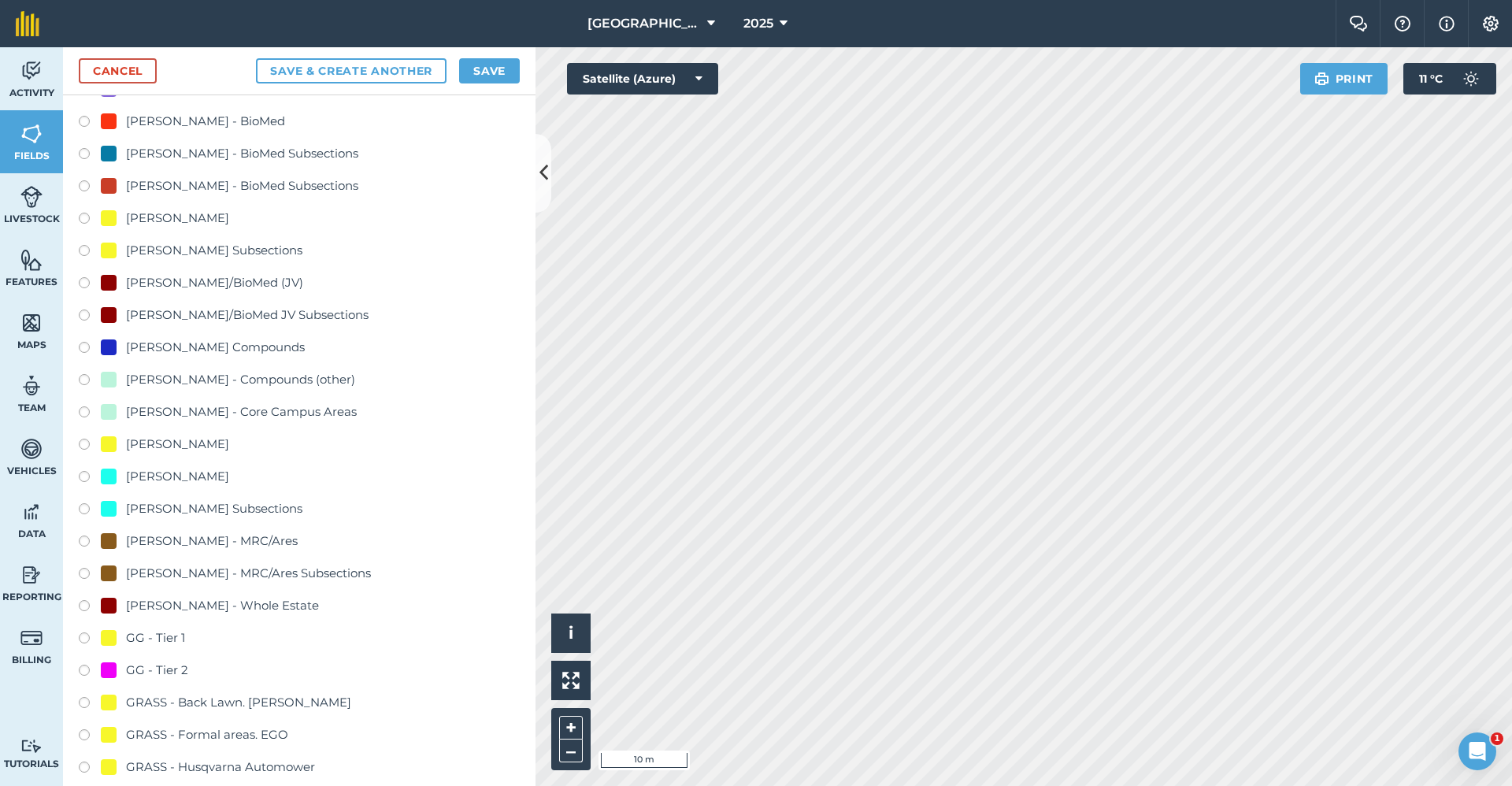
scroll to position [552, 0]
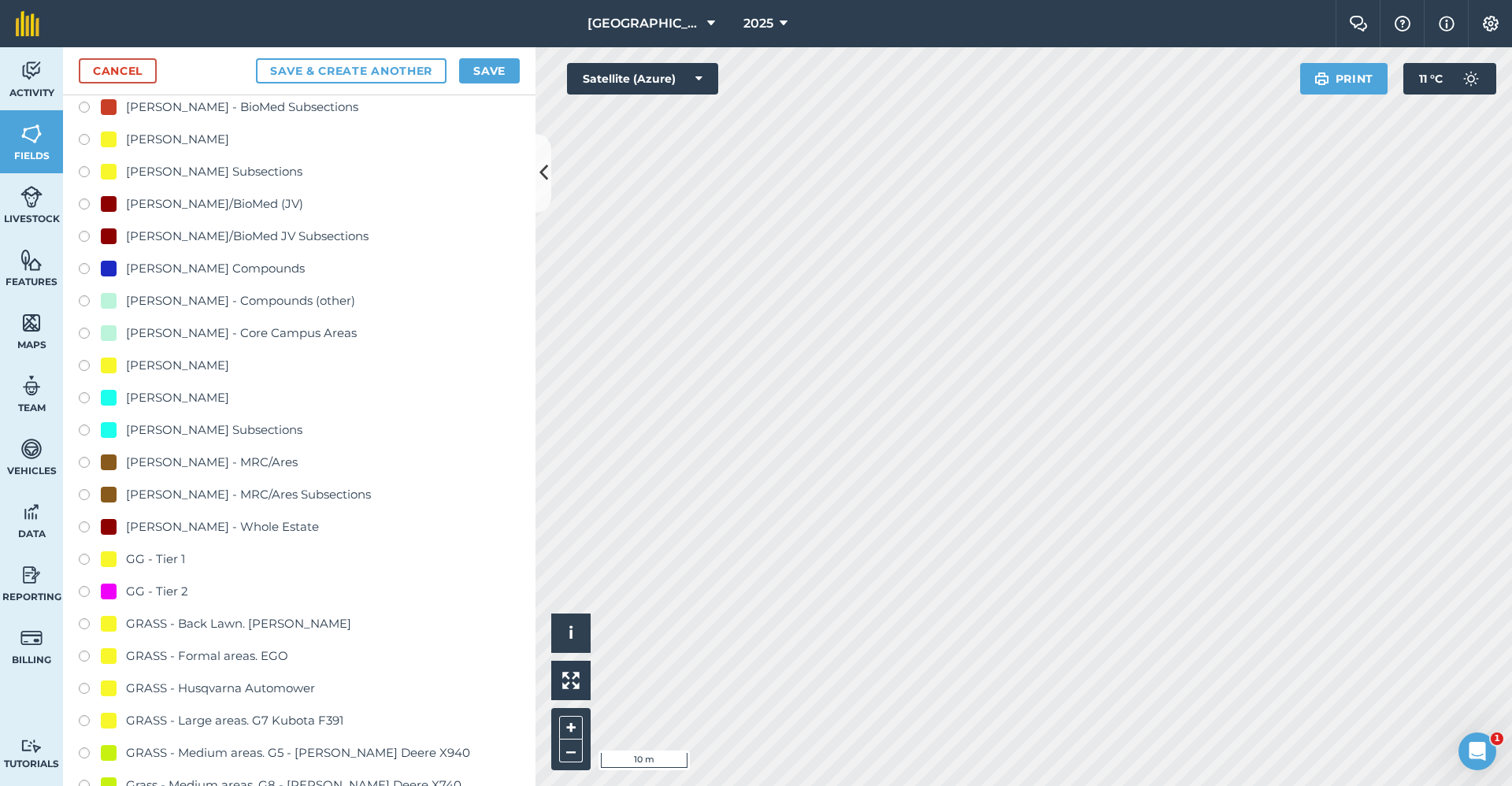
type input "GG - Tier 2"
click at [145, 584] on div "GG - Tier 2" at bounding box center [157, 591] width 62 height 19
radio input "true"
click at [500, 72] on button "Save" at bounding box center [489, 71] width 61 height 26
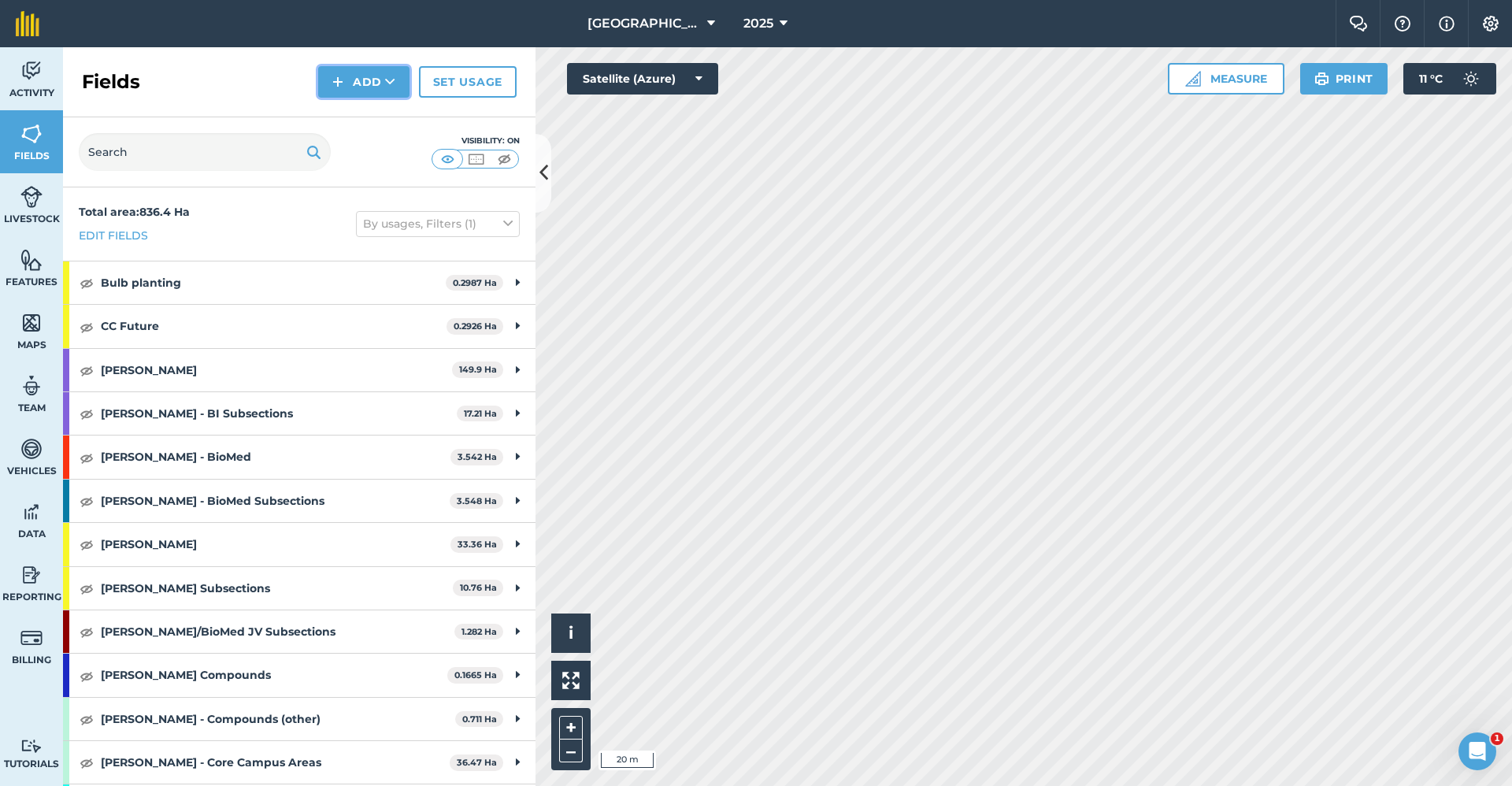
click at [364, 82] on button "Add" at bounding box center [363, 82] width 92 height 32
click at [355, 121] on link "Draw" at bounding box center [364, 117] width 87 height 34
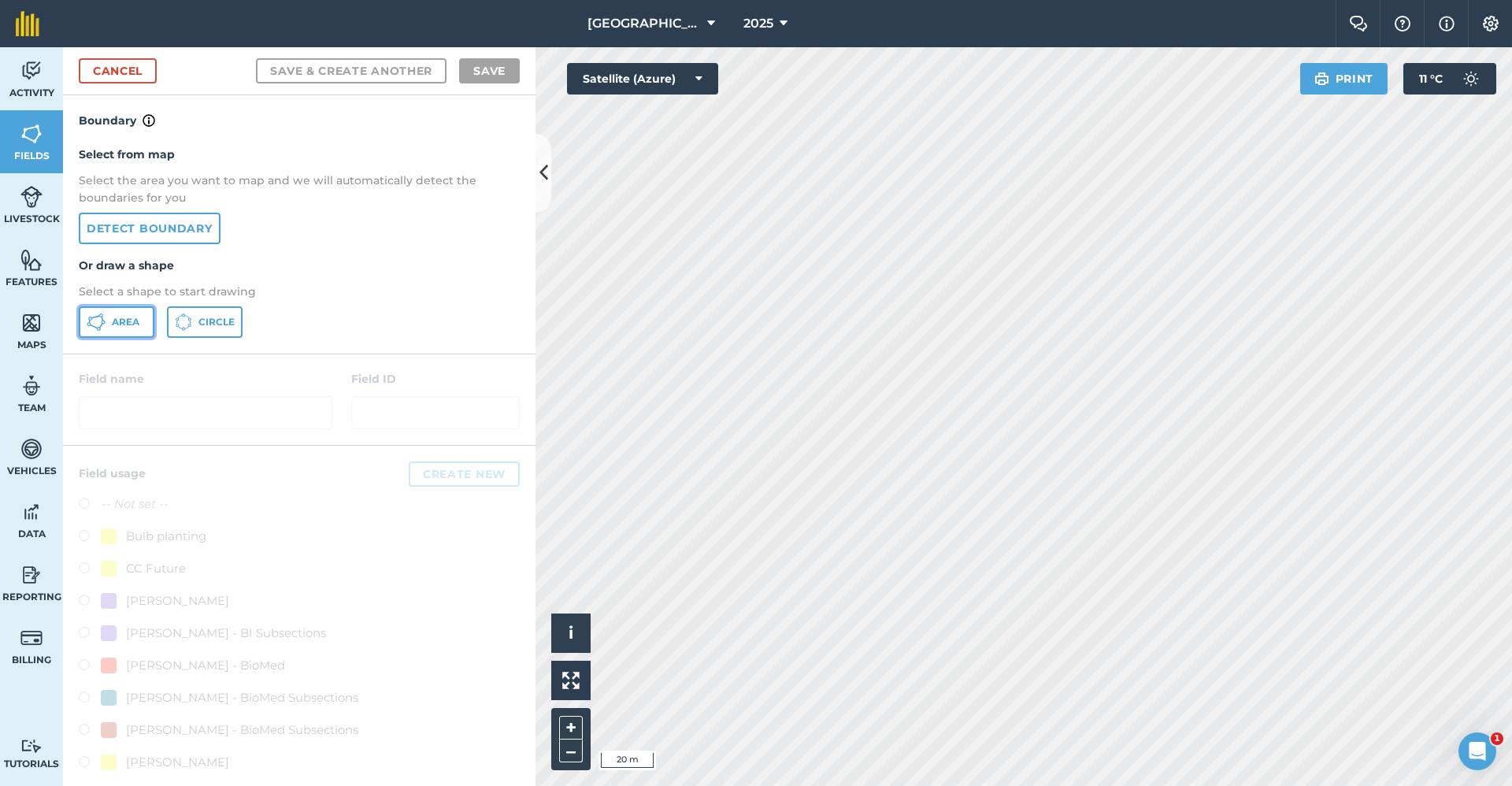
click at [114, 326] on span "Area" at bounding box center [126, 322] width 28 height 13
click at [982, 34] on div "Babraham Research Campus (Gardens) 2025 Farm Chat Help Info Settings Babraham R…" at bounding box center [756, 393] width 1512 height 786
click at [1028, 32] on div "Babraham Research Campus (Gardens) 2025 Farm Chat Help Info Settings Babraham R…" at bounding box center [756, 393] width 1512 height 786
click at [1241, 0] on html "Babraham Research Campus (Gardens) 2025 Farm Chat Help Info Settings Babraham R…" at bounding box center [756, 393] width 1512 height 786
click at [1511, 334] on html "Babraham Research Campus (Gardens) 2025 Farm Chat Help Info Settings Babraham R…" at bounding box center [756, 393] width 1512 height 786
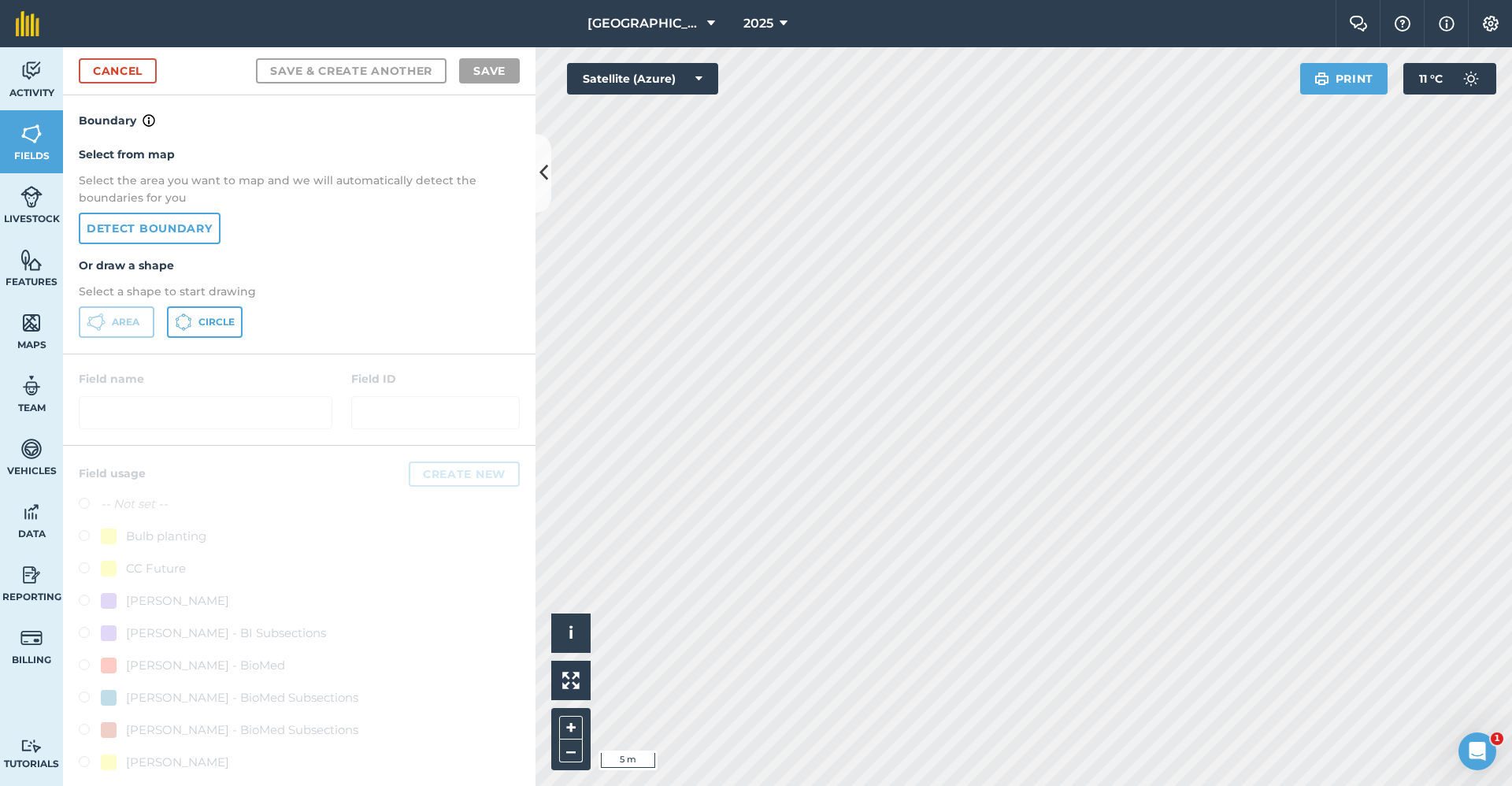
click at [1511, 164] on html "Babraham Research Campus (Gardens) 2025 Farm Chat Help Info Settings Babraham R…" at bounding box center [756, 393] width 1512 height 786
click at [1159, 786] on html "Babraham Research Campus (Gardens) 2025 Farm Chat Help Info Settings Babraham R…" at bounding box center [756, 393] width 1512 height 786
click at [1324, 786] on html "Babraham Research Campus (Gardens) 2025 Farm Chat Help Info Settings Babraham R…" at bounding box center [756, 393] width 1512 height 786
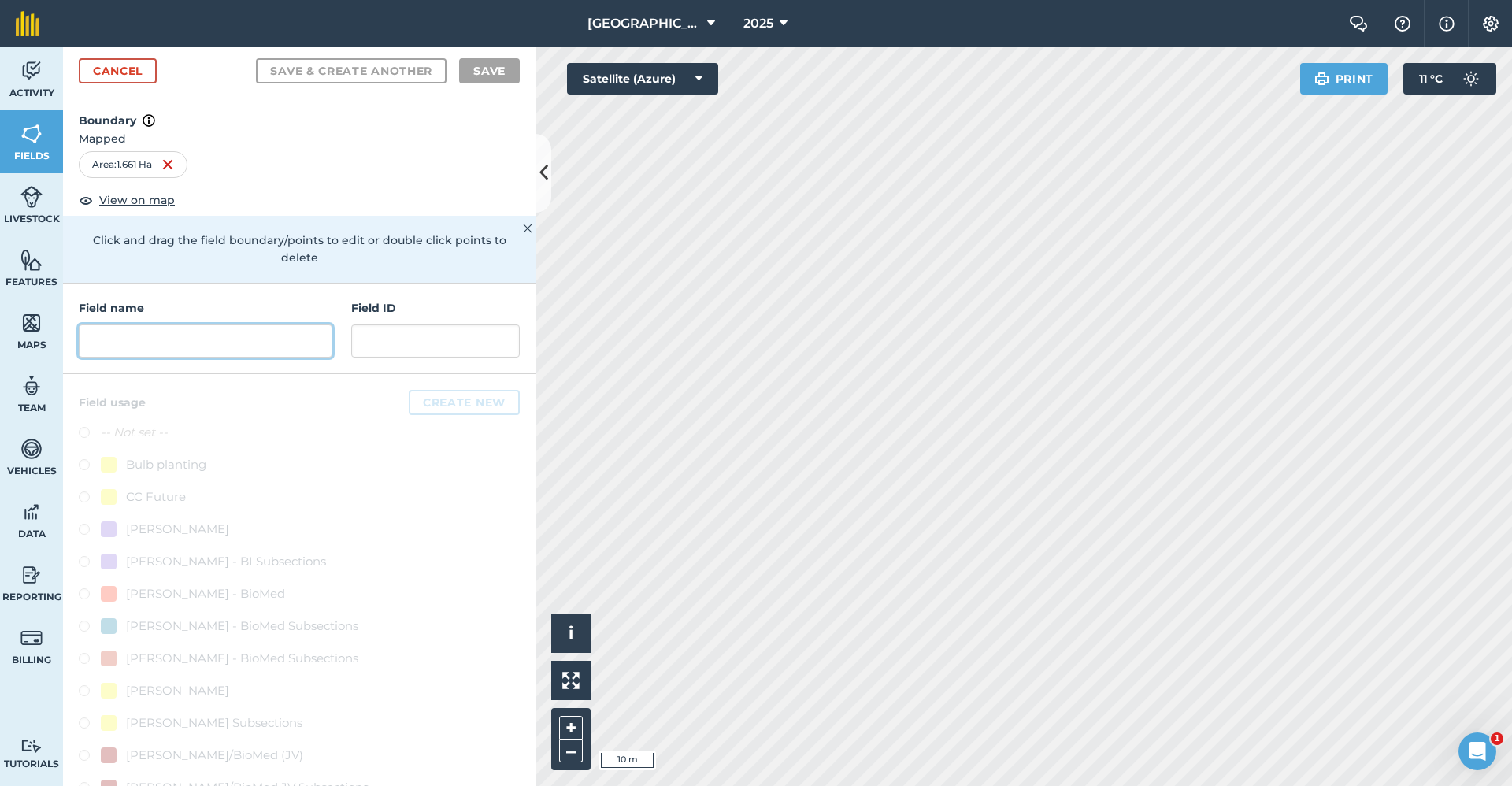
click at [285, 344] on input "text" at bounding box center [206, 342] width 254 height 33
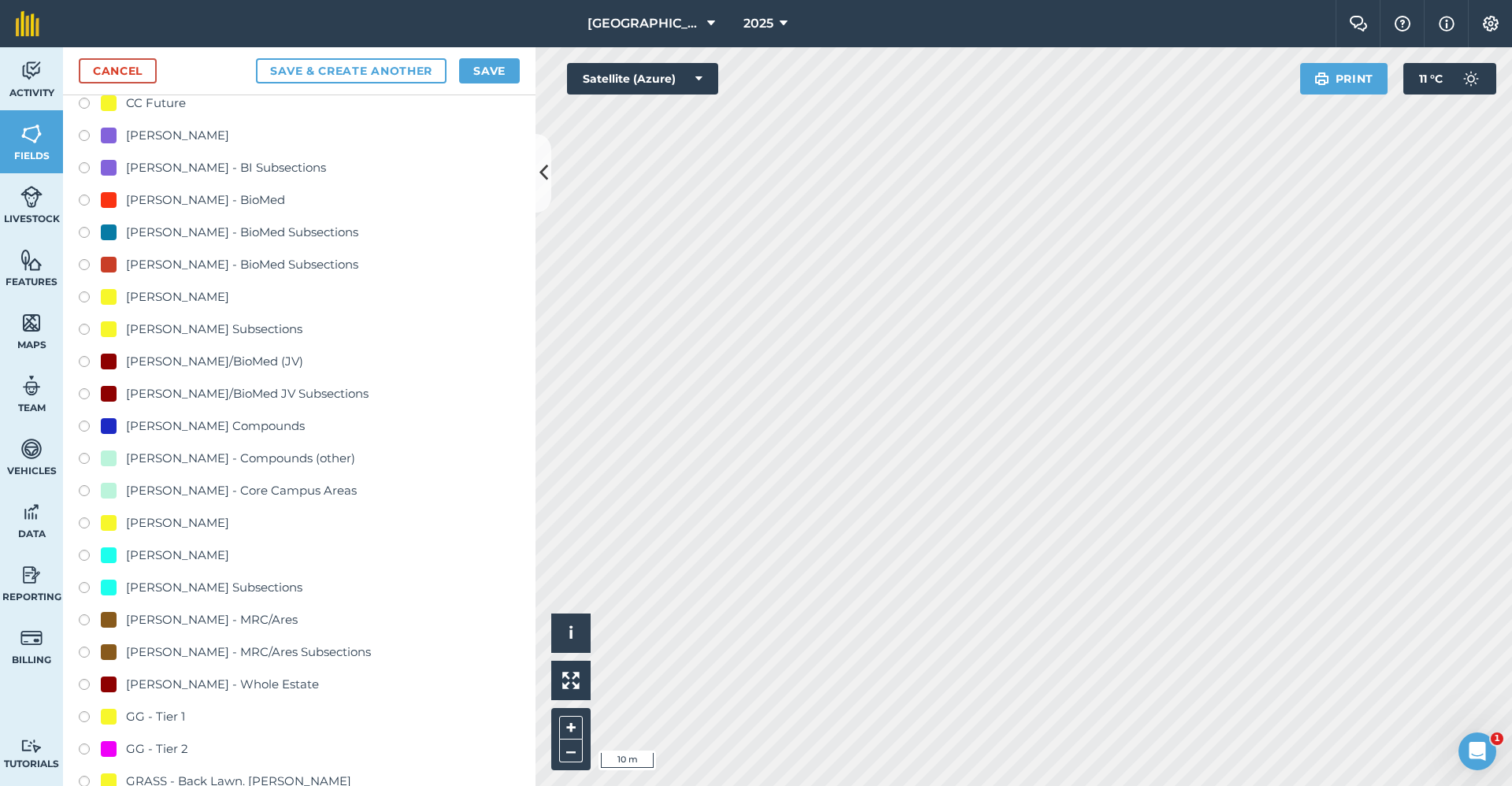
scroll to position [552, 0]
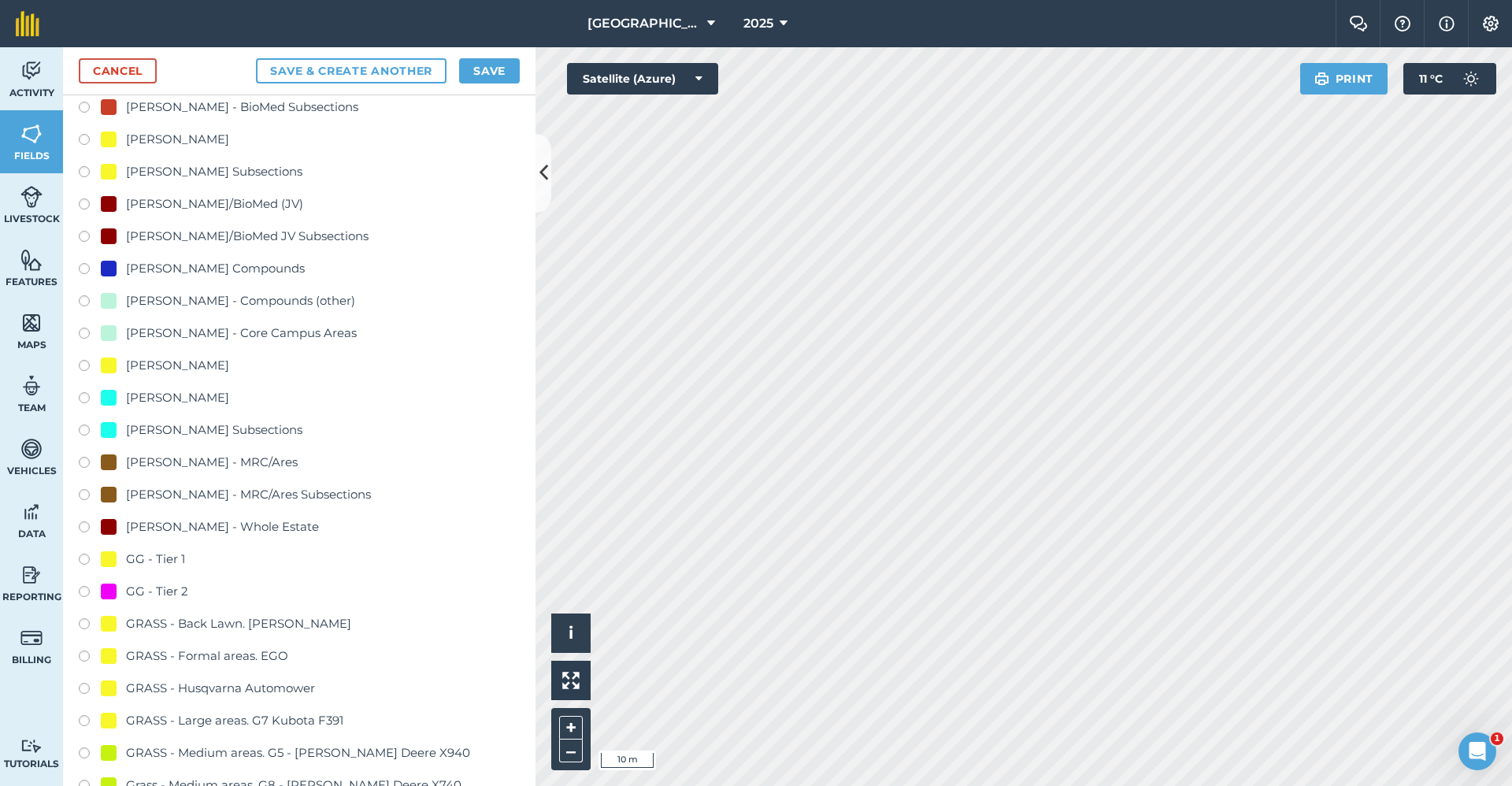
type input "GG - Tier 1"
click at [175, 556] on div "GG - Tier 1" at bounding box center [156, 558] width 59 height 19
radio input "true"
click at [481, 61] on button "Save" at bounding box center [489, 71] width 61 height 26
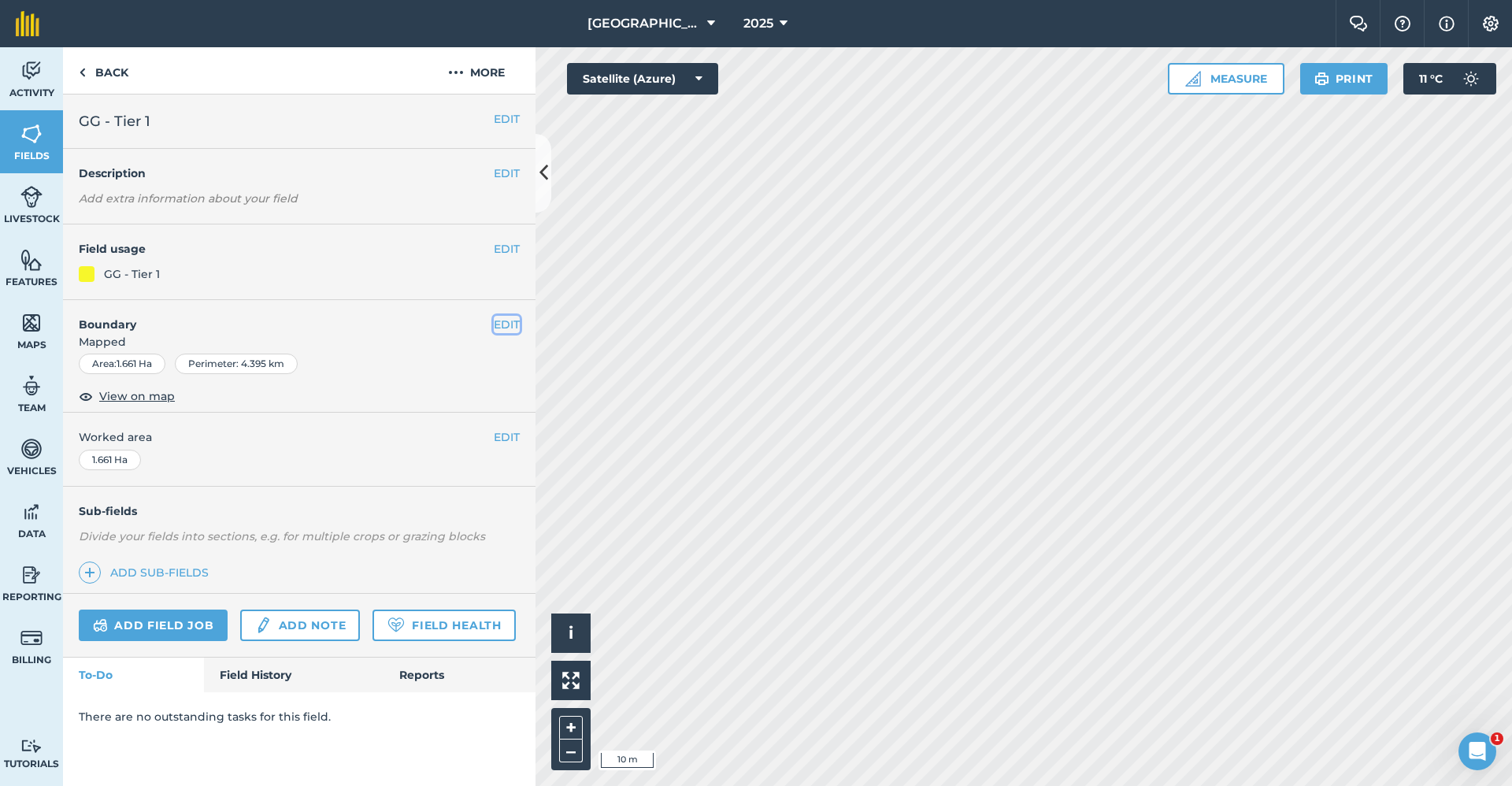
click at [502, 317] on button "EDIT" at bounding box center [507, 325] width 26 height 18
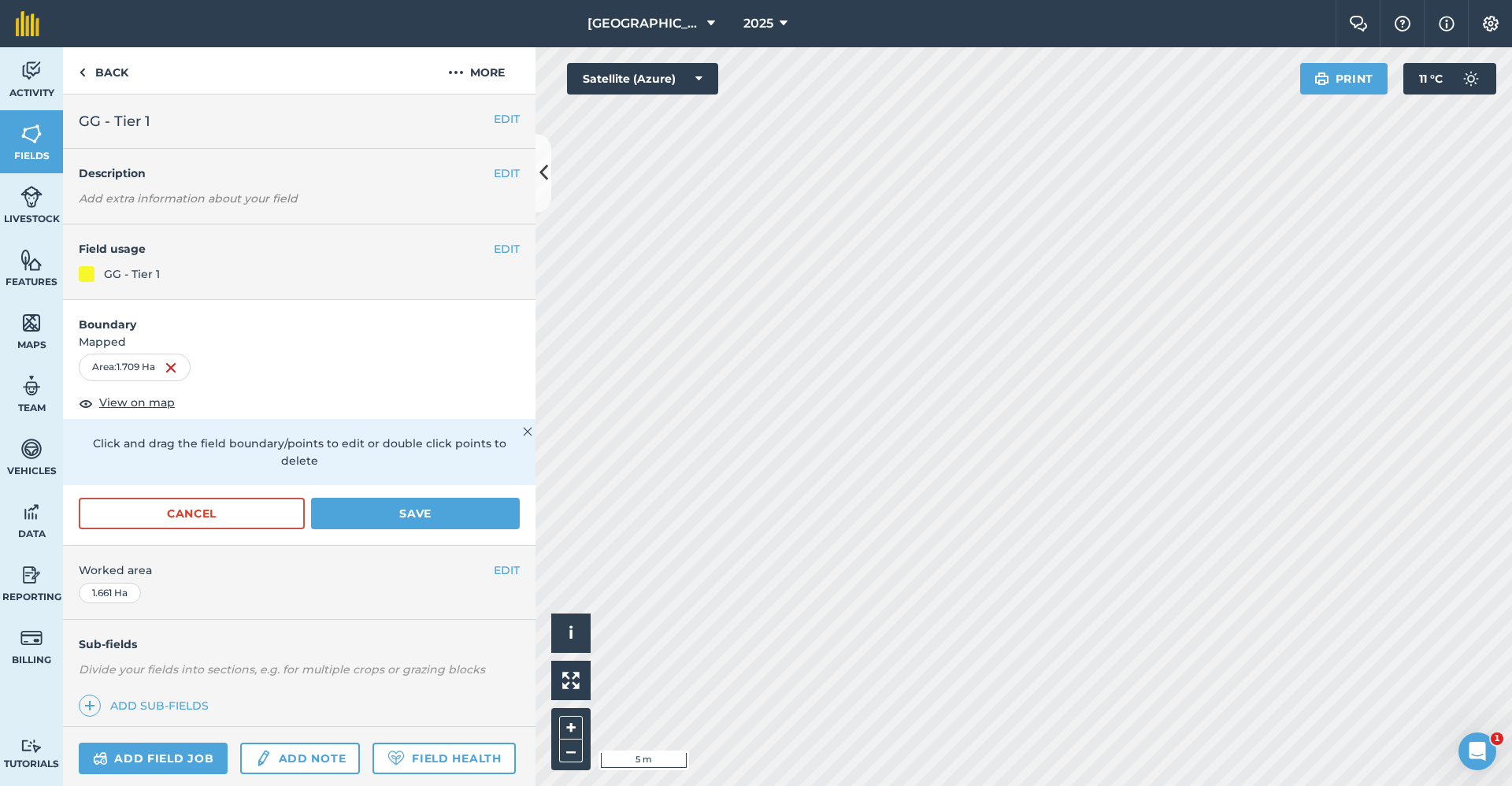
click at [1511, 184] on html "Babraham Research Campus (Gardens) 2025 Farm Chat Help Info Settings Babraham R…" at bounding box center [756, 393] width 1512 height 786
click at [403, 524] on button "Save" at bounding box center [415, 514] width 209 height 32
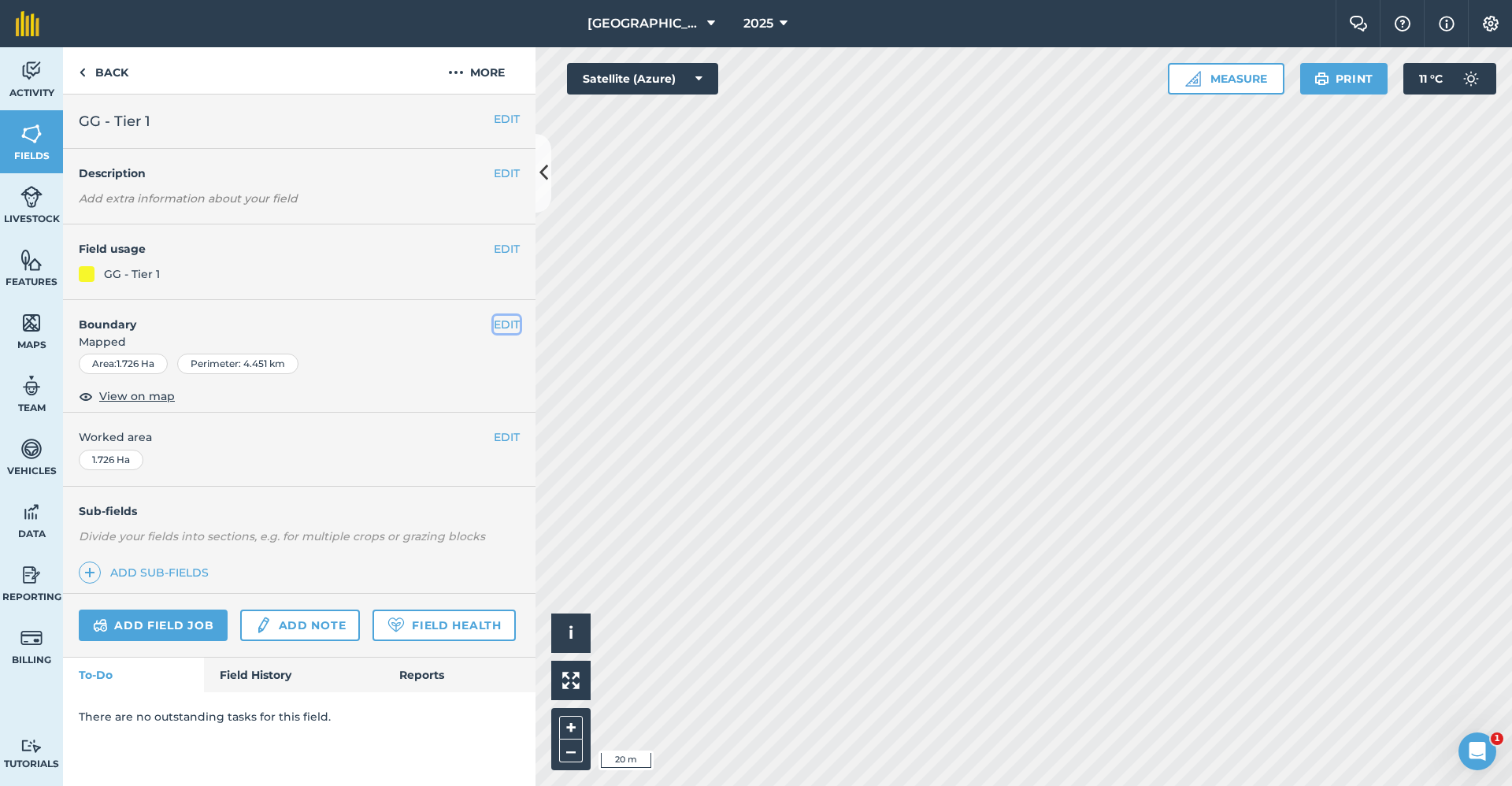
click at [507, 332] on button "EDIT" at bounding box center [507, 325] width 26 height 18
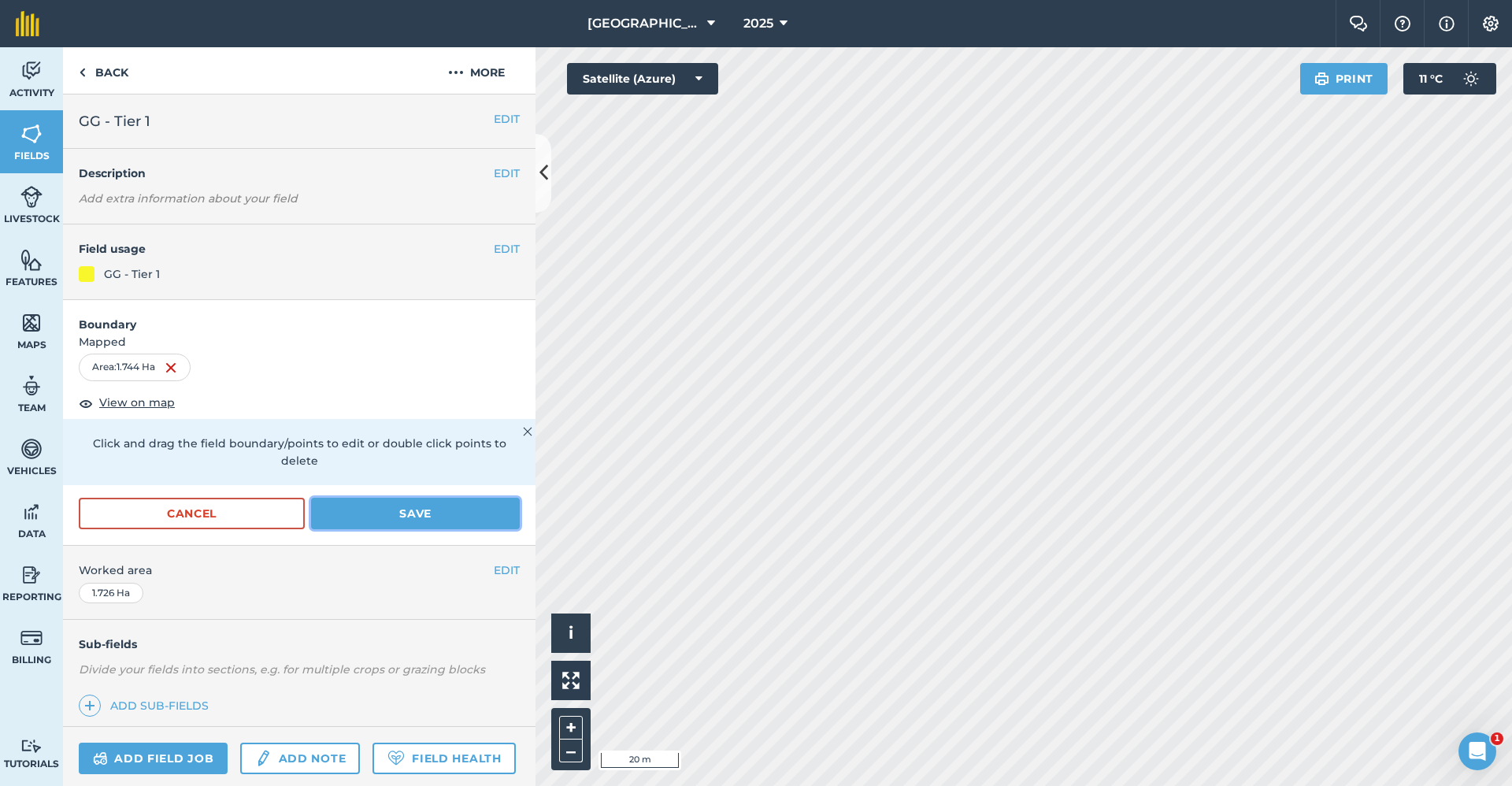
click at [454, 509] on button "Save" at bounding box center [415, 514] width 209 height 32
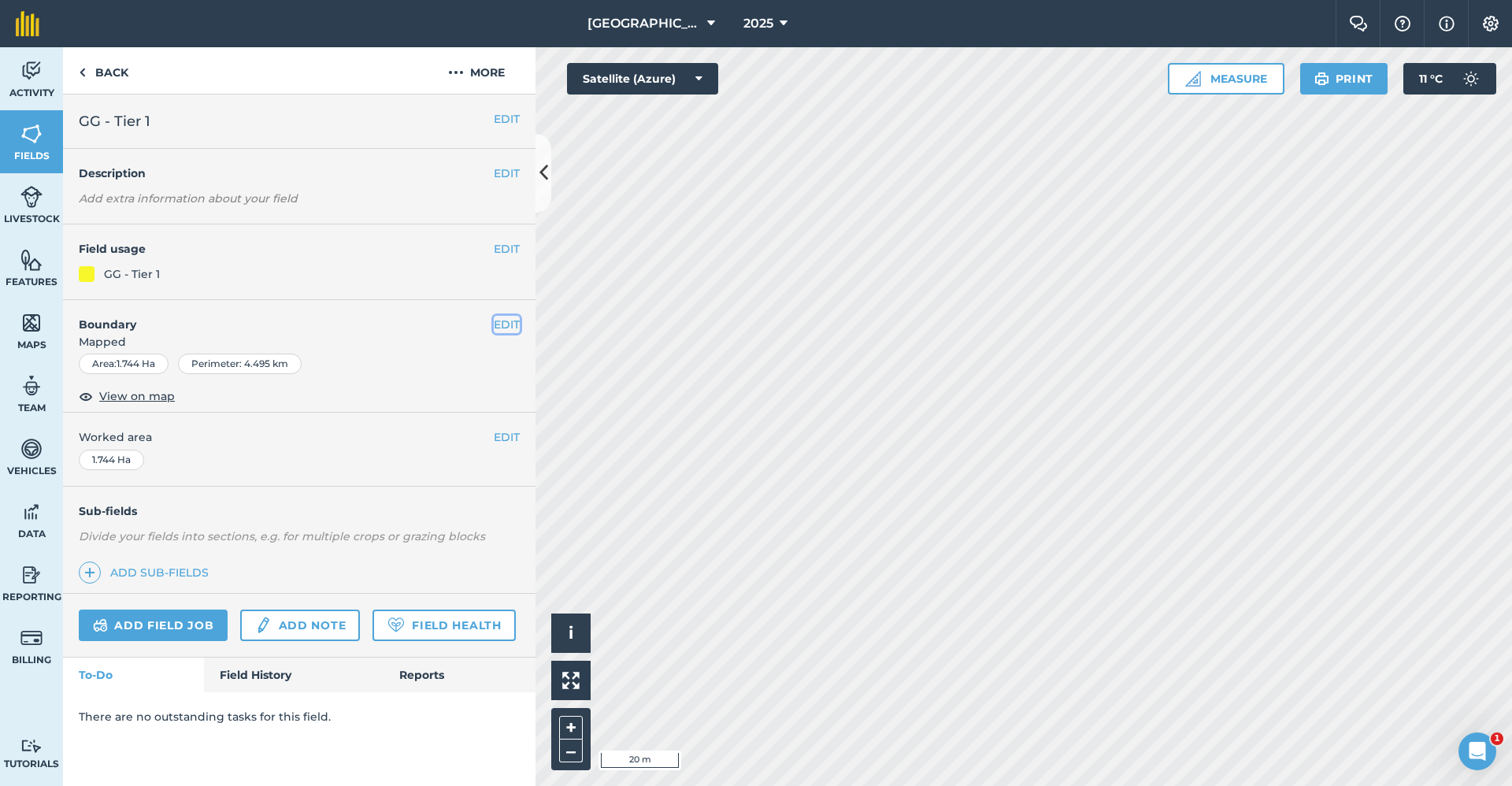
click at [500, 327] on button "EDIT" at bounding box center [507, 325] width 26 height 18
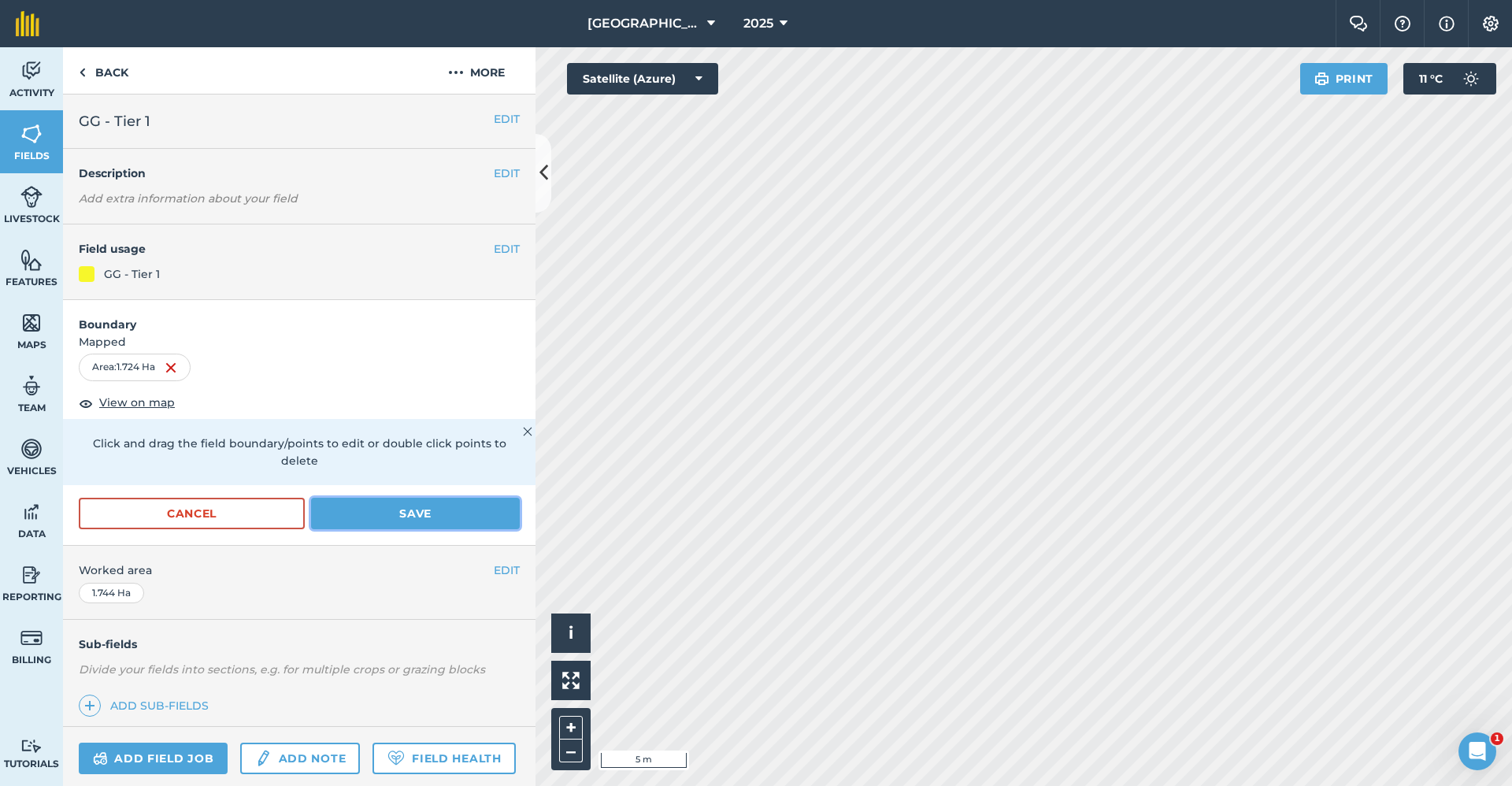
click at [335, 518] on button "Save" at bounding box center [415, 514] width 209 height 32
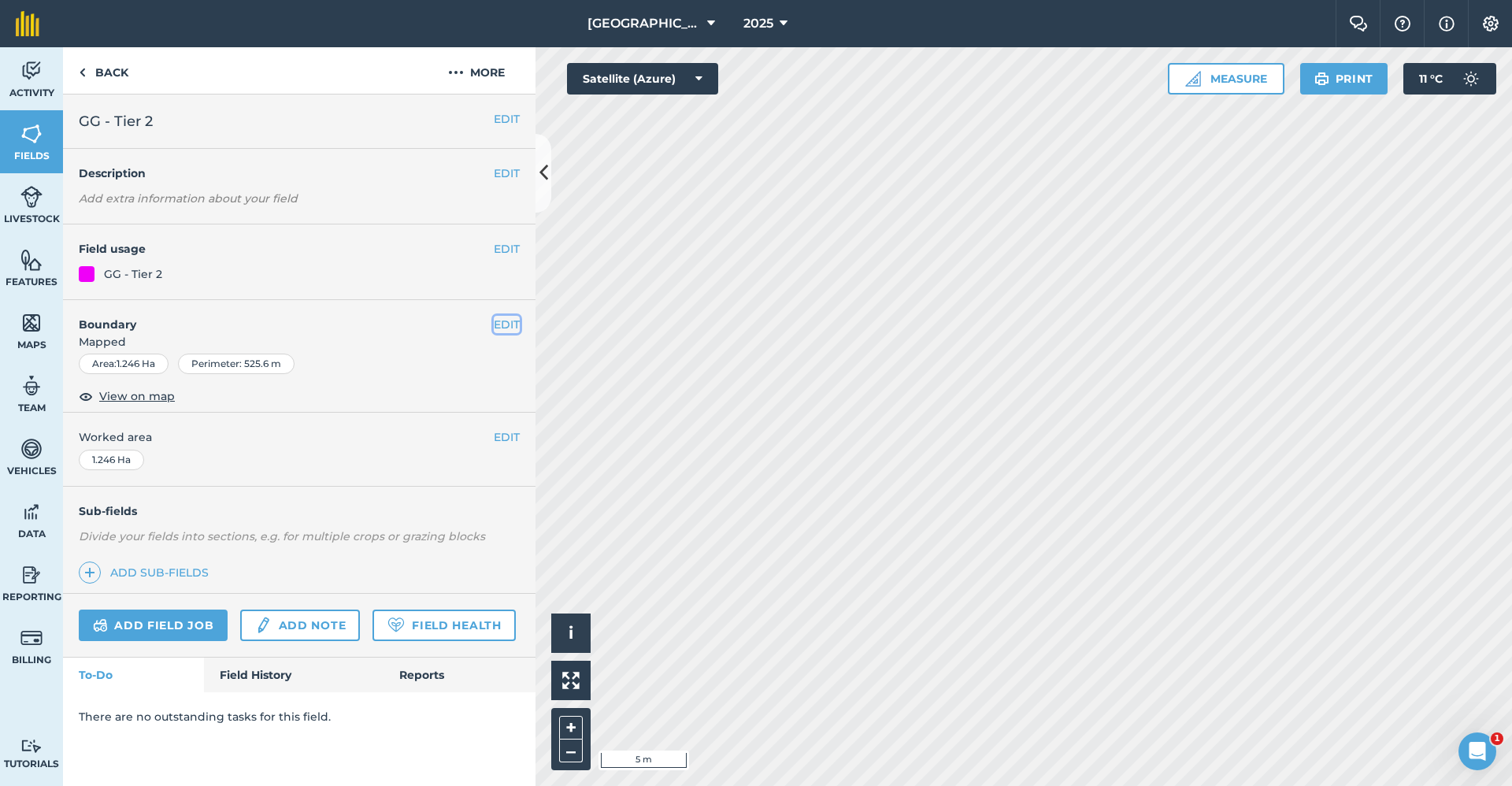
click at [514, 326] on button "EDIT" at bounding box center [507, 325] width 26 height 18
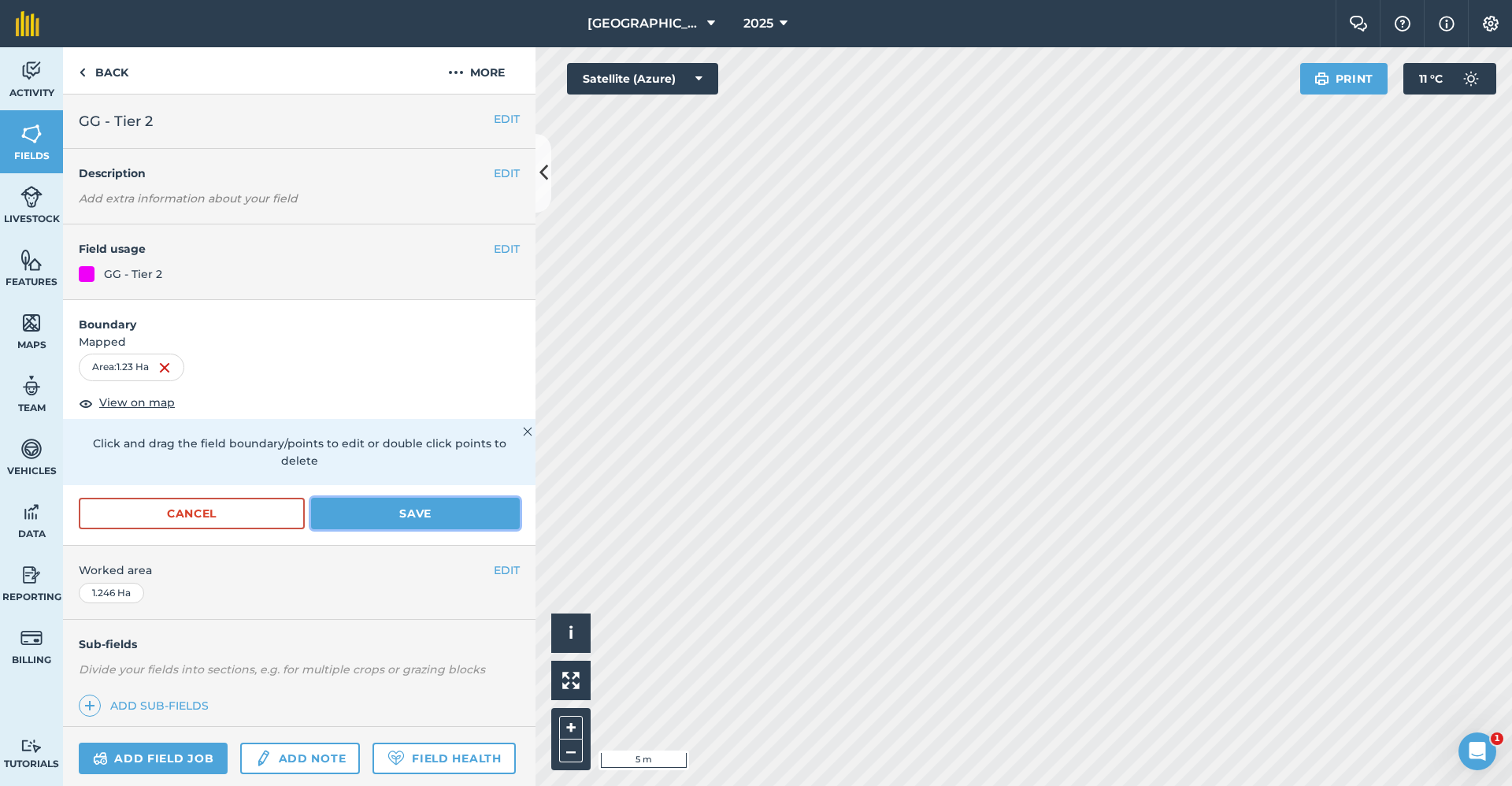
click at [444, 502] on button "Save" at bounding box center [415, 514] width 209 height 32
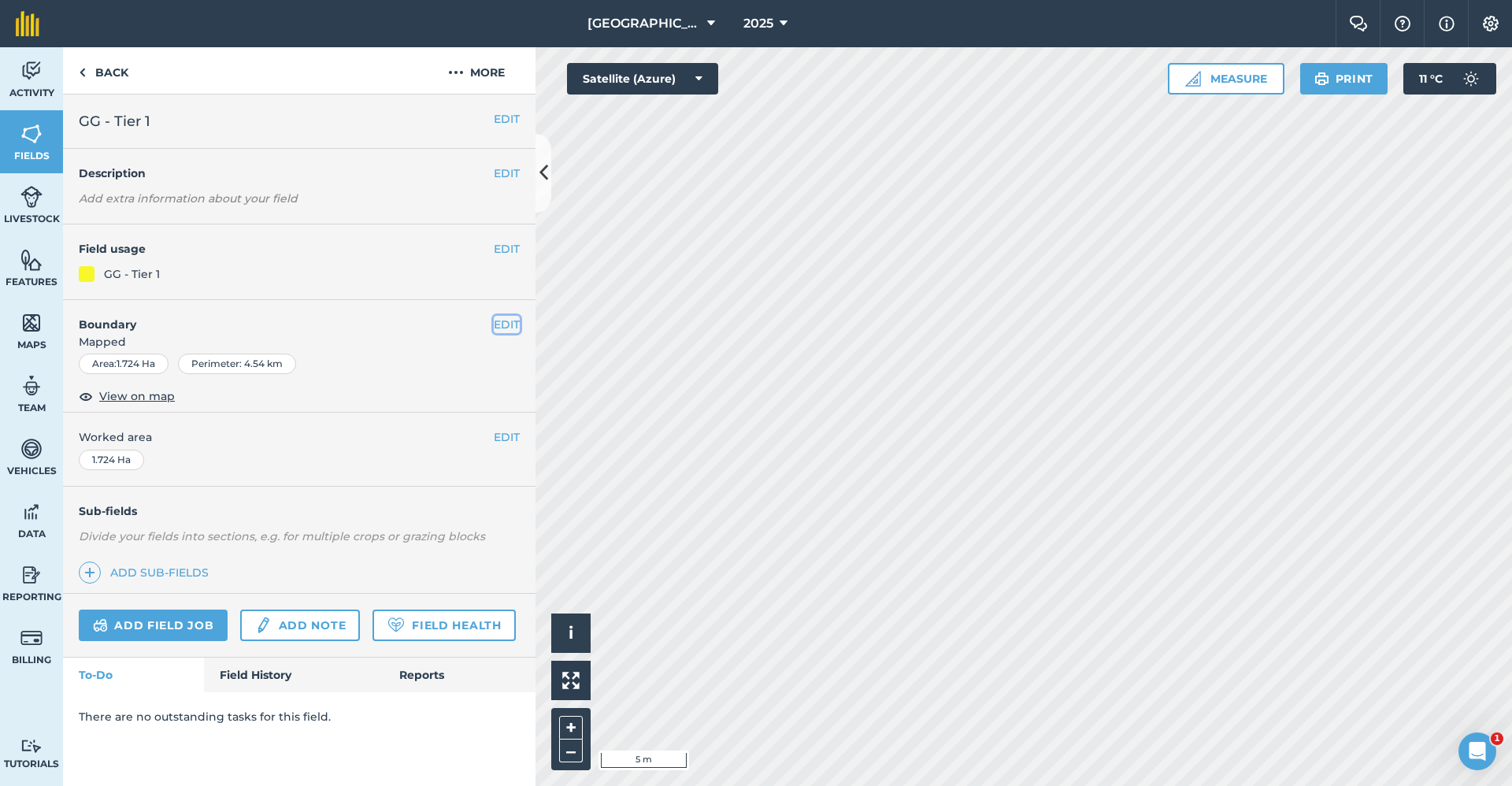
click at [509, 321] on button "EDIT" at bounding box center [507, 325] width 26 height 18
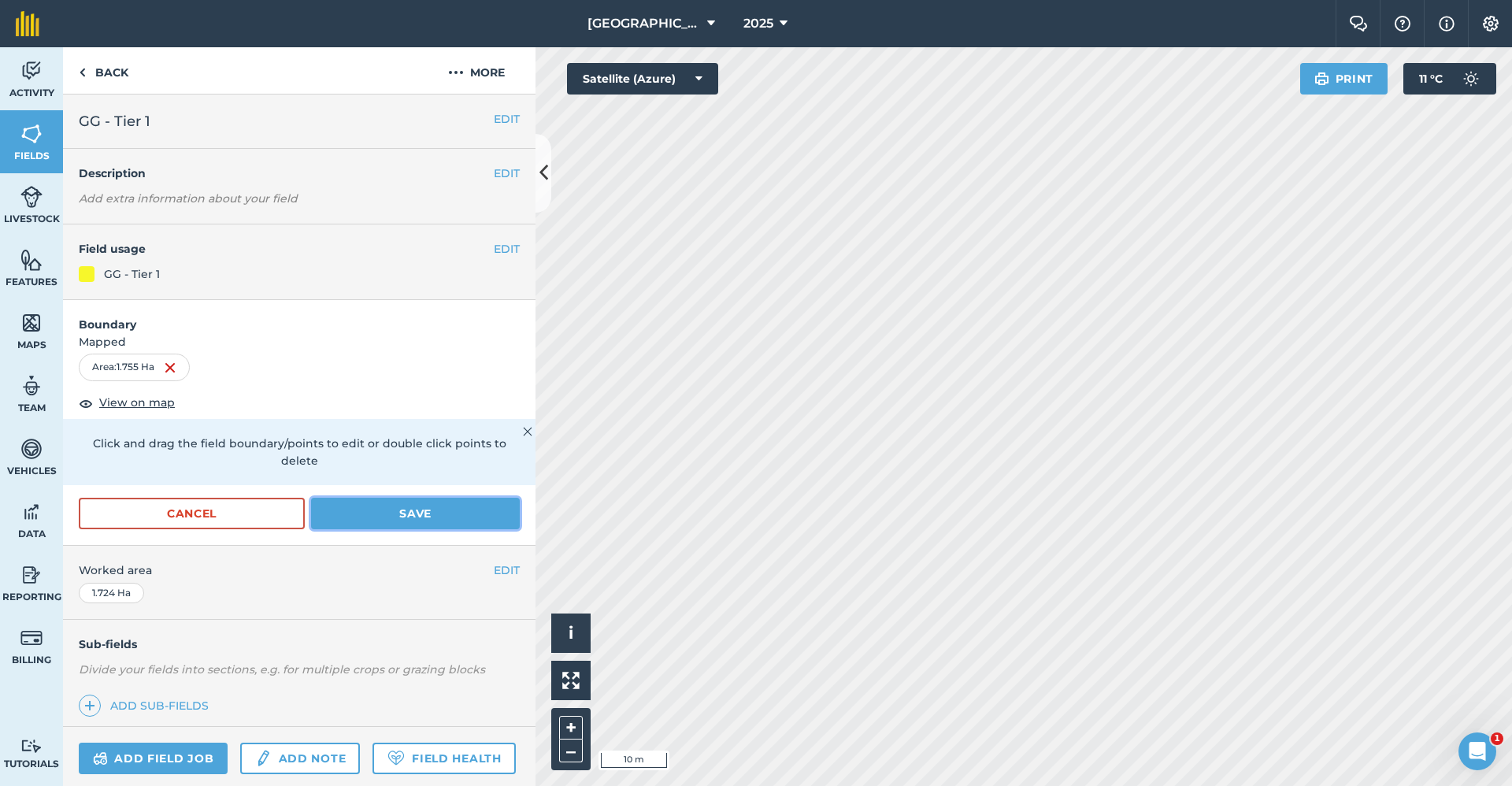
click at [368, 502] on button "Save" at bounding box center [415, 514] width 209 height 32
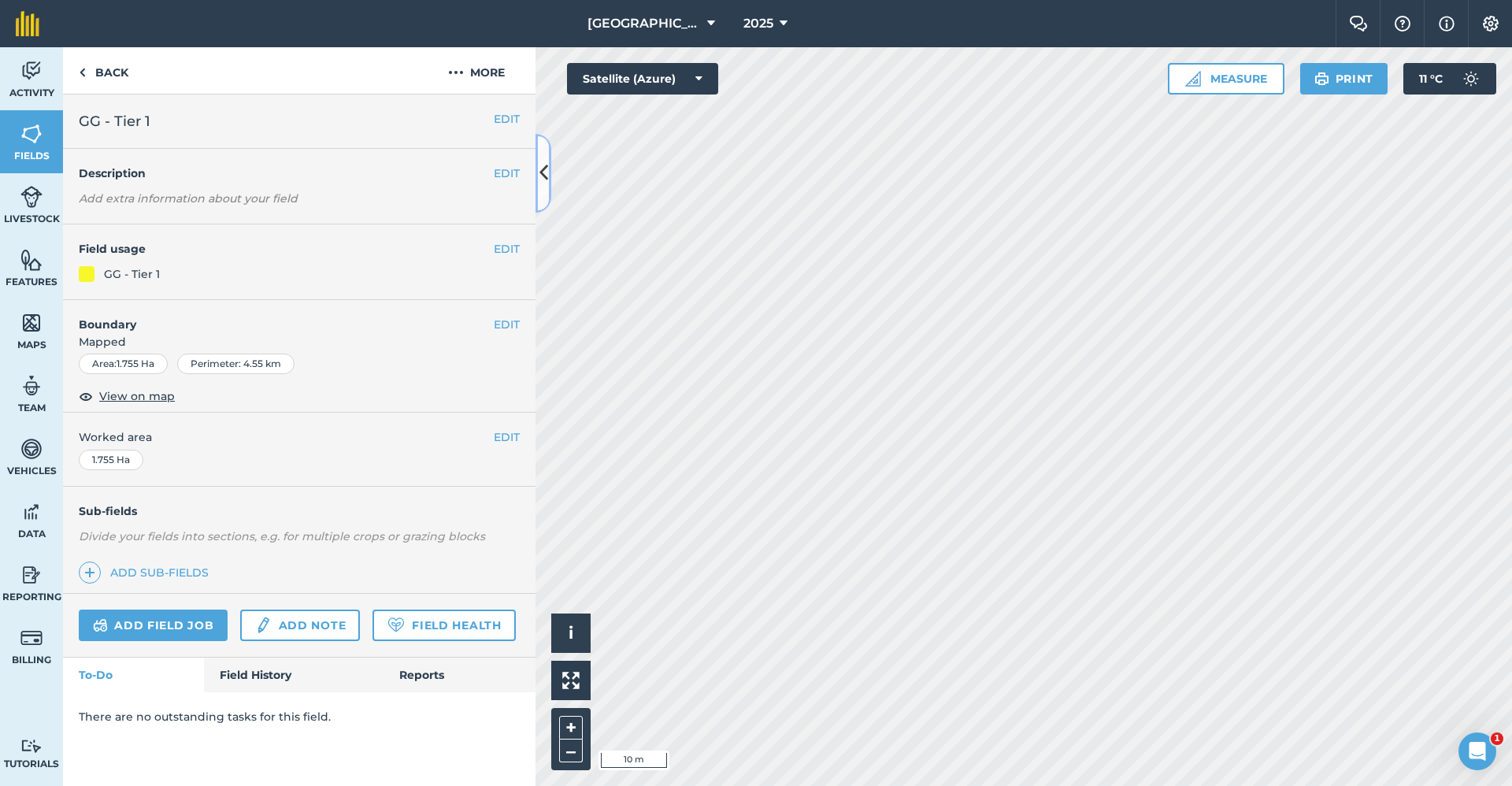
click at [541, 176] on icon at bounding box center [543, 173] width 9 height 28
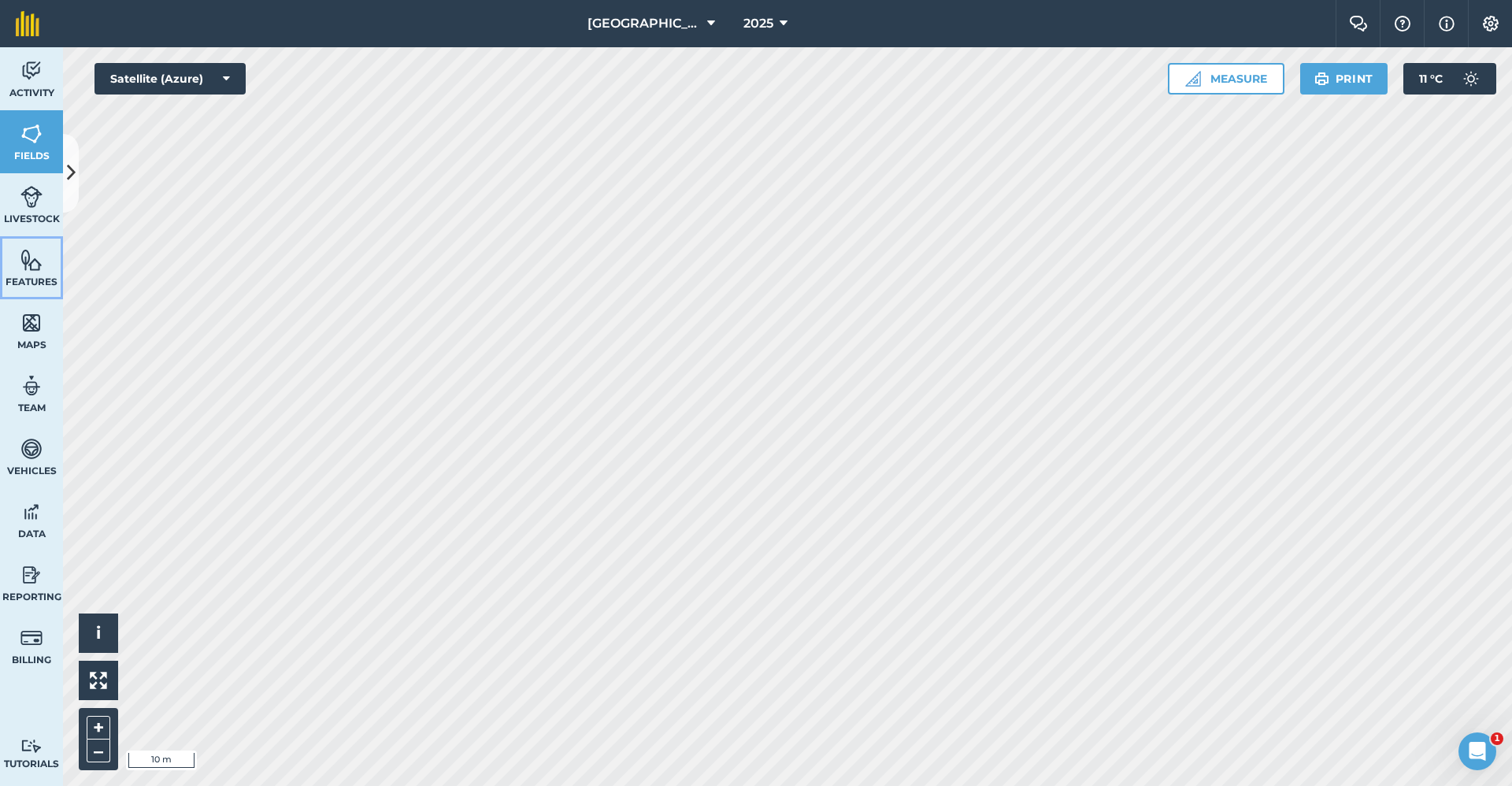
click at [6, 266] on link "Features" at bounding box center [32, 268] width 63 height 63
click at [52, 203] on link "Livestock" at bounding box center [32, 205] width 63 height 63
drag, startPoint x: 35, startPoint y: 122, endPoint x: 64, endPoint y: 147, distance: 38.3
click at [35, 122] on img at bounding box center [32, 134] width 22 height 24
click at [73, 167] on icon at bounding box center [71, 173] width 9 height 28
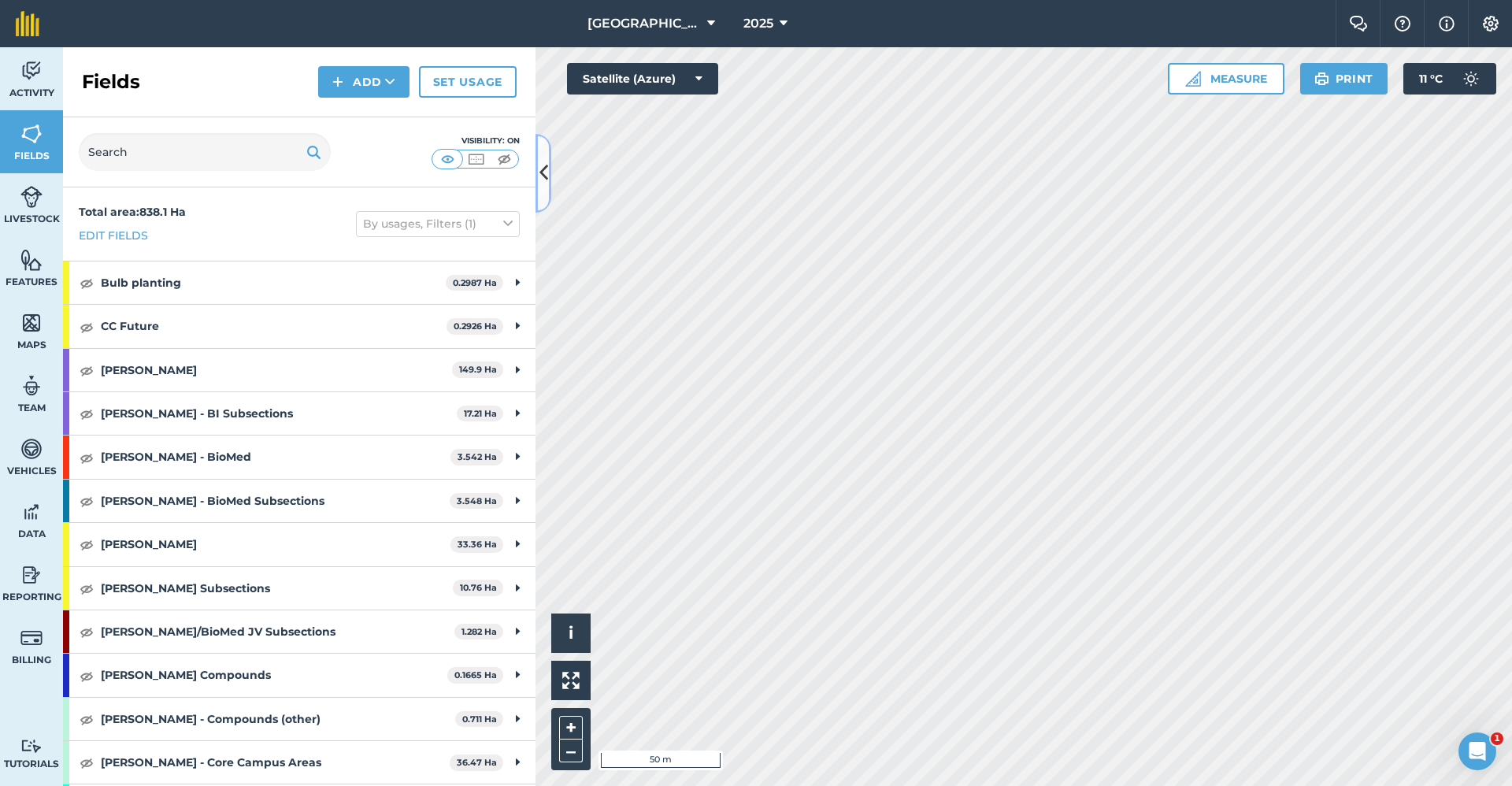
click at [540, 160] on icon at bounding box center [543, 173] width 9 height 28
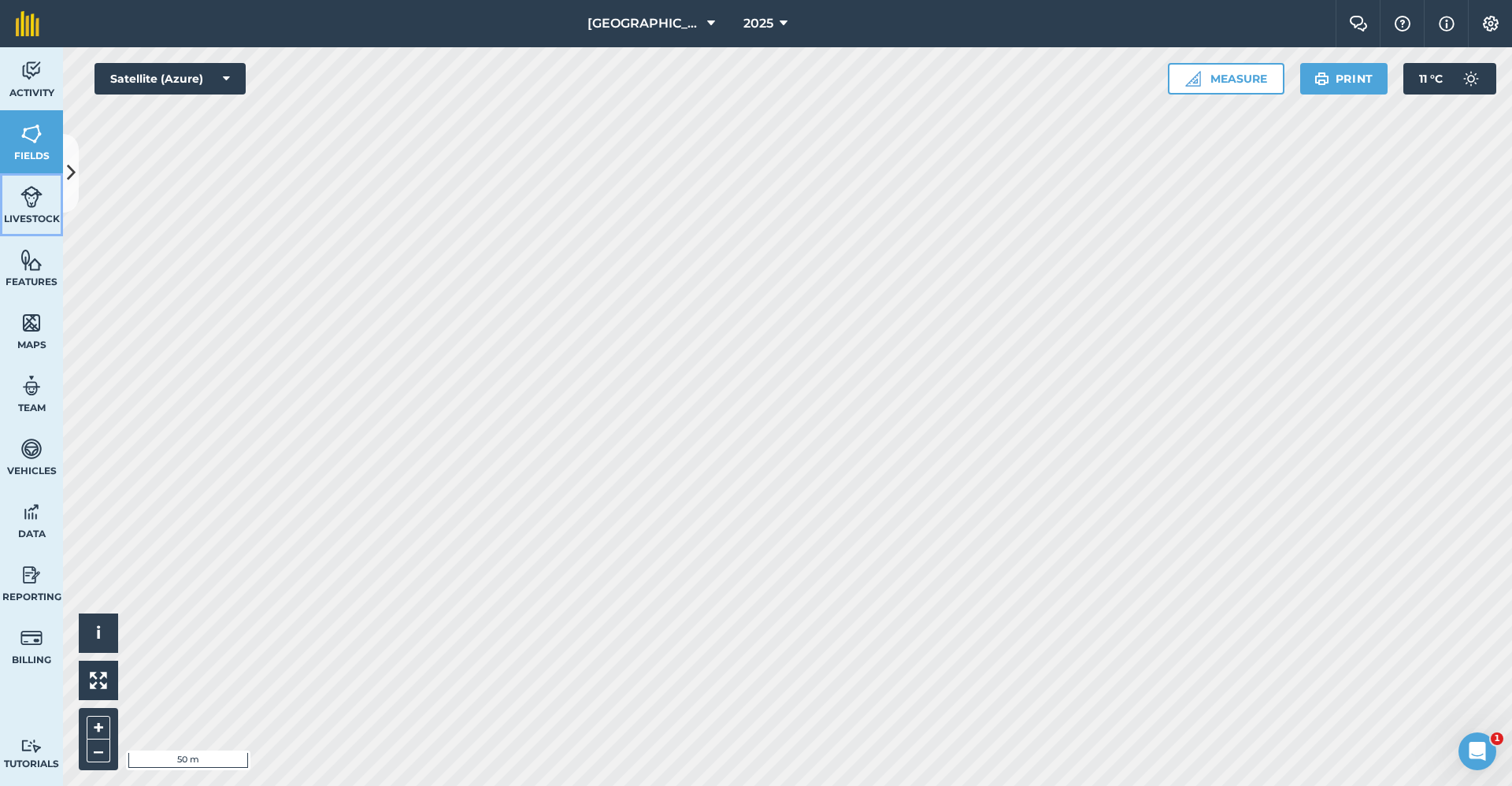
click at [14, 215] on span "Livestock" at bounding box center [32, 219] width 63 height 13
click at [1486, 17] on img at bounding box center [1490, 24] width 19 height 16
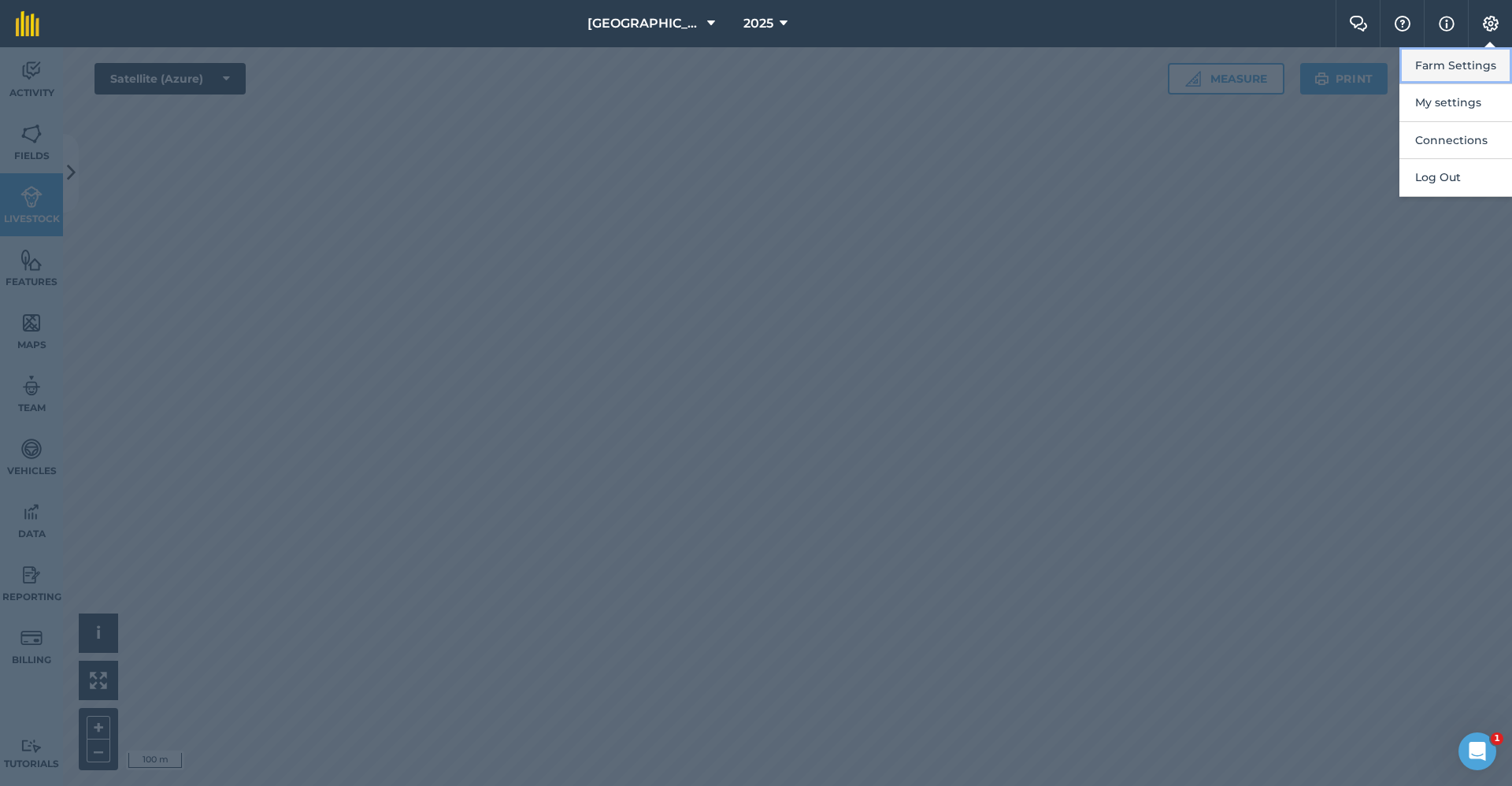
click at [1485, 58] on button "Farm Settings" at bounding box center [1455, 66] width 112 height 37
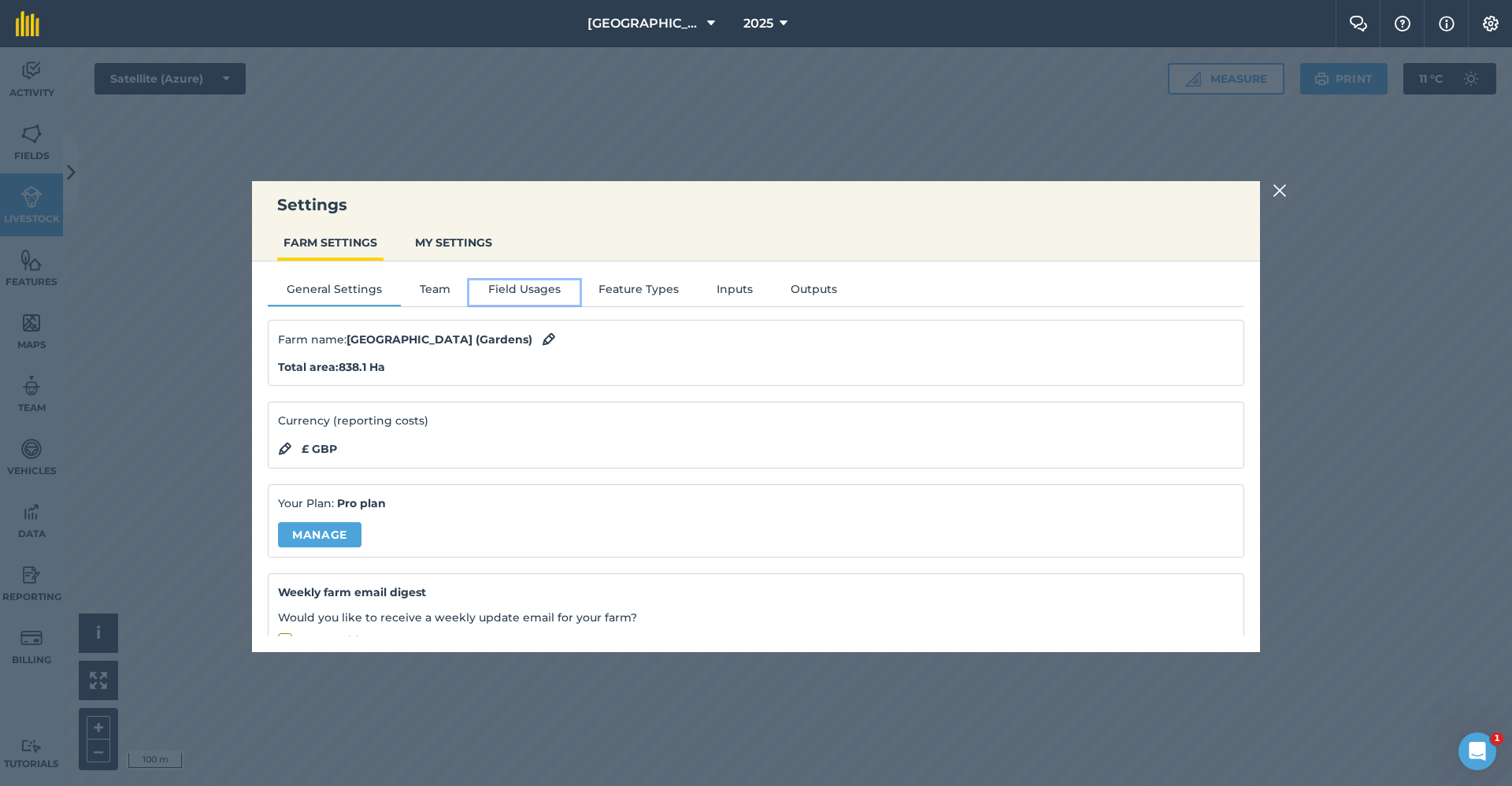
click at [526, 290] on button "Field Usages" at bounding box center [525, 293] width 110 height 24
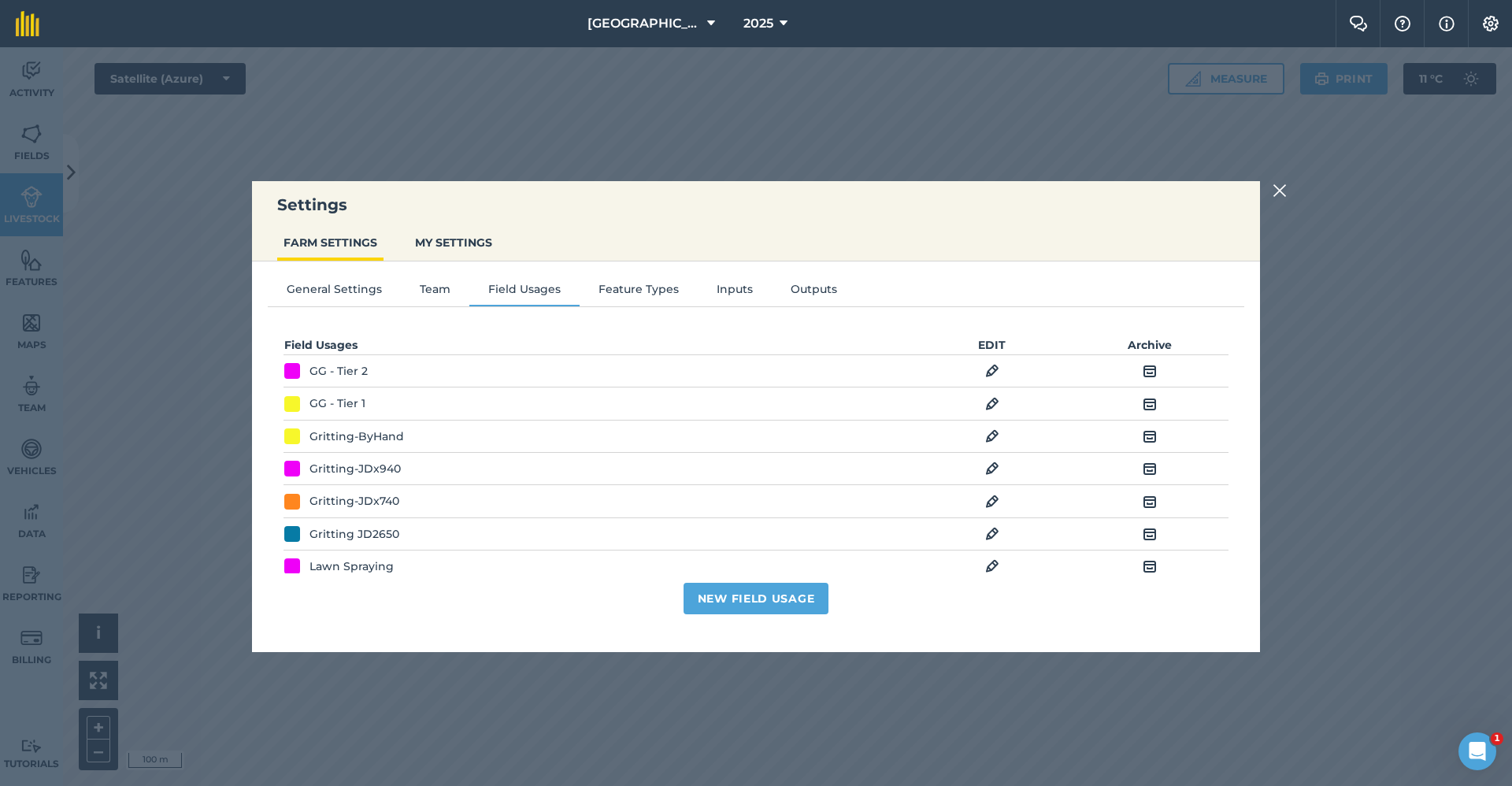
click at [985, 370] on img at bounding box center [992, 370] width 14 height 19
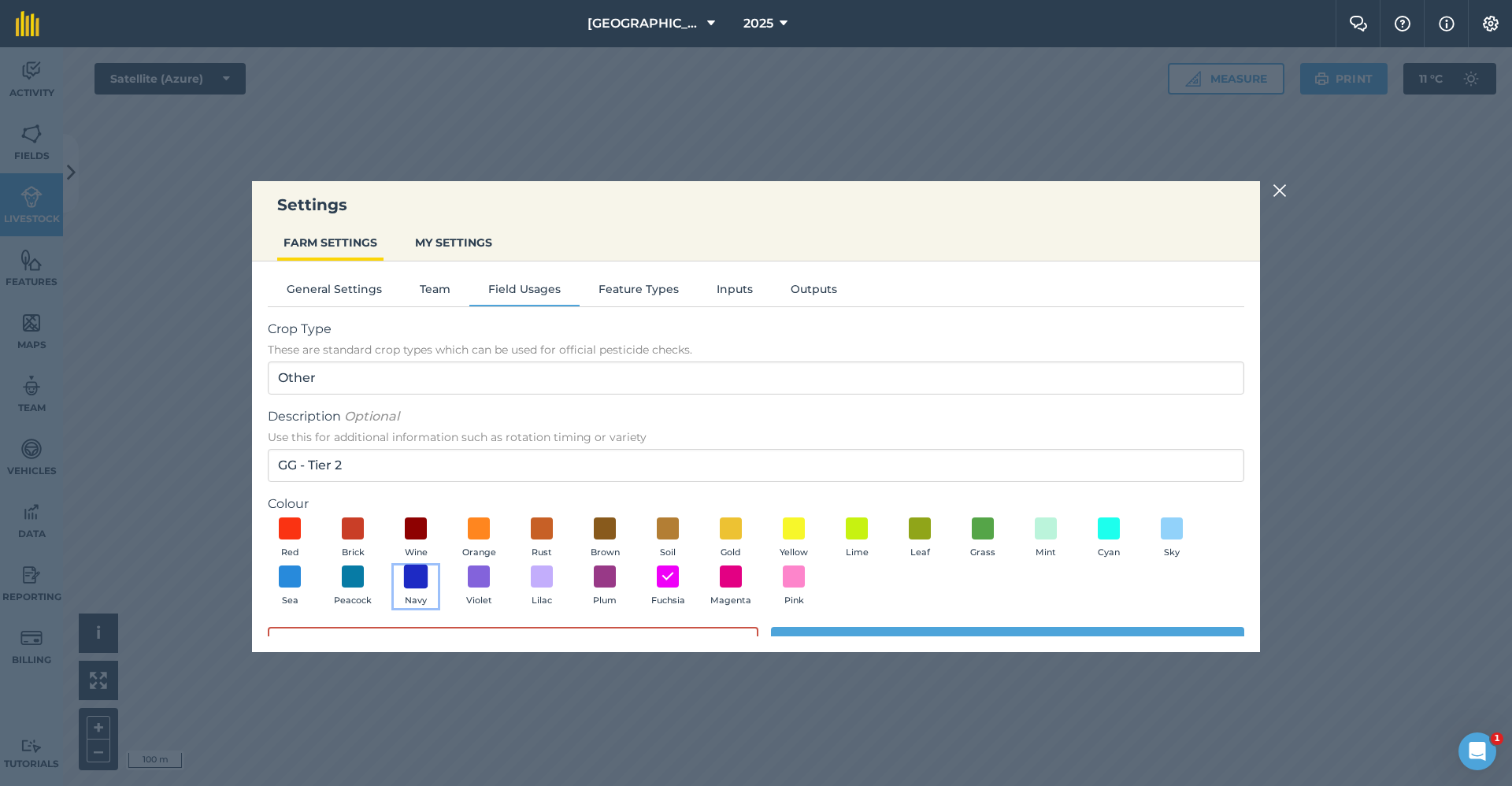
click at [424, 580] on span at bounding box center [415, 577] width 25 height 25
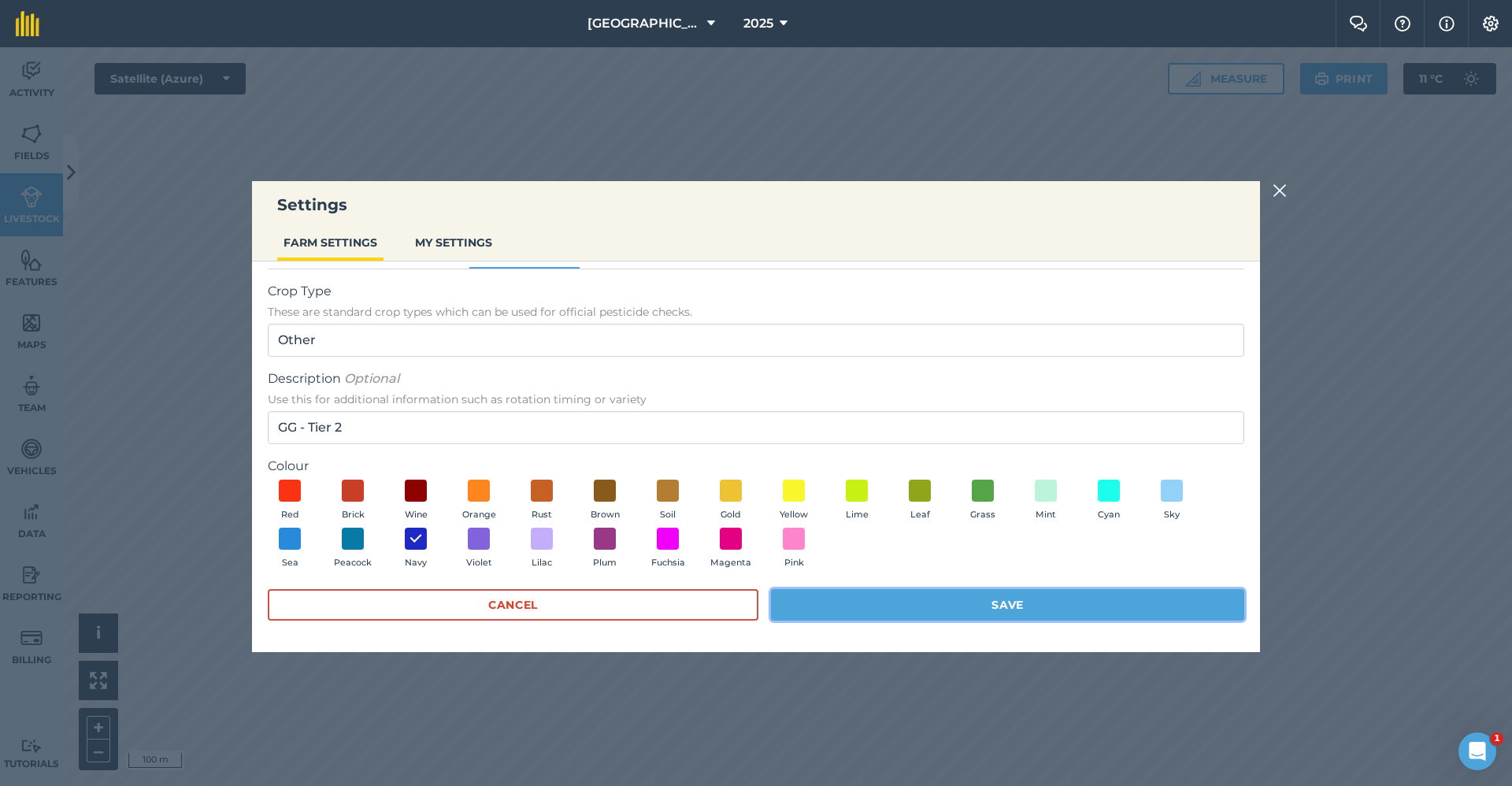
click at [868, 609] on button "Save" at bounding box center [1007, 605] width 473 height 32
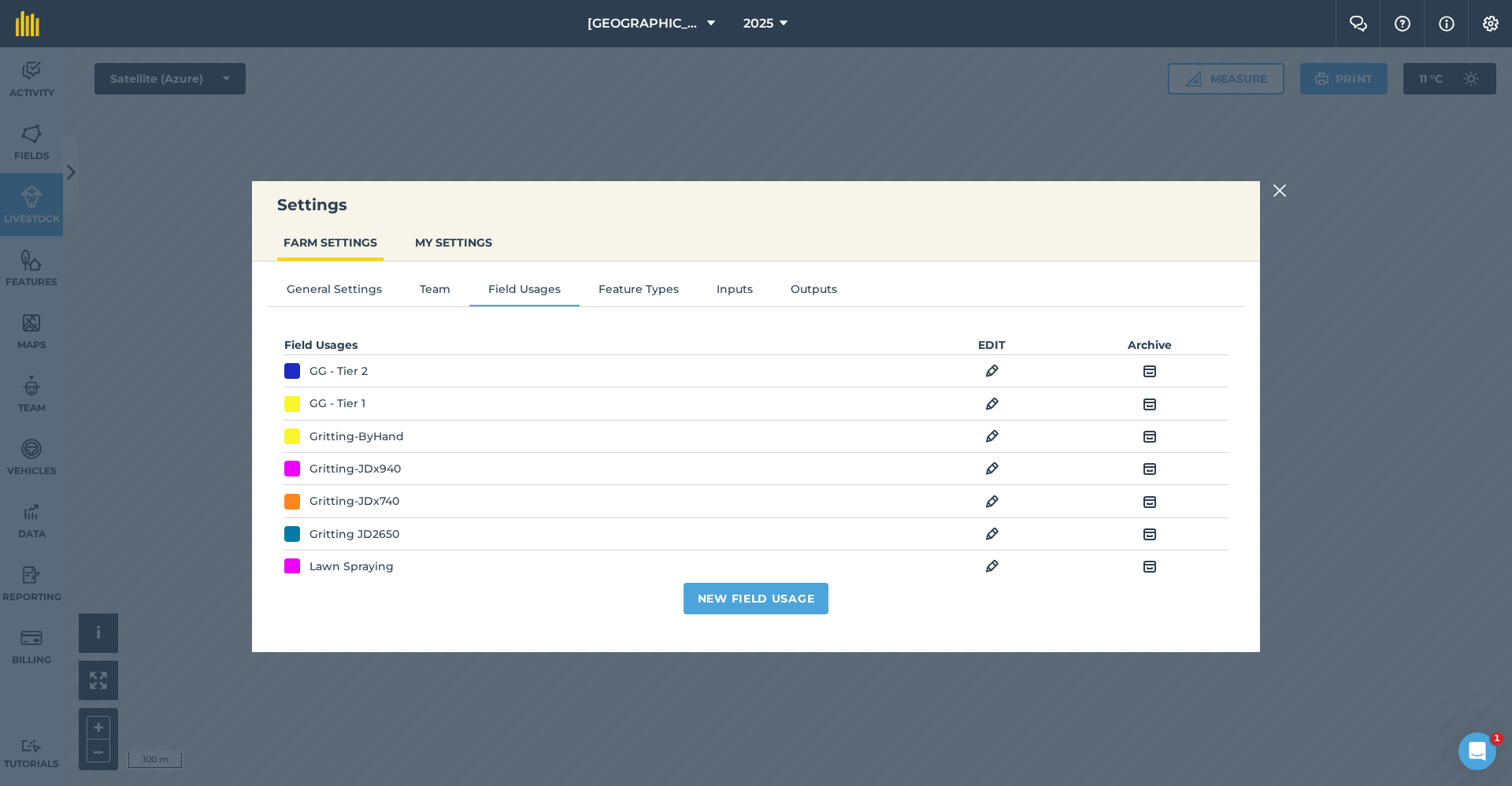
scroll to position [0, 0]
click at [1281, 185] on img at bounding box center [1280, 190] width 14 height 19
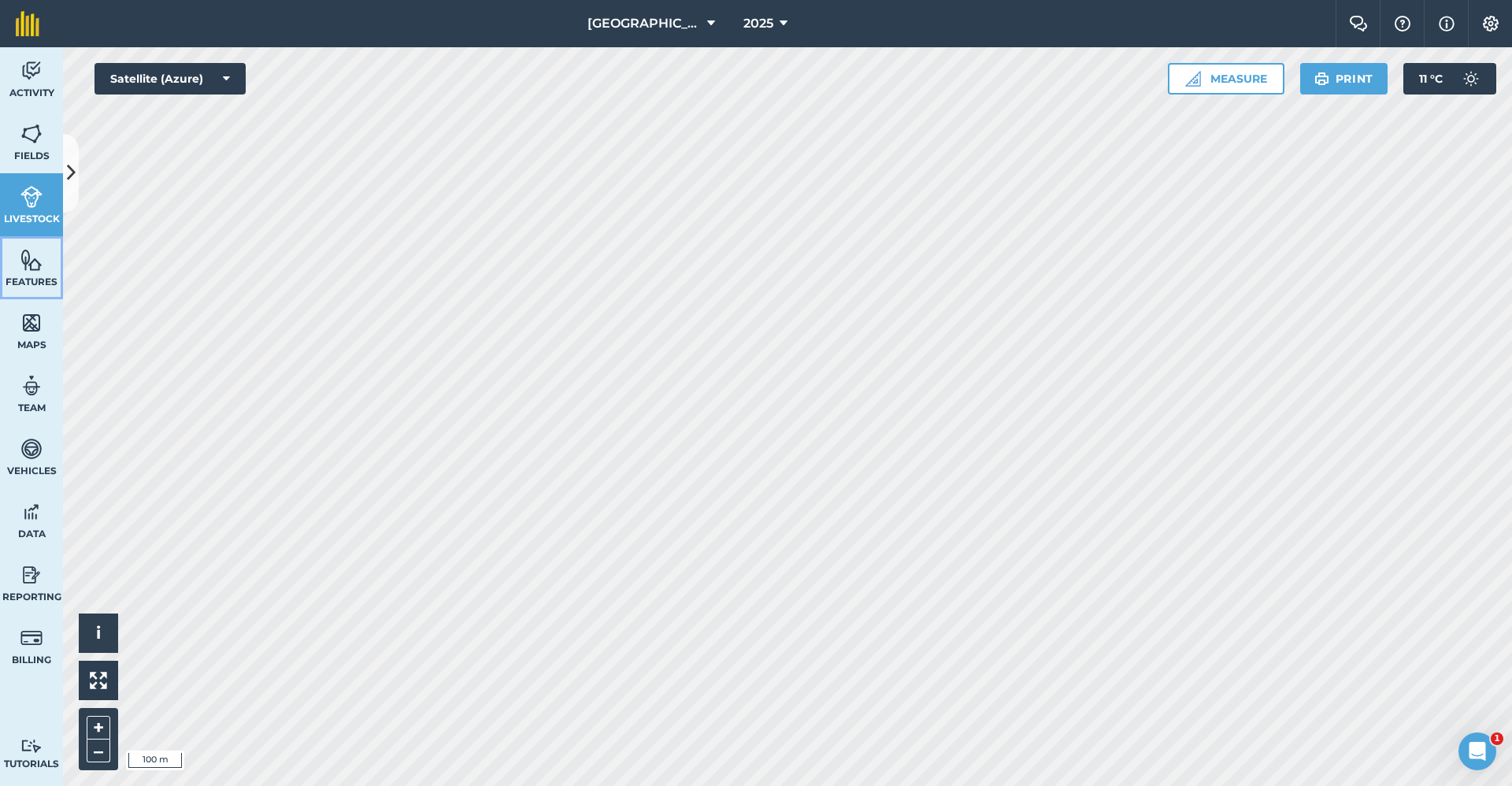
click at [16, 267] on link "Features" at bounding box center [32, 268] width 63 height 63
click at [25, 197] on img at bounding box center [32, 197] width 22 height 24
